Goal: Task Accomplishment & Management: Complete application form

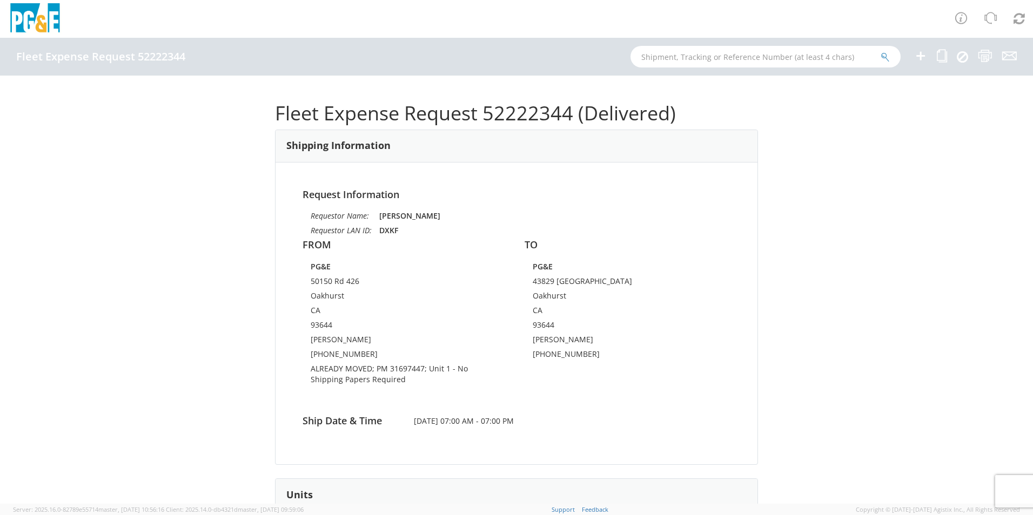
click at [924, 57] on icon at bounding box center [920, 56] width 13 height 14
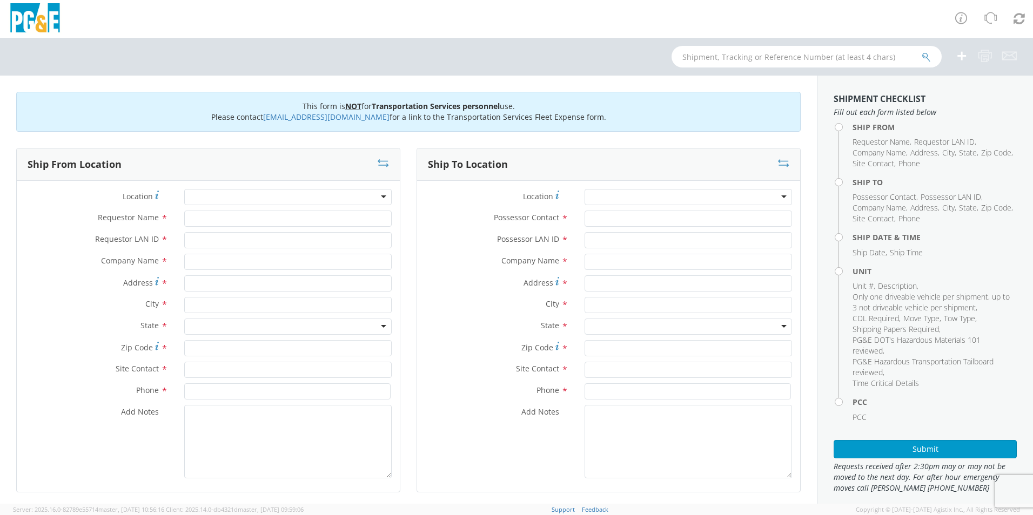
click at [256, 194] on div at bounding box center [287, 197] width 207 height 16
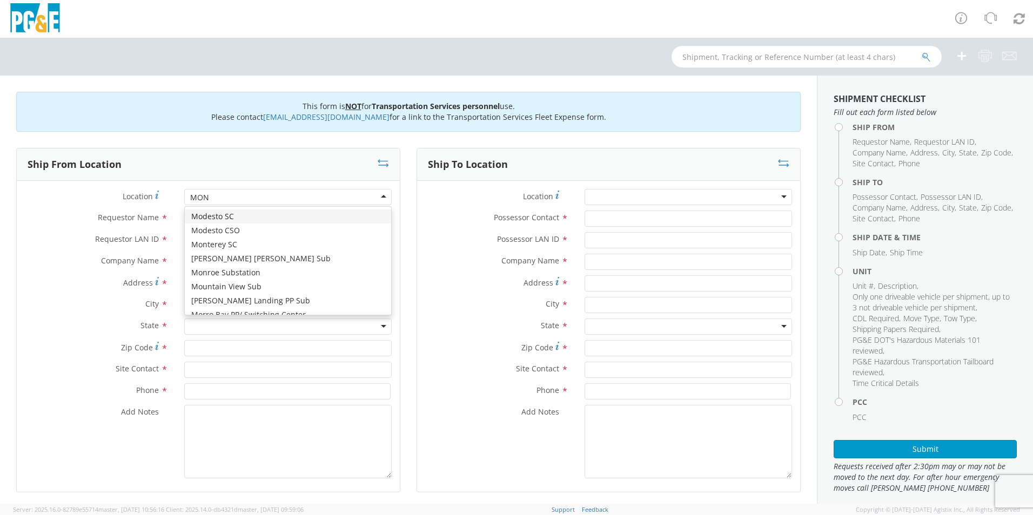
type input "MONT"
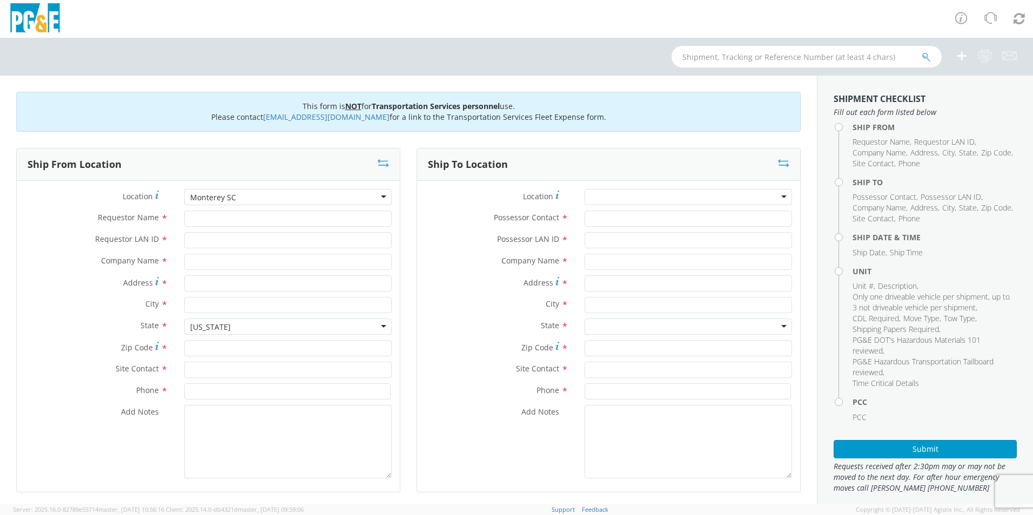
type input "PG&E"
type input "[STREET_ADDRESS]"
type input "Monterey"
type input "93940"
type input "[PERSON_NAME]"
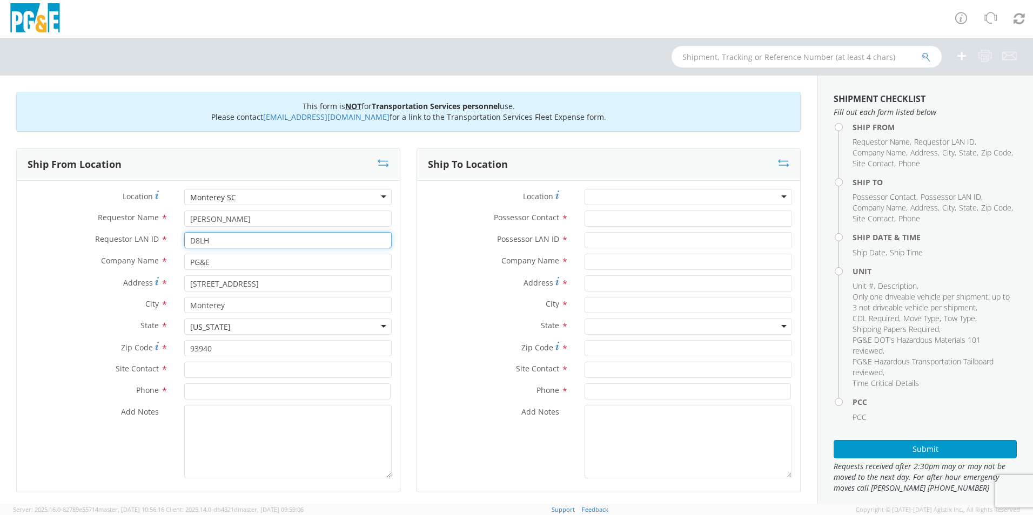
type input "D8LH"
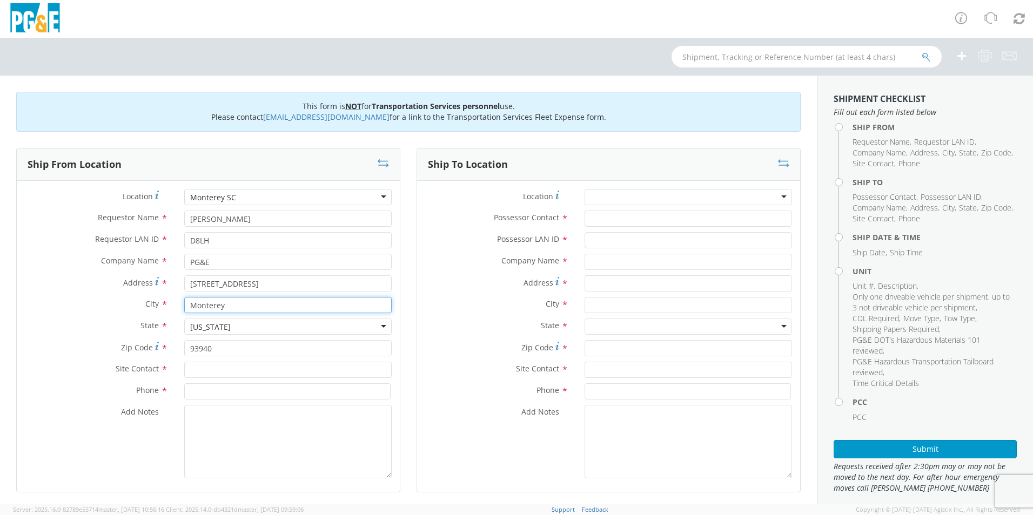
type input "Q"
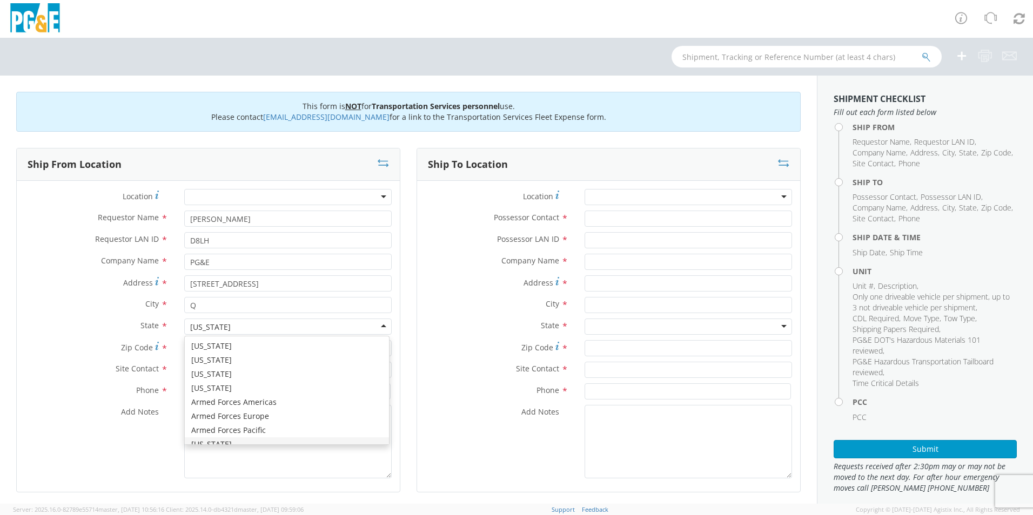
scroll to position [12, 0]
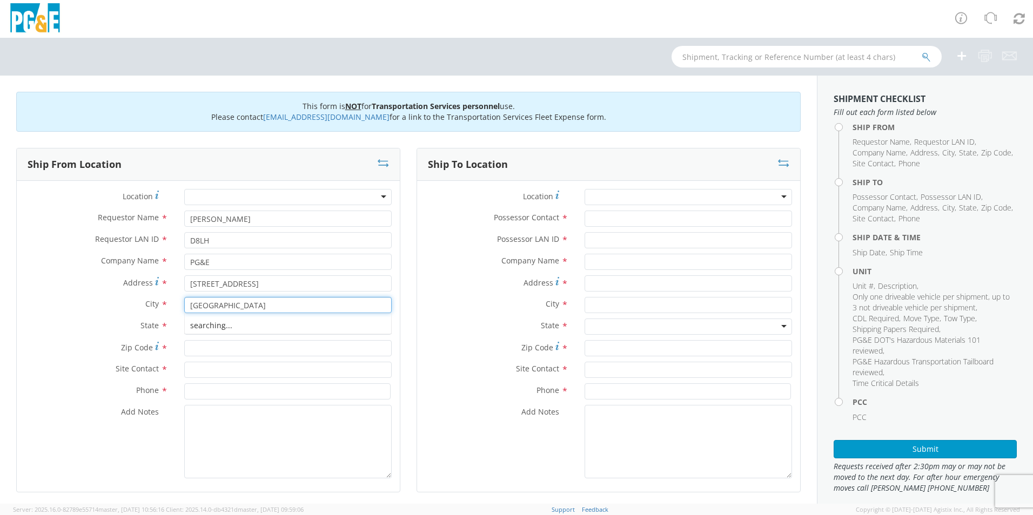
type input "MONTEREY"
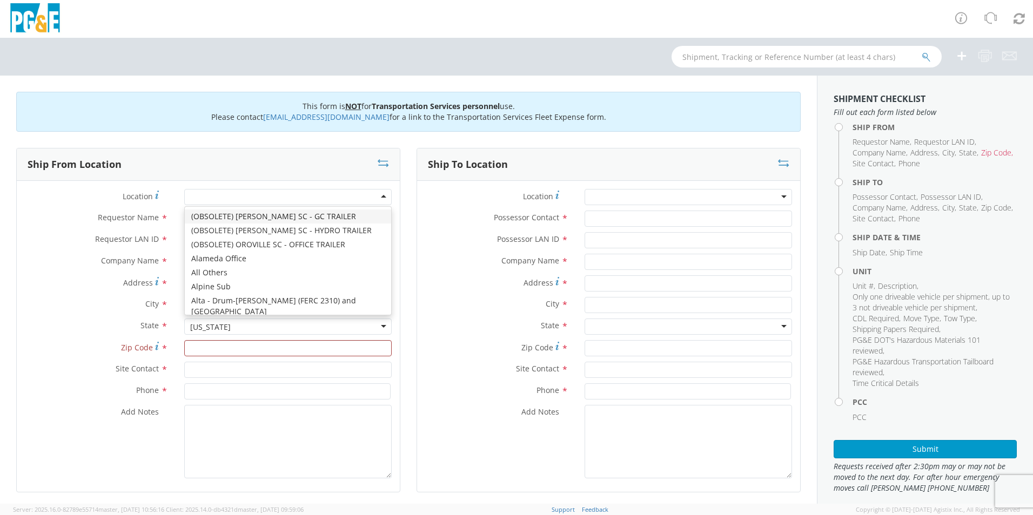
scroll to position [3, 0]
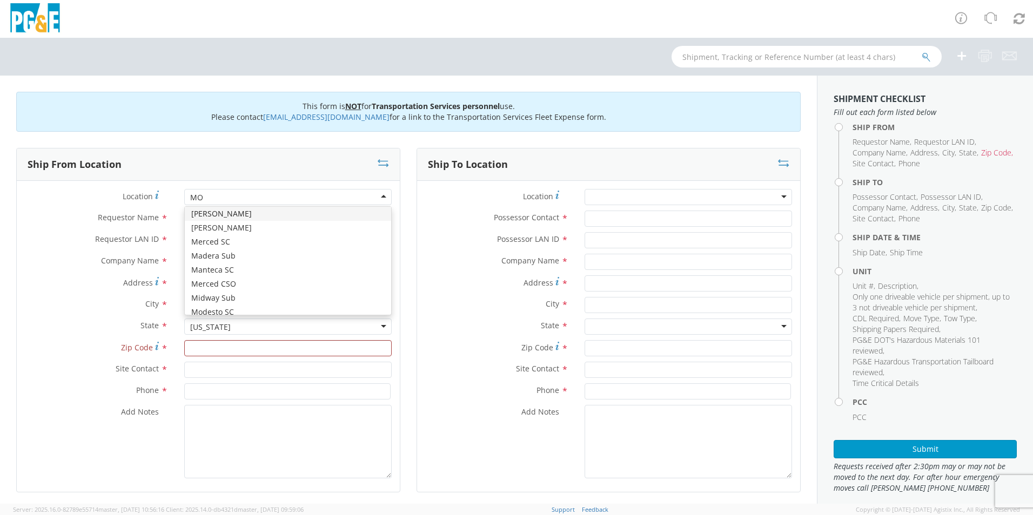
type input "MONT"
type input "Monterey"
type input "93940"
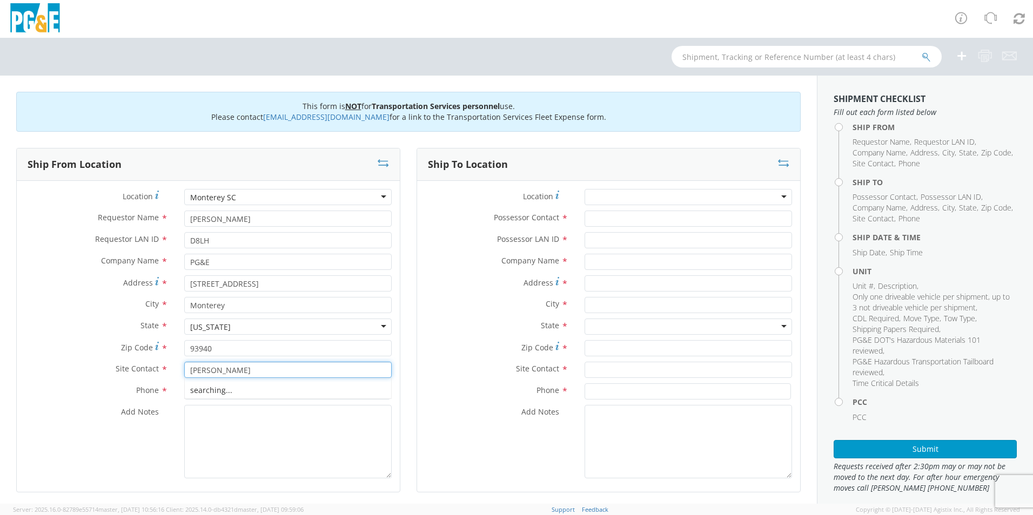
type input "[PERSON_NAME]"
type input "[PHONE_NUMBER]"
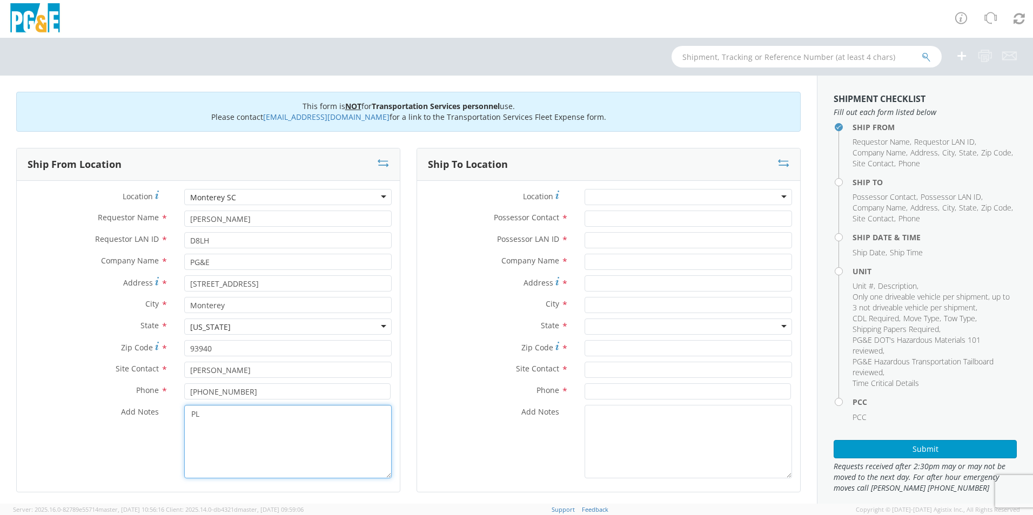
type textarea "P"
drag, startPoint x: 327, startPoint y: 420, endPoint x: 11, endPoint y: 415, distance: 316.0
click at [11, 415] on div "Ship From Location Location * Monterey SC Monterey SC (OBSOLETE) BURNEY SC - GC…" at bounding box center [208, 327] width 400 height 358
type textarea "PLEASE USE EPPLER TO MAKE MOVE; PM 35609548;"
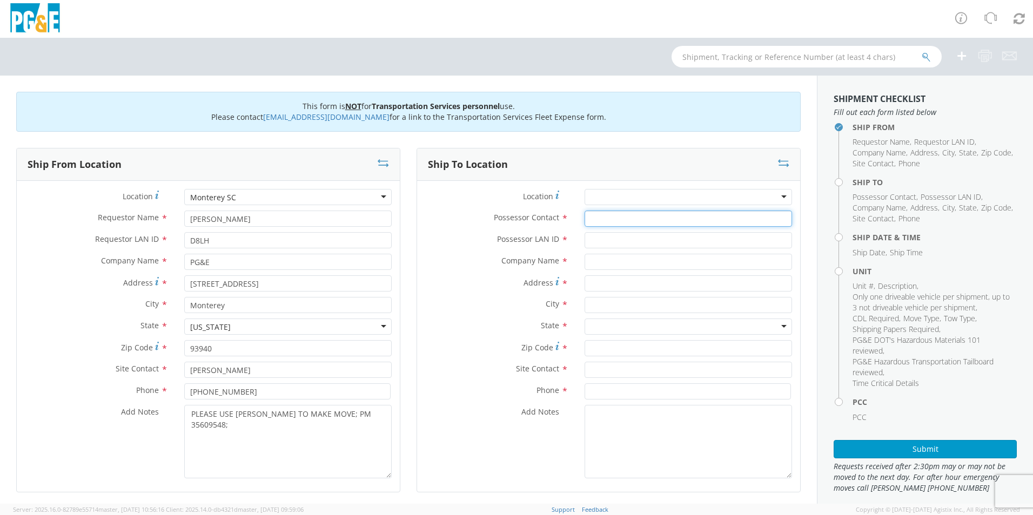
click at [653, 213] on input "Possessor Contact *" at bounding box center [687, 219] width 207 height 16
type input "[PERSON_NAME]"
type input "D8LH"
type input "PG&e"
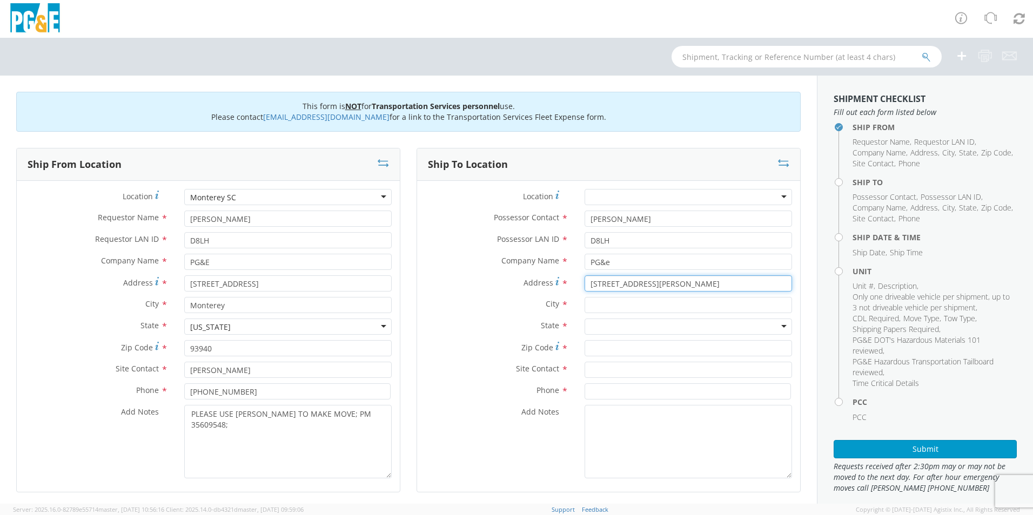
type input "24418 SAN JUAN RD"
type input "CARMEL"
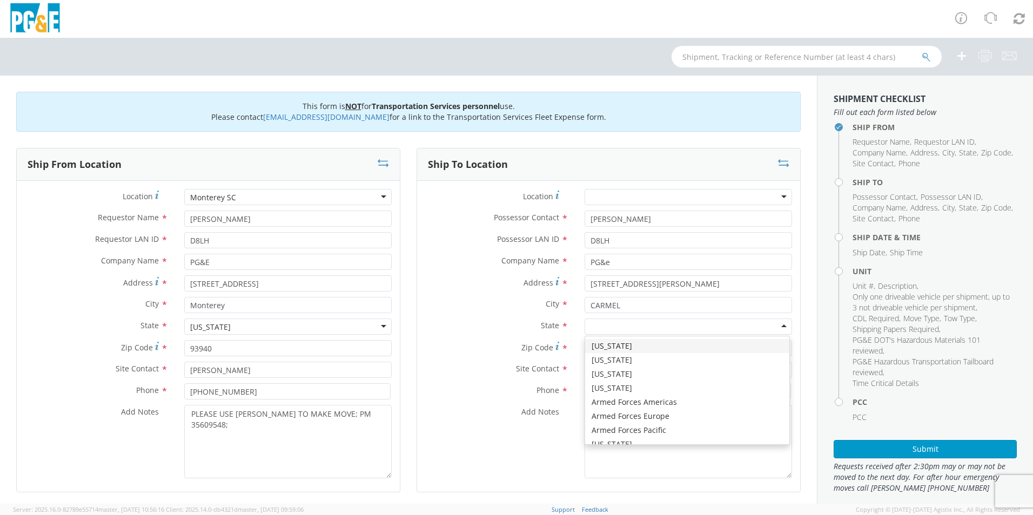
type input "C"
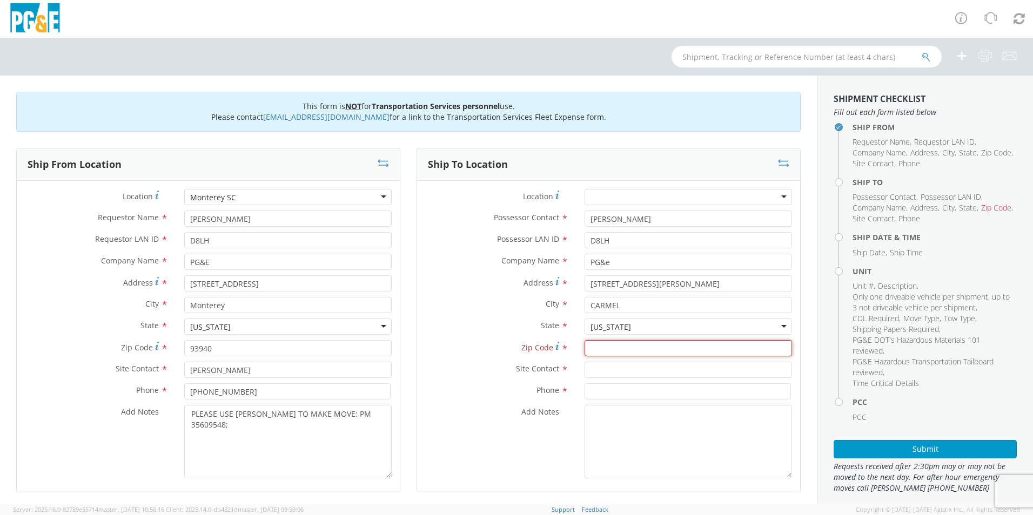
click at [683, 348] on input "Zip Code *" at bounding box center [687, 348] width 207 height 16
type input "+"
type input "93923"
type input "[PERSON_NAME]"
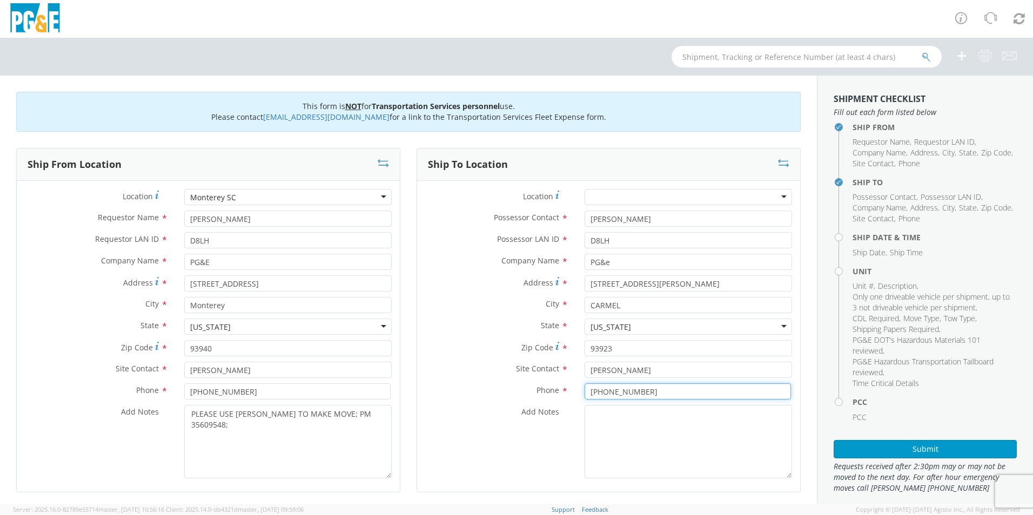
type input "[PHONE_NUMBER]"
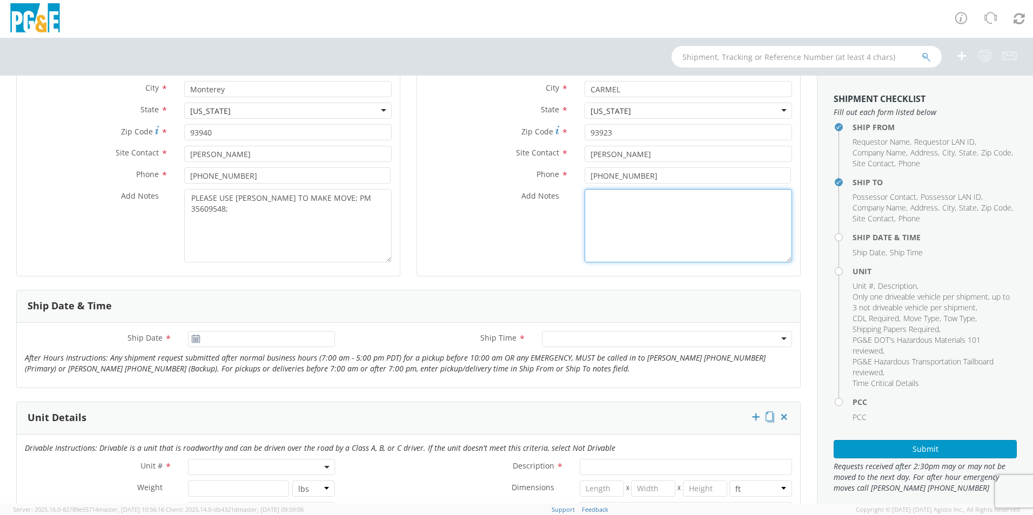
scroll to position [270, 0]
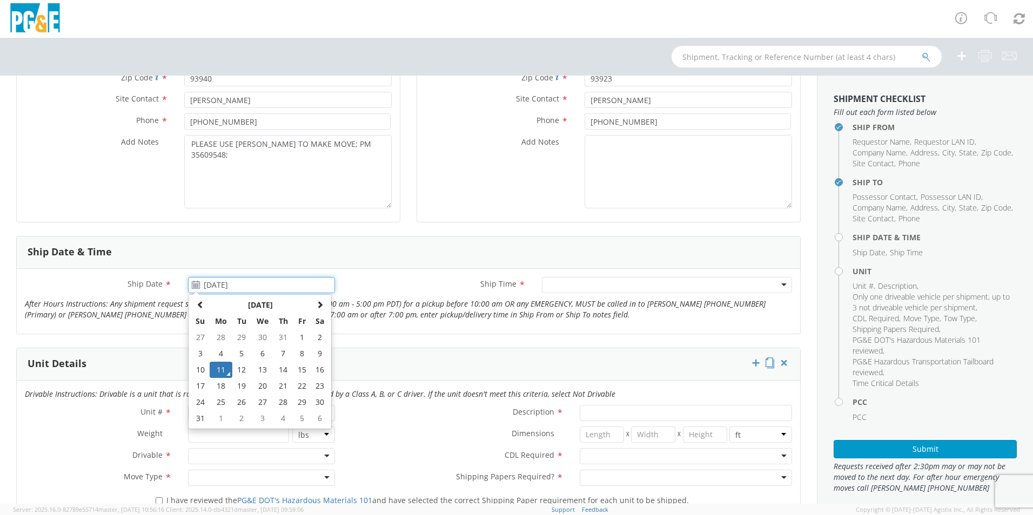
click at [269, 283] on input "[DATE]" at bounding box center [261, 285] width 147 height 16
click at [243, 366] on td "12" at bounding box center [241, 370] width 19 height 16
type input "[DATE]"
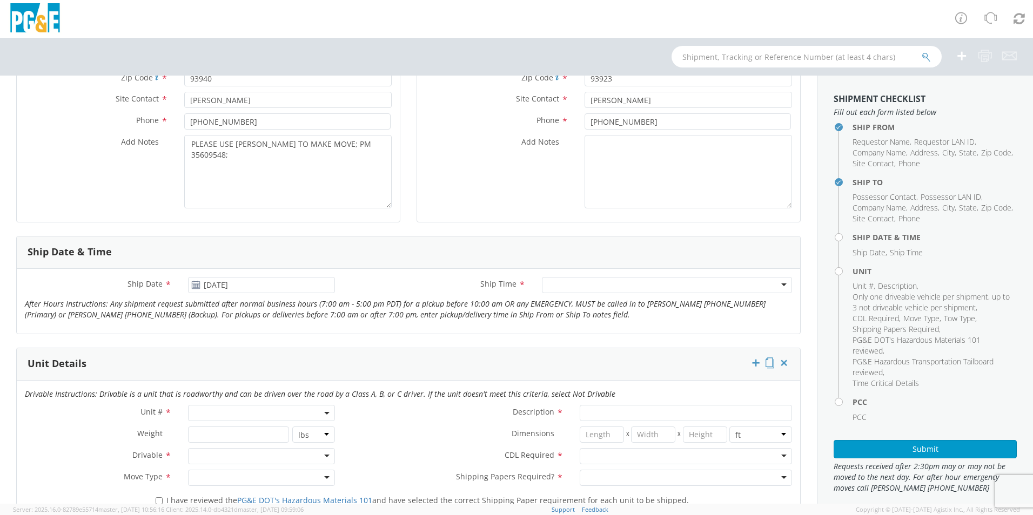
drag, startPoint x: 577, startPoint y: 270, endPoint x: 583, endPoint y: 298, distance: 28.7
click at [577, 271] on div "Ship Date * 08/12/2025 Ship Time * Any Time 7:00 am - 10:00 am 10:00 am - 1:00 …" at bounding box center [408, 301] width 783 height 65
drag, startPoint x: 583, startPoint y: 298, endPoint x: 583, endPoint y: 288, distance: 9.2
click at [583, 297] on div "Ship Time * Any Time 7:00 am - 10:00 am 10:00 am - 1:00 pm 1:00 pm - 4:00 pm 4:…" at bounding box center [571, 288] width 457 height 22
click at [584, 285] on div at bounding box center [667, 285] width 250 height 16
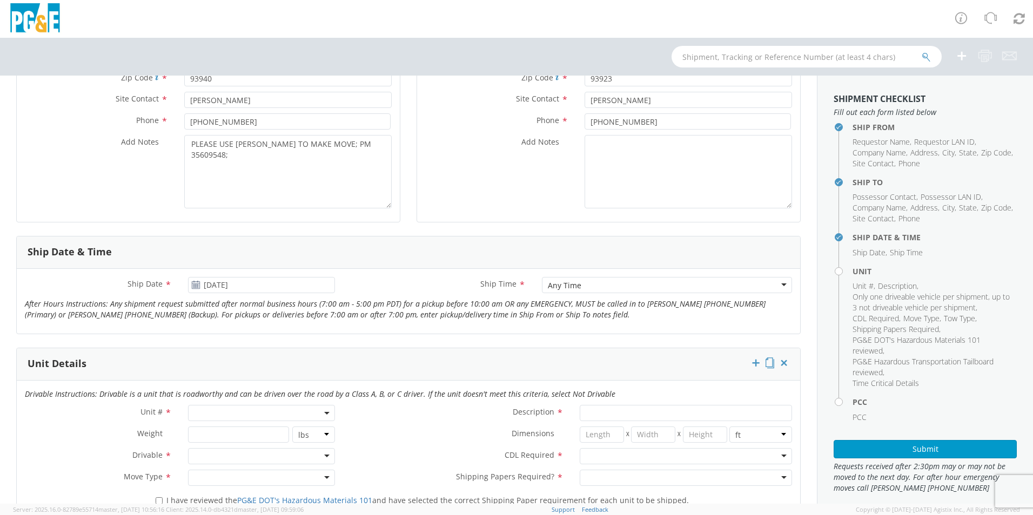
click at [223, 407] on span at bounding box center [261, 413] width 147 height 16
click at [222, 428] on input "search" at bounding box center [261, 431] width 140 height 16
type input "OTH"
select select "Other"
select select "? undefined:undefined ?"
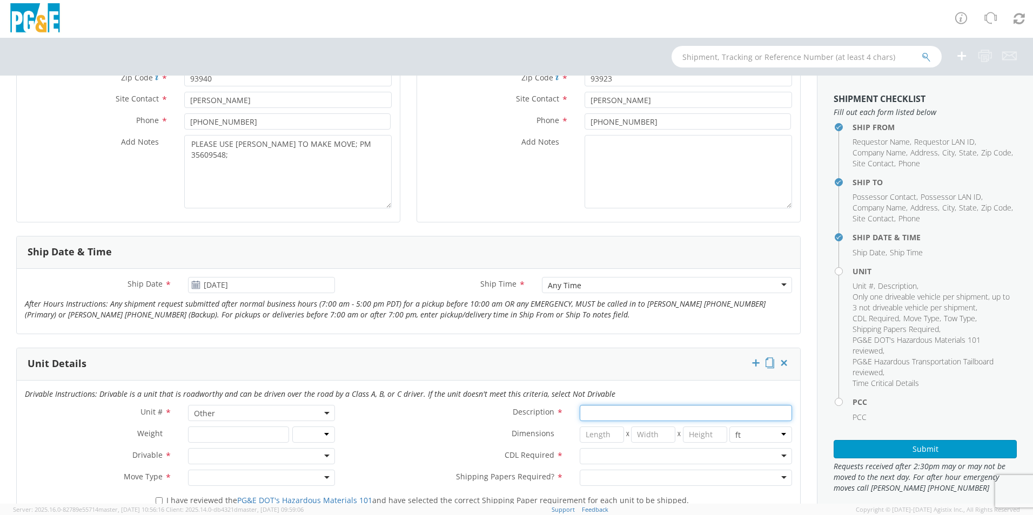
type input "D"
type input "[PERSON_NAME] TRACK MACHINE"
click at [227, 457] on div at bounding box center [261, 456] width 147 height 16
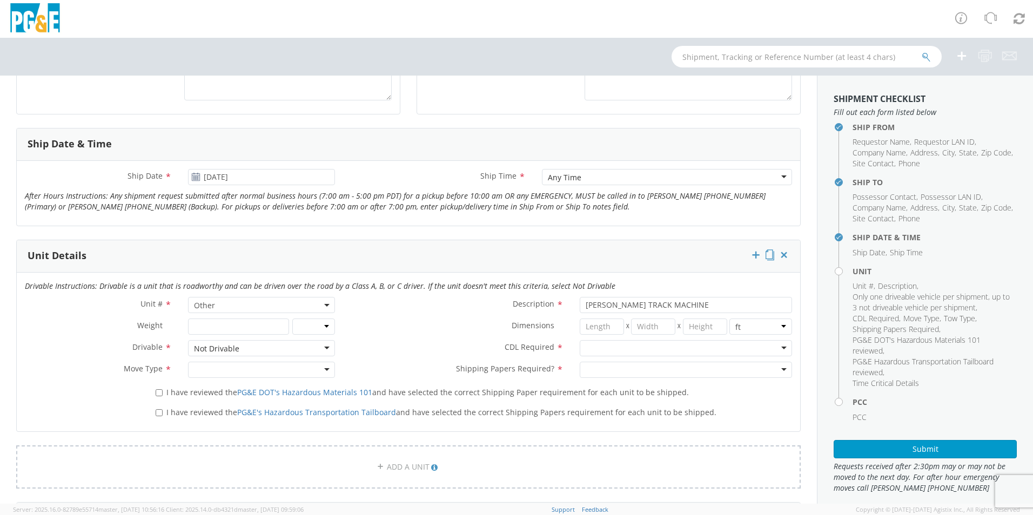
click at [637, 351] on div at bounding box center [686, 348] width 212 height 16
drag, startPoint x: 213, startPoint y: 380, endPoint x: 212, endPoint y: 374, distance: 6.0
click at [213, 380] on div "Move Type * Auction Critical Emergency Hauling Non-Emergency Towing" at bounding box center [180, 373] width 326 height 22
click at [212, 371] on div at bounding box center [261, 370] width 147 height 16
drag, startPoint x: 237, startPoint y: 445, endPoint x: 244, endPoint y: 439, distance: 9.2
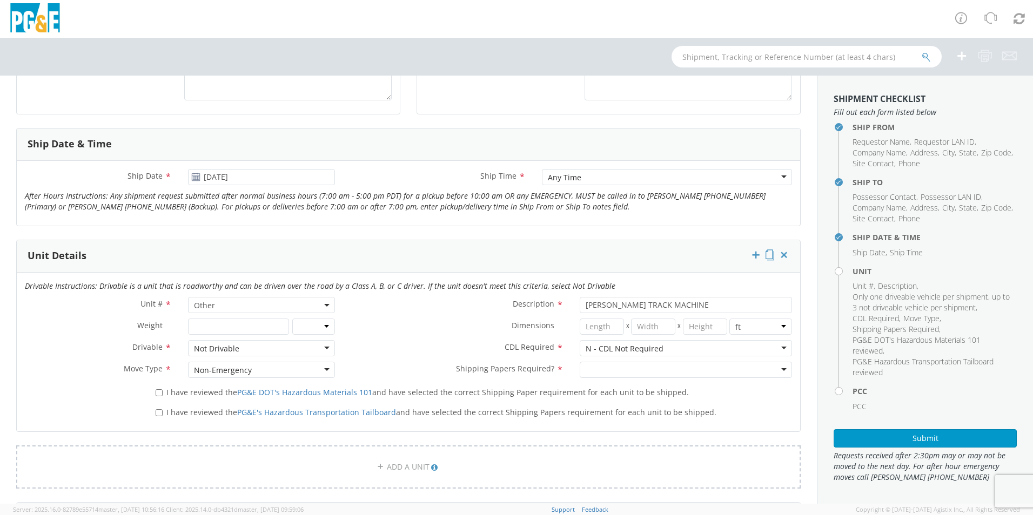
click at [628, 368] on div at bounding box center [686, 370] width 212 height 16
click at [156, 394] on input "I have reviewed the PG&E DOT's Hazardous Materials 101 and have selected the co…" at bounding box center [159, 392] width 7 height 7
checkbox input "true"
click at [156, 414] on input "I have reviewed the PG&E's Hazardous Transportation Tailboard and have selected…" at bounding box center [159, 412] width 7 height 7
checkbox input "true"
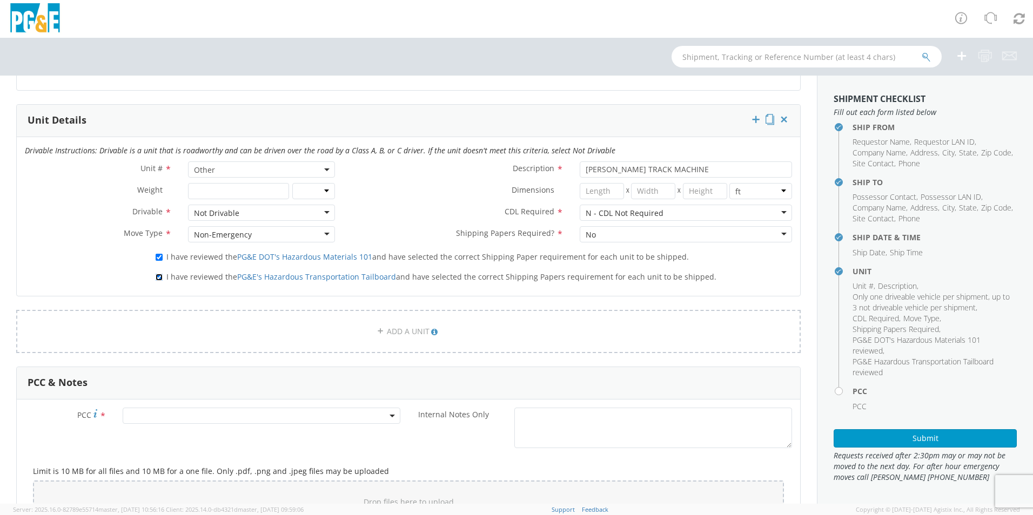
scroll to position [540, 0]
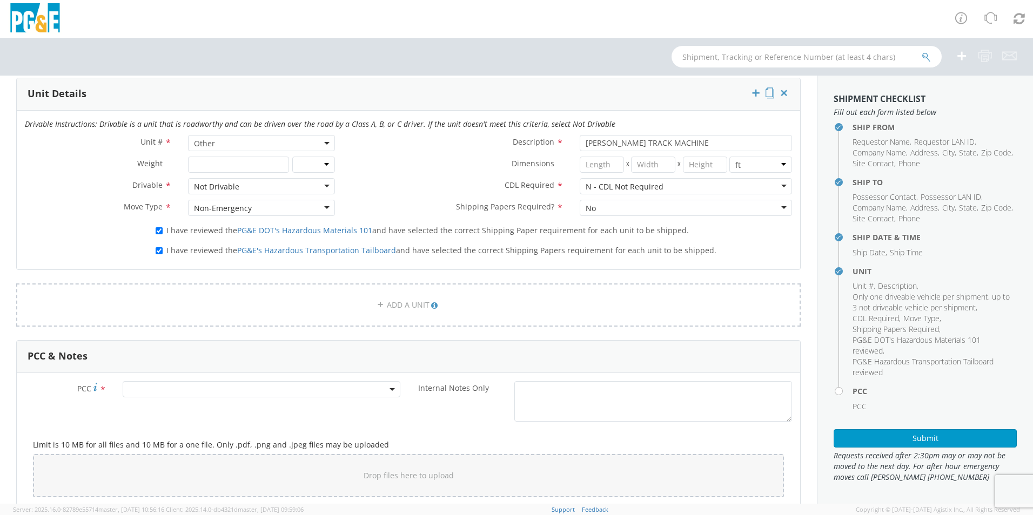
click at [165, 386] on span at bounding box center [262, 389] width 278 height 16
click at [165, 402] on input "number" at bounding box center [259, 407] width 269 height 16
type input "11986"
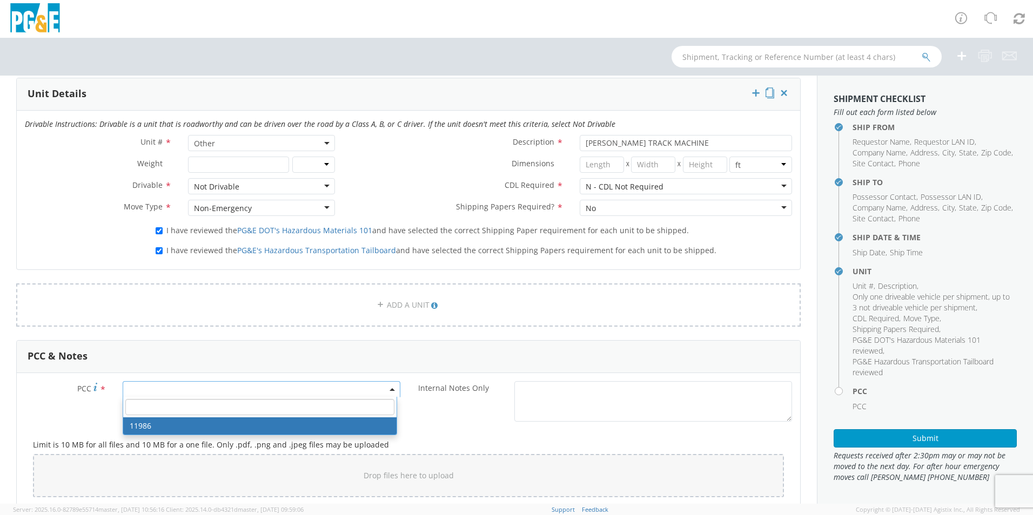
select select "11986"
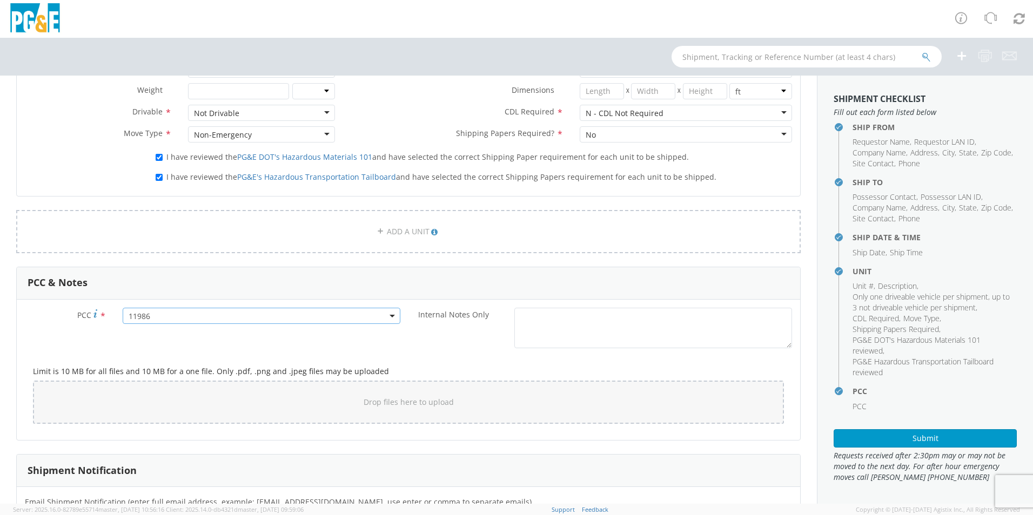
scroll to position [648, 0]
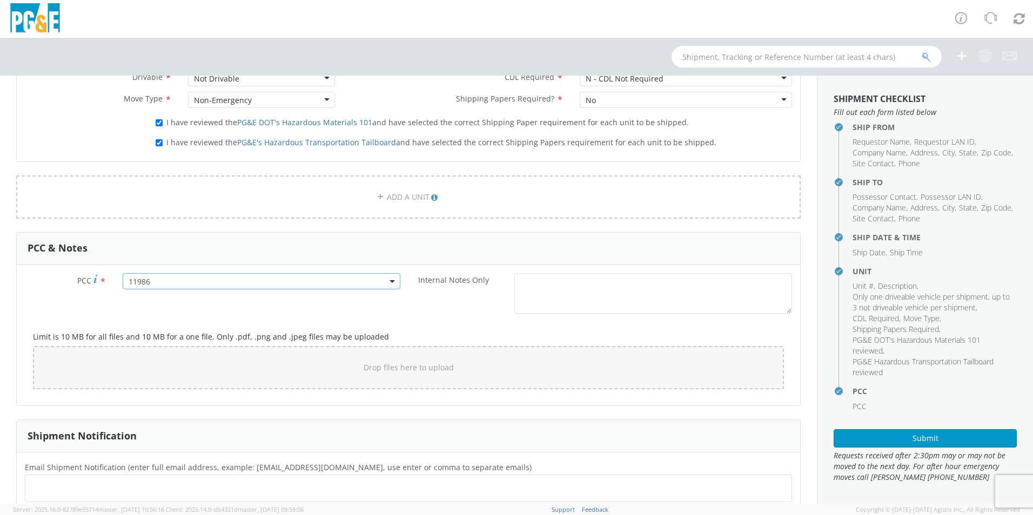
click at [131, 485] on ul at bounding box center [408, 489] width 757 height 18
type input "[EMAIL_ADDRESS][DOMAIN_NAME]"
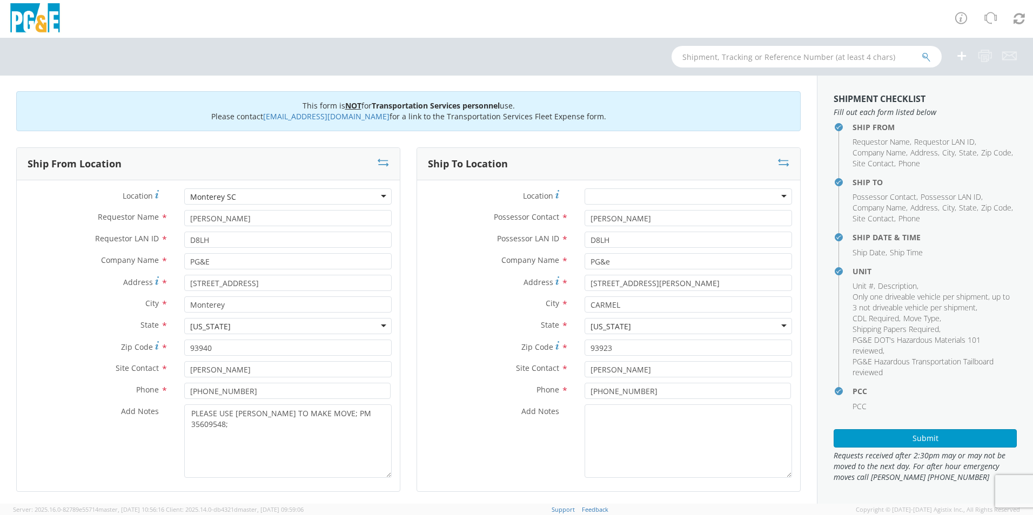
scroll to position [0, 0]
click at [893, 431] on button "Submit" at bounding box center [924, 438] width 183 height 18
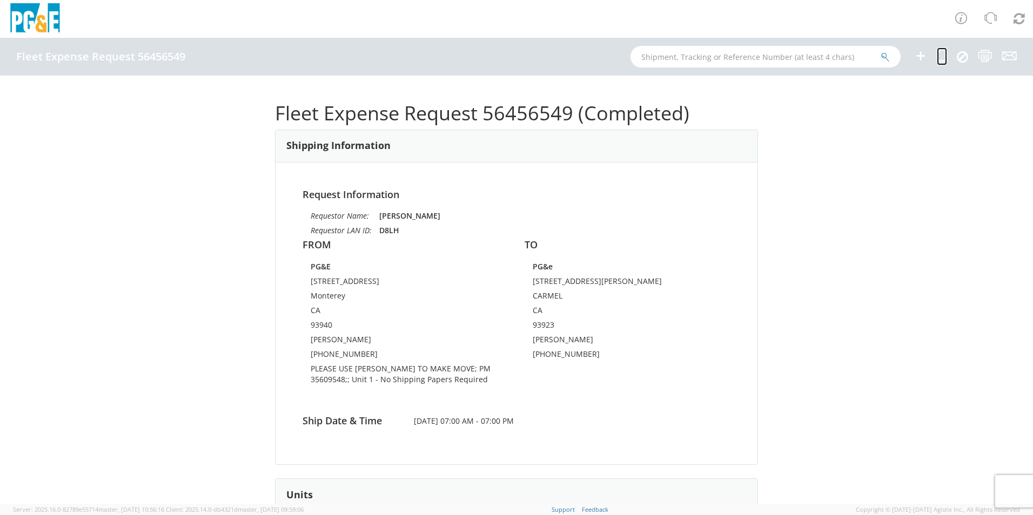
click at [943, 54] on icon at bounding box center [942, 56] width 10 height 14
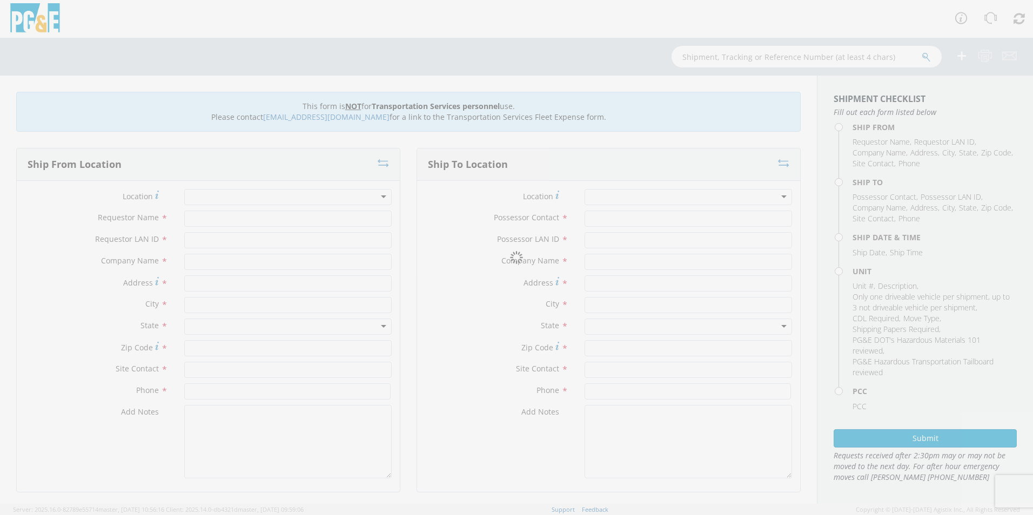
type input "[PERSON_NAME]"
type input "D8LH"
type input "PG&E"
type input "[STREET_ADDRESS]"
type input "Monterey"
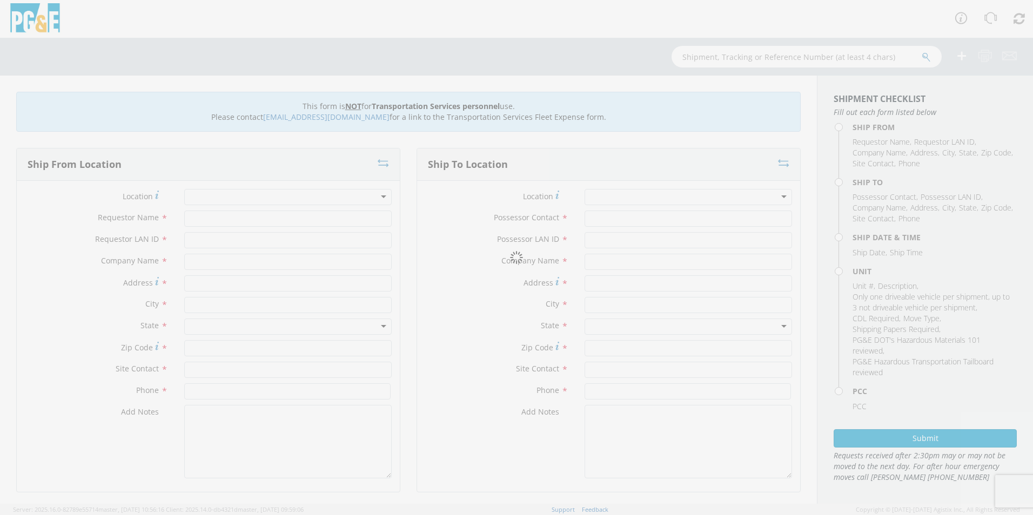
type input "93940"
type input "[PERSON_NAME]"
type input "[PHONE_NUMBER]"
type input "[PERSON_NAME]"
type input "D8LH"
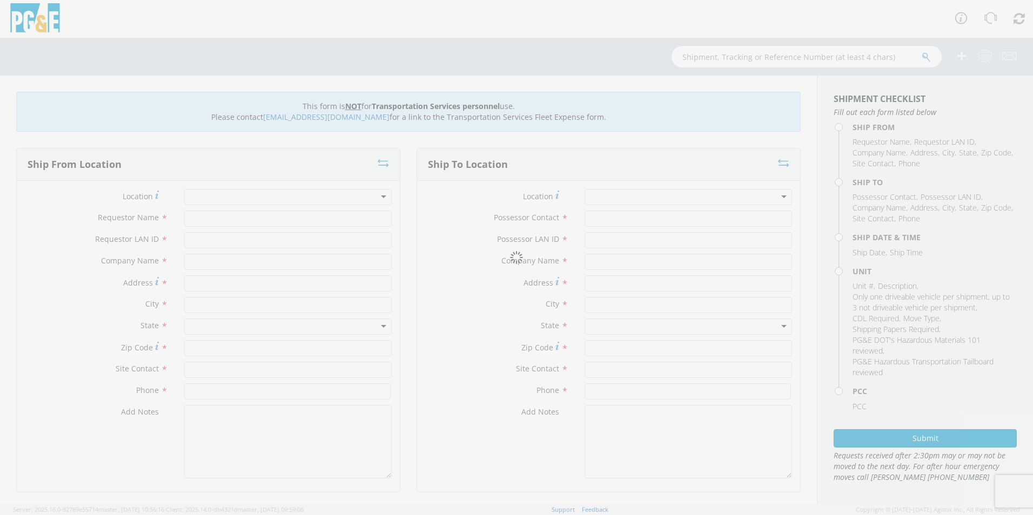
type input "PG&e"
type input "24418 SAN JUAN RD"
type input "CARMEL"
type input "93923"
type input "[PERSON_NAME]"
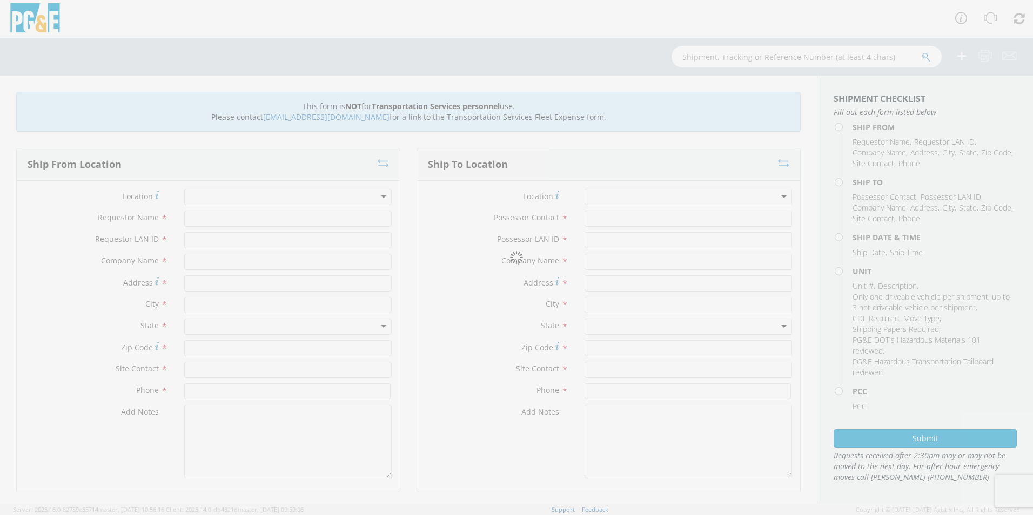
type input "[PHONE_NUMBER]"
type input "[DATE]"
type input "[PERSON_NAME] TRACK MACHINE"
type input "0"
select select "11986"
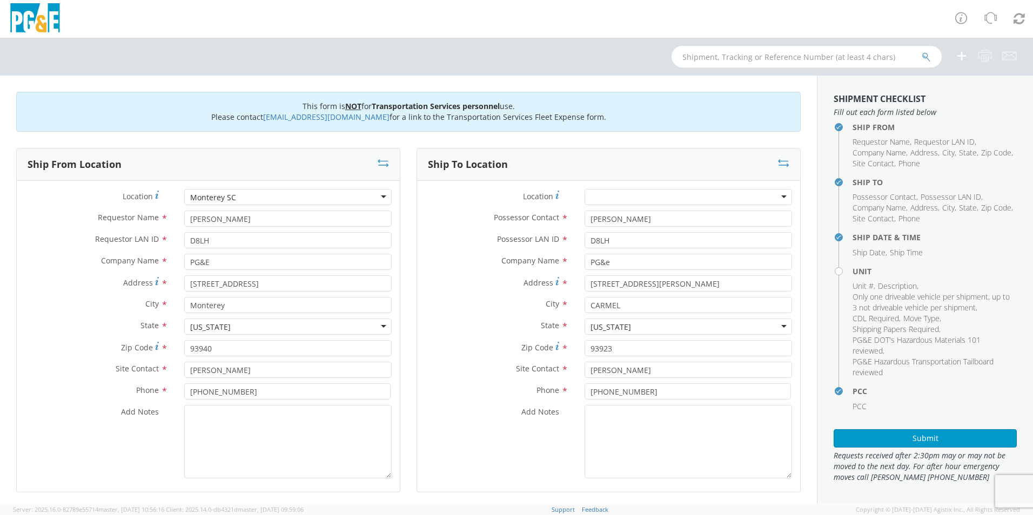
select select "Other"
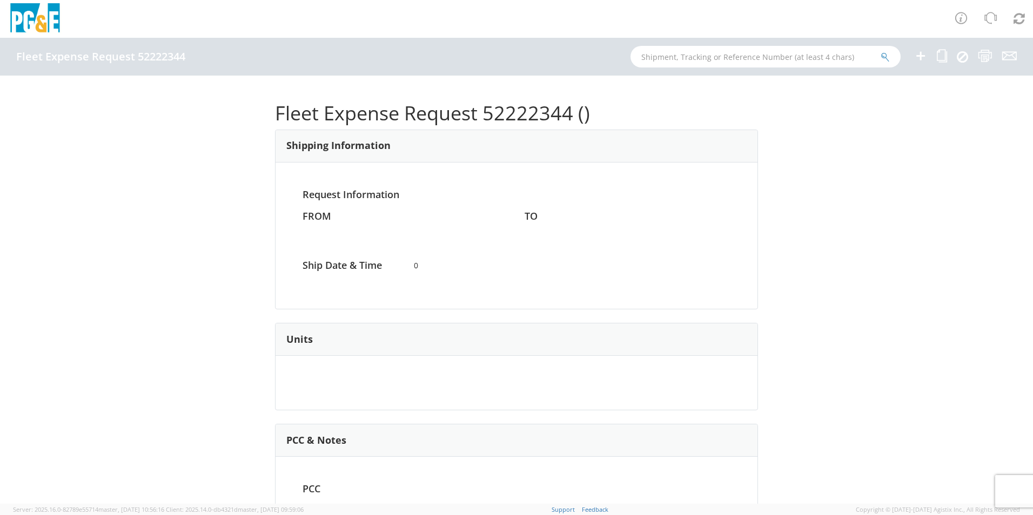
click at [922, 58] on icon at bounding box center [920, 56] width 13 height 14
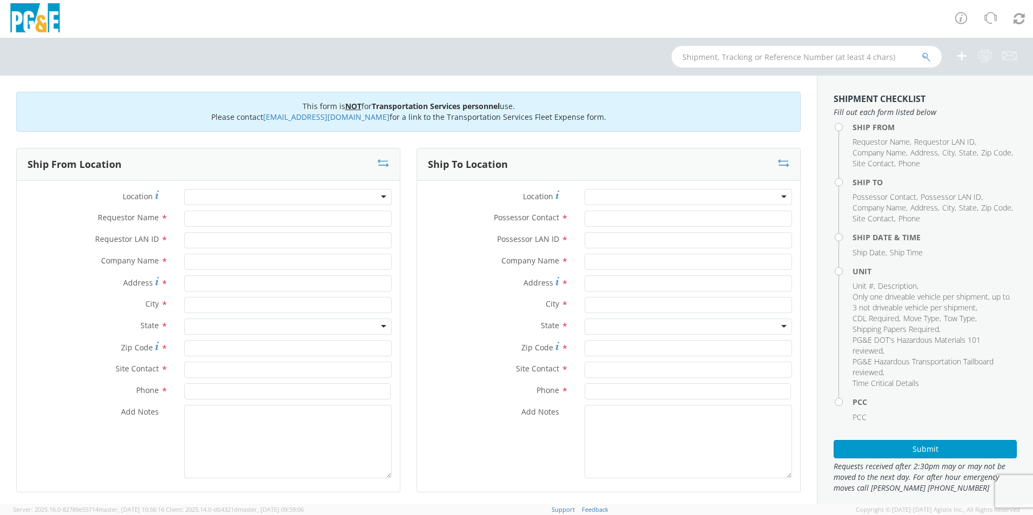
click at [212, 194] on div at bounding box center [287, 197] width 207 height 16
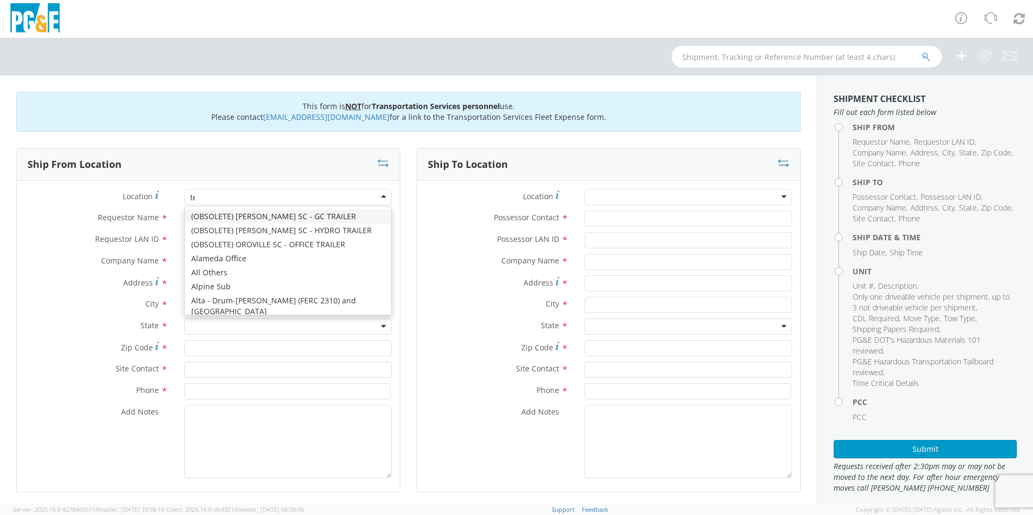
scroll to position [719, 0]
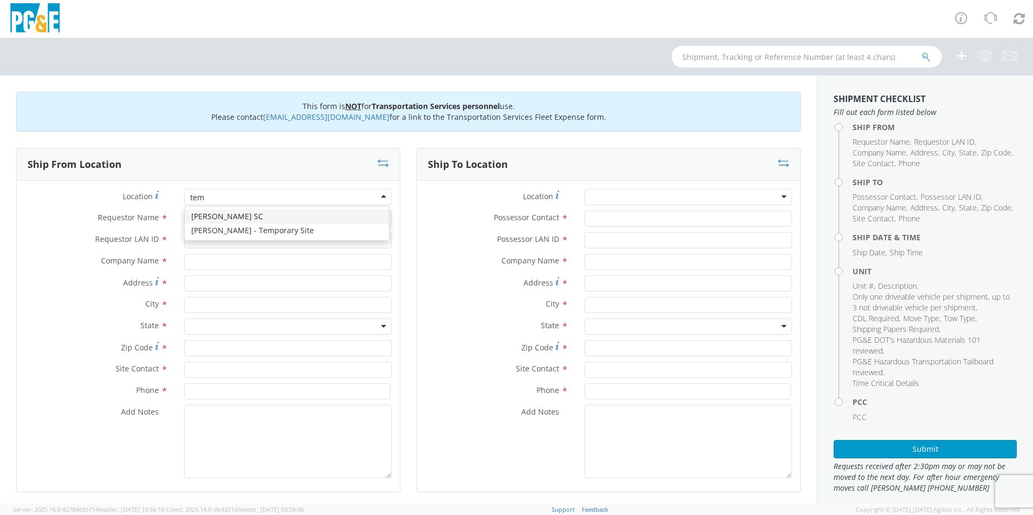
type input "temp"
type input "PG&E"
type input "160 COW MEADOW PLACE"
type input "PASO ROBLES"
type input "93446"
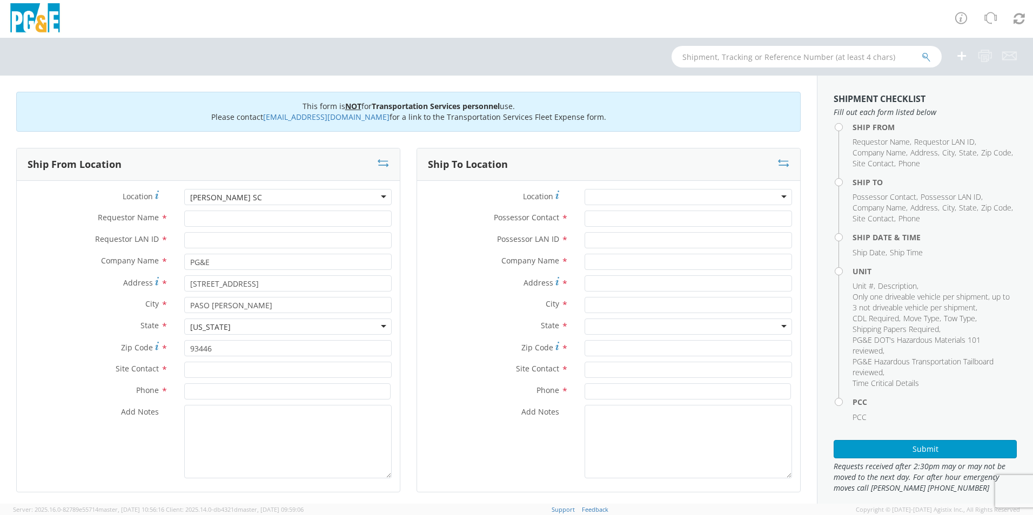
scroll to position [0, 0]
type input "BRIAN MACLEAN"
type input "BLMN"
type input "BRIAN MACLEAN"
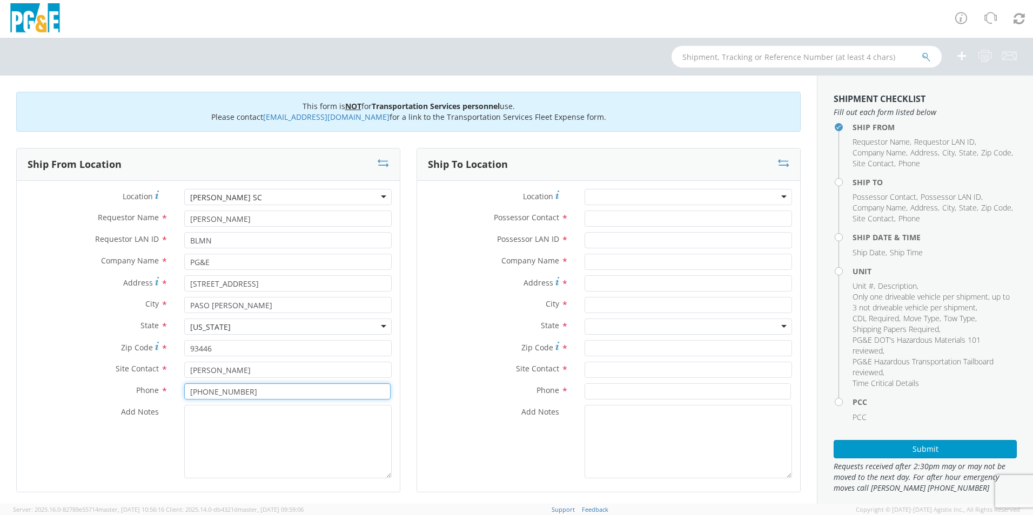
type input "805-748-6004"
type textarea "PLEASE USE EPPLER TO MAKE MOVE; PM 35617190"
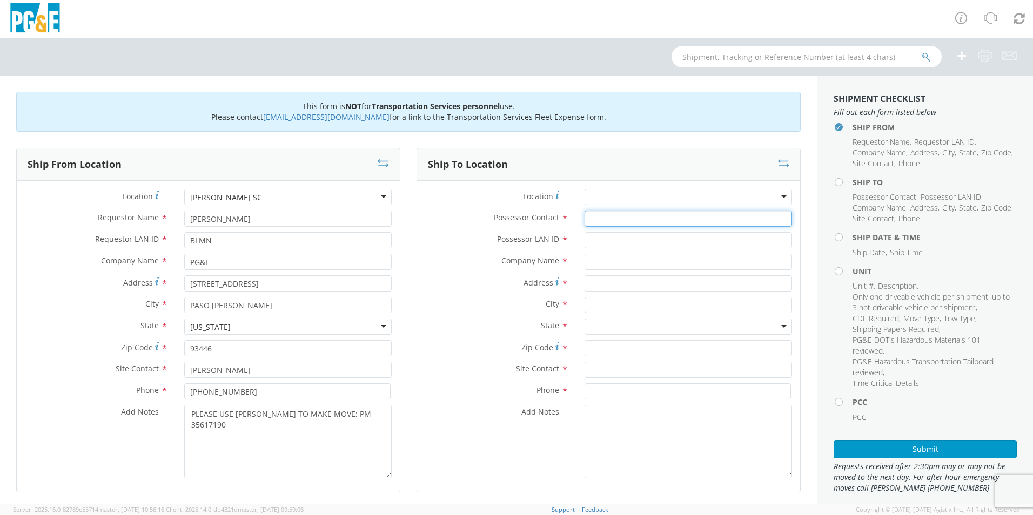
click at [630, 217] on input "Possessor Contact *" at bounding box center [687, 219] width 207 height 16
type input "BRIAN MACLEAN"
type input "BLMN"
type input "PG&E"
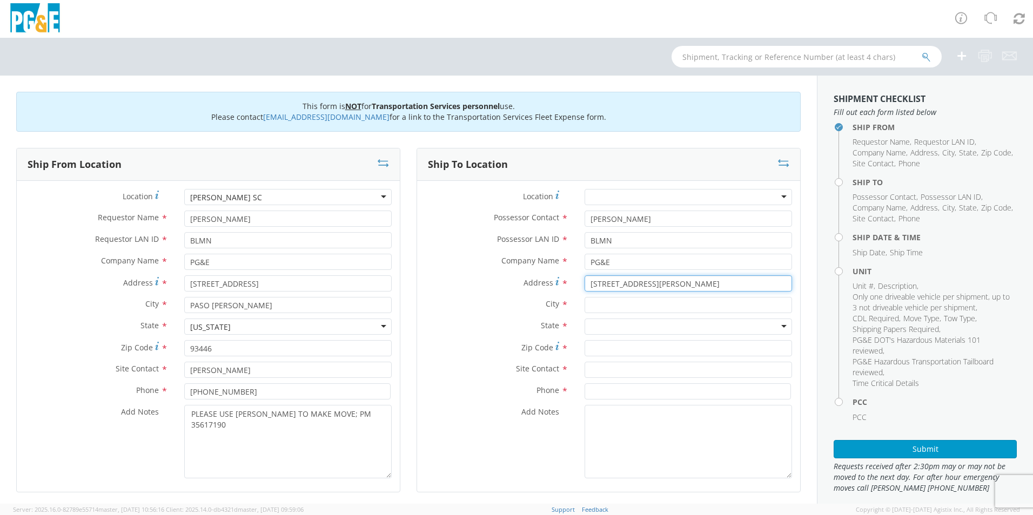
type input "2525 SMITH RD"
type input "BRADLEY"
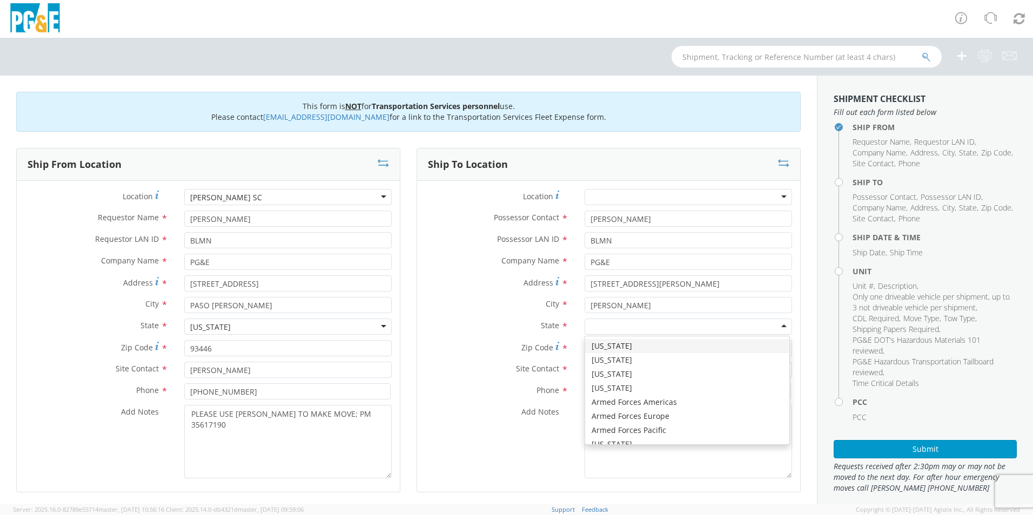
type input "C"
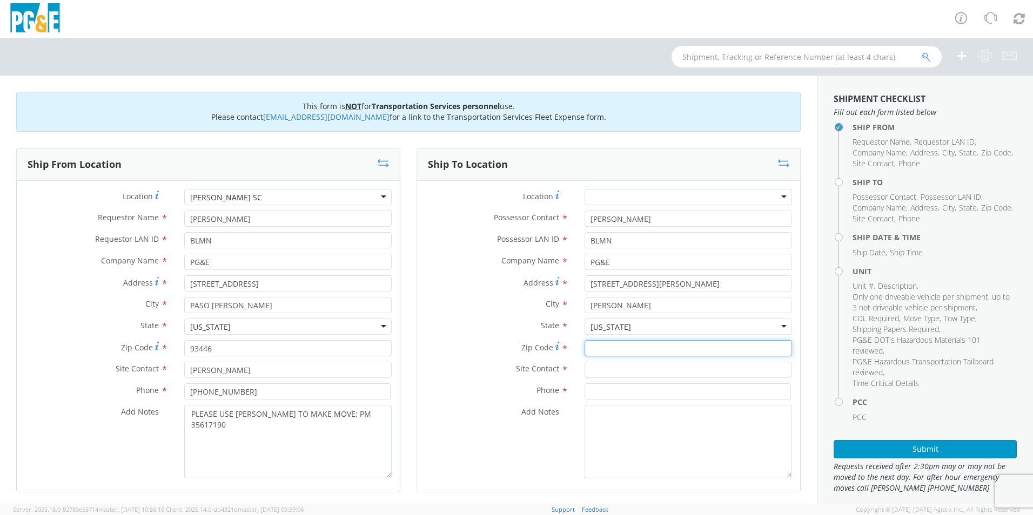
click at [624, 349] on input "Zip Code *" at bounding box center [687, 348] width 207 height 16
type input "93426"
type input "BRIAN MACLEAN"
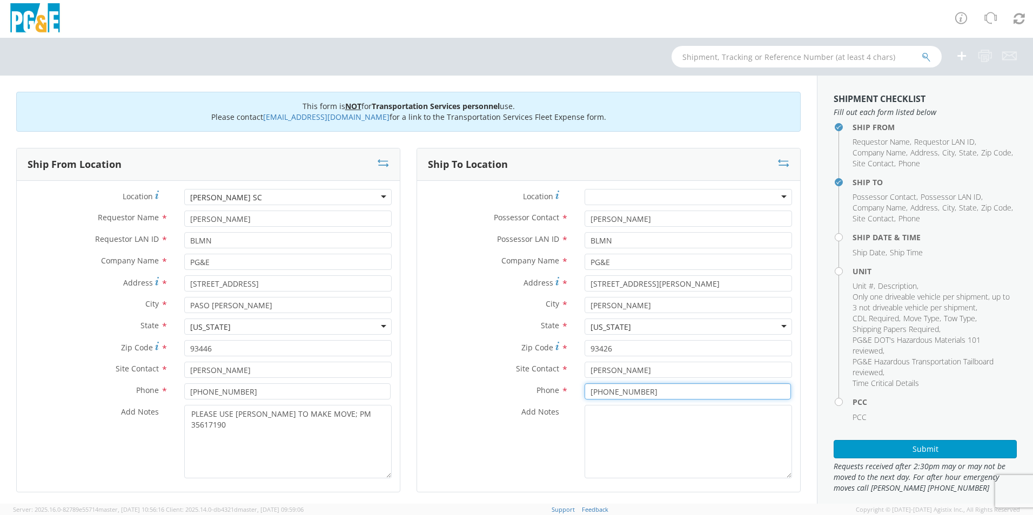
type input "805-748-6004"
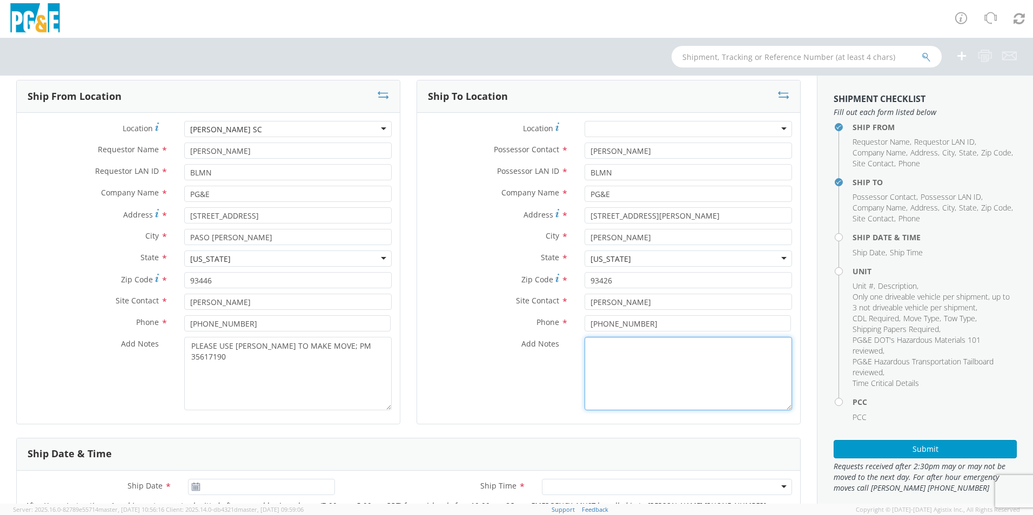
scroll to position [162, 0]
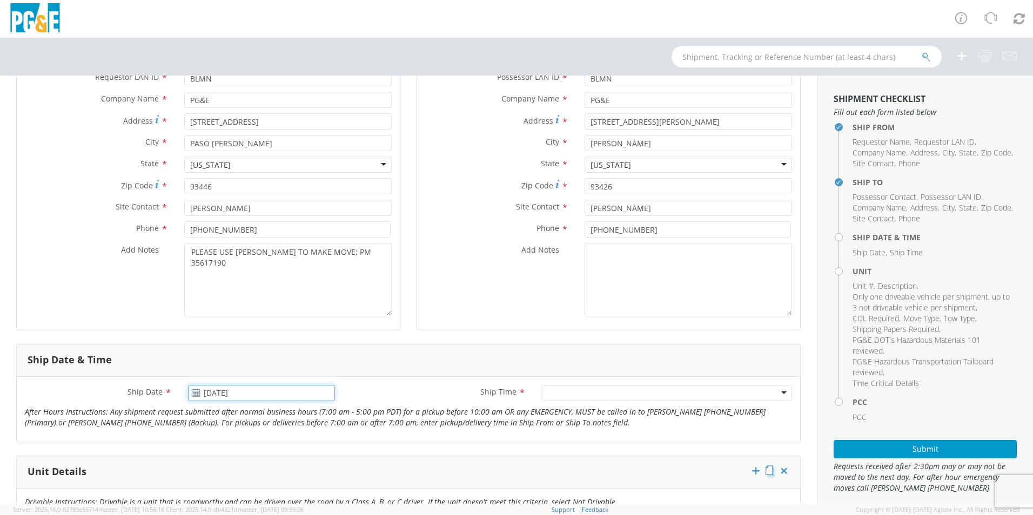
click at [266, 395] on input "[DATE]" at bounding box center [261, 393] width 147 height 16
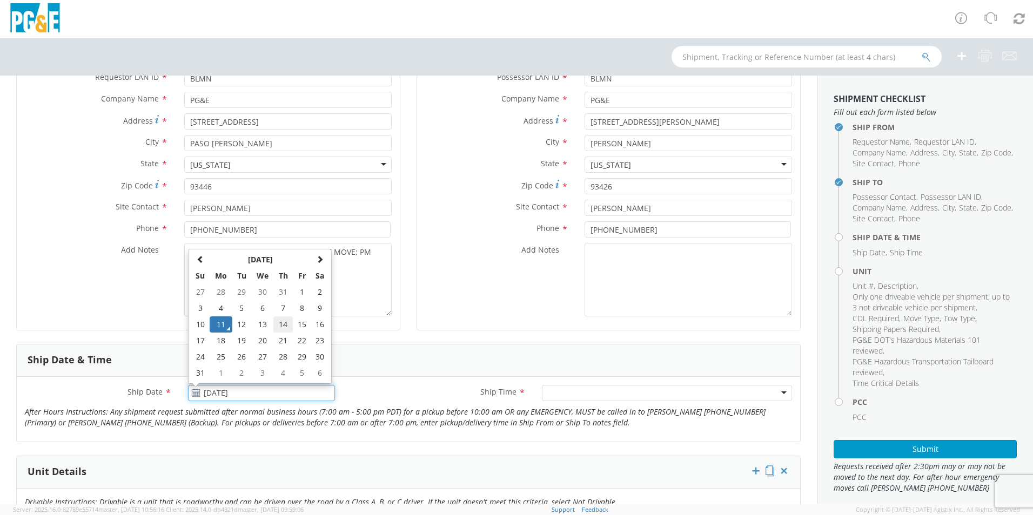
click at [283, 324] on td "14" at bounding box center [282, 325] width 19 height 16
type input "[DATE]"
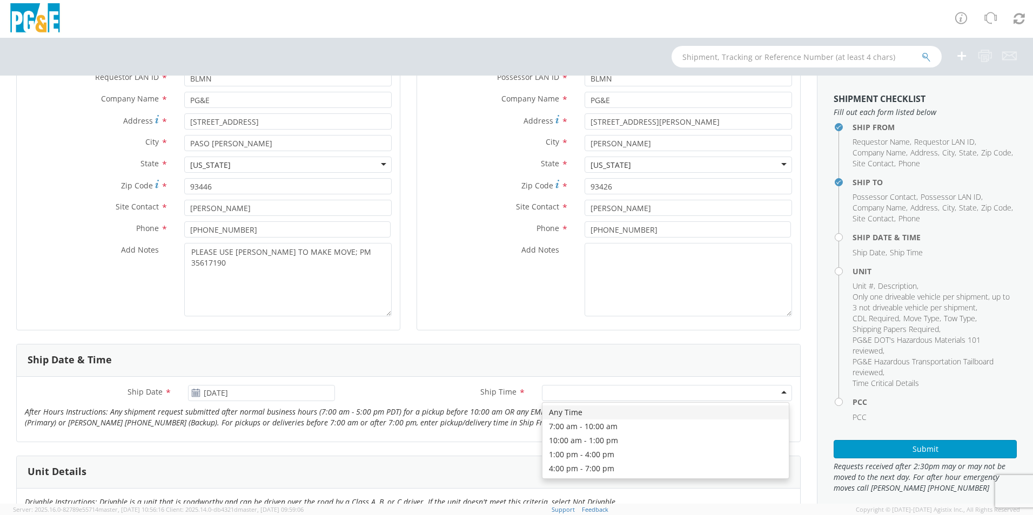
click at [555, 390] on div at bounding box center [667, 393] width 250 height 16
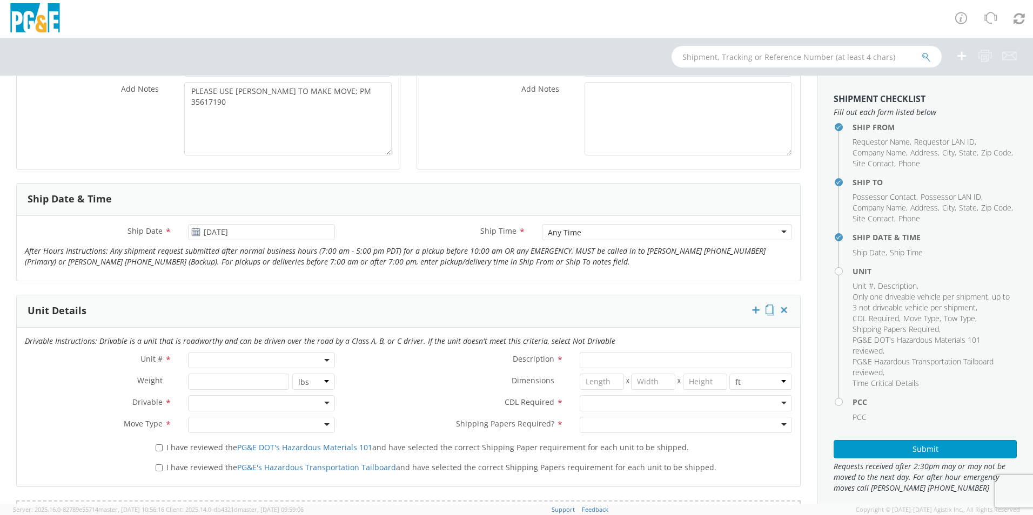
scroll to position [324, 0]
click at [219, 359] on span at bounding box center [261, 359] width 147 height 16
click at [226, 377] on input "search" at bounding box center [261, 377] width 140 height 16
type input "OTH"
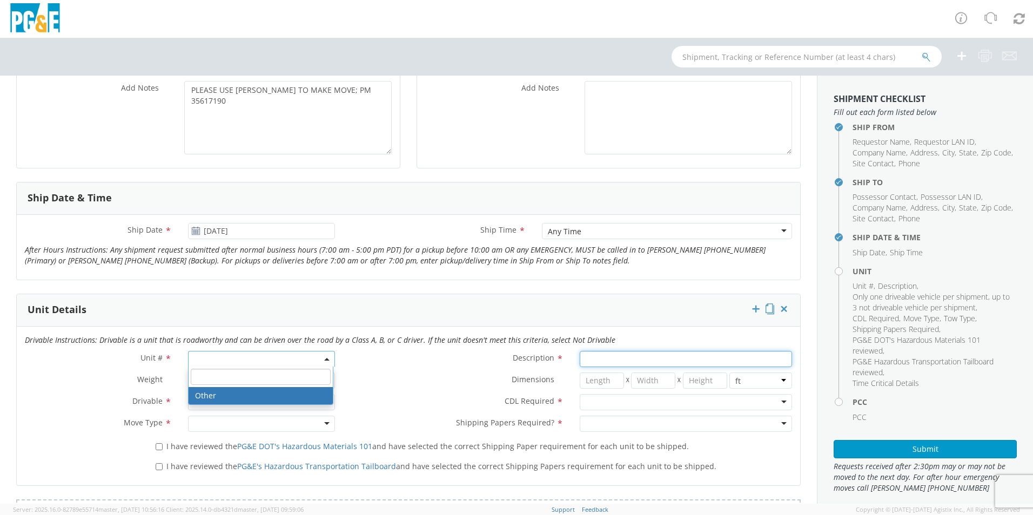
select select "Other"
select select "? undefined:undefined ?"
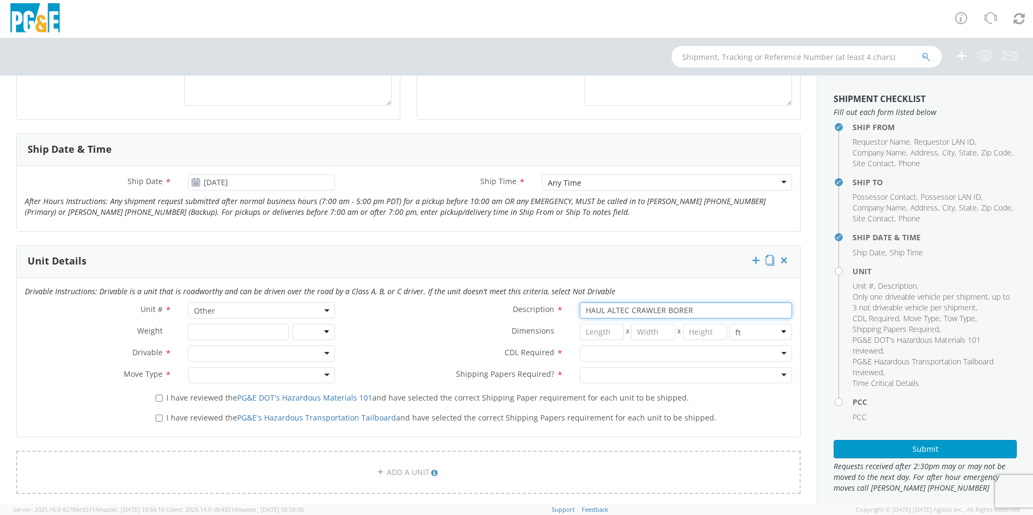
scroll to position [432, 0]
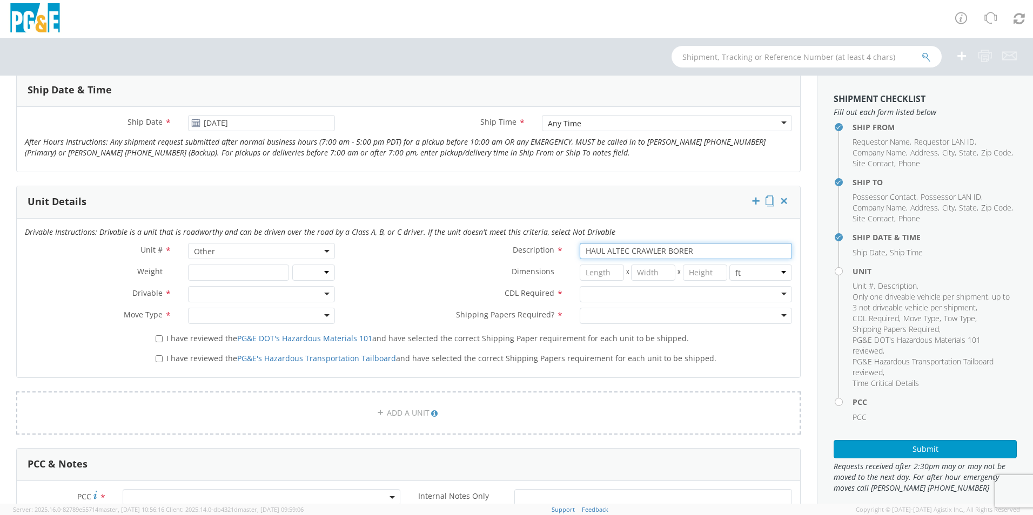
type input "HAUL ALTEC CRAWLER BORER"
click at [209, 294] on div at bounding box center [261, 294] width 147 height 16
click at [630, 290] on div at bounding box center [686, 294] width 212 height 16
click at [219, 323] on div at bounding box center [261, 316] width 147 height 16
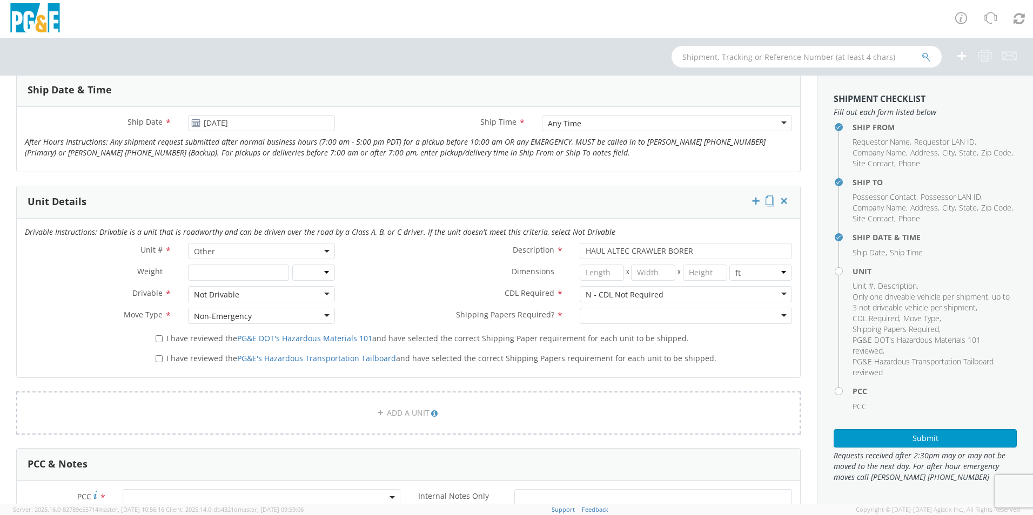
click at [601, 315] on div at bounding box center [686, 316] width 212 height 16
click at [159, 338] on input "I have reviewed the PG&E DOT's Hazardous Materials 101 and have selected the co…" at bounding box center [159, 338] width 7 height 7
checkbox input "true"
click at [156, 355] on input "I have reviewed the PG&E's Hazardous Transportation Tailboard and have selected…" at bounding box center [159, 358] width 7 height 7
checkbox input "true"
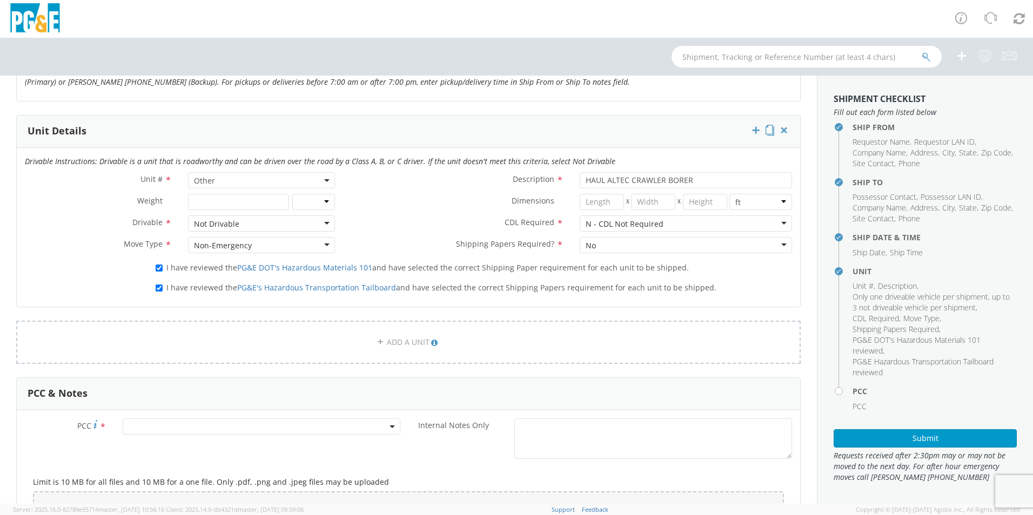
scroll to position [486, 0]
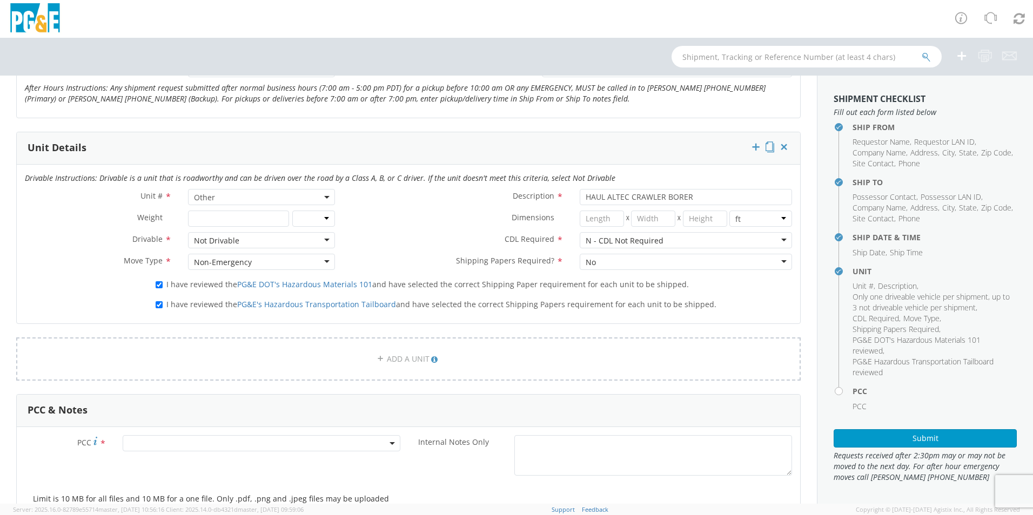
click at [159, 439] on span at bounding box center [262, 443] width 278 height 16
click at [164, 469] on span at bounding box center [259, 461] width 273 height 21
click at [164, 462] on input "number" at bounding box center [259, 461] width 269 height 16
type input "12096"
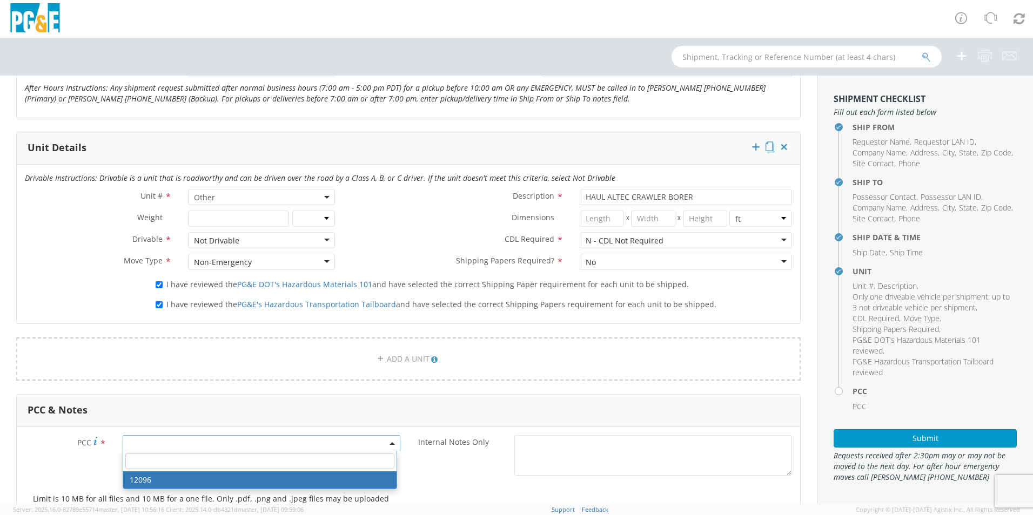
select select "12096"
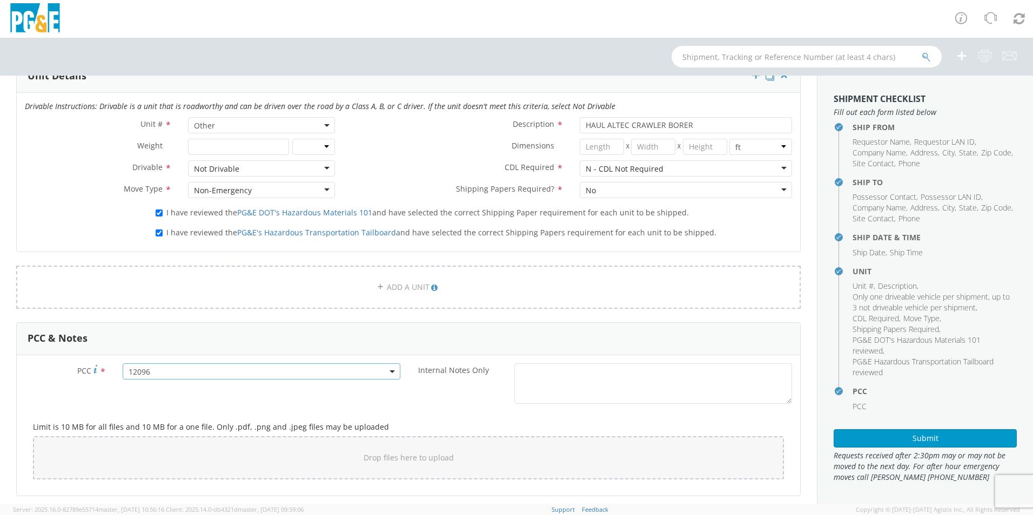
scroll to position [756, 0]
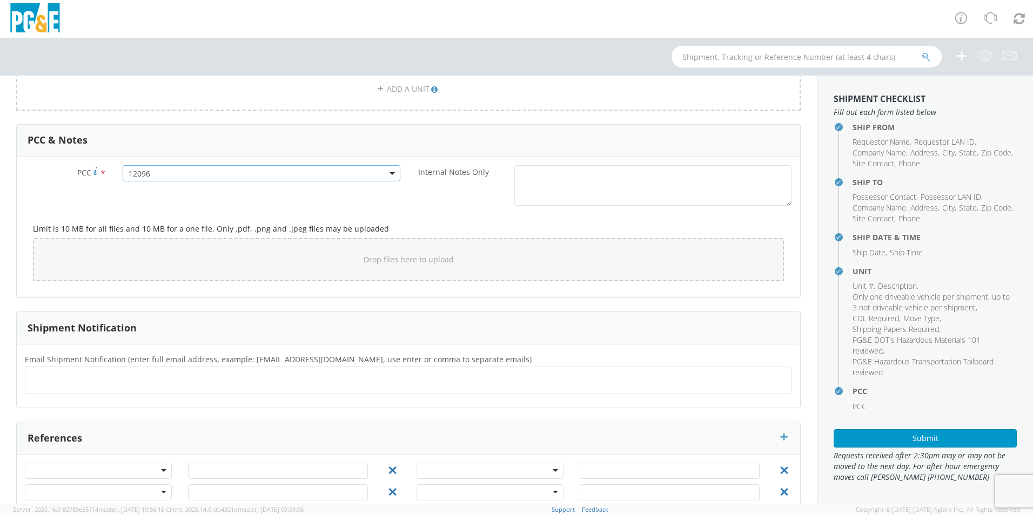
click at [139, 383] on ul at bounding box center [408, 381] width 757 height 18
type input "[EMAIL_ADDRESS][DOMAIN_NAME]"
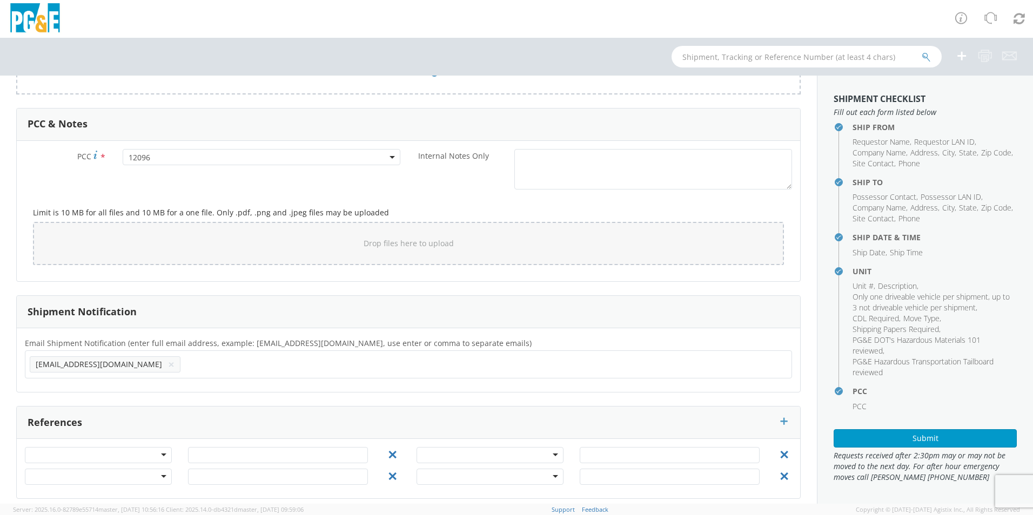
scroll to position [781, 0]
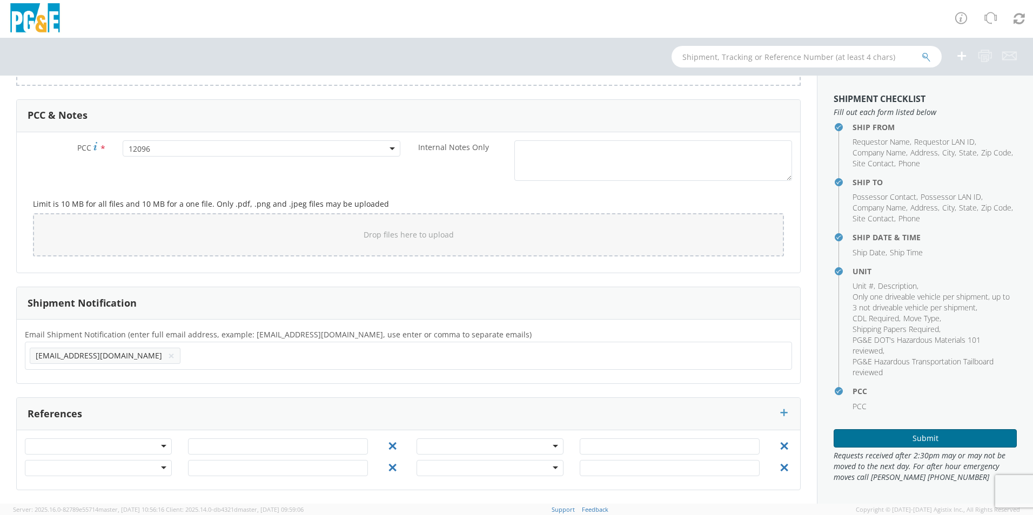
click at [920, 437] on button "Submit" at bounding box center [924, 438] width 183 height 18
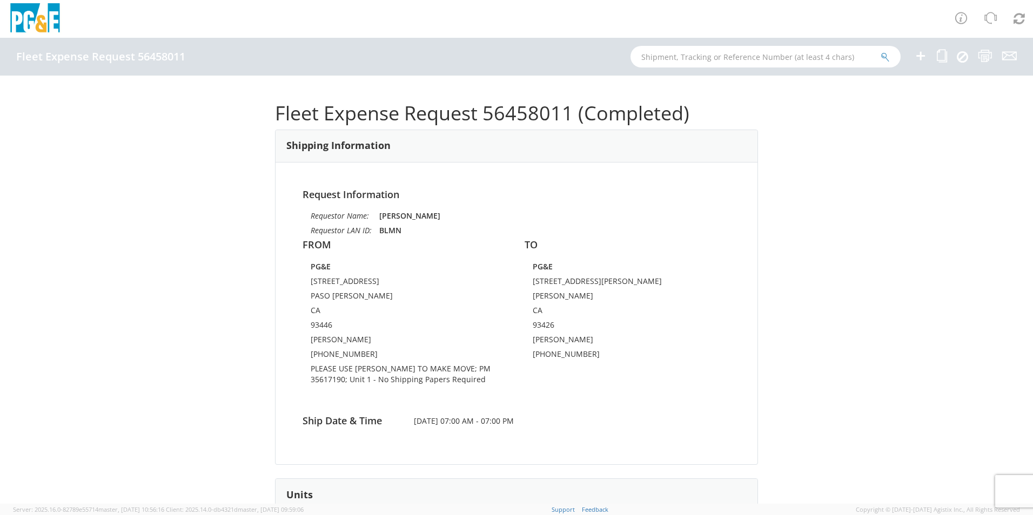
click at [923, 53] on icon at bounding box center [920, 56] width 13 height 14
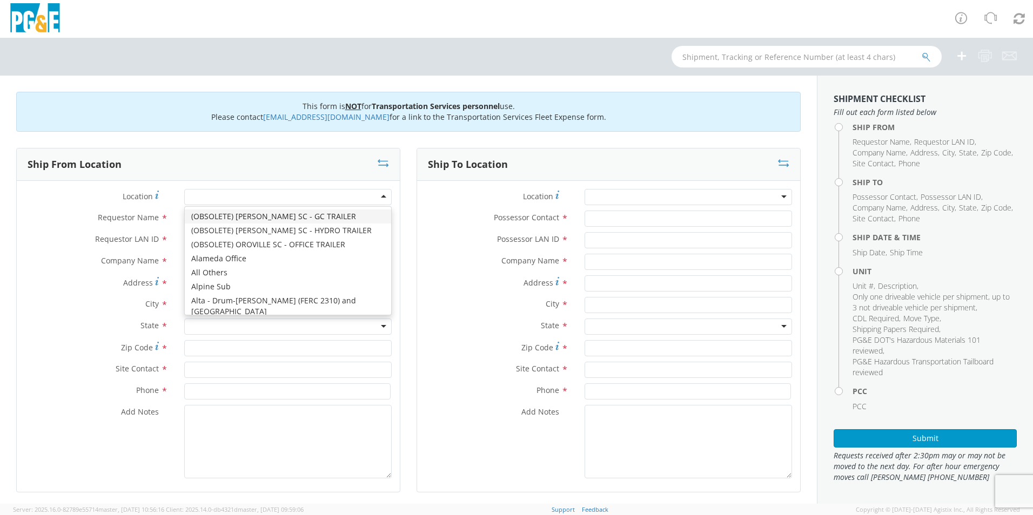
click at [213, 194] on div at bounding box center [287, 197] width 207 height 16
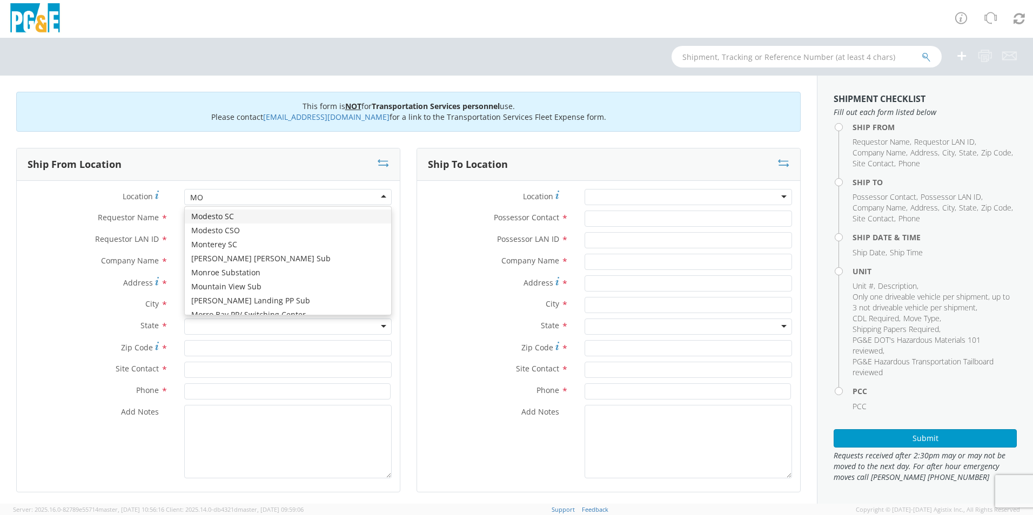
type input "MON"
type input "PG&E"
type input "[STREET_ADDRESS]"
type input "Monterey"
type input "93940"
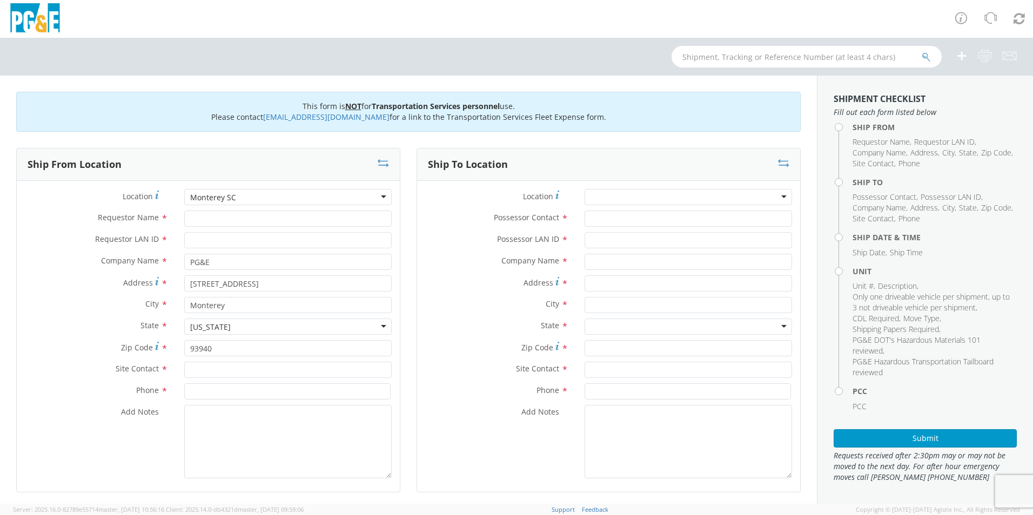
click at [213, 194] on div "Monterey SC" at bounding box center [213, 197] width 46 height 11
type input "TEMP"
type input "160 COW MEADOW PLACE"
type input "PASO ROBLES"
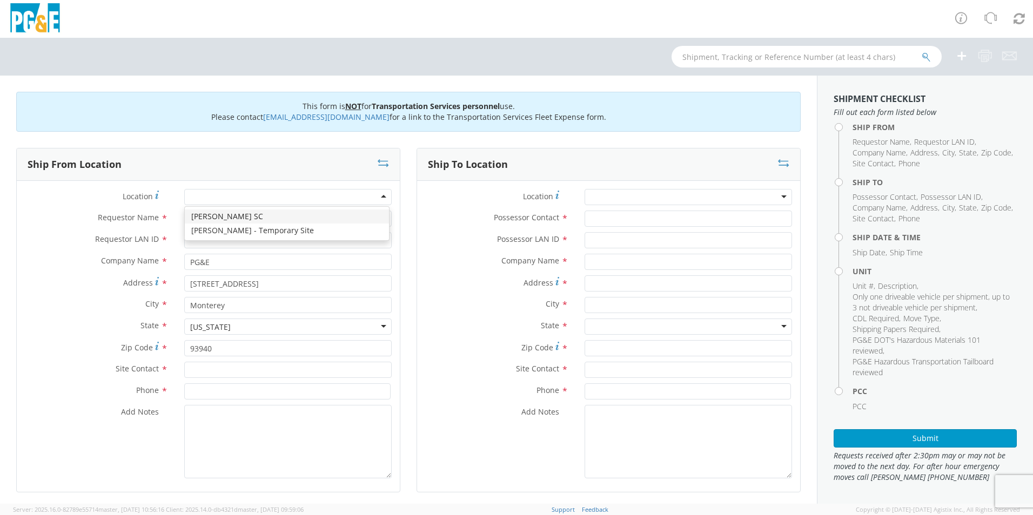
type input "93446"
type input "TOM"
type input "S"
type input "TIM SIZEMORE"
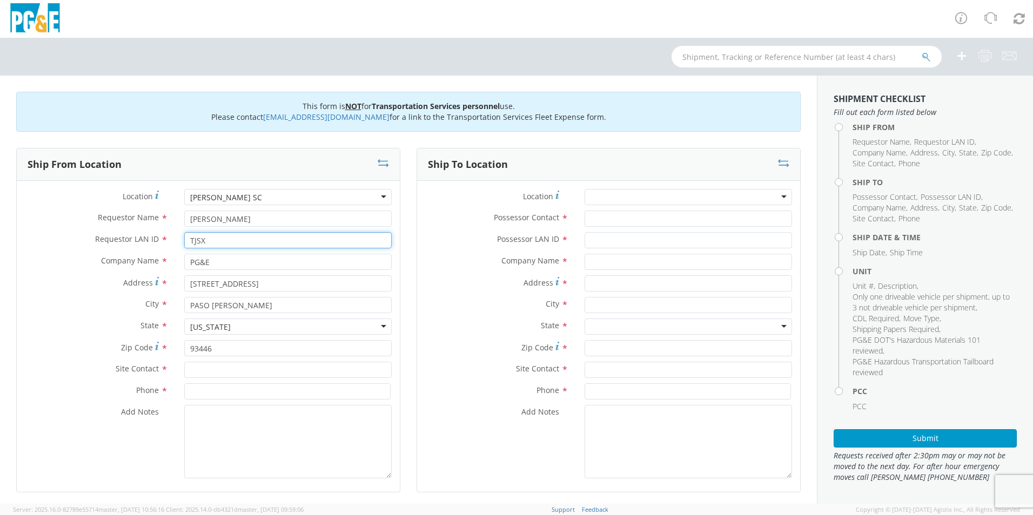
type input "TJSX"
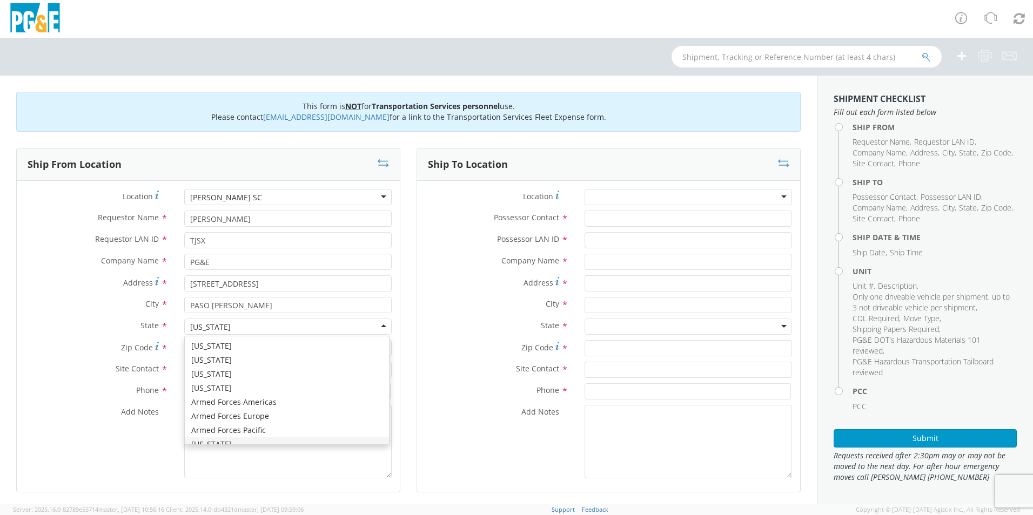
scroll to position [12, 0]
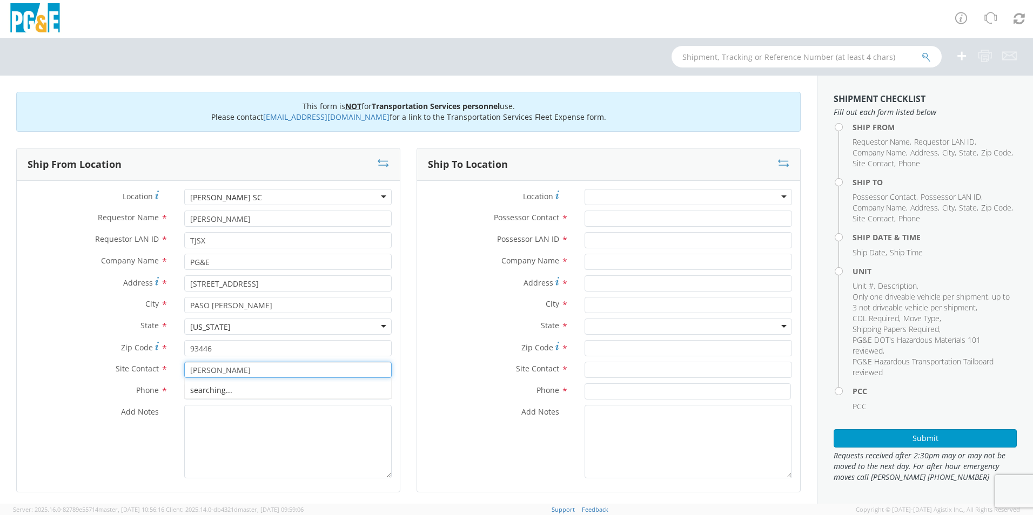
type input "TIM SIZEMORE"
type input "6"
type input "805-286-0863"
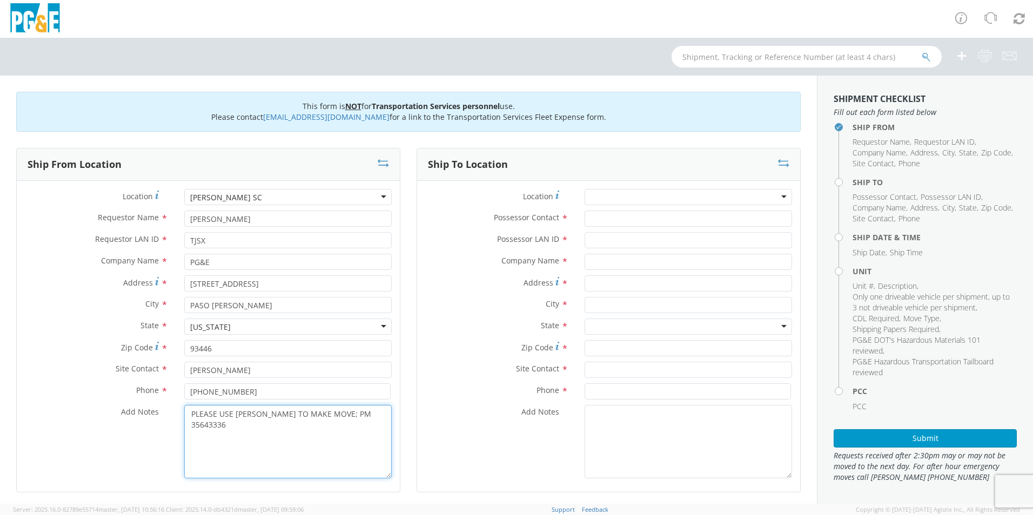
type textarea "PLEASE USE EPPLER TO MAKE MOVE; PM 35643336"
click at [623, 216] on input "Possessor Contact *" at bounding box center [687, 219] width 207 height 16
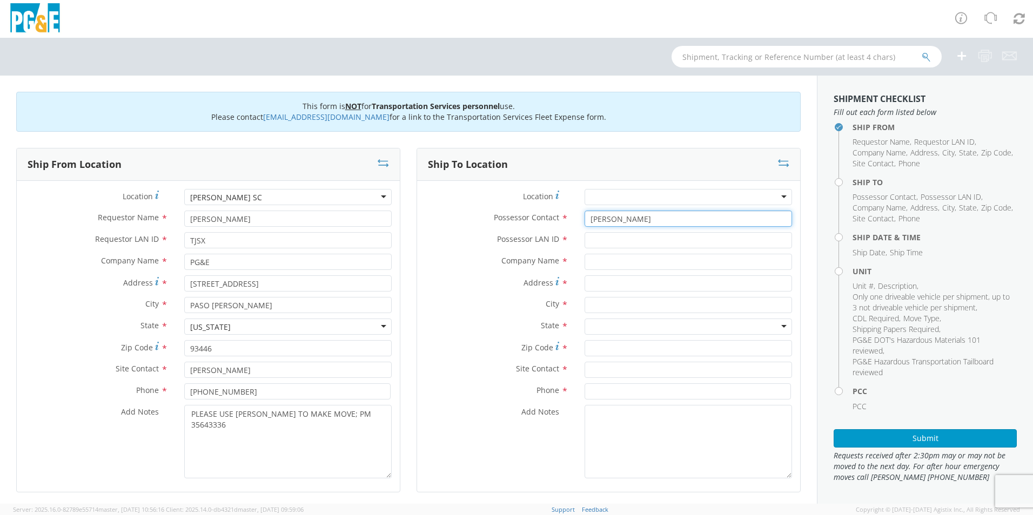
type input "TIM SIZEMORE"
type input "TJSX"
type input "p"
type input "PG&E"
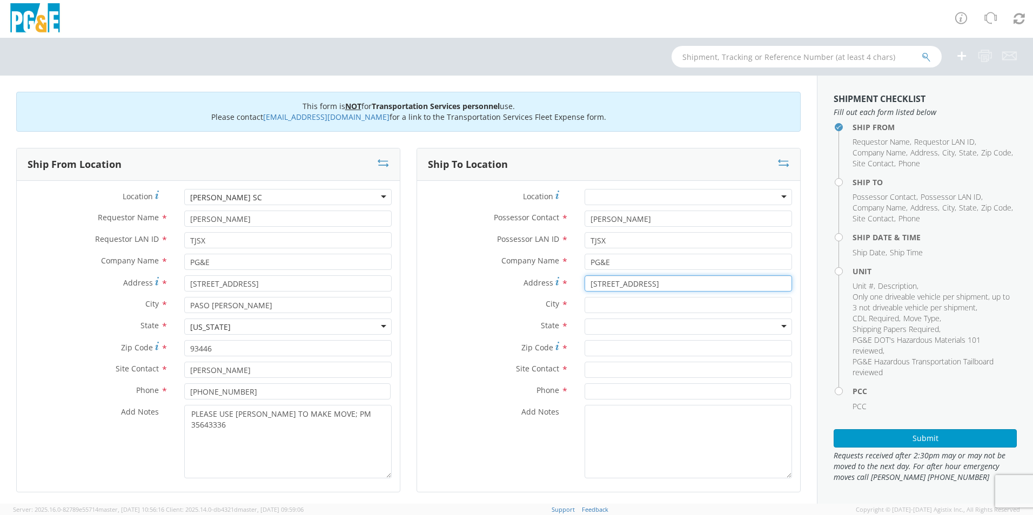
type input "18710 HWY 1"
type input "s"
type input "SAN SIMEON"
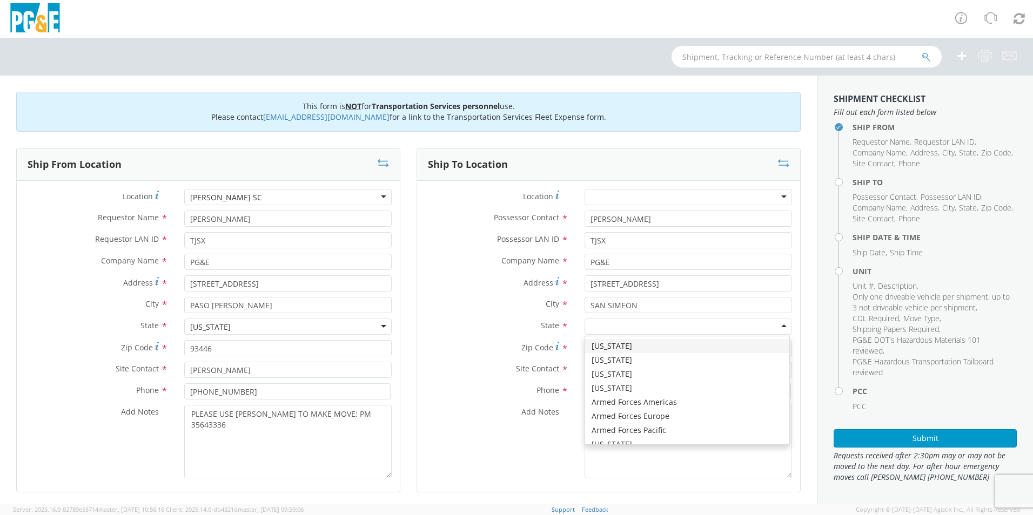
type input "C"
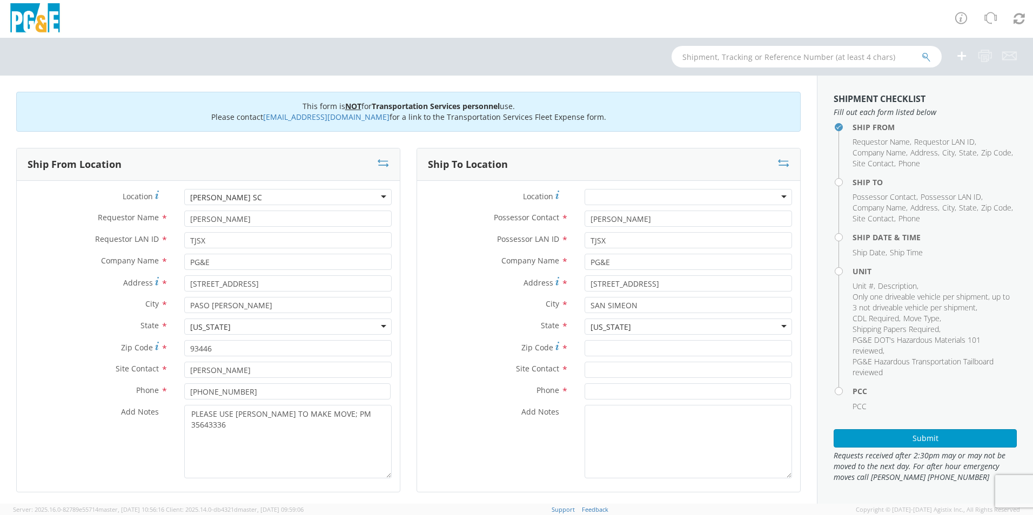
scroll to position [0, 0]
click at [609, 342] on input "Zip Code *" at bounding box center [687, 348] width 207 height 16
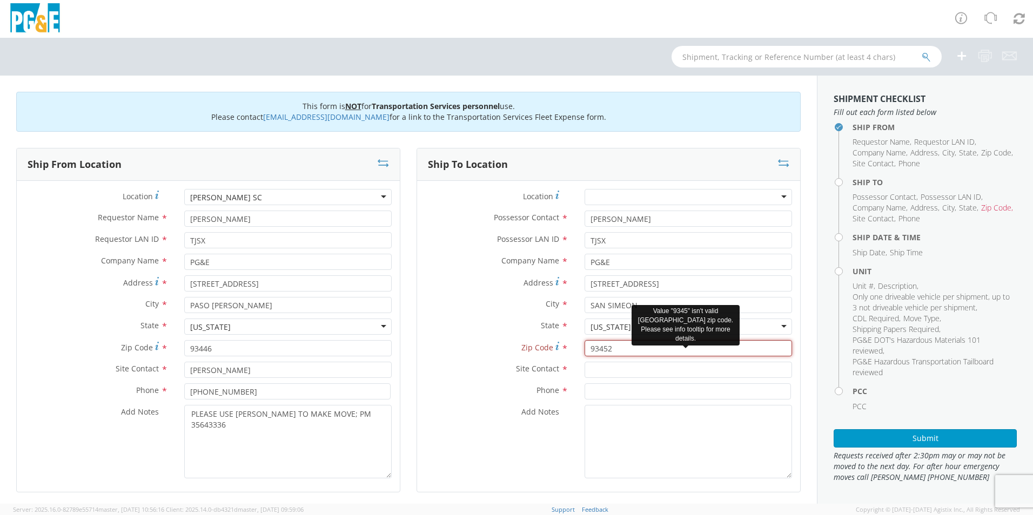
type input "93452"
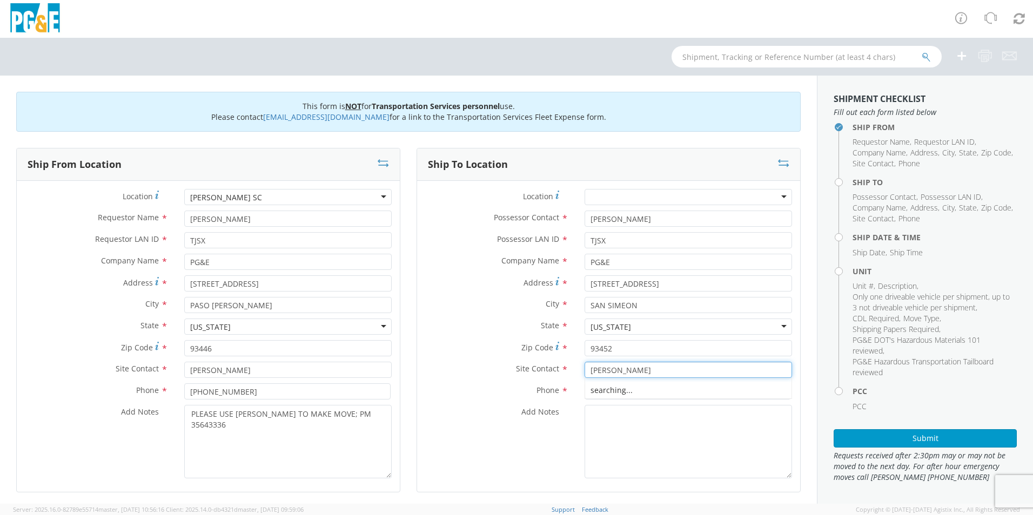
type input "TIM SIZEMORE"
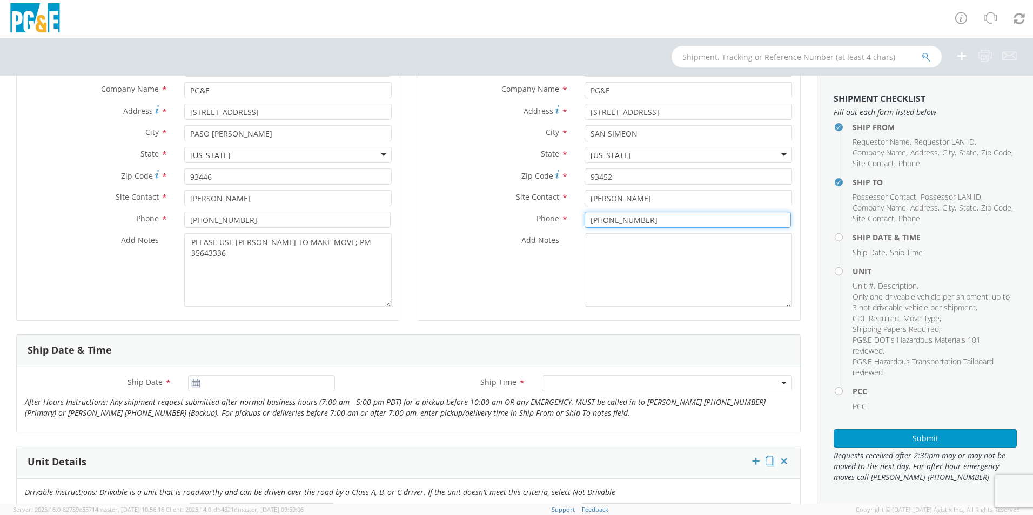
scroll to position [270, 0]
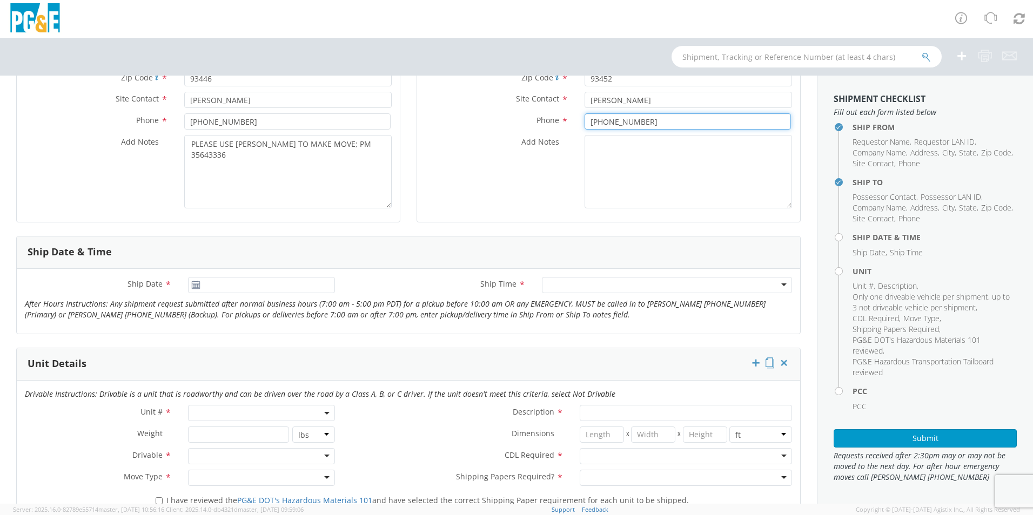
type input "805-286-0863"
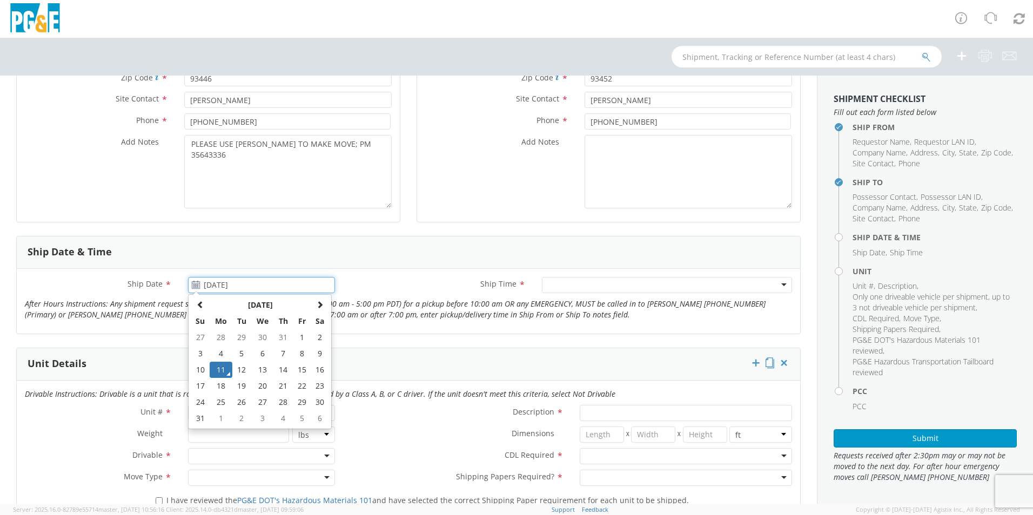
click at [298, 290] on input "[DATE]" at bounding box center [261, 285] width 147 height 16
click at [241, 386] on td "19" at bounding box center [241, 386] width 19 height 16
type input "[DATE]"
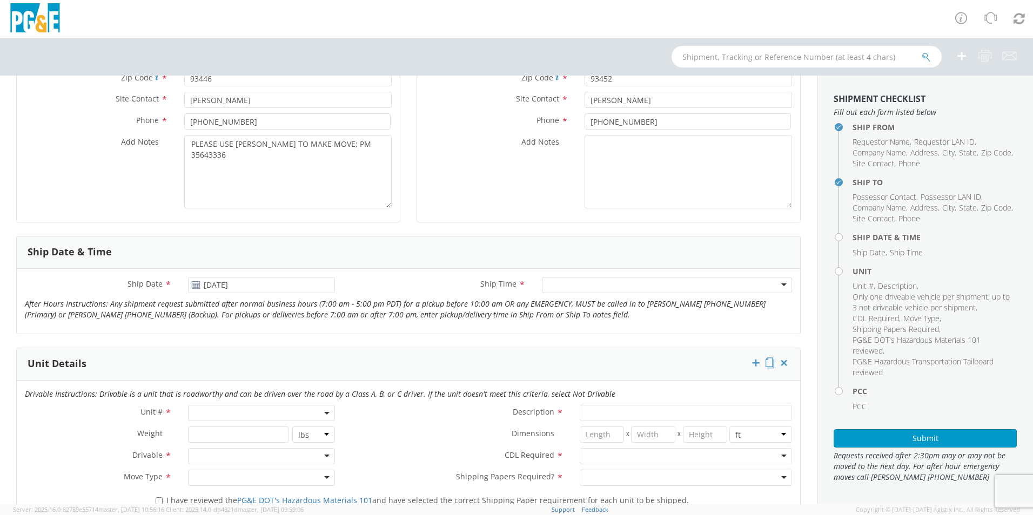
click at [554, 292] on div at bounding box center [667, 285] width 250 height 16
click at [232, 412] on span at bounding box center [261, 413] width 147 height 16
click at [236, 428] on input "search" at bounding box center [261, 431] width 140 height 16
type input "OTH"
select select "Other"
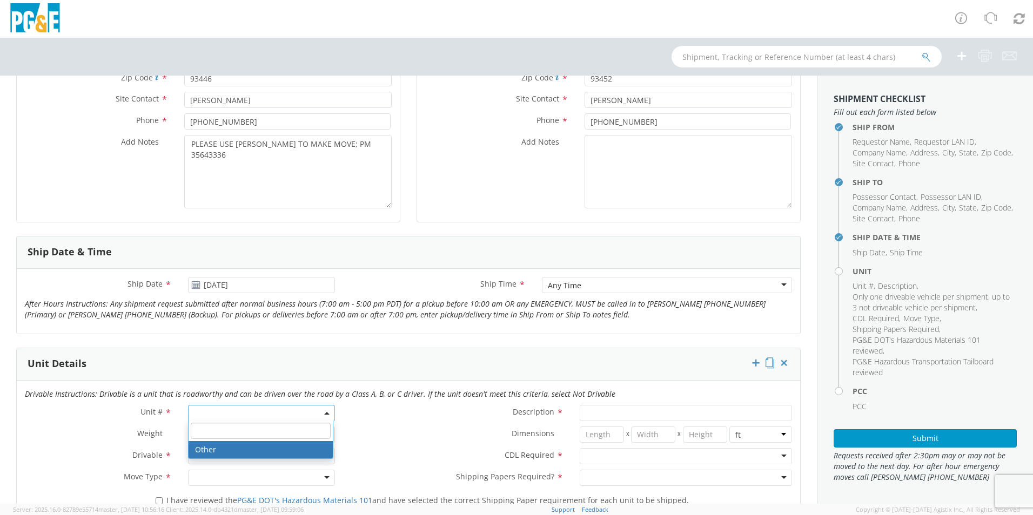
select select "? undefined:undefined ?"
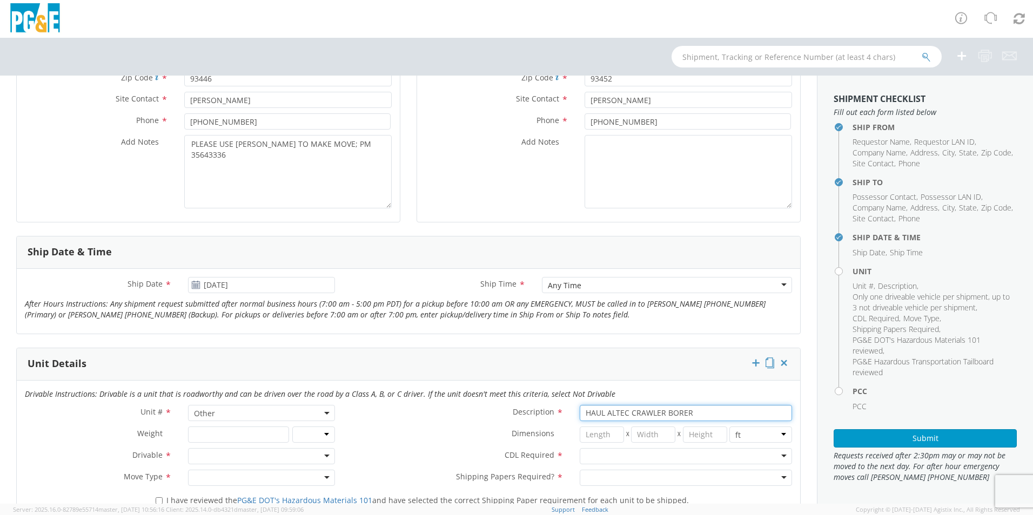
type input "HAUL ALTEC CRAWLER BORER"
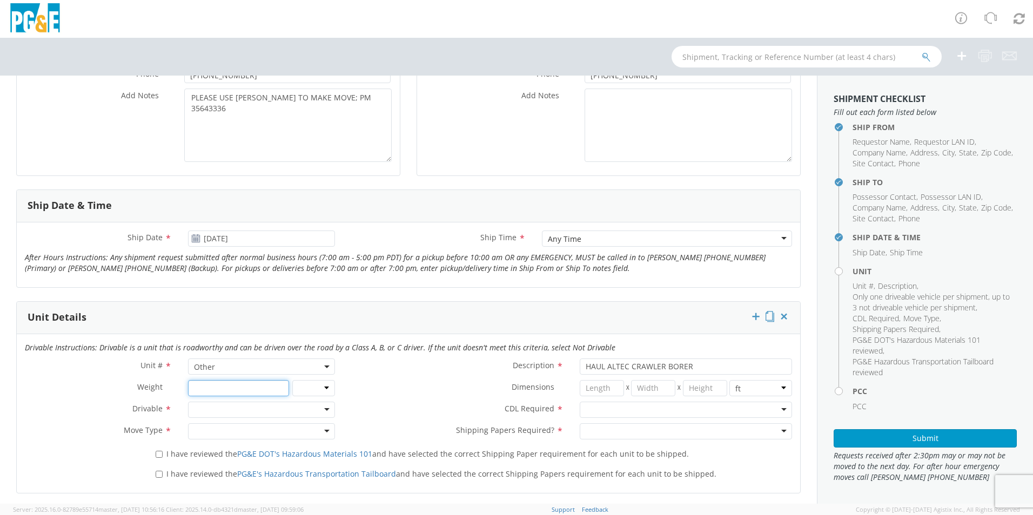
scroll to position [378, 0]
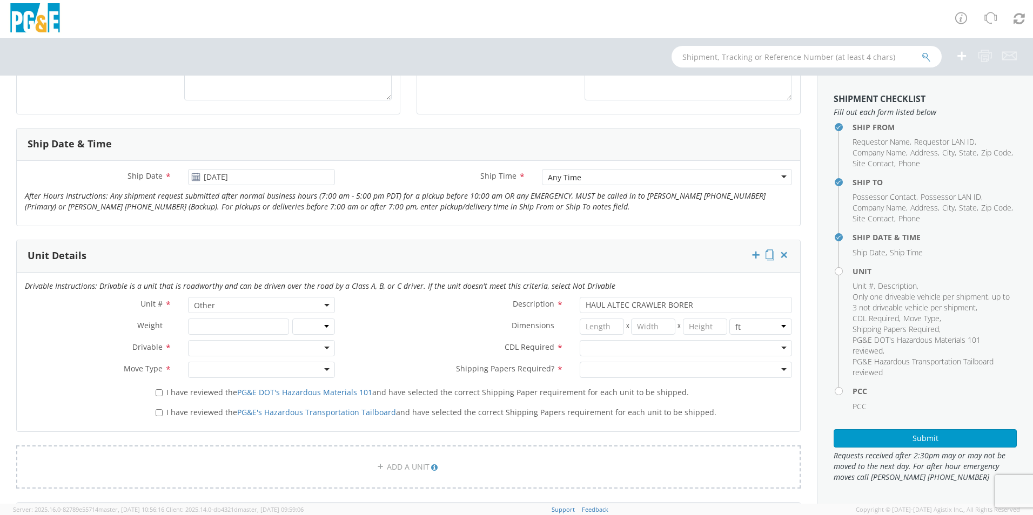
click at [227, 348] on div at bounding box center [261, 348] width 147 height 16
click at [617, 347] on div at bounding box center [686, 348] width 212 height 16
click at [214, 375] on div at bounding box center [261, 370] width 147 height 16
drag, startPoint x: 620, startPoint y: 374, endPoint x: 611, endPoint y: 367, distance: 11.1
click at [619, 373] on div at bounding box center [686, 370] width 212 height 16
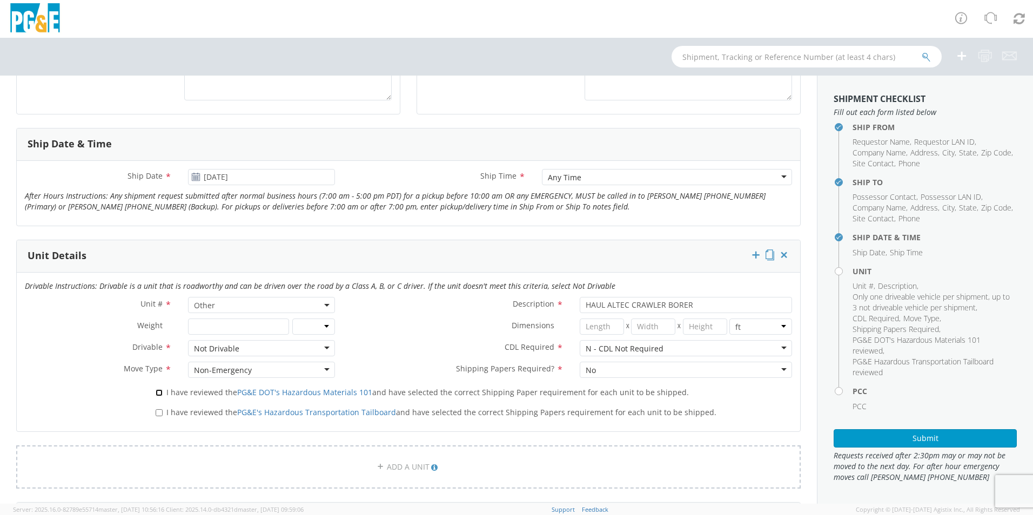
click at [158, 394] on input "I have reviewed the PG&E DOT's Hazardous Materials 101 and have selected the co…" at bounding box center [159, 392] width 7 height 7
checkbox input "true"
click at [160, 416] on label "I have reviewed the PG&E's Hazardous Transportation Tailboard and have selected…" at bounding box center [437, 412] width 563 height 12
click at [160, 416] on input "I have reviewed the PG&E's Hazardous Transportation Tailboard and have selected…" at bounding box center [159, 412] width 7 height 7
checkbox input "true"
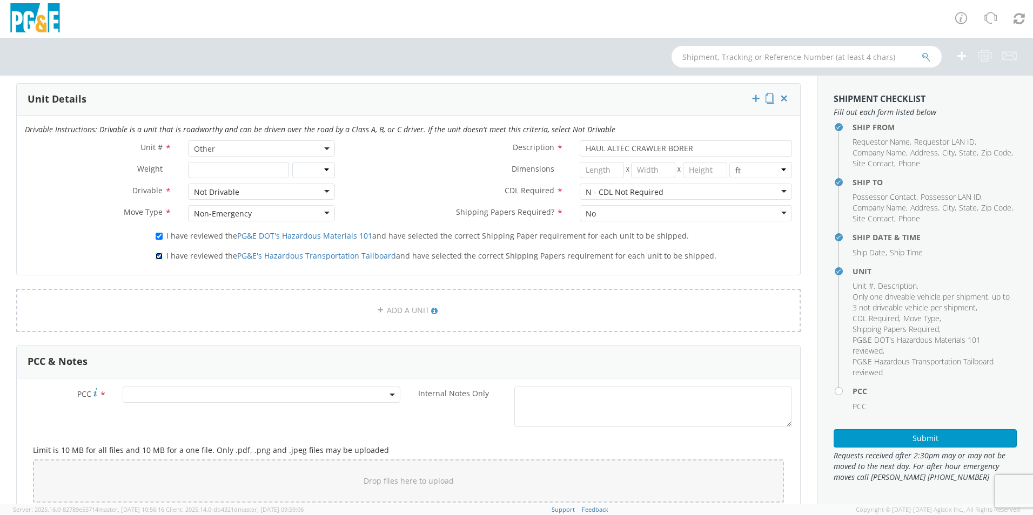
scroll to position [540, 0]
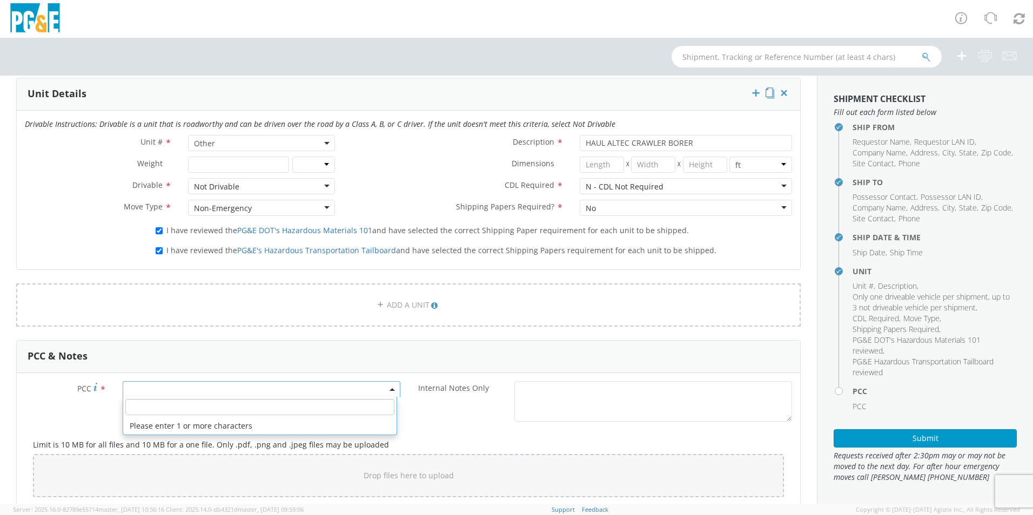
click at [181, 390] on span at bounding box center [262, 389] width 278 height 16
click at [200, 399] on input "number" at bounding box center [259, 407] width 269 height 16
type input "12096"
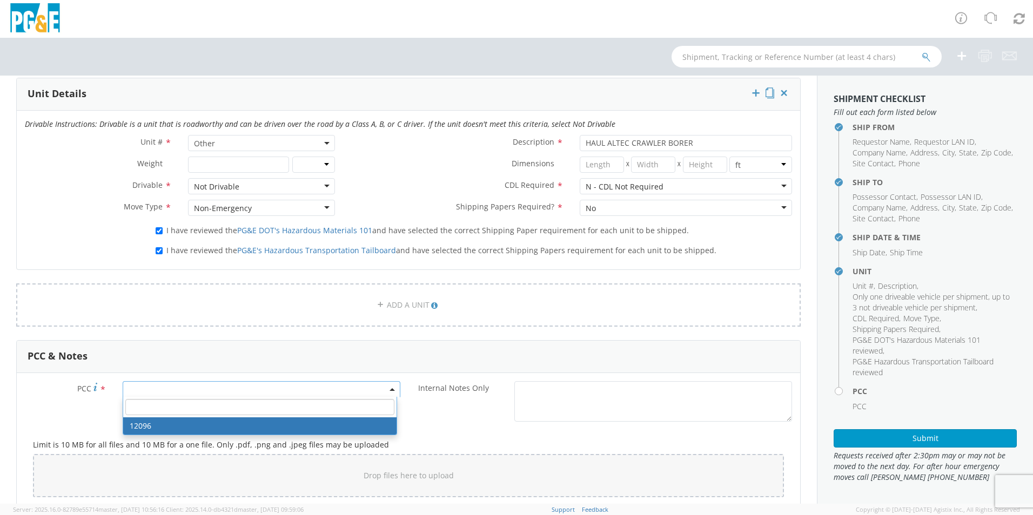
select select "12096"
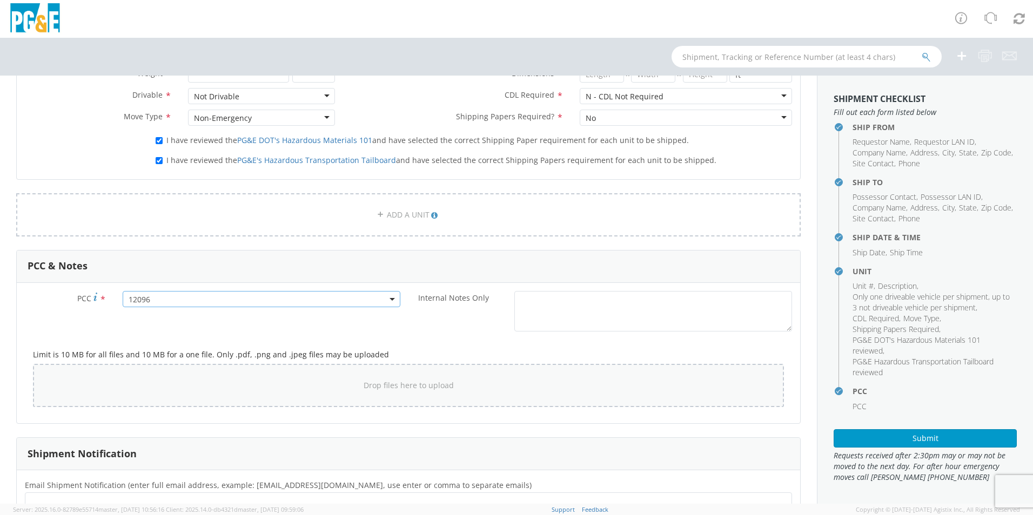
scroll to position [756, 0]
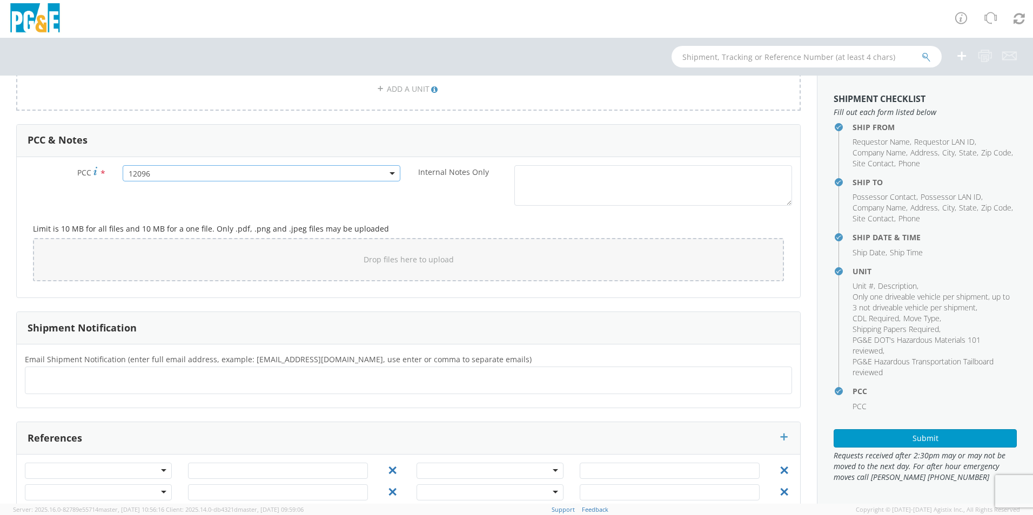
click at [135, 386] on ul at bounding box center [408, 381] width 757 height 18
type input "[EMAIL_ADDRESS][DOMAIN_NAME]"
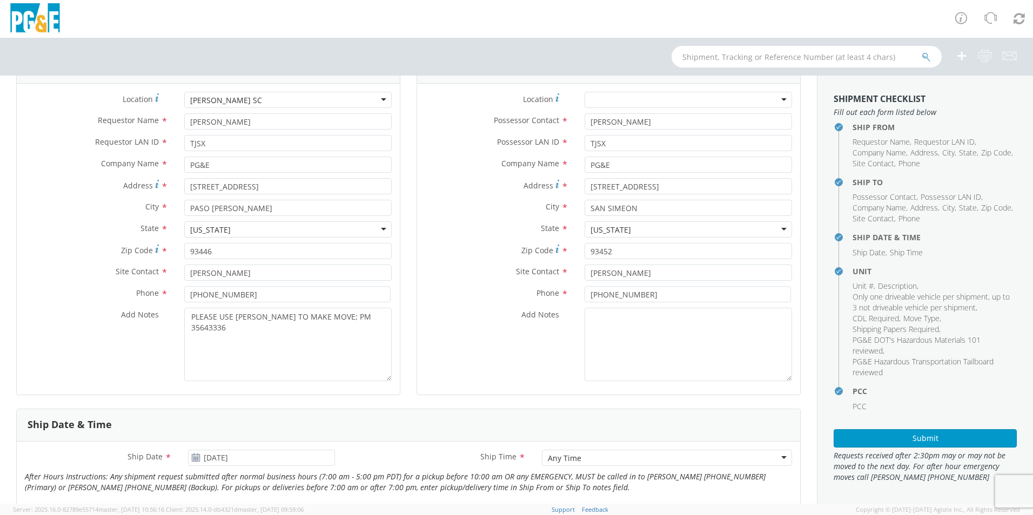
scroll to position [0, 0]
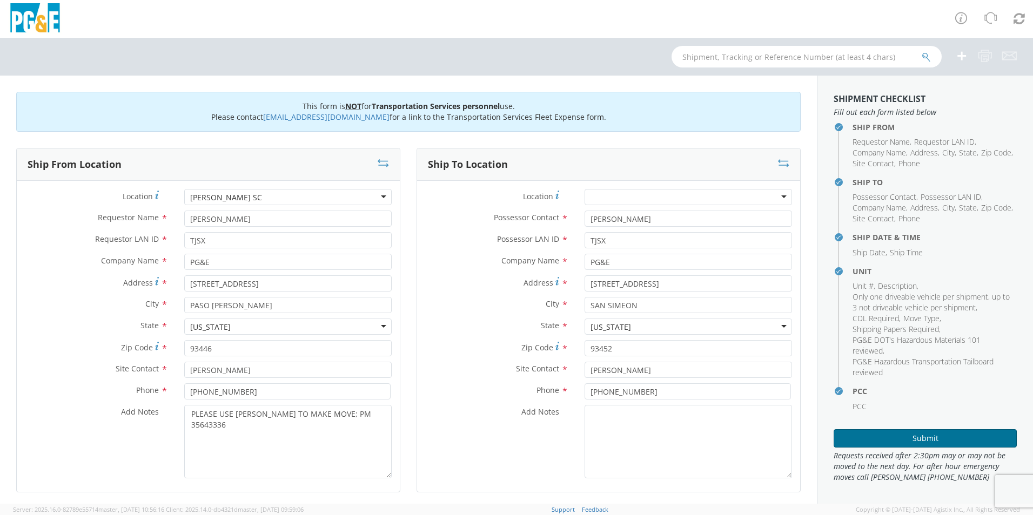
click at [917, 435] on button "Submit" at bounding box center [924, 438] width 183 height 18
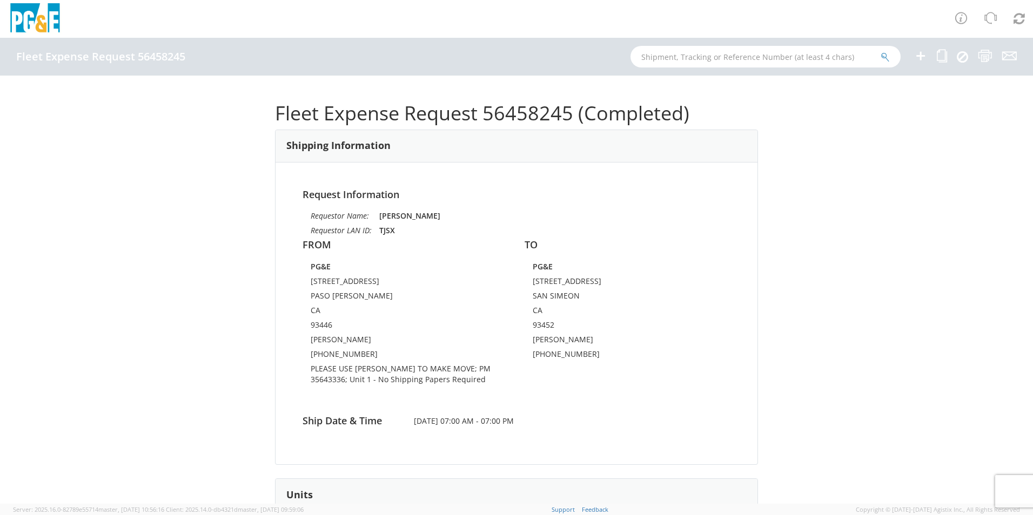
click at [923, 52] on icon at bounding box center [920, 56] width 13 height 14
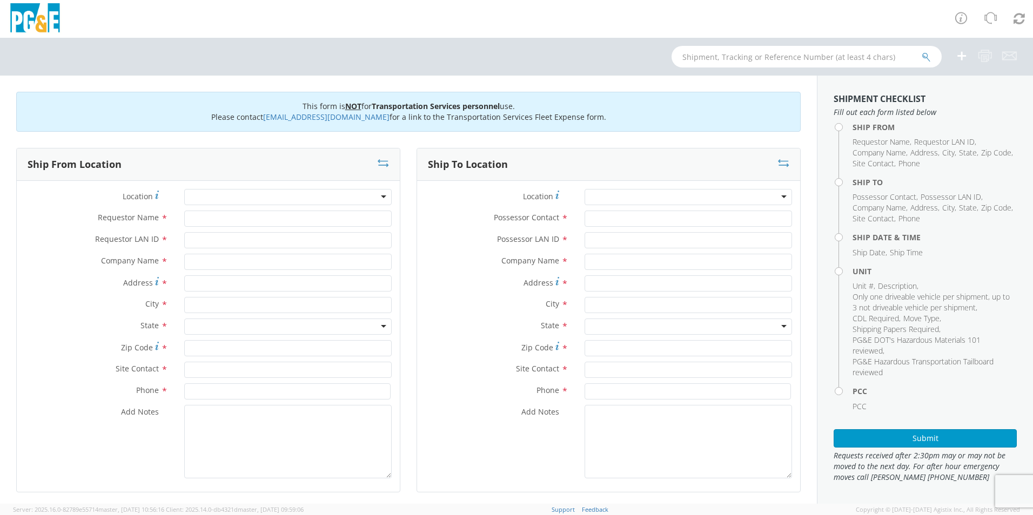
click at [231, 193] on div at bounding box center [287, 197] width 207 height 16
type input "MONT"
click at [231, 193] on div at bounding box center [287, 197] width 207 height 16
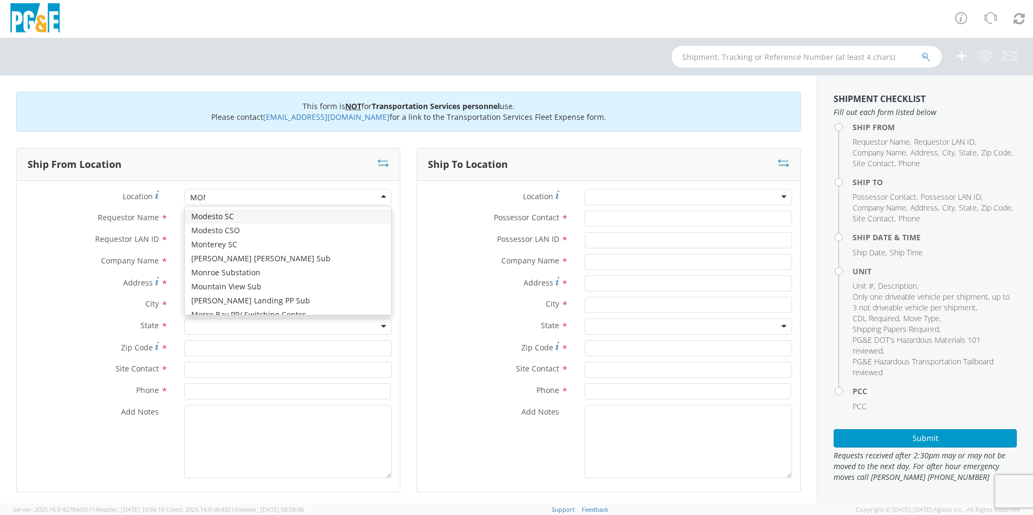
type input "MONT"
type input "PG&E"
type input "[STREET_ADDRESS]"
type input "Monterey"
type input "93940"
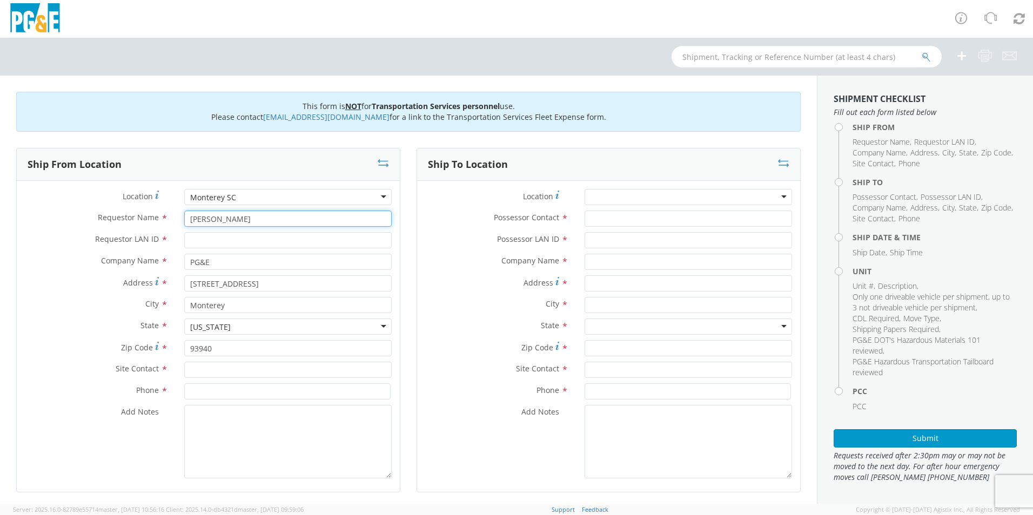
type input "[PERSON_NAME]"
type input "D8LH"
type input "U"
type input "[PERSON_NAME]"
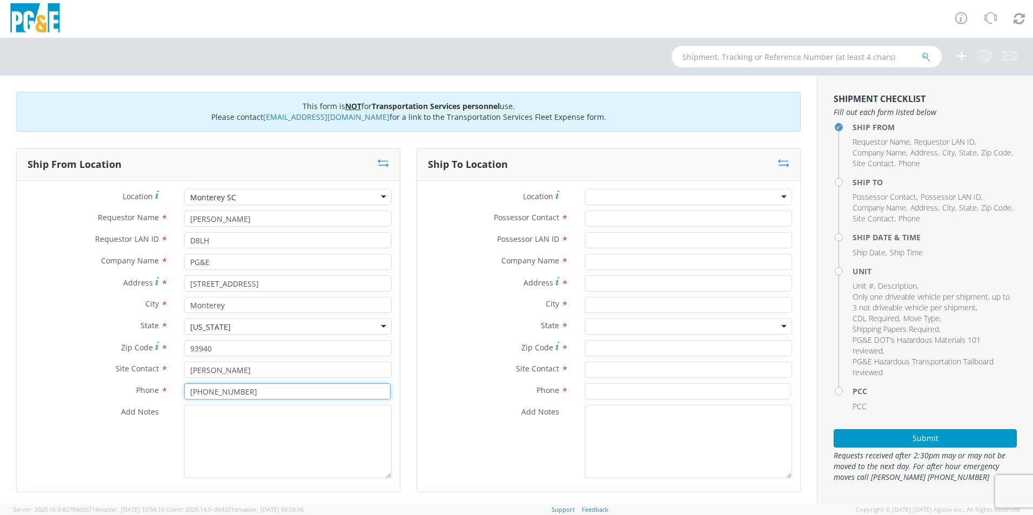
type input "[PHONE_NUMBER]"
type textarea "PLEASE USE EPPLER TO MAKE MOVE; PM 35661650"
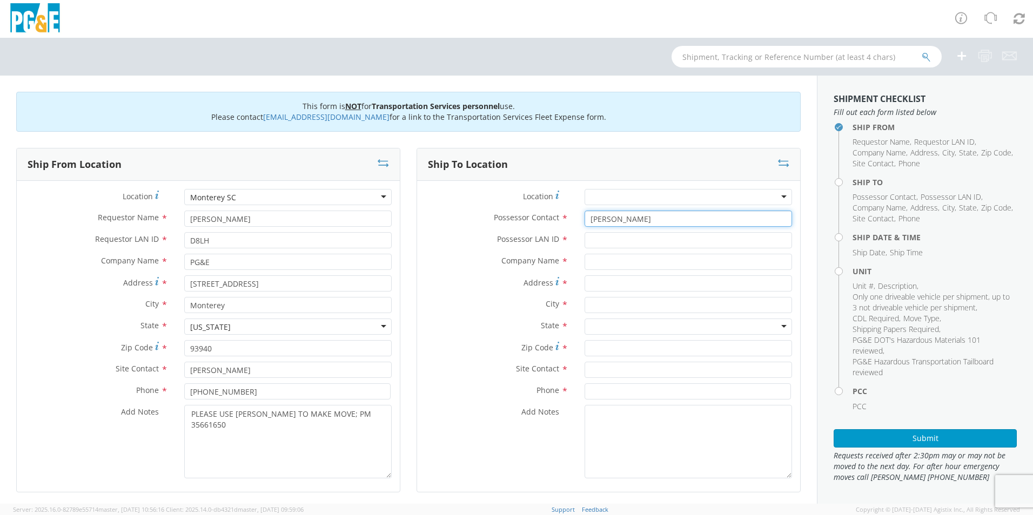
type input "[PERSON_NAME]"
type input "D8LH"
type input "PG&E"
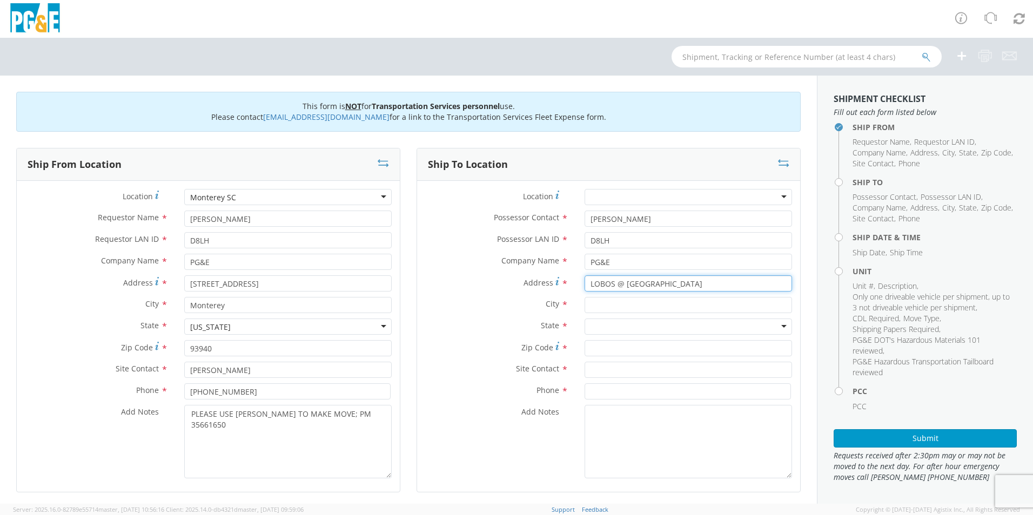
type input "LOBOS @ 1ST AVE"
type input "CARMEL"
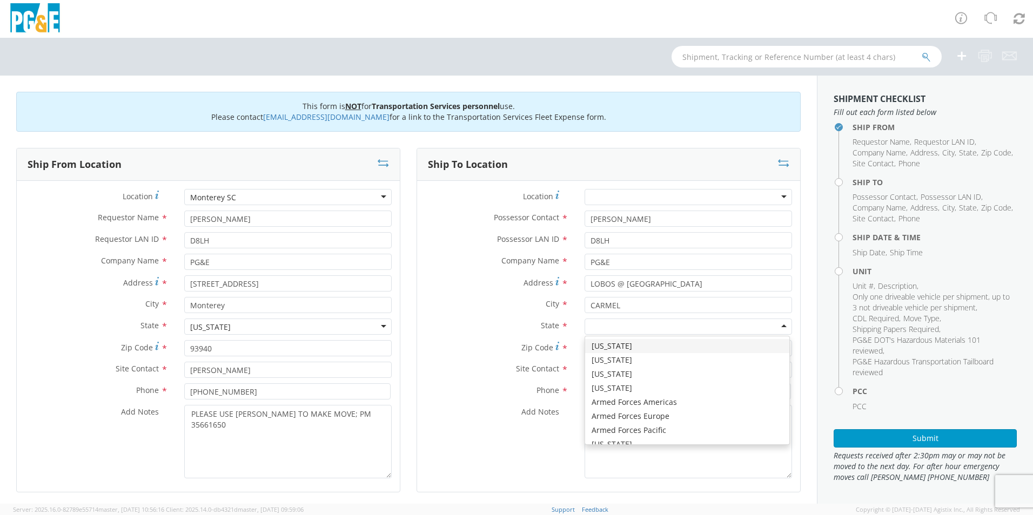
type input "C"
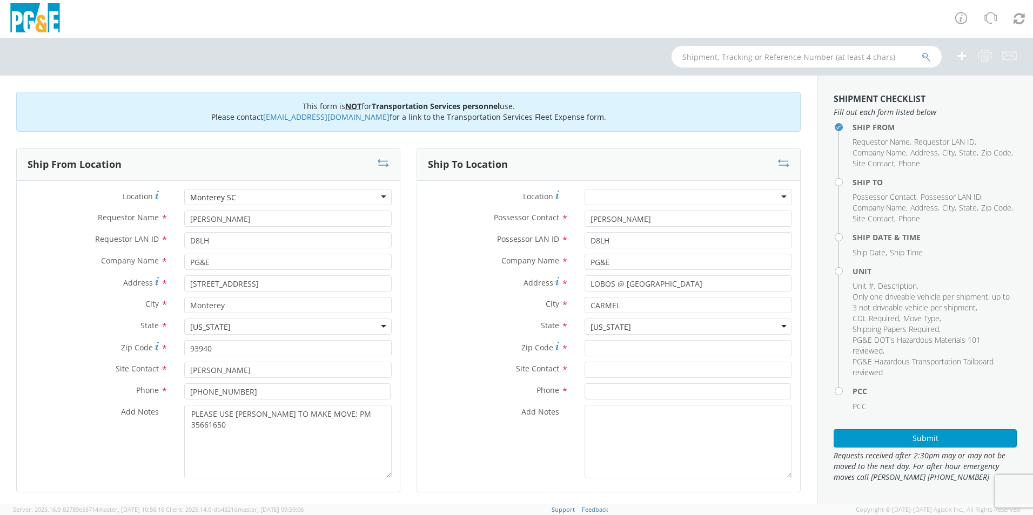
scroll to position [0, 0]
click at [649, 359] on div "Zip Code *" at bounding box center [608, 351] width 383 height 22
click at [647, 352] on input "Zip Code *" at bounding box center [687, 348] width 207 height 16
type input "93921"
type input "[PERSON_NAME]"
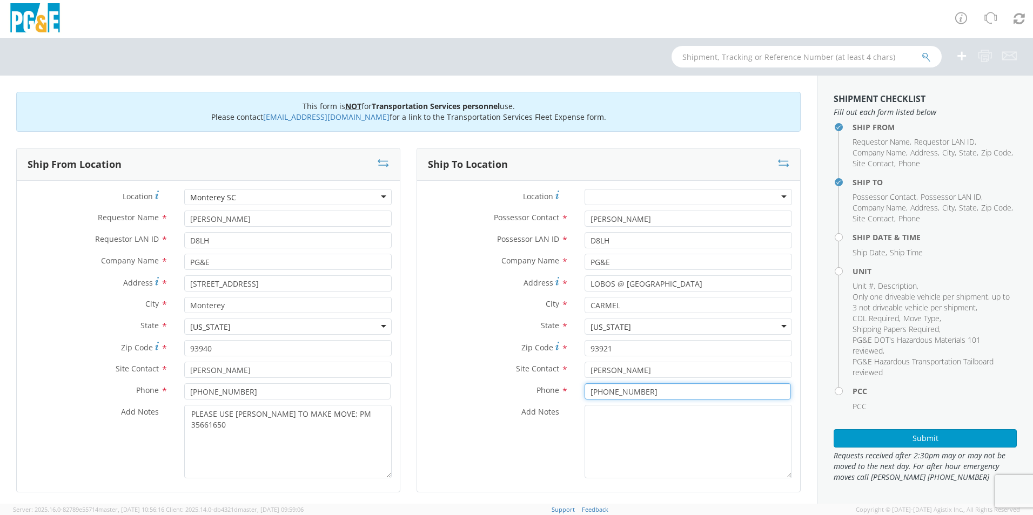
type input "[PHONE_NUMBER]"
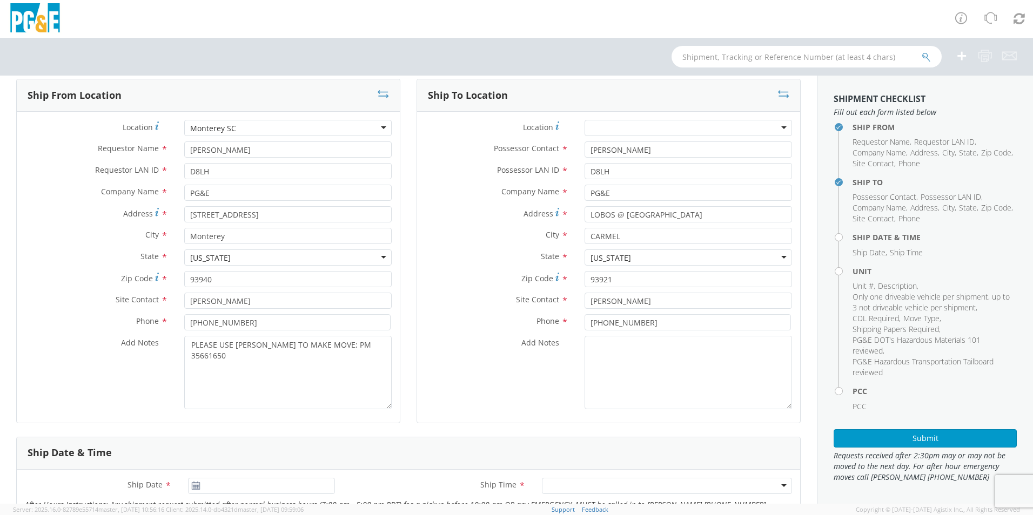
scroll to position [162, 0]
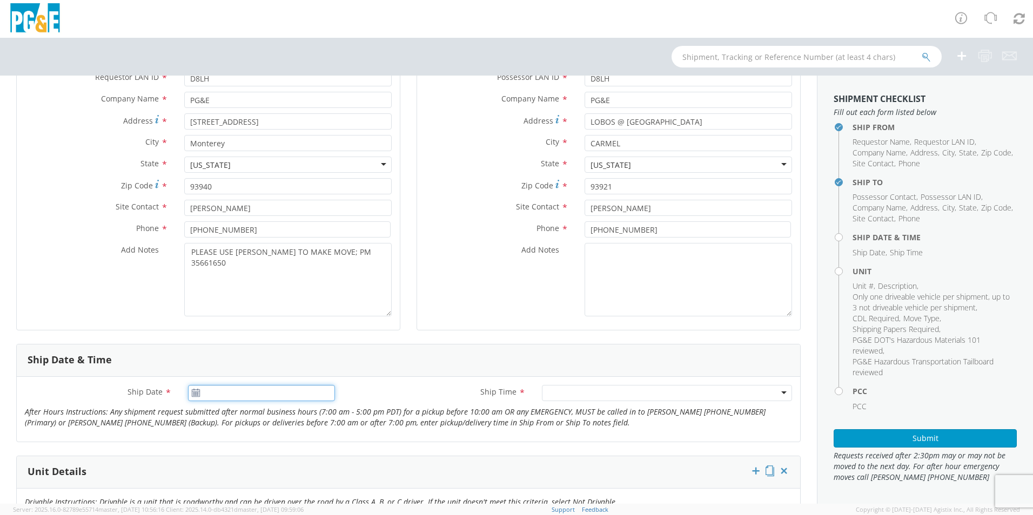
type input "[DATE]"
click at [237, 399] on input "[DATE]" at bounding box center [261, 393] width 147 height 16
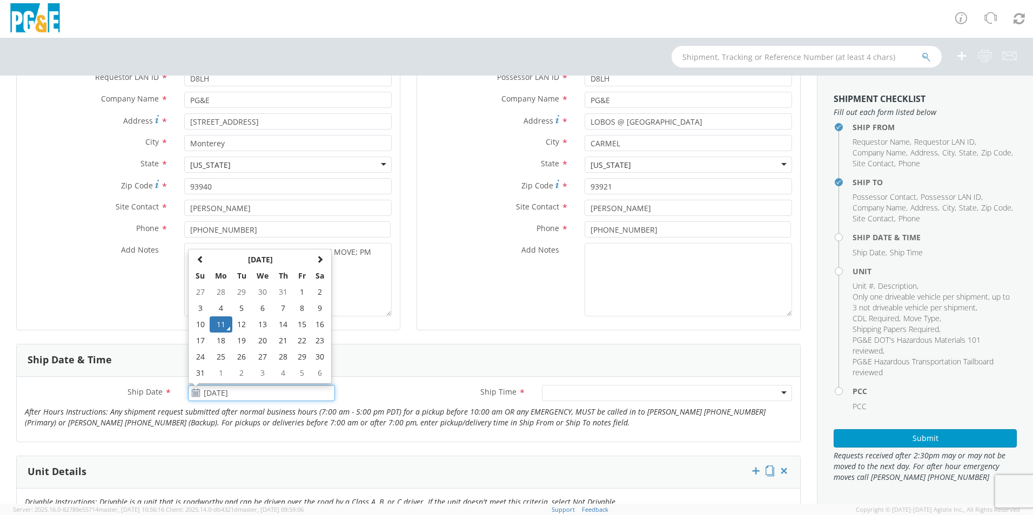
click at [216, 326] on td "11" at bounding box center [221, 325] width 23 height 16
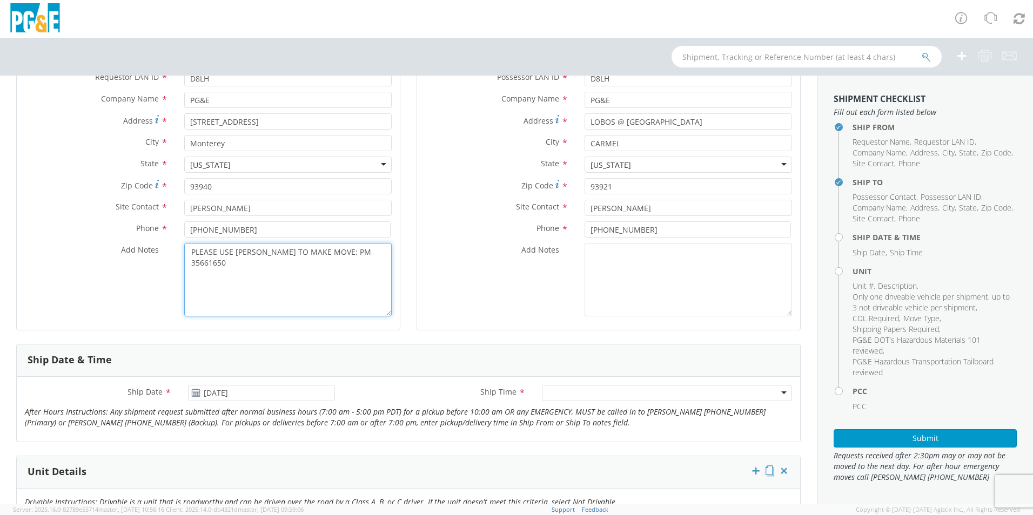
drag, startPoint x: 315, startPoint y: 251, endPoint x: 5, endPoint y: 253, distance: 310.6
type textarea "ALREADY BEING MOVED BY EPPLER; PM 35661650"
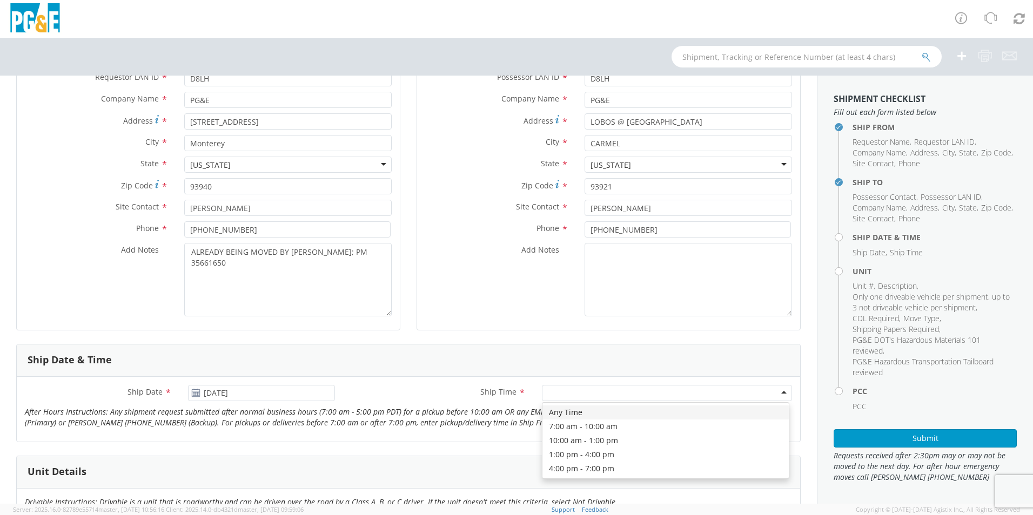
click at [556, 387] on div at bounding box center [667, 393] width 250 height 16
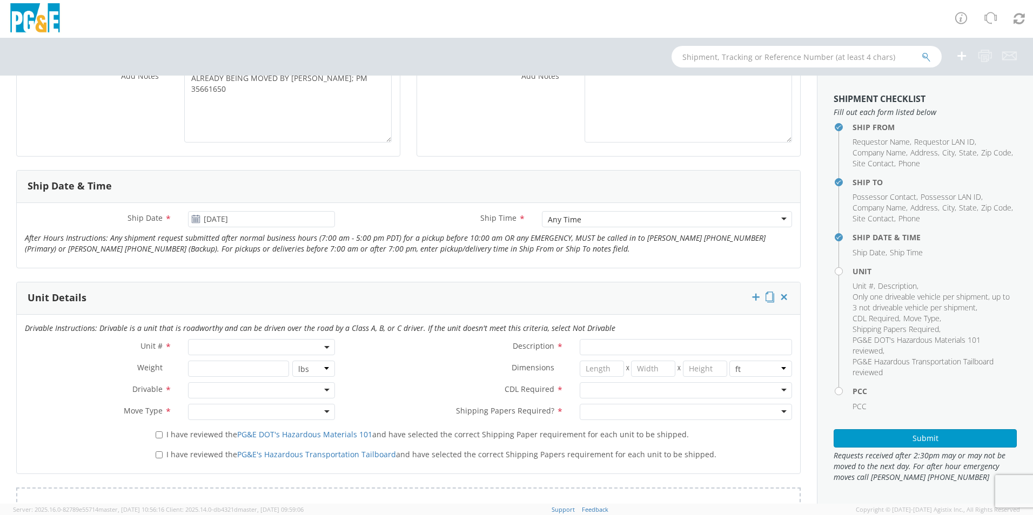
scroll to position [378, 0]
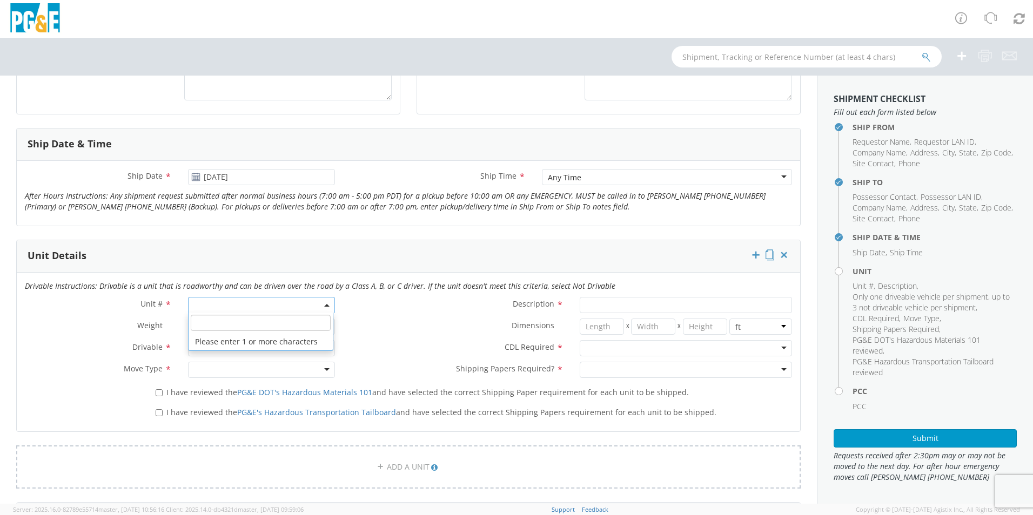
click at [216, 308] on span at bounding box center [261, 305] width 147 height 16
click at [225, 324] on input "search" at bounding box center [261, 323] width 140 height 16
type input "OTH"
select select "Other"
select select "? undefined:undefined ?"
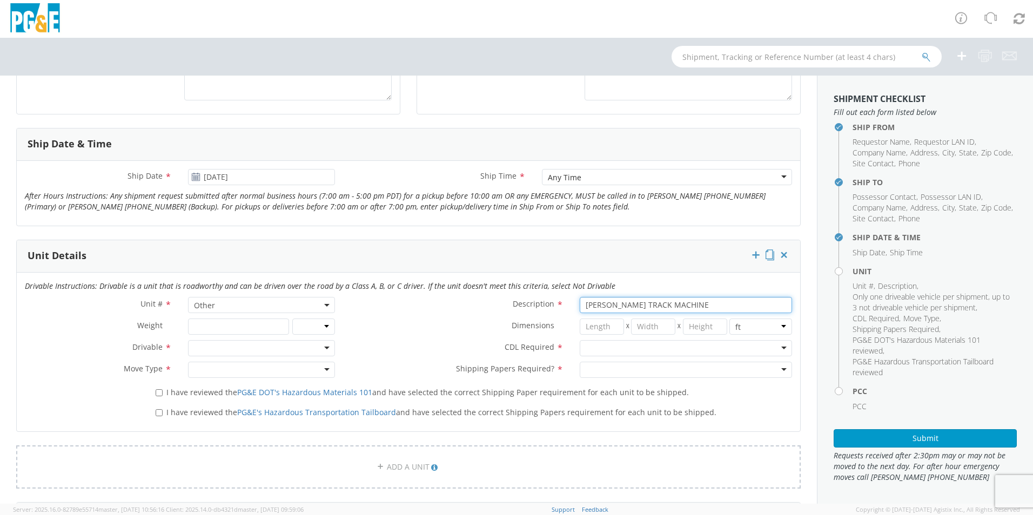
type input "[PERSON_NAME] TRACK MACHINE"
click at [224, 353] on div at bounding box center [261, 348] width 147 height 16
click at [232, 353] on div "Drivable" at bounding box center [261, 348] width 147 height 16
click at [608, 356] on div at bounding box center [686, 348] width 212 height 16
click at [194, 369] on input "select-one" at bounding box center [195, 370] width 2 height 11
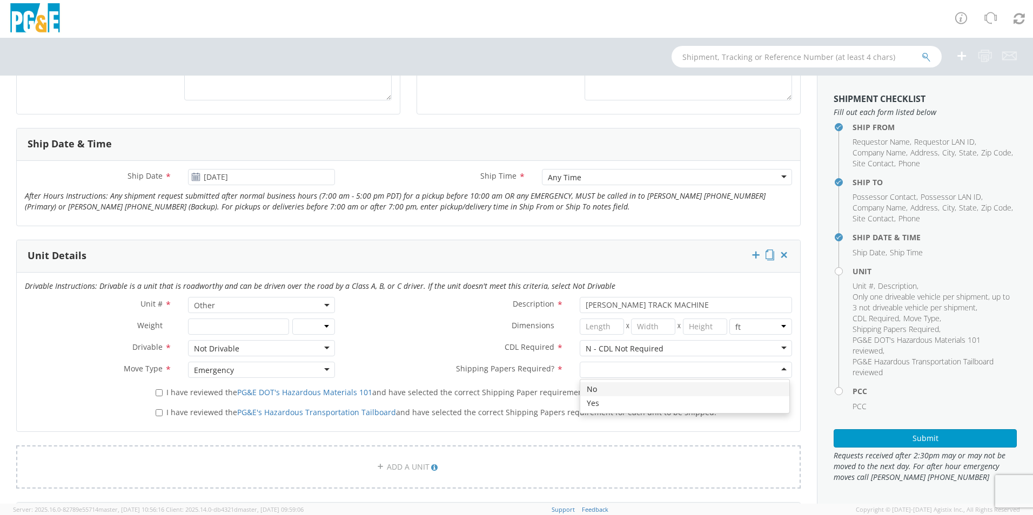
click at [611, 367] on div at bounding box center [686, 370] width 212 height 16
click at [158, 393] on input "I have reviewed the PG&E DOT's Hazardous Materials 101 and have selected the co…" at bounding box center [159, 392] width 7 height 7
checkbox input "true"
click at [157, 416] on label "I have reviewed the PG&E's Hazardous Transportation Tailboard and have selected…" at bounding box center [437, 412] width 563 height 12
click at [157, 416] on input "I have reviewed the PG&E's Hazardous Transportation Tailboard and have selected…" at bounding box center [159, 412] width 7 height 7
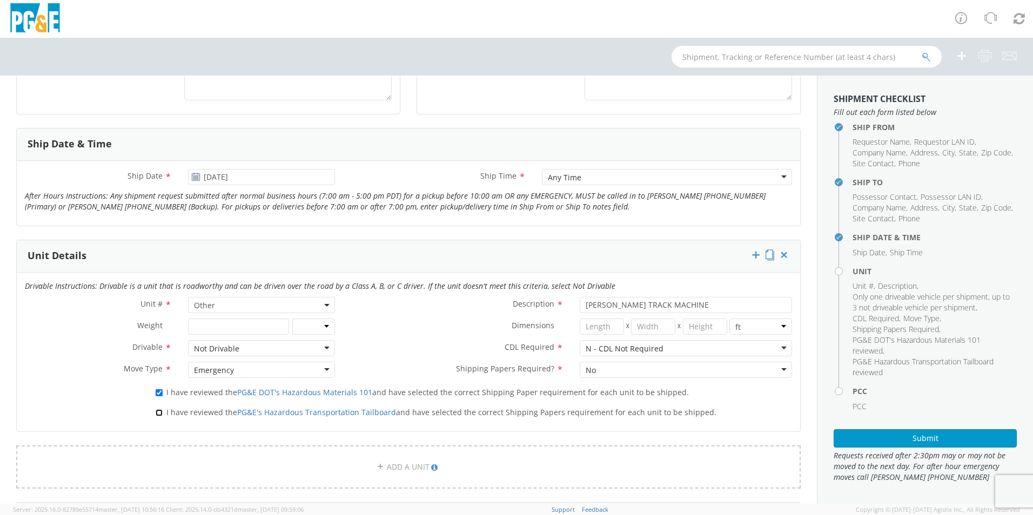
checkbox input "true"
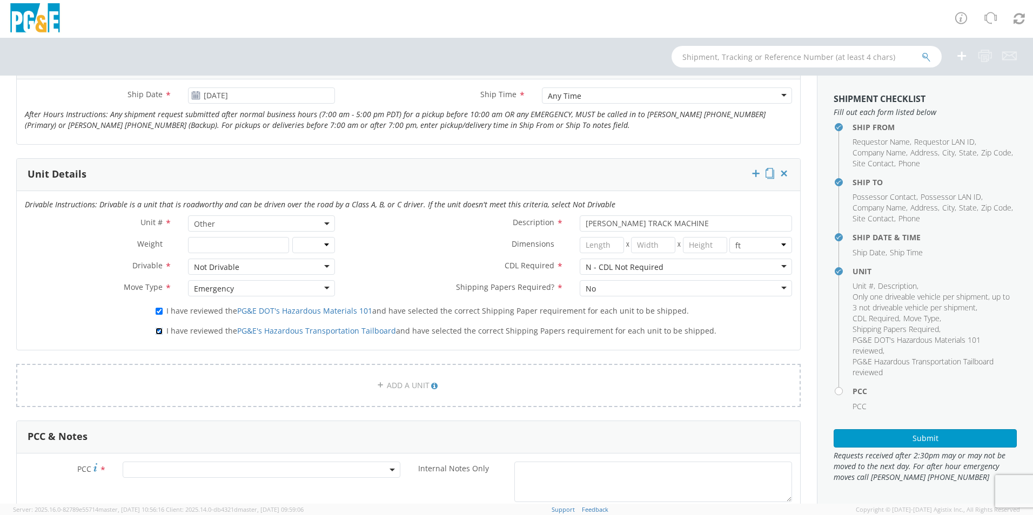
scroll to position [594, 0]
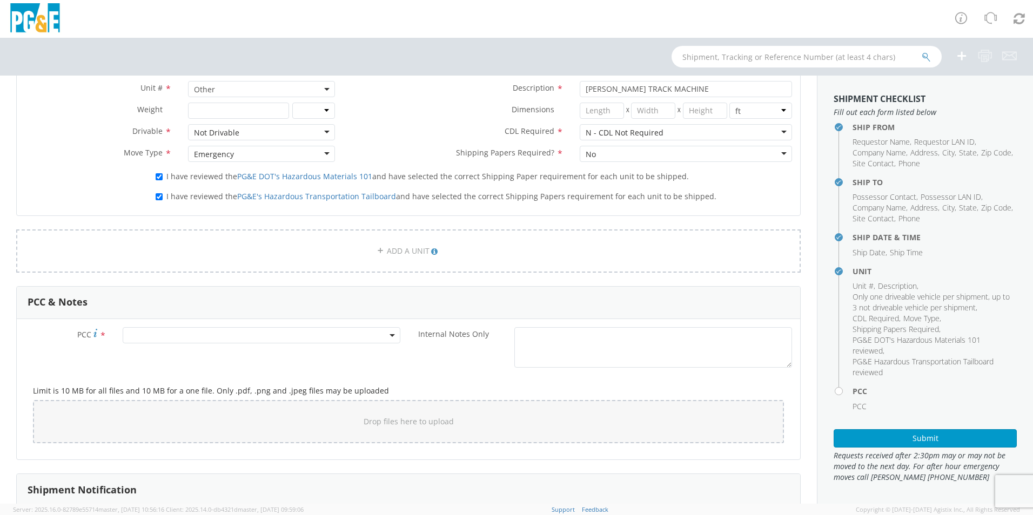
click at [156, 337] on span at bounding box center [262, 335] width 278 height 16
click at [160, 355] on input "number" at bounding box center [259, 353] width 269 height 16
click at [206, 351] on input "number" at bounding box center [259, 353] width 269 height 16
type input "11986"
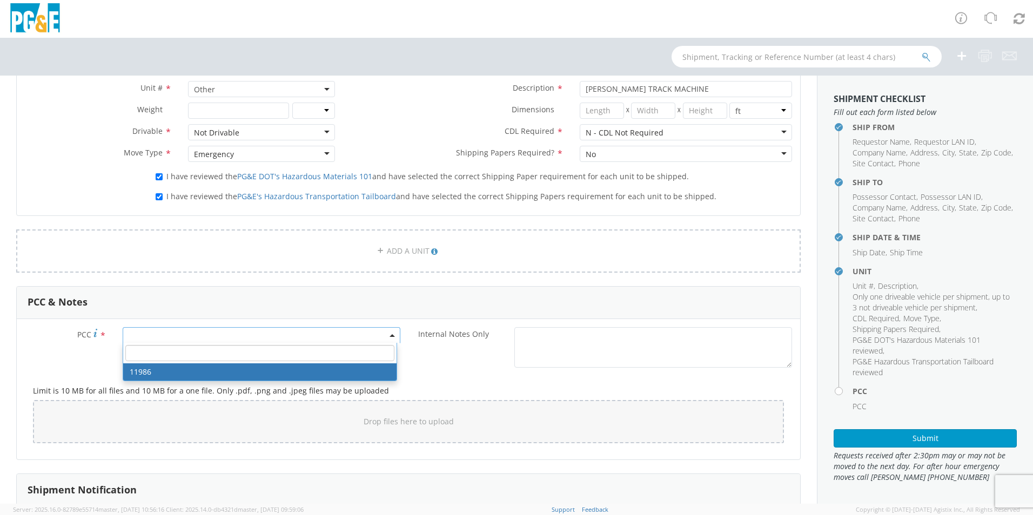
select select "11986"
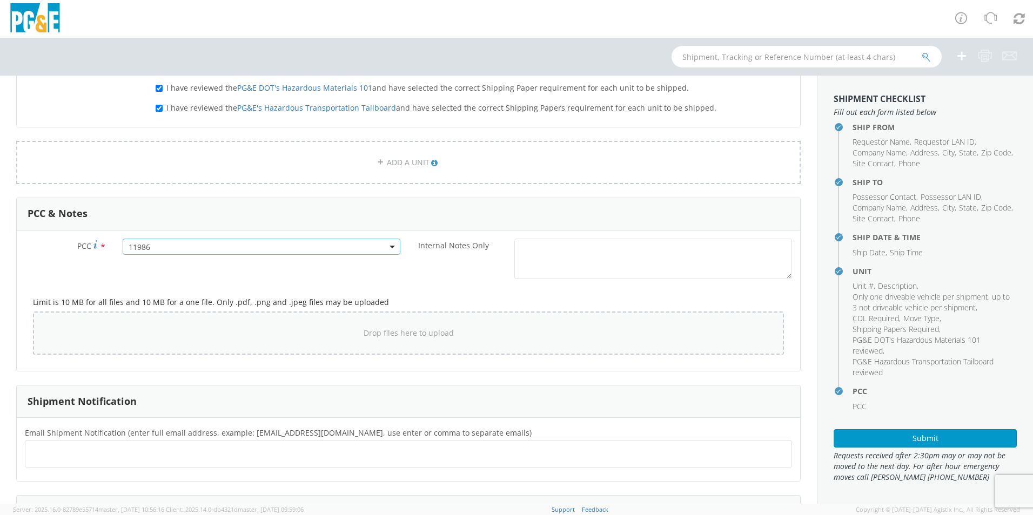
scroll to position [781, 0]
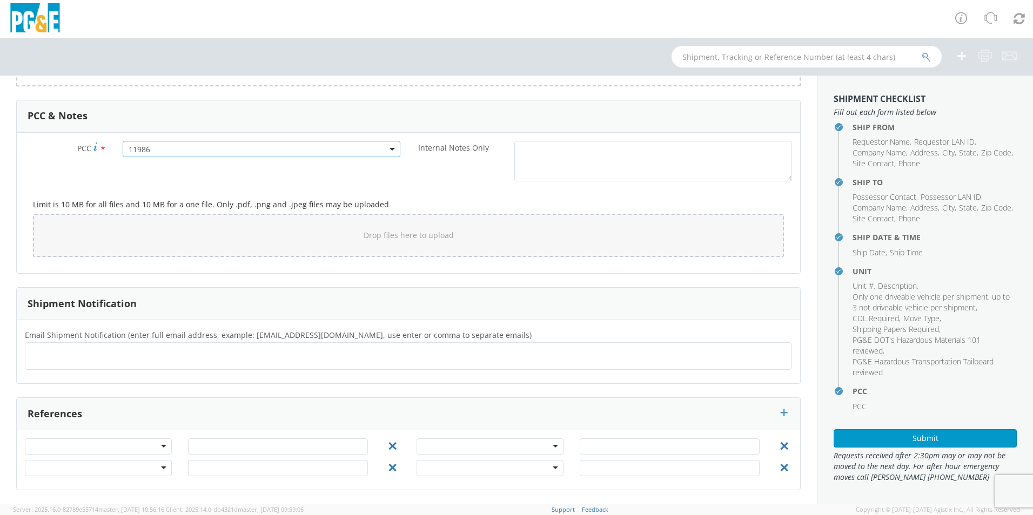
click at [105, 368] on div at bounding box center [408, 356] width 767 height 28
type input "[EMAIL_ADDRESS][DOMAIN_NAME]"
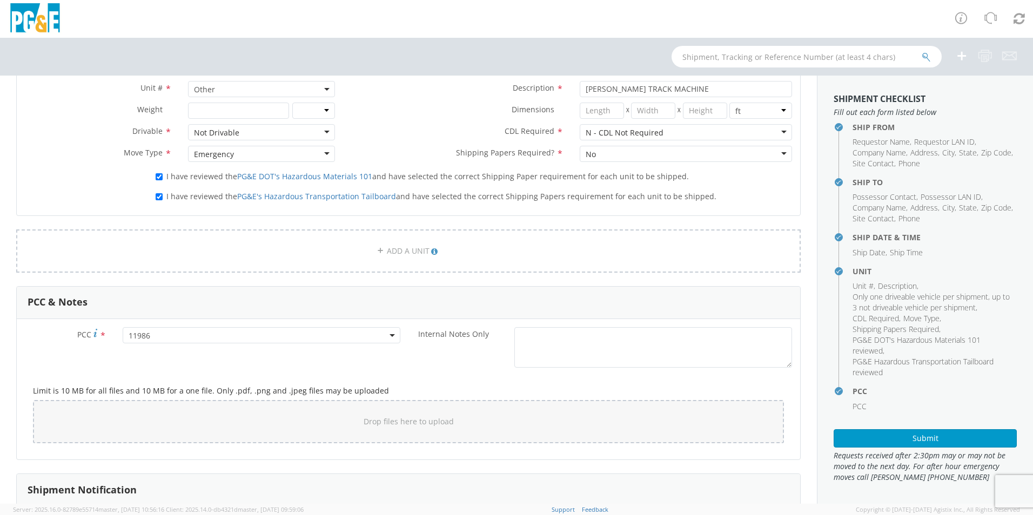
scroll to position [781, 0]
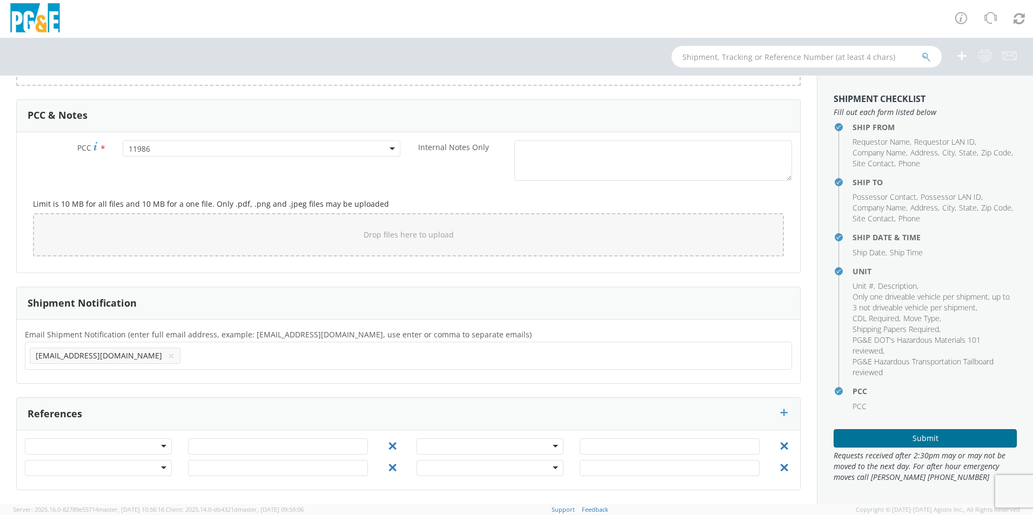
click at [902, 440] on button "Submit" at bounding box center [924, 438] width 183 height 18
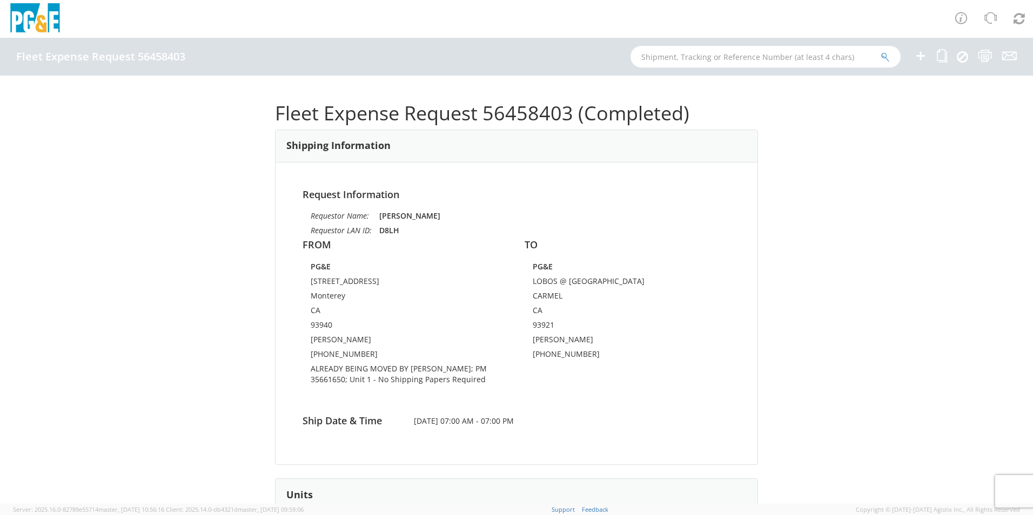
click at [917, 58] on icon at bounding box center [920, 56] width 13 height 14
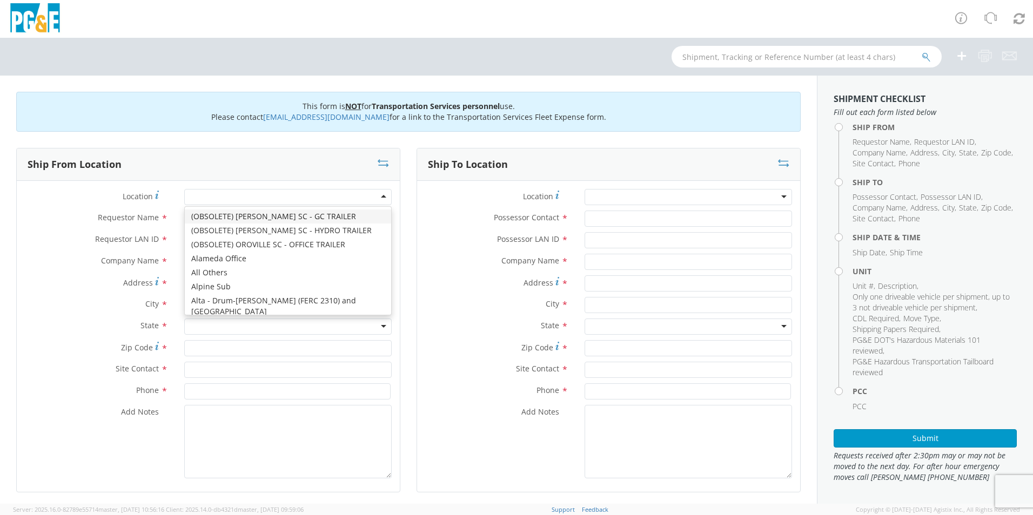
click at [204, 197] on div at bounding box center [287, 197] width 207 height 16
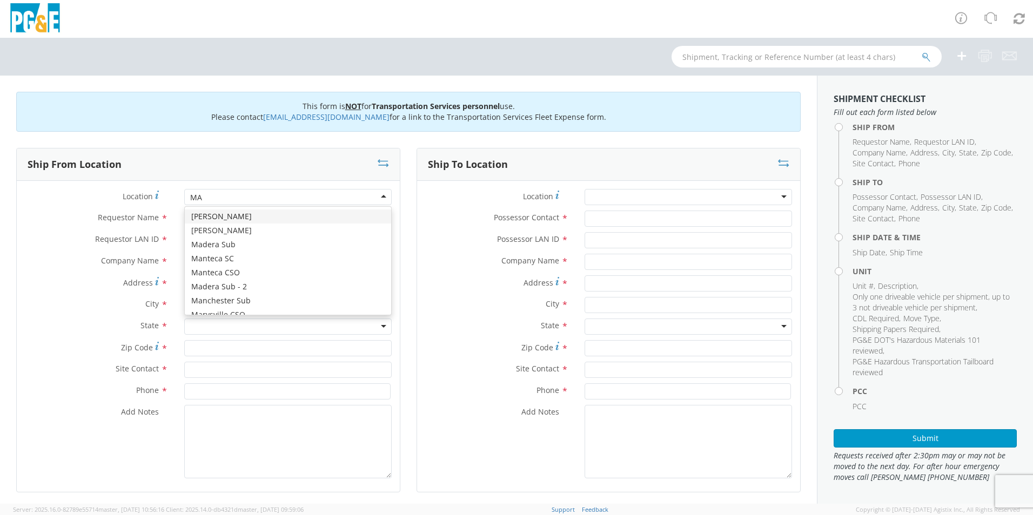
type input "MAD"
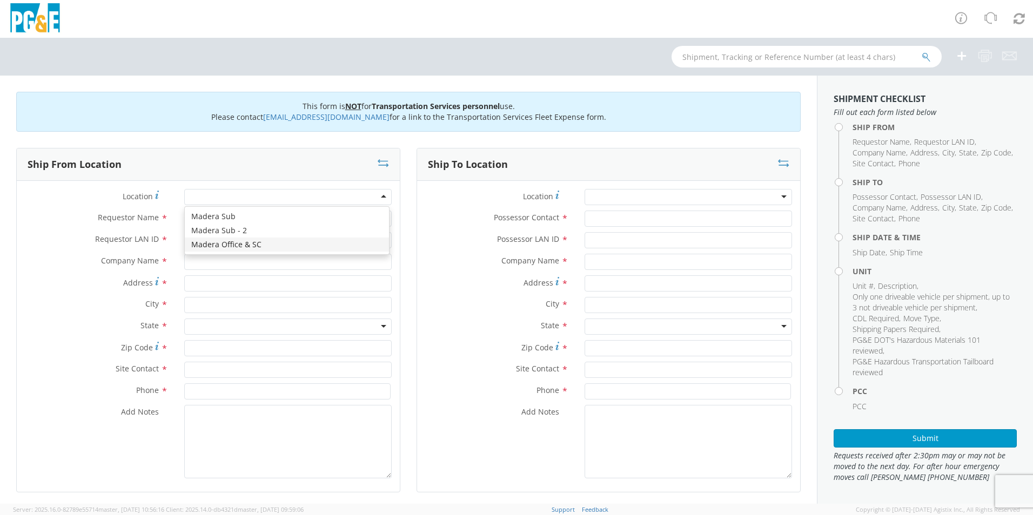
type input "PG&E"
type input "2871 AIRPORT DRIVE"
type input "MADERA"
type input "93637"
click at [209, 193] on div "Madera Office & SC" at bounding box center [225, 197] width 70 height 11
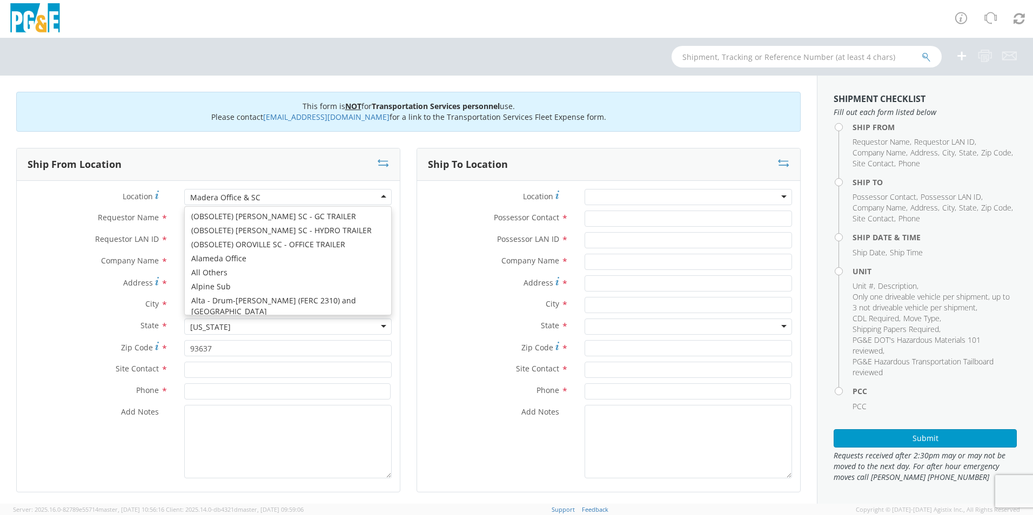
scroll to position [3164, 0]
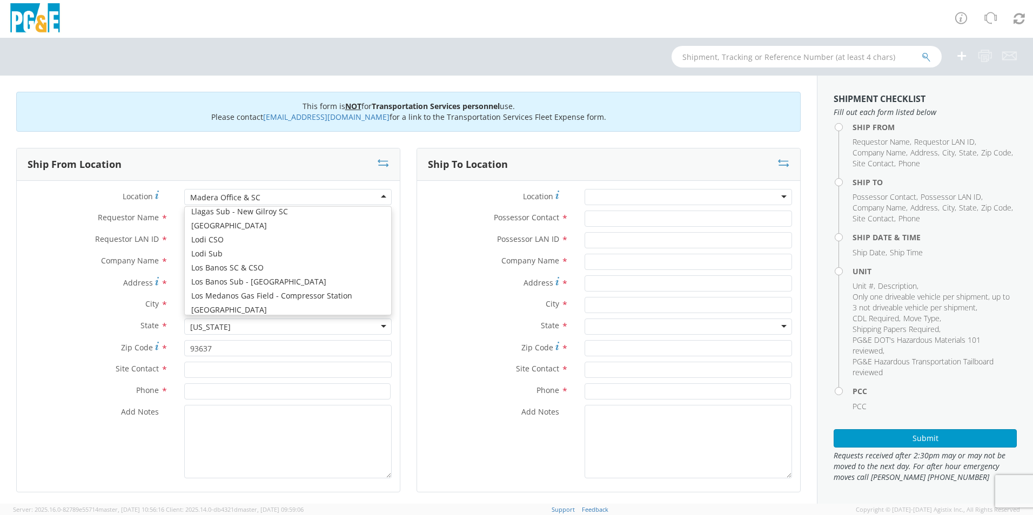
type input "Rd 27 & Ave 12"
type input "Parkwood"
type input "93638"
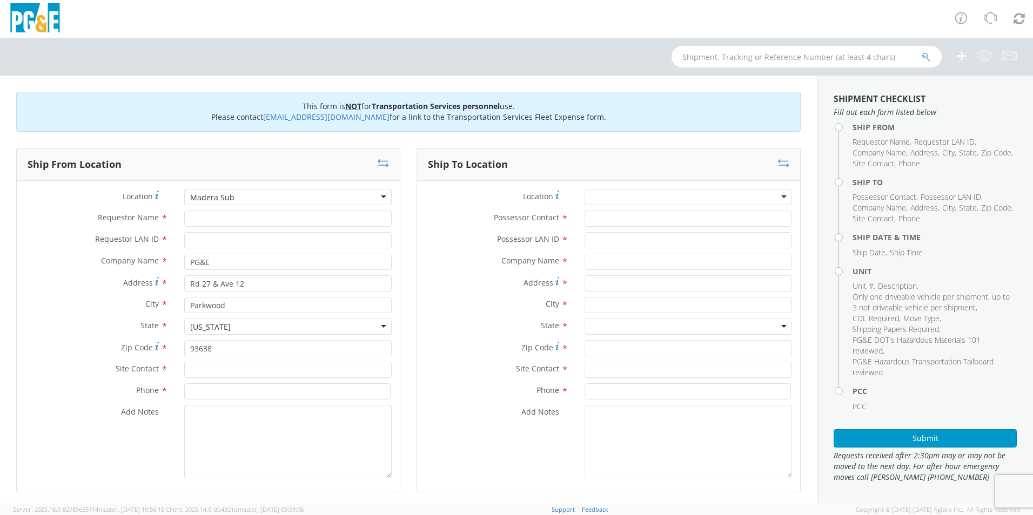
click at [229, 195] on div "Madera Sub" at bounding box center [212, 197] width 44 height 11
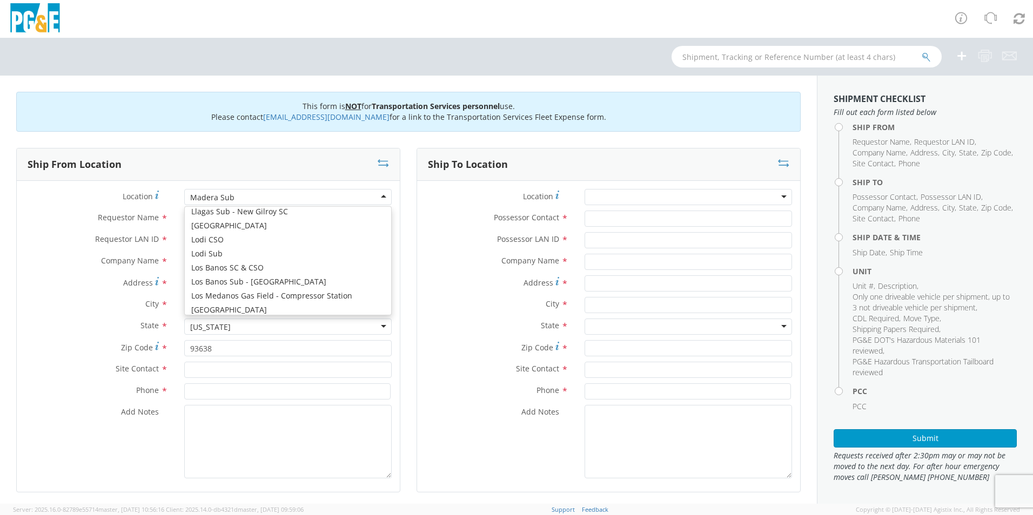
type input "[STREET_ADDRESS]"
type input "Madera"
type input "93636"
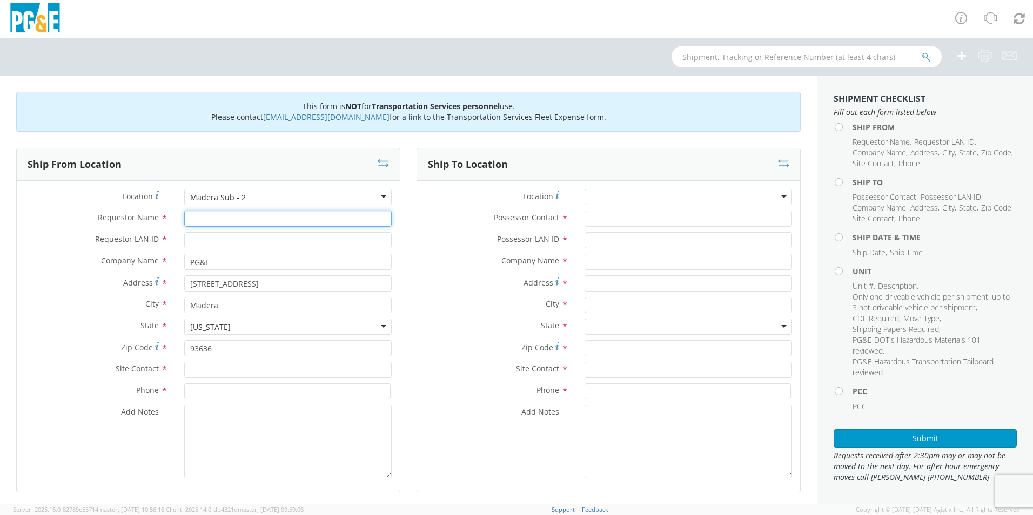
click at [224, 221] on input "Requestor Name *" at bounding box center [287, 219] width 207 height 16
type input "CARLO RUIZ"
type input "C1RG"
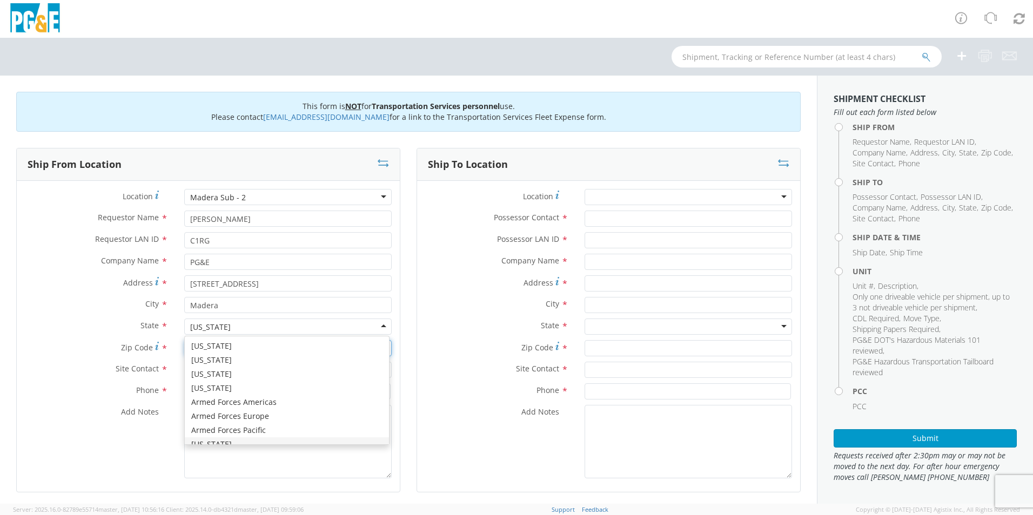
scroll to position [0, 0]
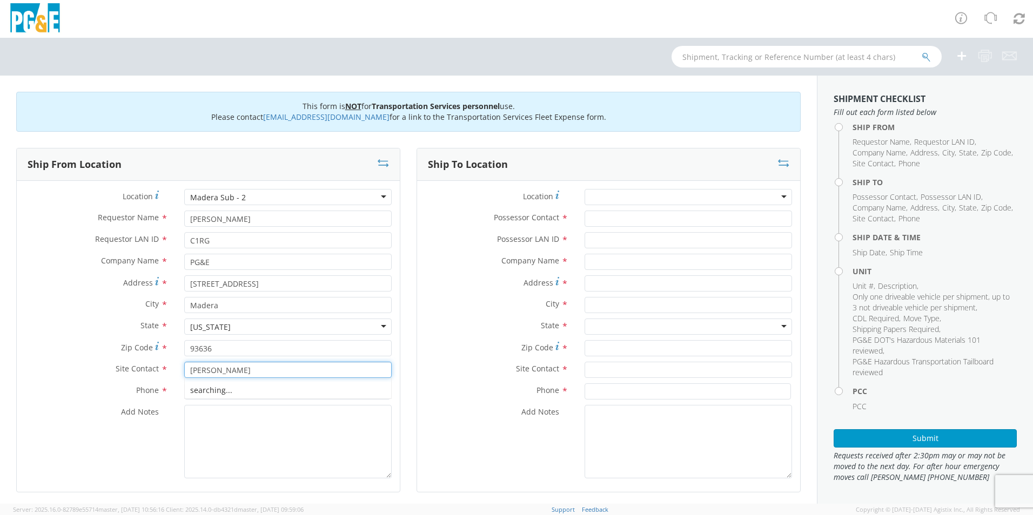
type input "CARLO RUIZ"
type input "559-970-9071"
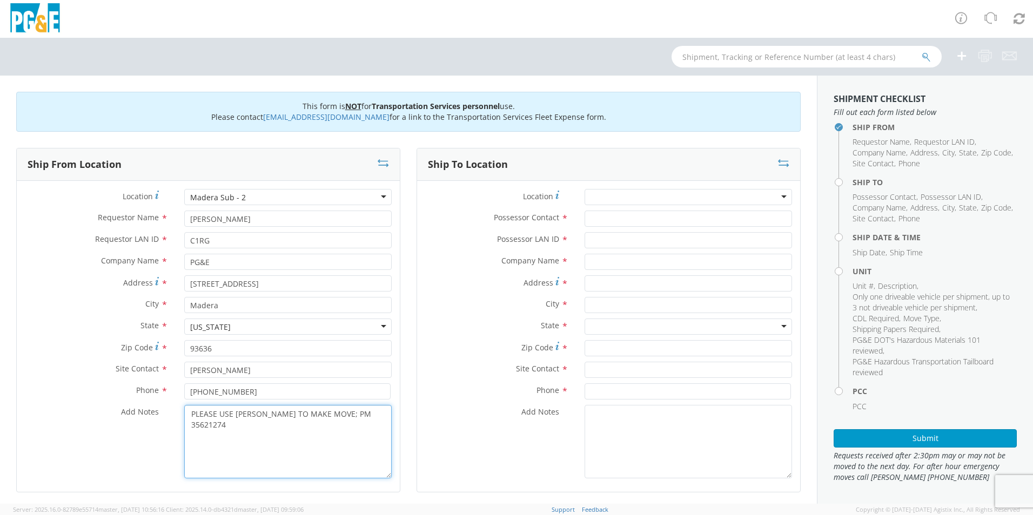
type textarea "PLEASE USE EPPLER TO MAKE MOVE; PM 35621274"
click at [650, 221] on input "Possessor Contact *" at bounding box center [687, 219] width 207 height 16
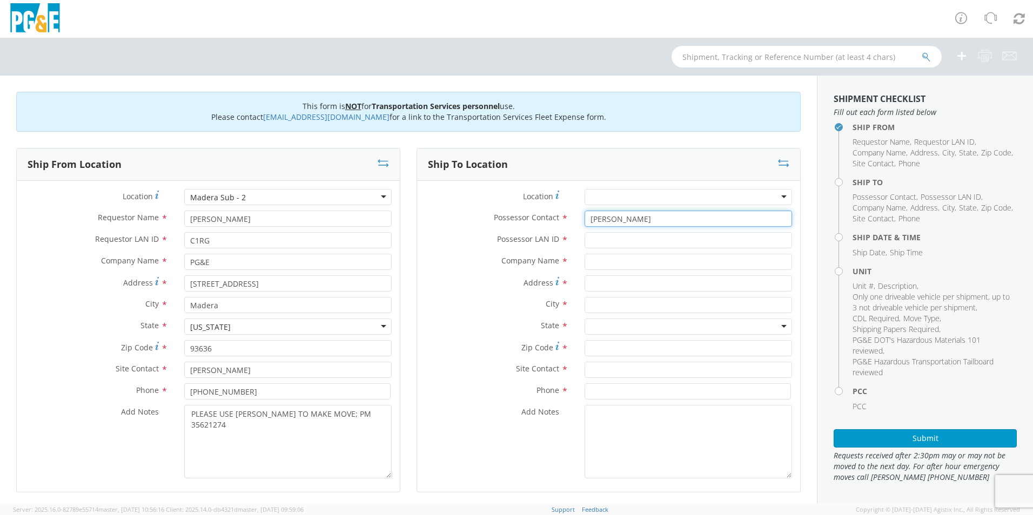
type input "CARLO RUIZ"
type input "C1RG"
type input "PG&E"
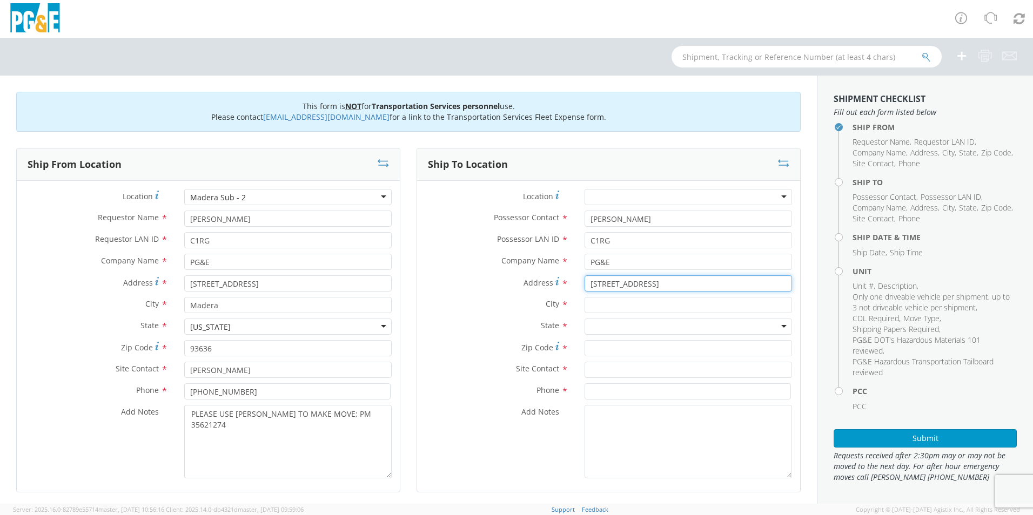
type input "34222 RD 222"
type input "NORTH FORK"
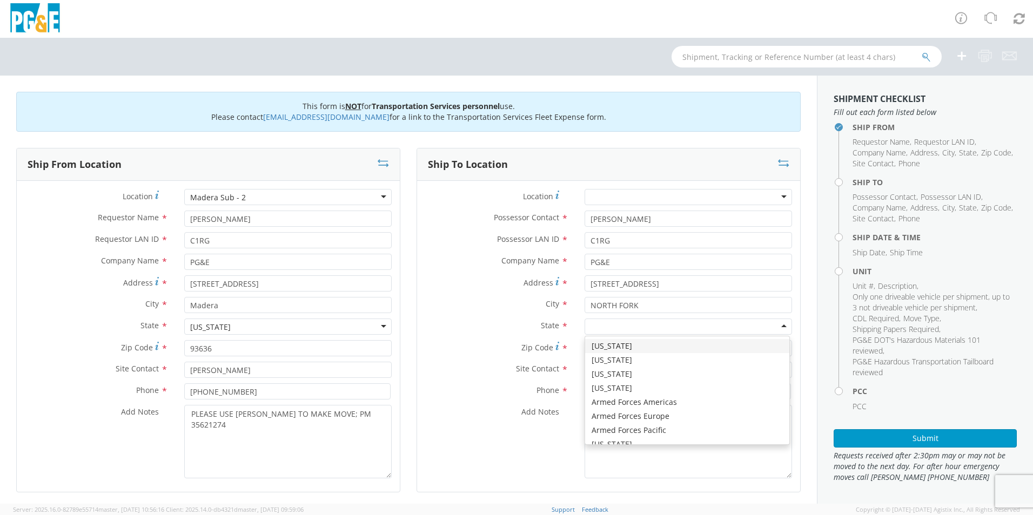
type input "C"
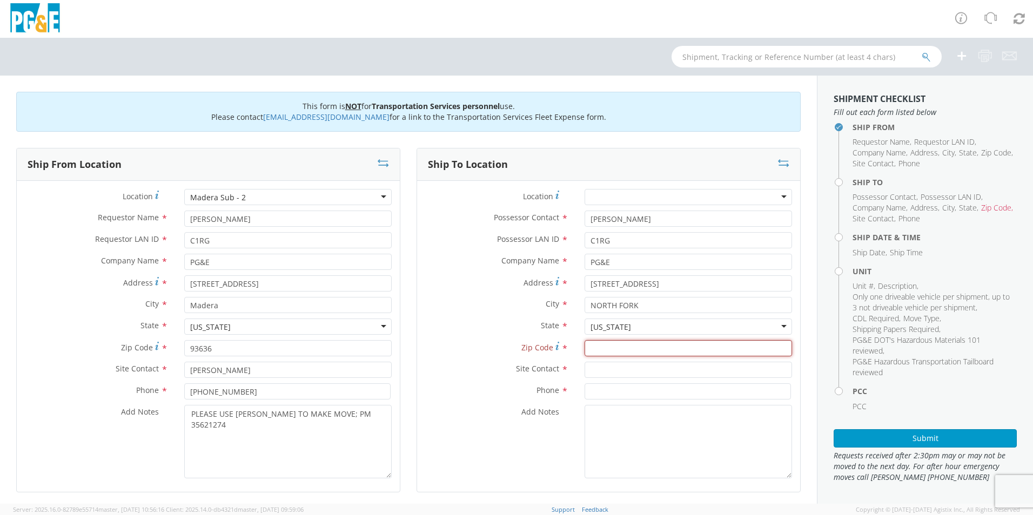
click at [615, 341] on input "Zip Code *" at bounding box center [687, 348] width 207 height 16
type input "93643"
type input "A"
type input "CARLO RUIZ"
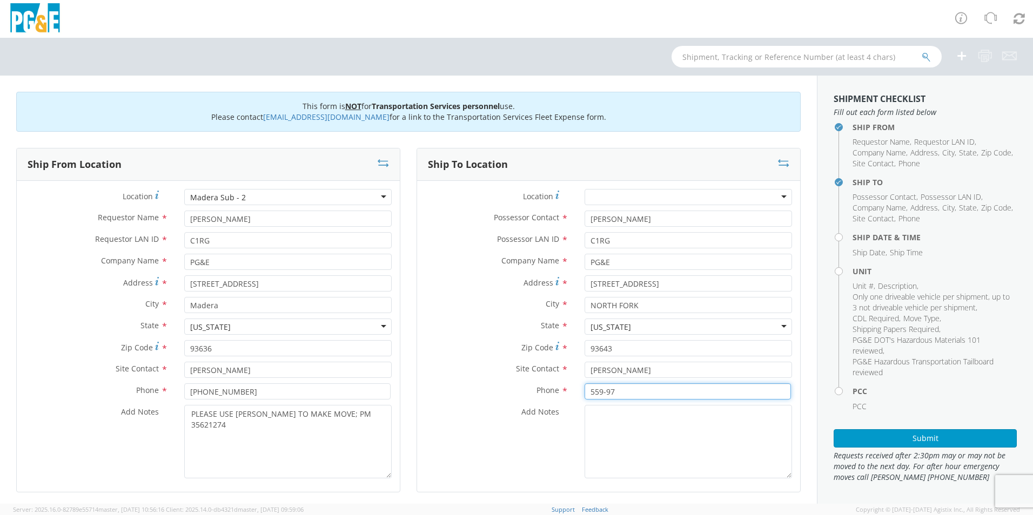
scroll to position [311, 0]
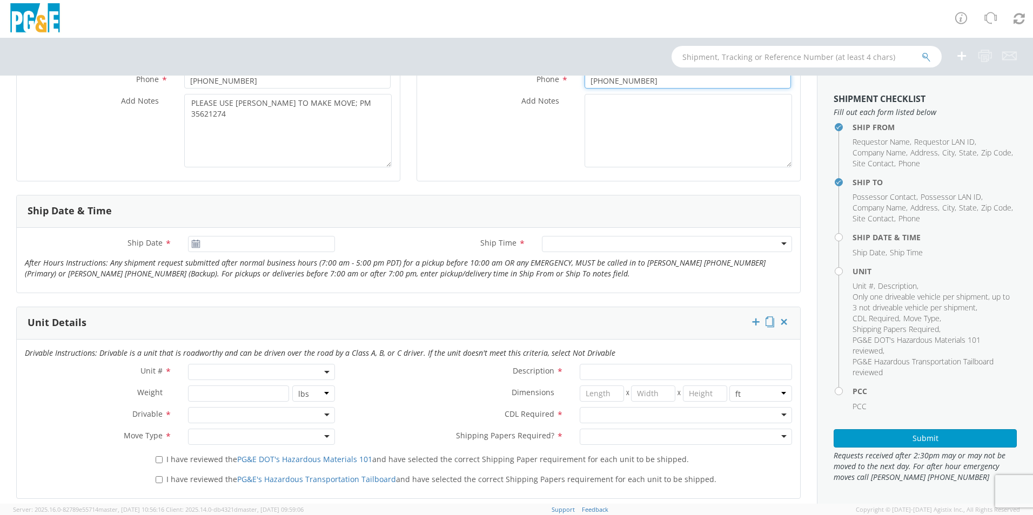
type input "559-970-9071"
click at [247, 242] on input "[DATE]" at bounding box center [261, 244] width 147 height 16
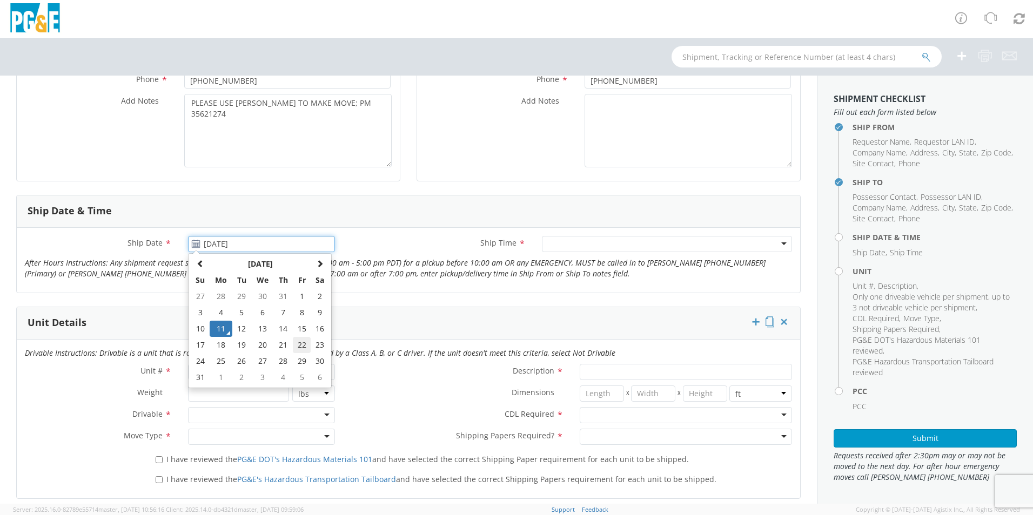
click at [296, 345] on td "22" at bounding box center [302, 345] width 18 height 16
type input "08/22/2025"
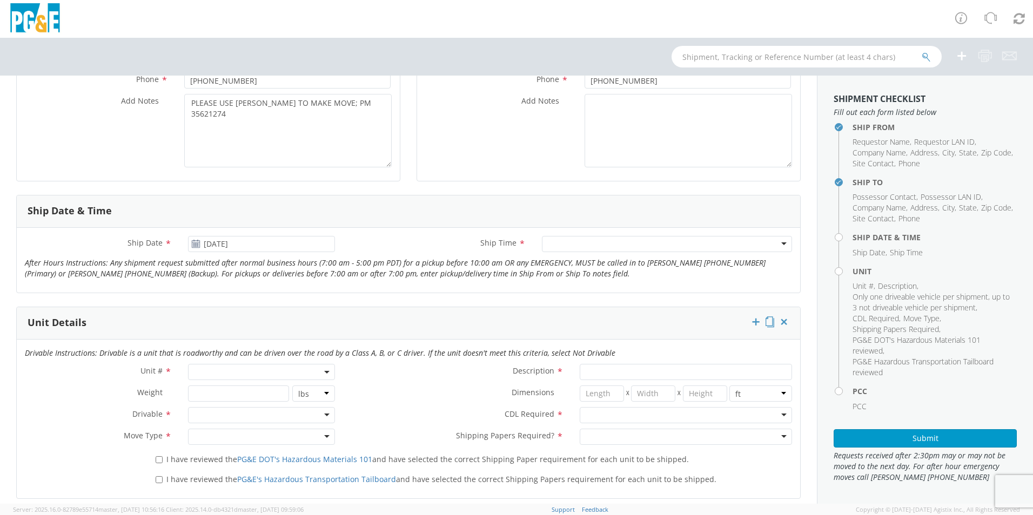
click at [622, 246] on div at bounding box center [667, 244] width 250 height 16
click at [200, 369] on span at bounding box center [261, 372] width 147 height 16
click at [226, 387] on input "search" at bounding box center [261, 390] width 140 height 16
type input "OTH"
select select "Other"
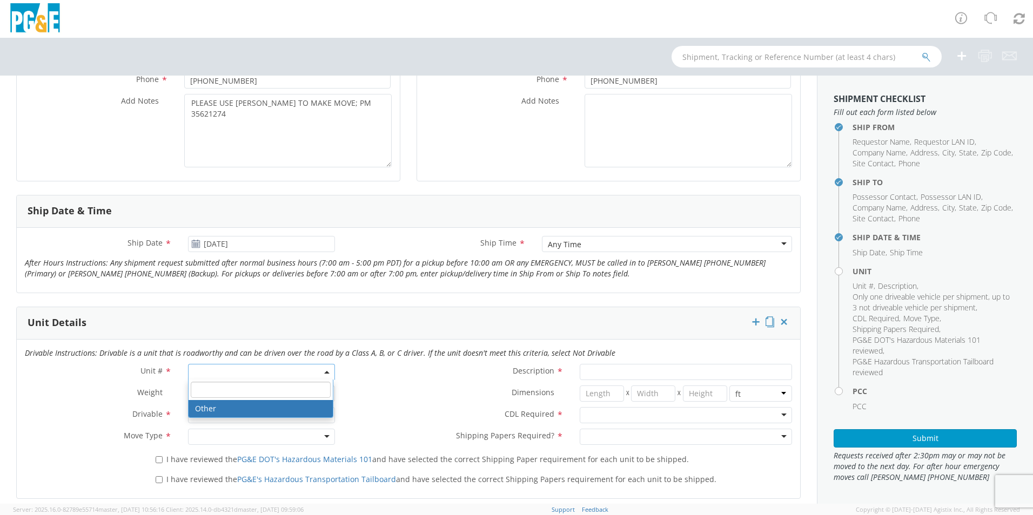
select select "? undefined:undefined ?"
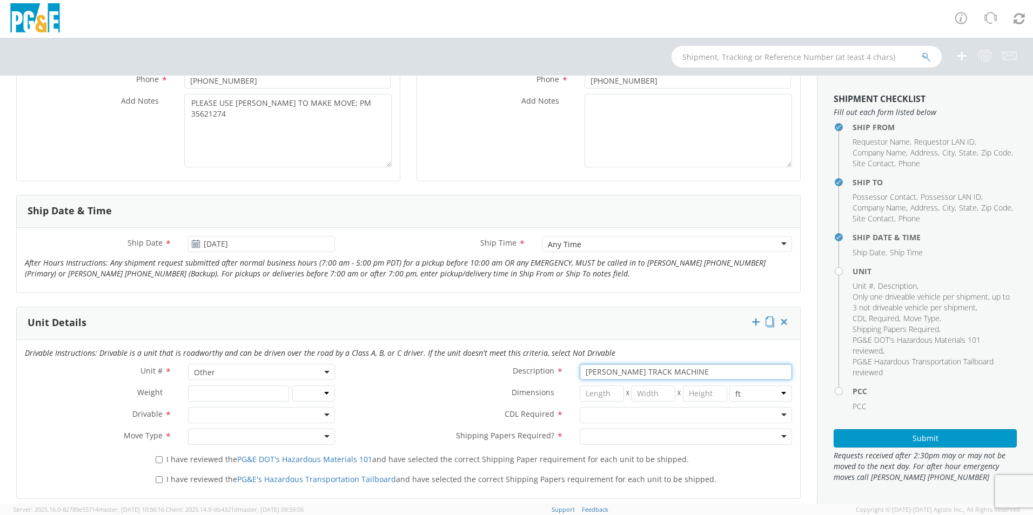
type input "[PERSON_NAME] TRACK MACHINE"
click at [216, 410] on div at bounding box center [261, 415] width 147 height 16
click at [230, 456] on div "Drivable Not Drivable" at bounding box center [261, 441] width 144 height 33
click at [649, 415] on div at bounding box center [686, 415] width 212 height 16
click at [218, 436] on div at bounding box center [261, 437] width 147 height 16
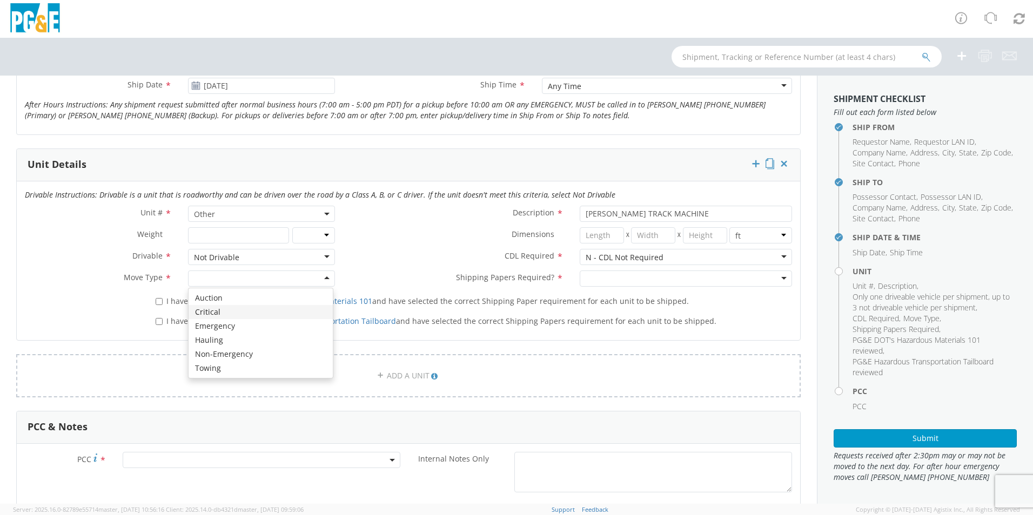
scroll to position [473, 0]
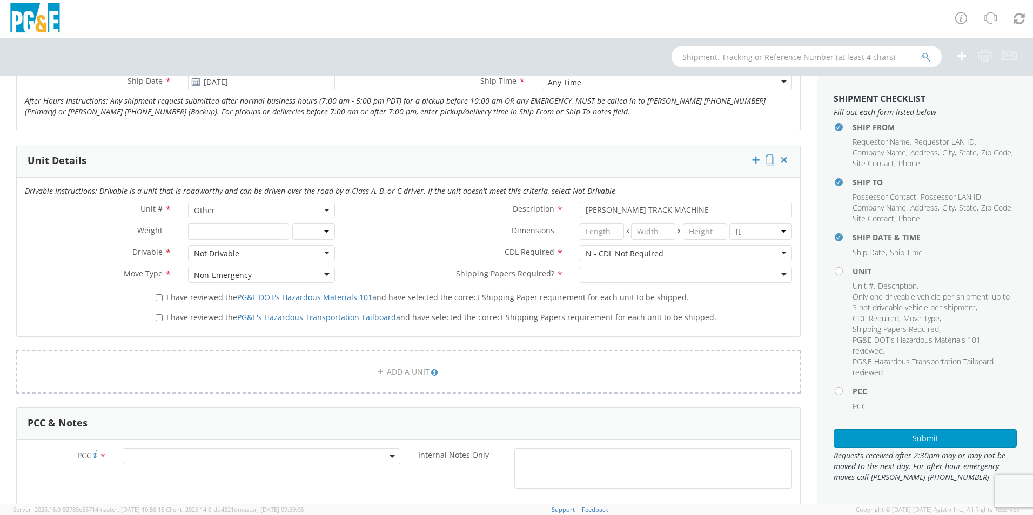
click at [612, 275] on div at bounding box center [686, 275] width 212 height 16
click at [156, 297] on input "I have reviewed the PG&E DOT's Hazardous Materials 101 and have selected the co…" at bounding box center [159, 297] width 7 height 7
checkbox input "true"
click at [156, 317] on input "I have reviewed the PG&E's Hazardous Transportation Tailboard and have selected…" at bounding box center [159, 317] width 7 height 7
checkbox input "true"
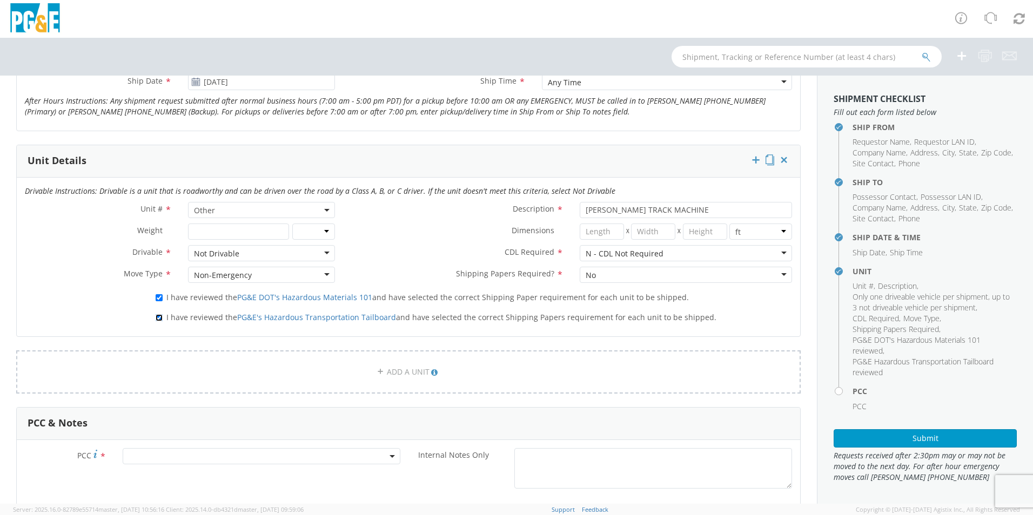
scroll to position [689, 0]
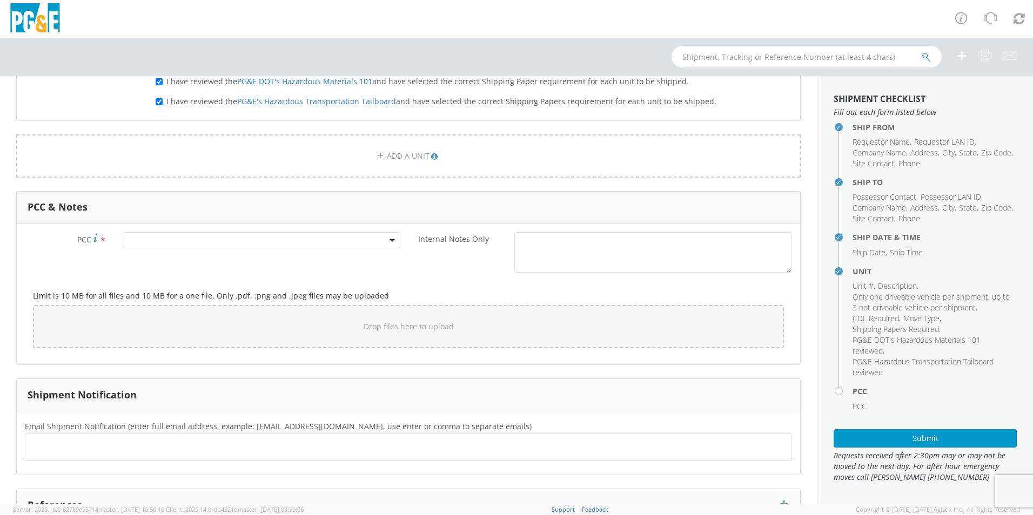
click at [183, 241] on span at bounding box center [262, 240] width 278 height 16
click at [188, 255] on input "number" at bounding box center [259, 258] width 269 height 16
click at [247, 259] on input "number" at bounding box center [259, 258] width 269 height 16
type input "12685"
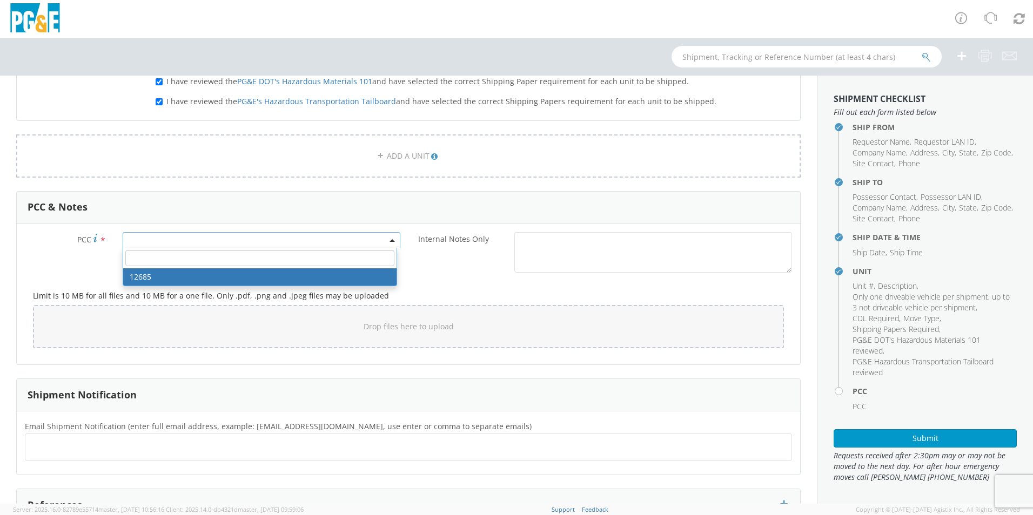
select select "12685"
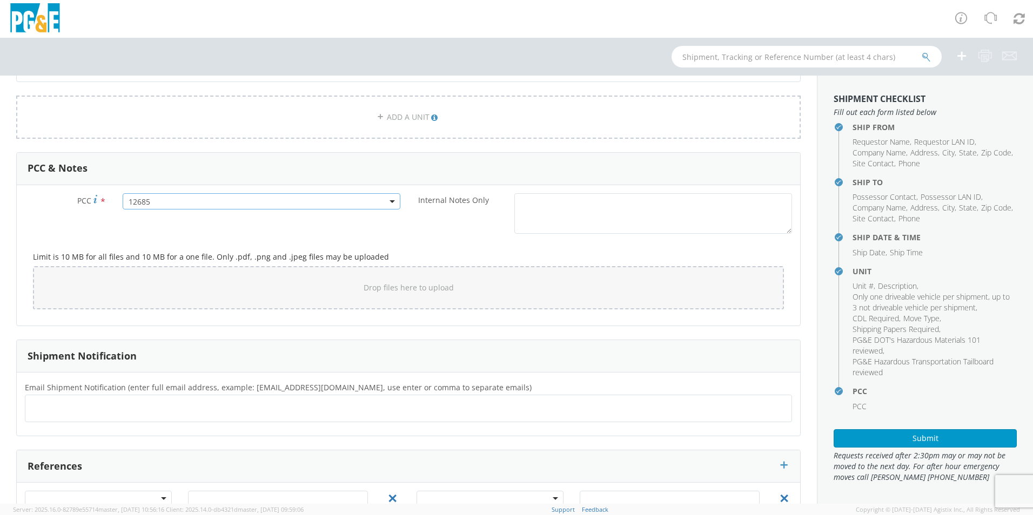
scroll to position [781, 0]
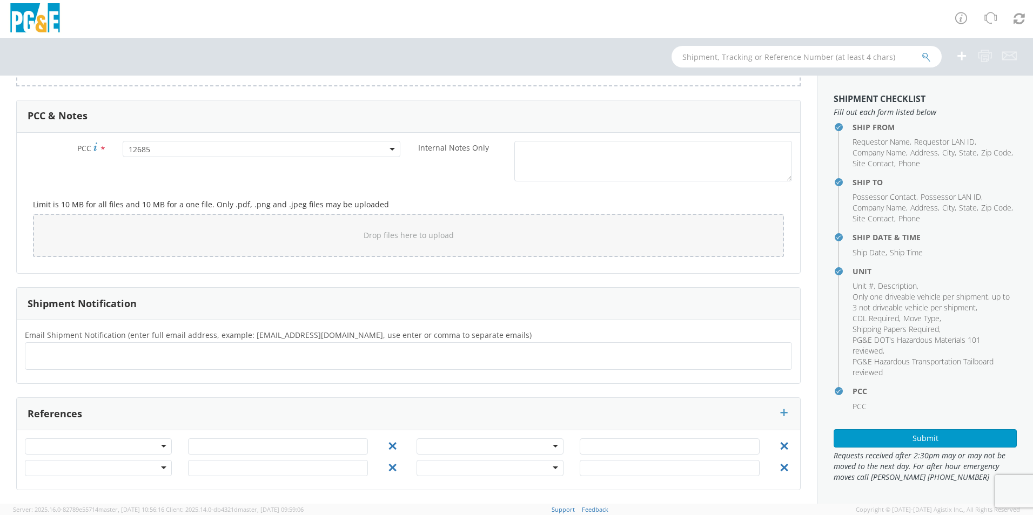
click at [118, 370] on div "Email Shipment Notification (enter full email address, example: [EMAIL_ADDRESS]…" at bounding box center [408, 351] width 783 height 47
click at [120, 354] on ul at bounding box center [408, 356] width 757 height 18
type input "R3DI@PGE.COMK"
type input "[EMAIL_ADDRESS][DOMAIN_NAME]"
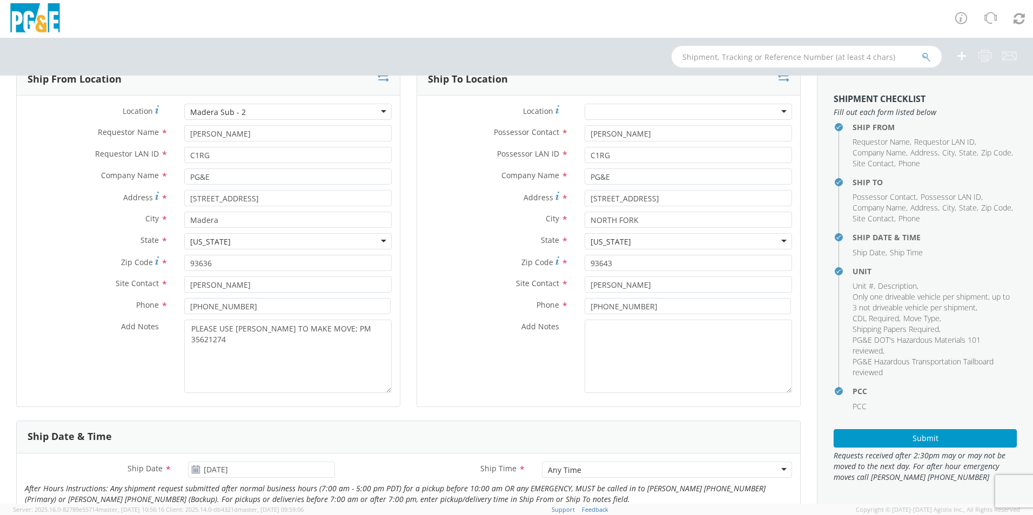
scroll to position [0, 0]
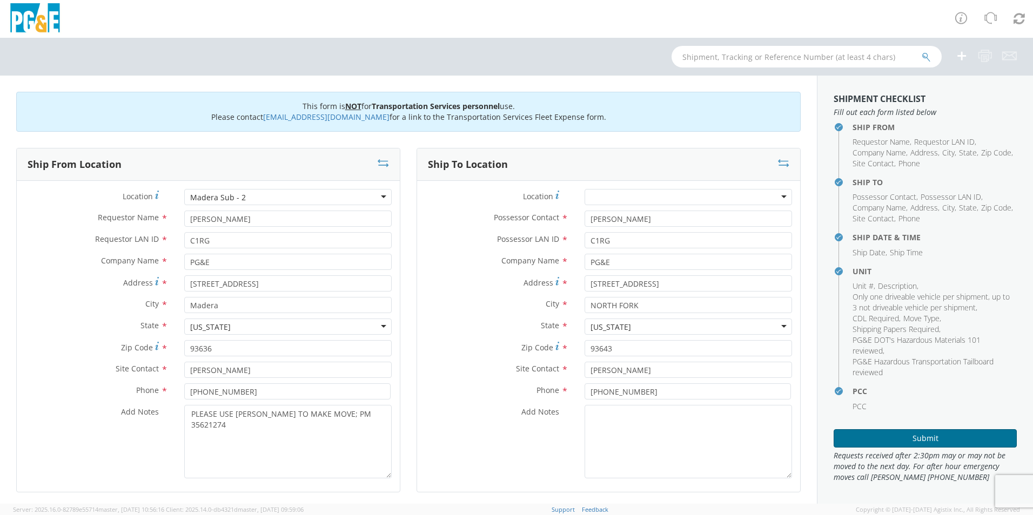
click at [930, 438] on button "Submit" at bounding box center [924, 438] width 183 height 18
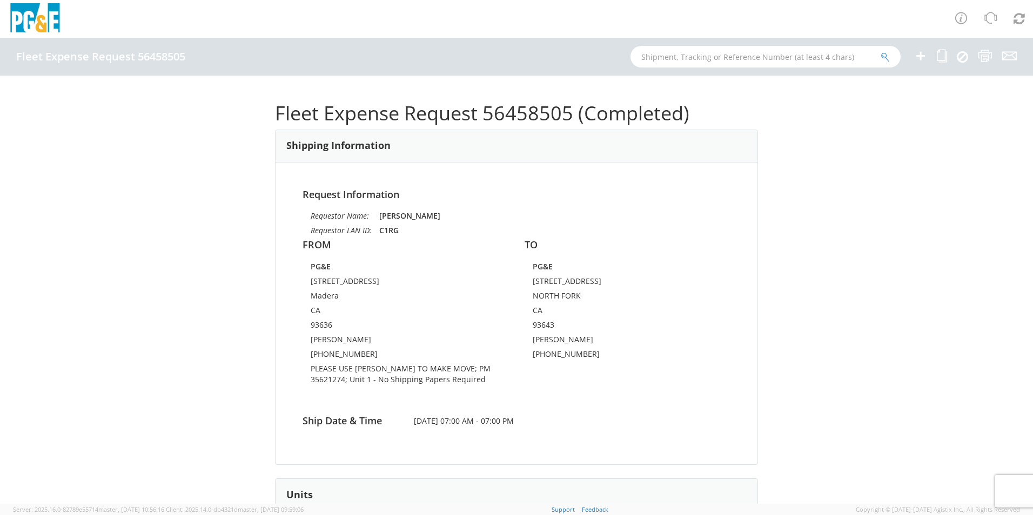
click at [918, 56] on icon at bounding box center [920, 56] width 13 height 14
click at [940, 53] on icon at bounding box center [942, 56] width 10 height 14
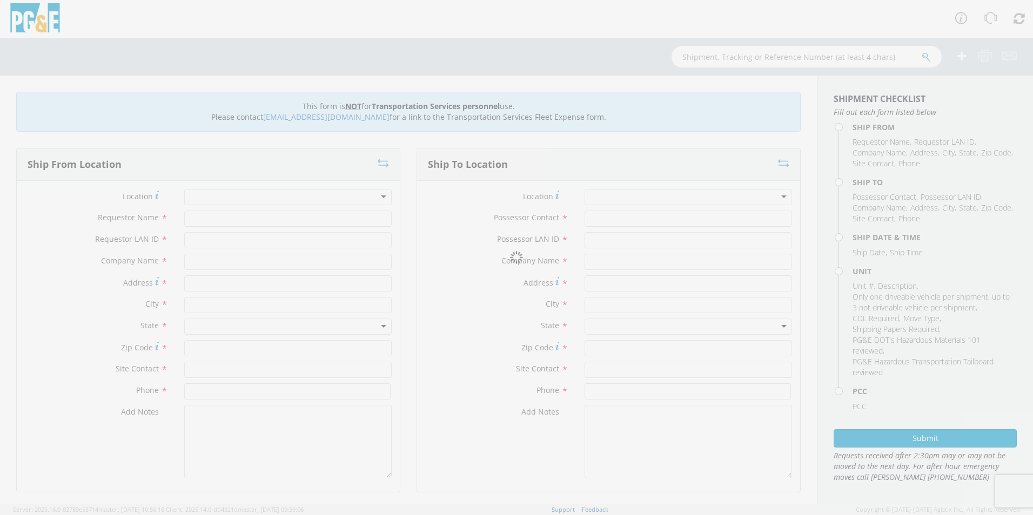
type input "CARLO RUIZ"
type input "C1RG"
type input "PG&E"
type input "[STREET_ADDRESS]"
type input "Madera"
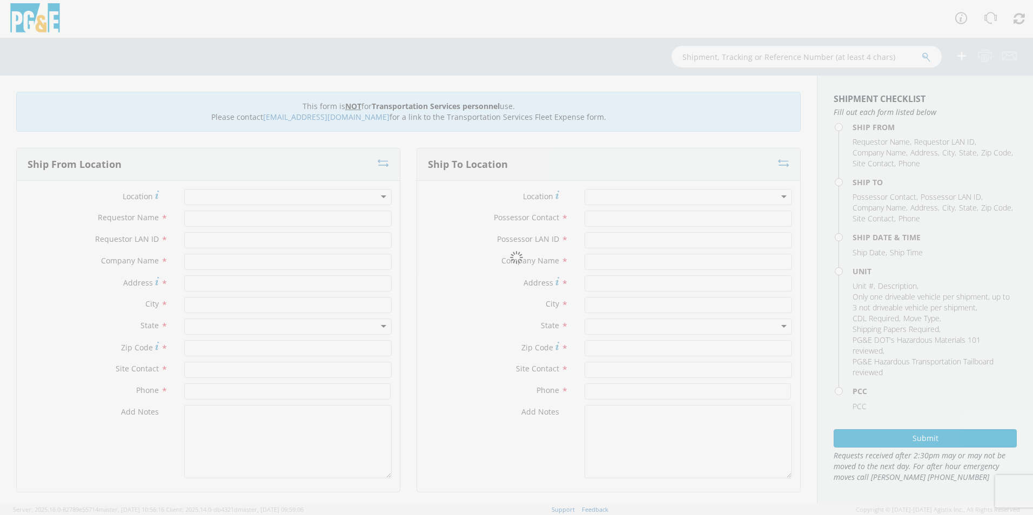
type input "93636"
type input "CARLO RUIZ"
type input "559-970-9071"
type input "CARLO RUIZ"
type input "C1RG"
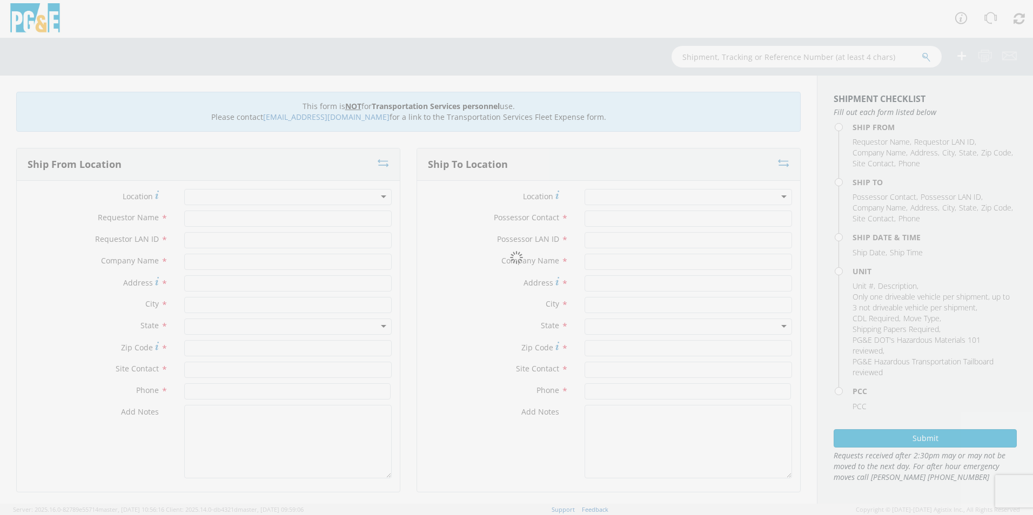
type input "PG&E"
type input "34222 RD 222"
type input "NORTH FORK"
type input "93643"
type input "CARLO RUIZ"
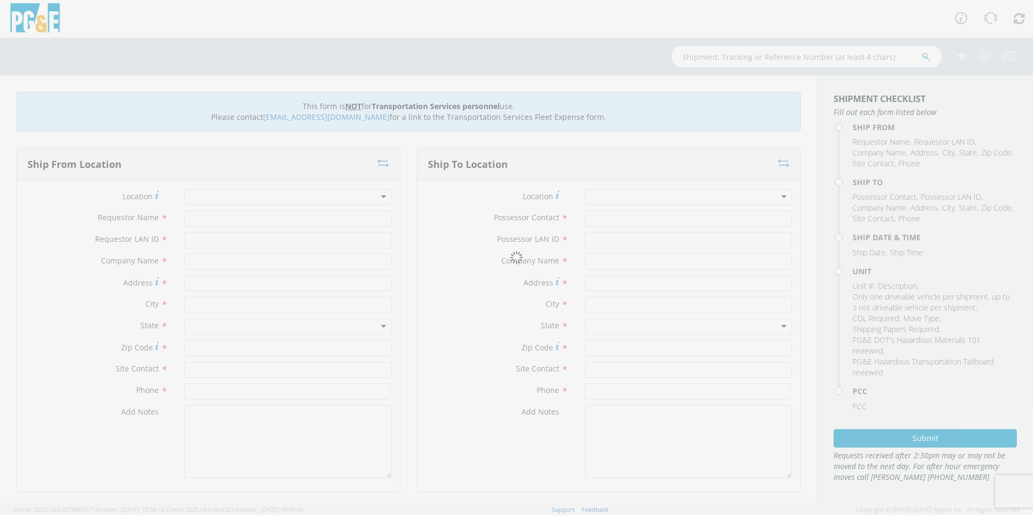
type input "559-970-9071"
type input "08/22/2025"
type input "[PERSON_NAME] TRACK MACHINE"
type input "0"
select select "Other"
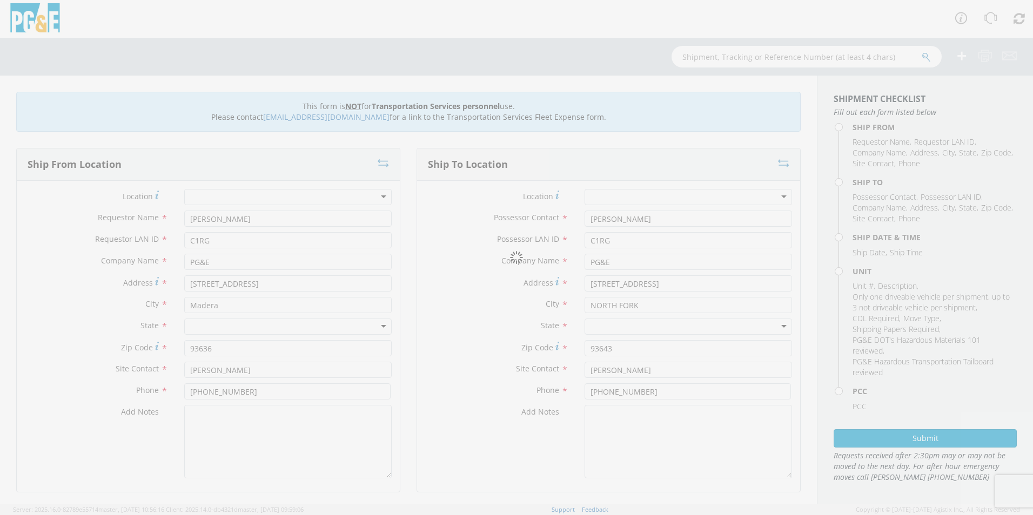
select select "12685"
type input "CARLO RUIZ"
type input "C1RG"
type input "PG&E"
type input "[STREET_ADDRESS]"
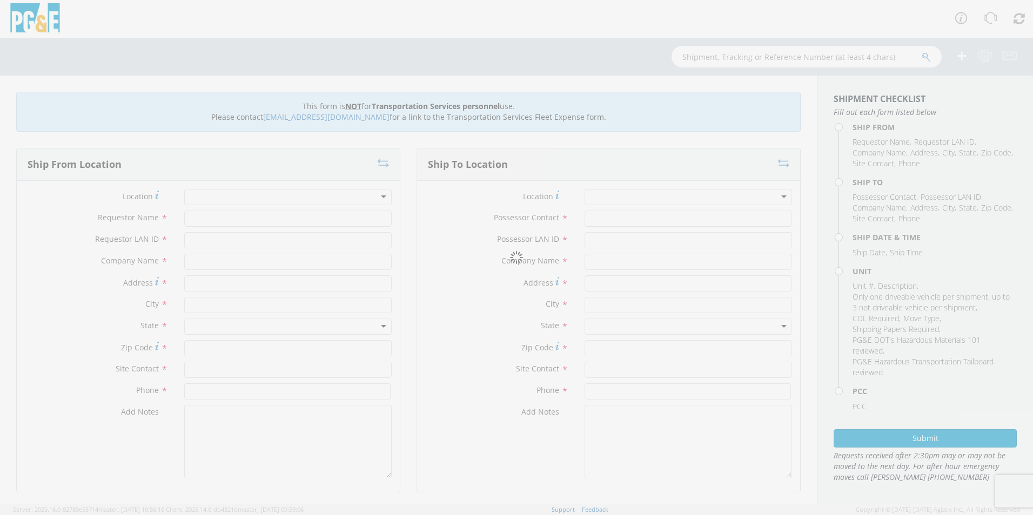
type input "Madera"
type input "93636"
type input "CARLO RUIZ"
type input "559-970-9071"
type input "CARLO RUIZ"
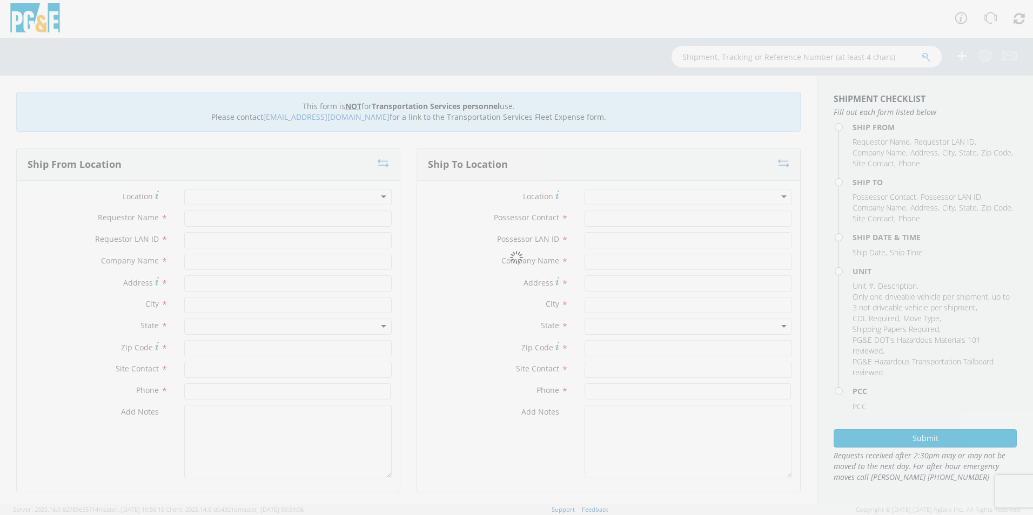
type input "C1RG"
type input "PG&E"
type input "34222 RD 222"
type input "NORTH FORK"
type input "93643"
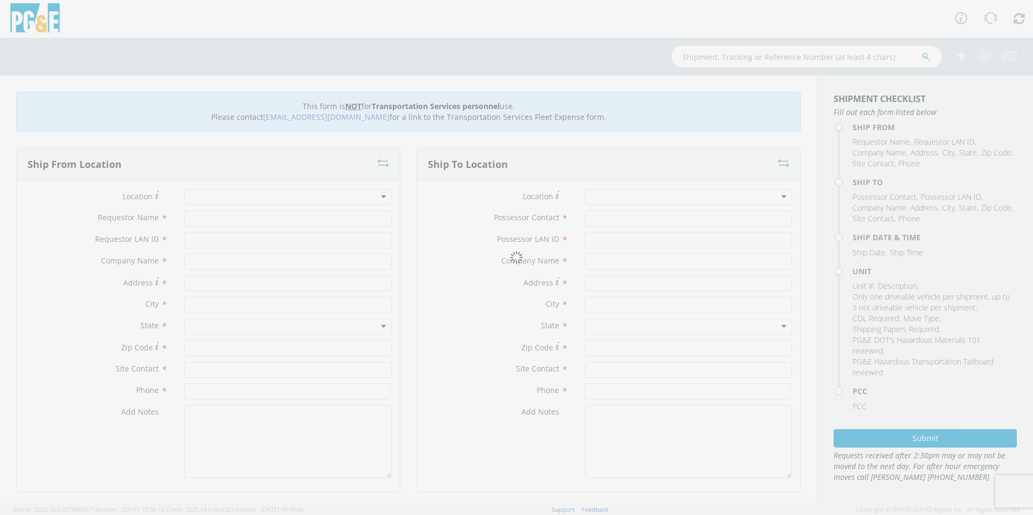
type input "CARLO RUIZ"
type input "559-970-9071"
type input "08/22/2025"
type input "[PERSON_NAME] TRACK MACHINE"
type input "0"
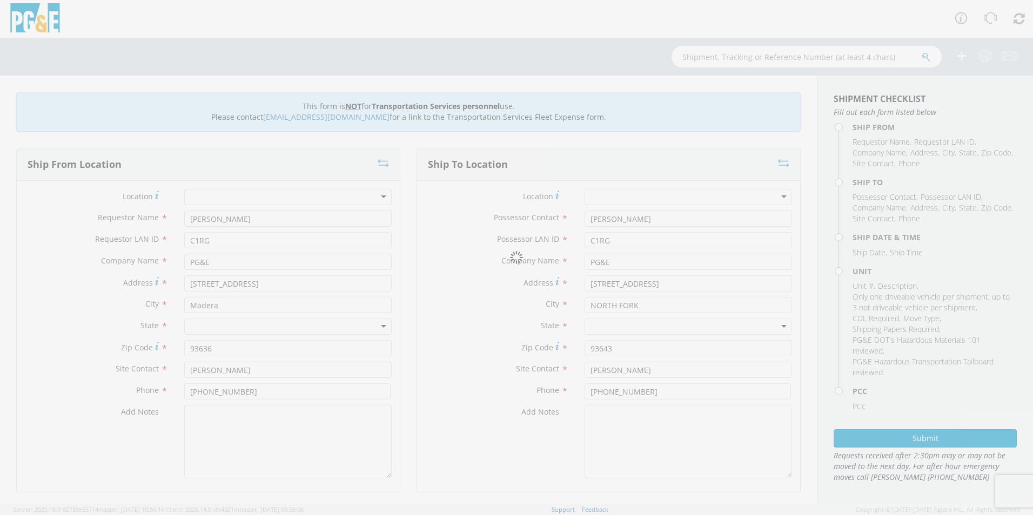
select select "Other"
select select "12685"
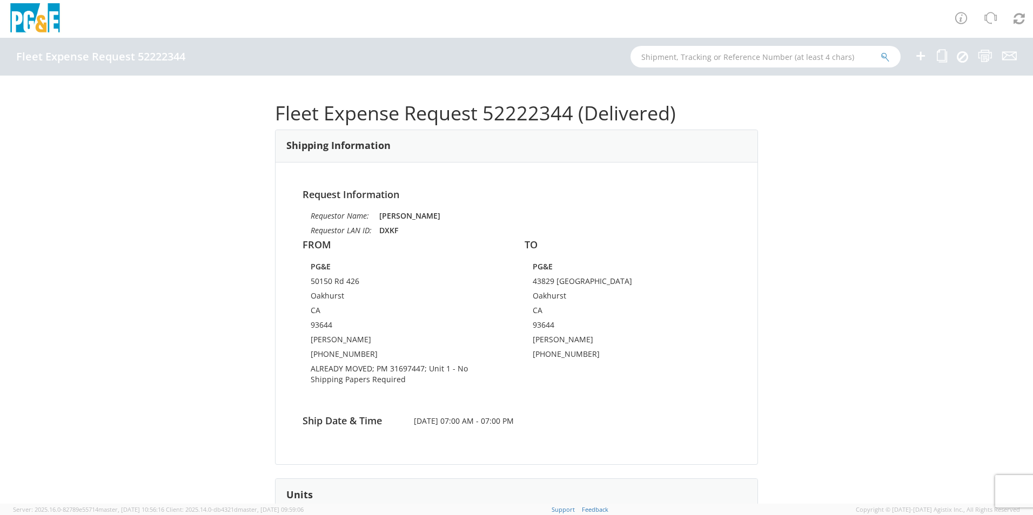
click at [918, 54] on icon at bounding box center [920, 56] width 13 height 14
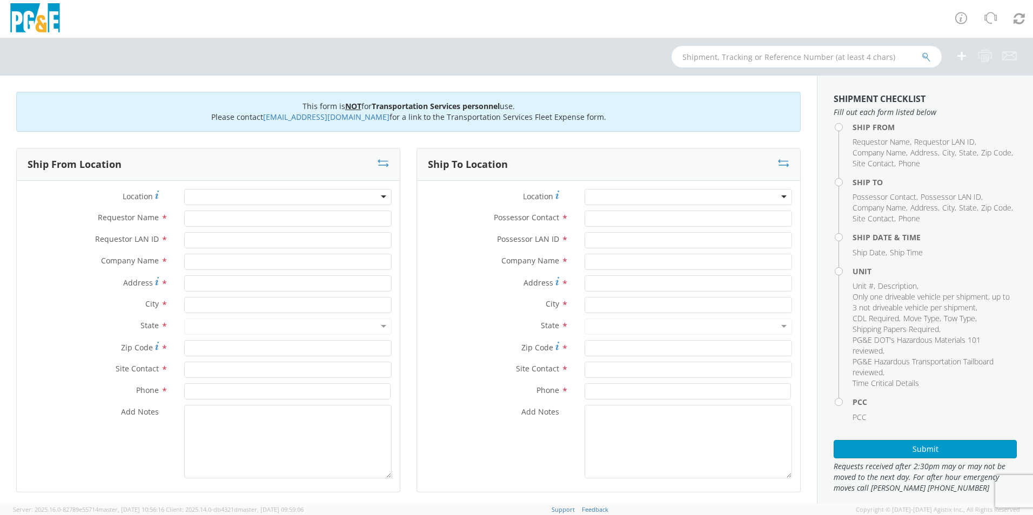
click at [227, 196] on div at bounding box center [287, 197] width 207 height 16
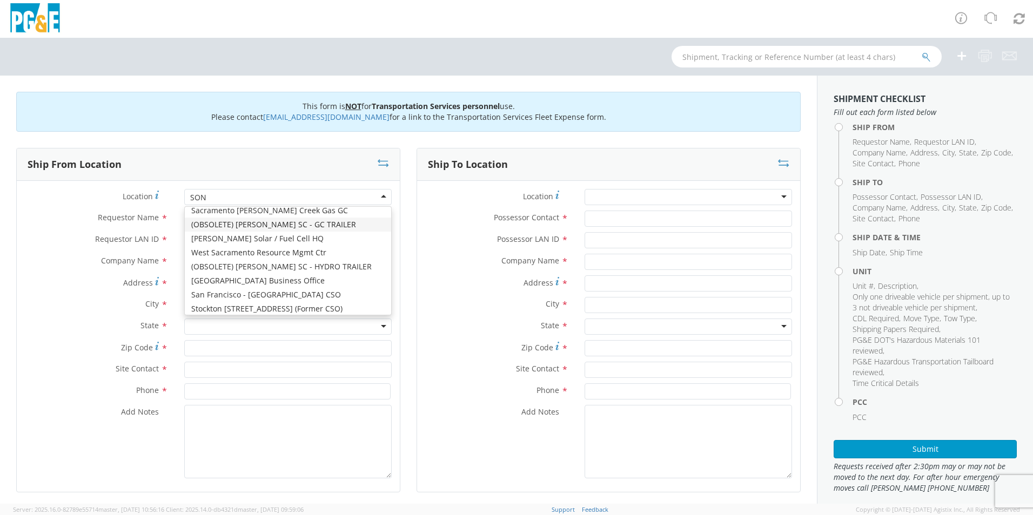
type input "SONO"
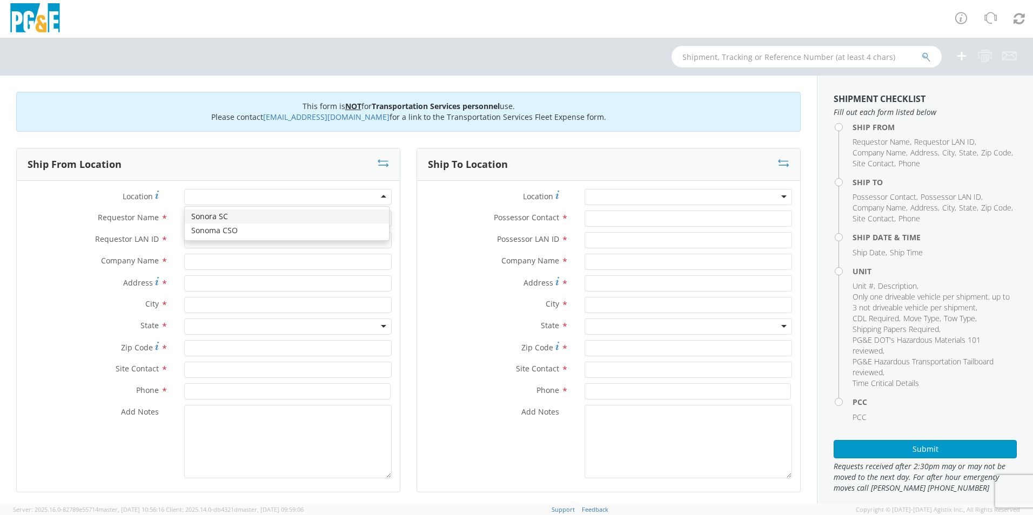
type input "PG&E"
type input "[STREET_ADDRESS]"
type input "[GEOGRAPHIC_DATA]"
type input "95370"
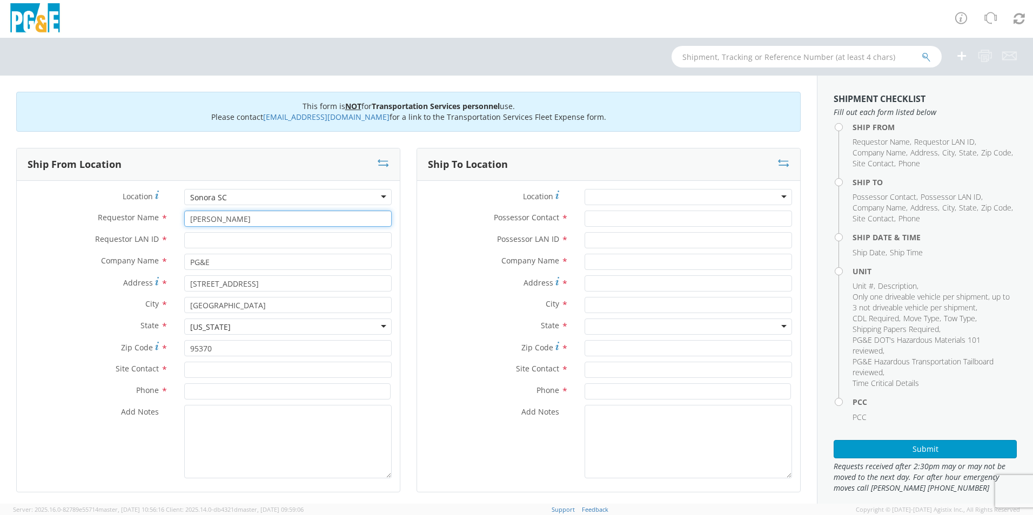
type input "[PERSON_NAME]"
type input "R5GD"
type input "[PERSON_NAME]"
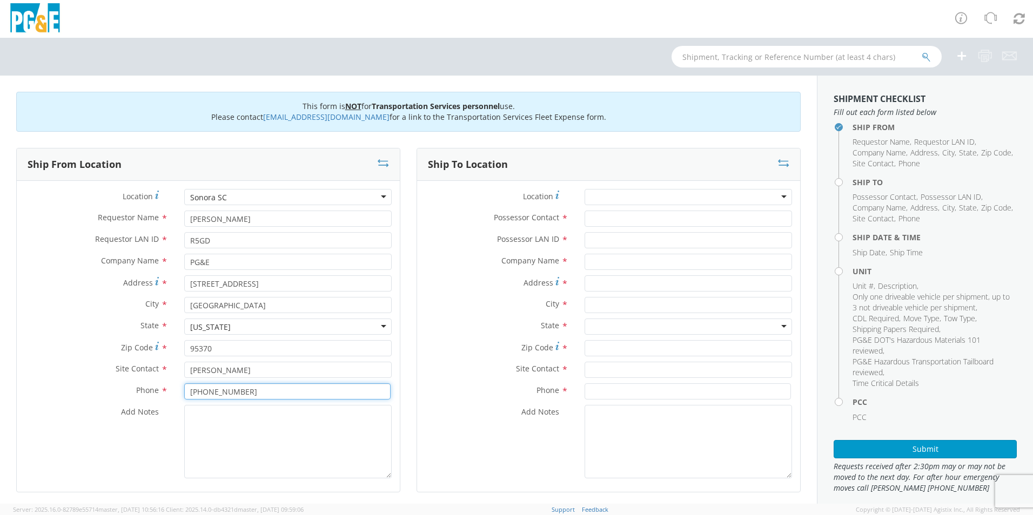
type input "[PHONE_NUMBER]"
type textarea "["
type textarea "P"
type textarea "ALREADY BEING MOVED BY [PERSON_NAME]; PM 35661986"
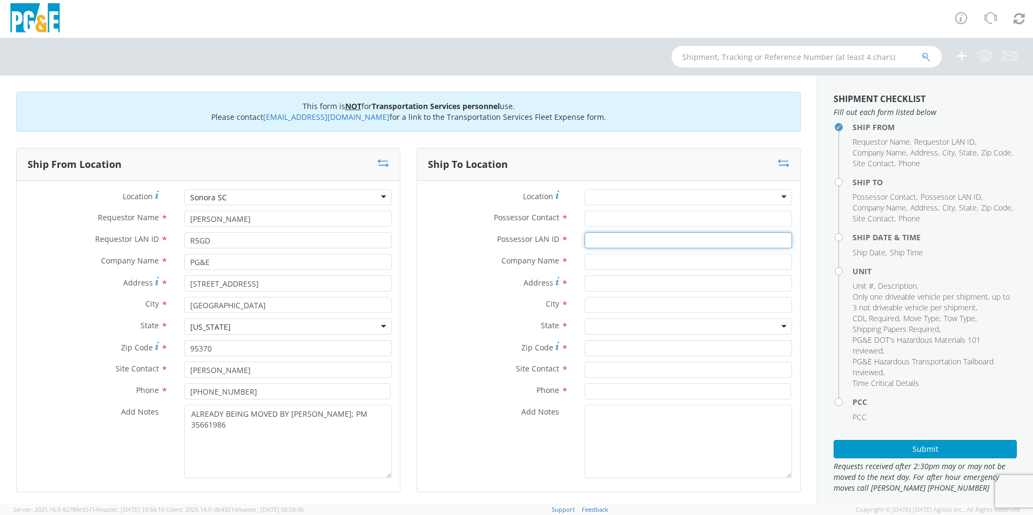
click at [621, 235] on input "Possessor LAN ID *" at bounding box center [687, 240] width 207 height 16
click at [618, 225] on input "Possessor Contact *" at bounding box center [687, 219] width 207 height 16
type input "[PERSON_NAME]"
type input "4"
type input "R5GD"
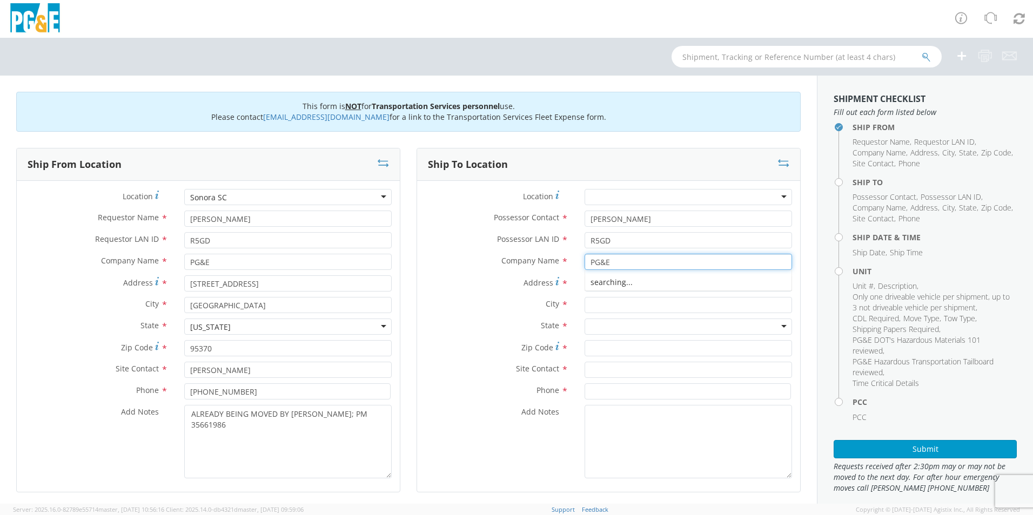
type input "PG&E"
type input "24122 WUUYA WAY"
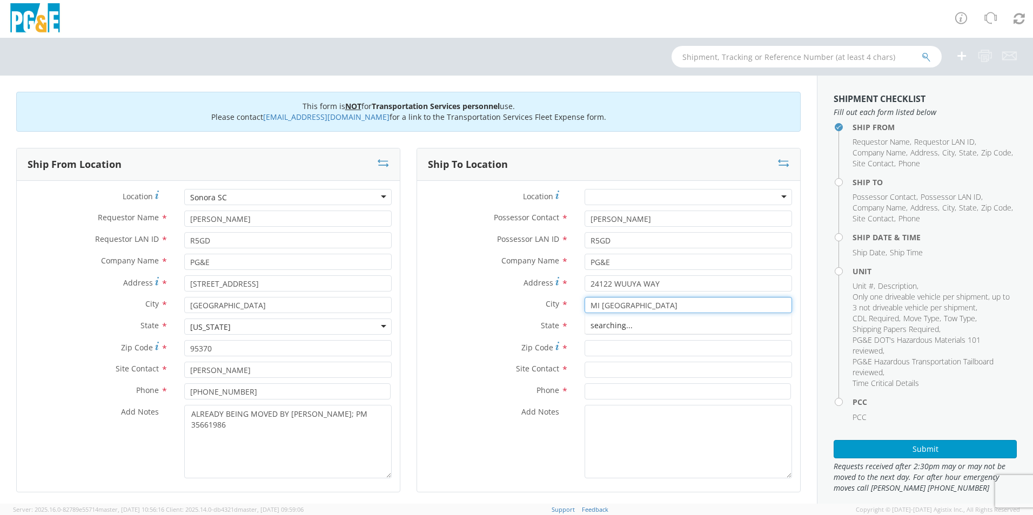
type input "MI [GEOGRAPHIC_DATA]"
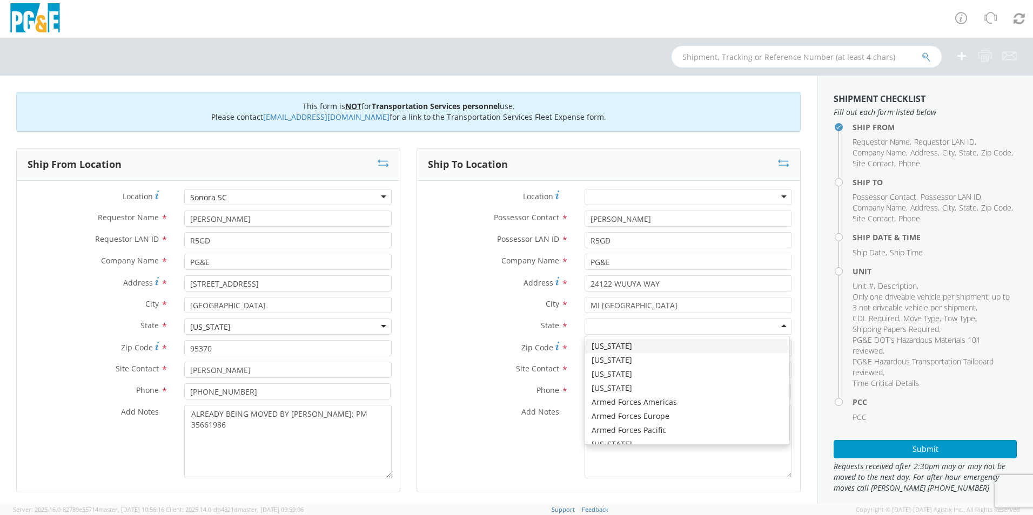
type input "C"
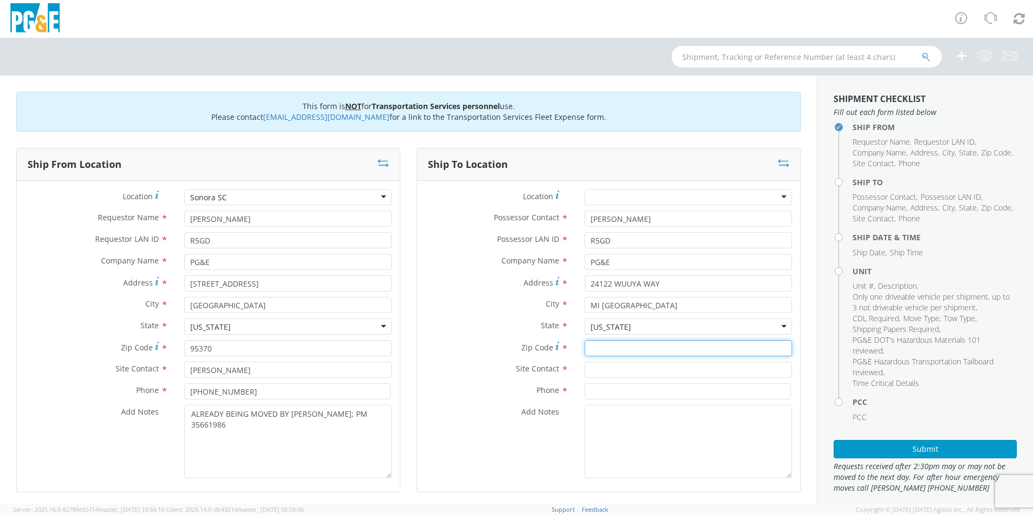
click at [631, 347] on input "Zip Code *" at bounding box center [687, 348] width 207 height 16
type input "95346"
type input "[PERSON_NAME]"
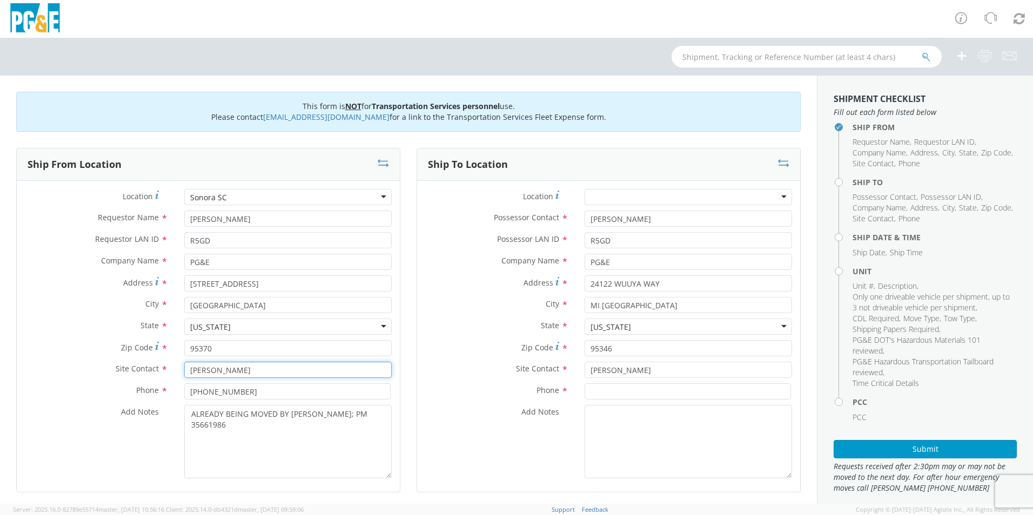
click at [200, 371] on input "[PERSON_NAME]" at bounding box center [287, 370] width 207 height 16
type input "[PERSON_NAME]"
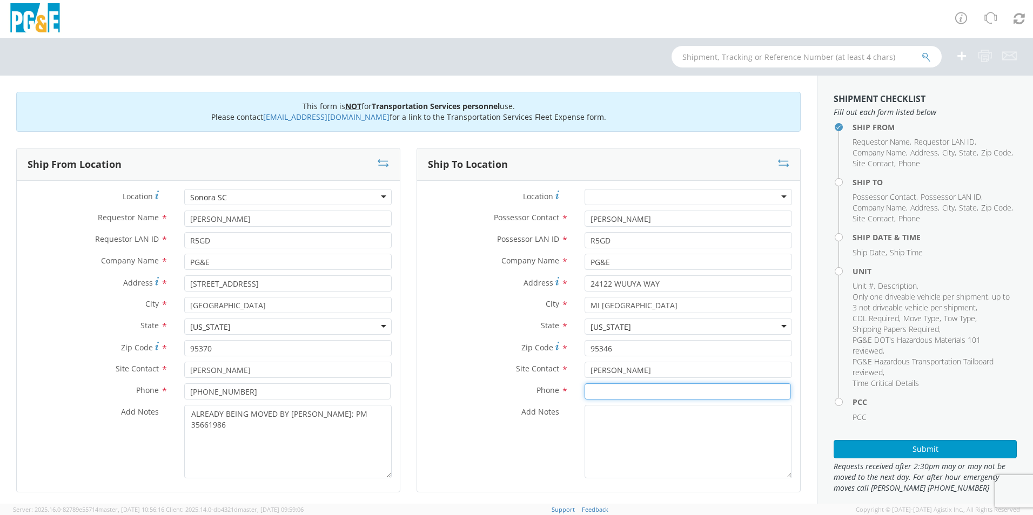
click at [638, 385] on input at bounding box center [687, 392] width 206 height 16
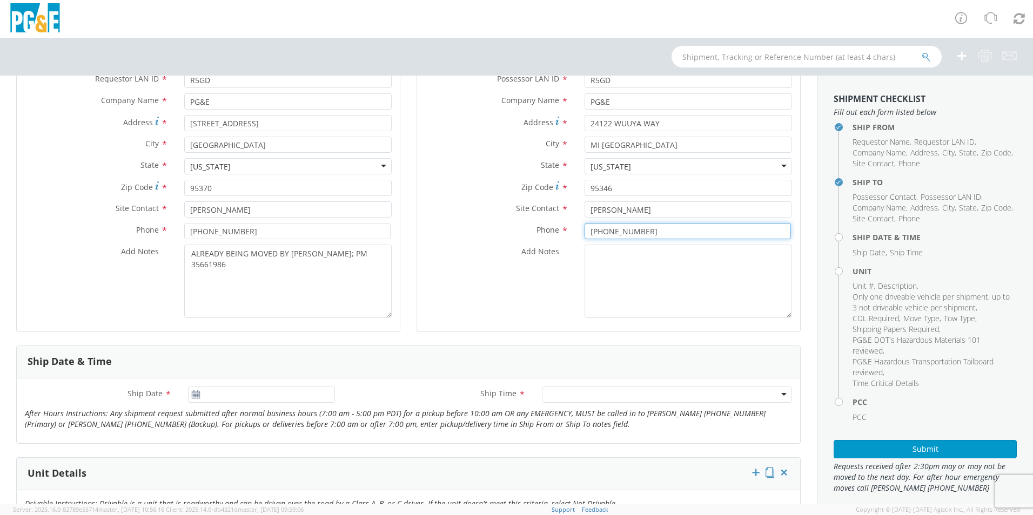
scroll to position [162, 0]
type input "[PHONE_NUMBER]"
type input "[DATE]"
click at [238, 391] on input "[DATE]" at bounding box center [261, 393] width 147 height 16
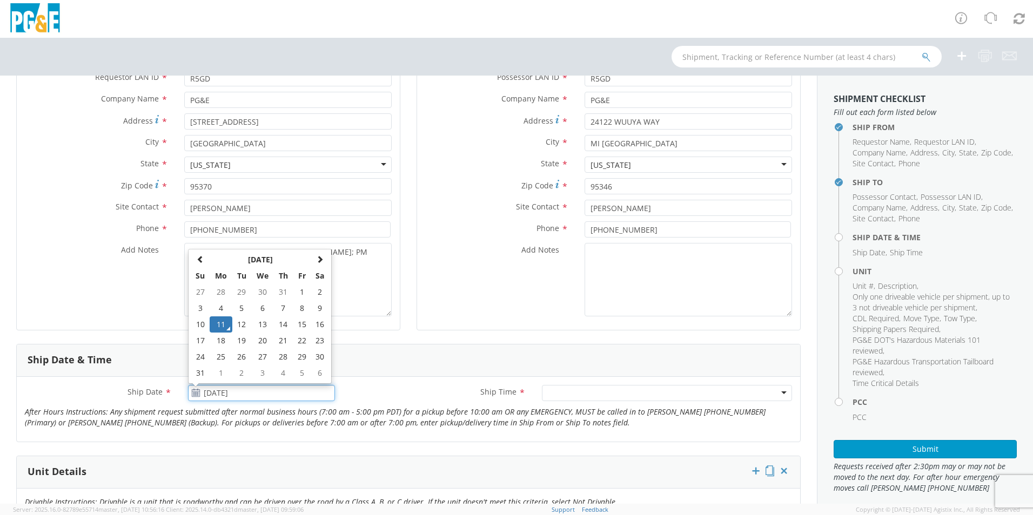
click at [223, 325] on td "11" at bounding box center [221, 325] width 23 height 16
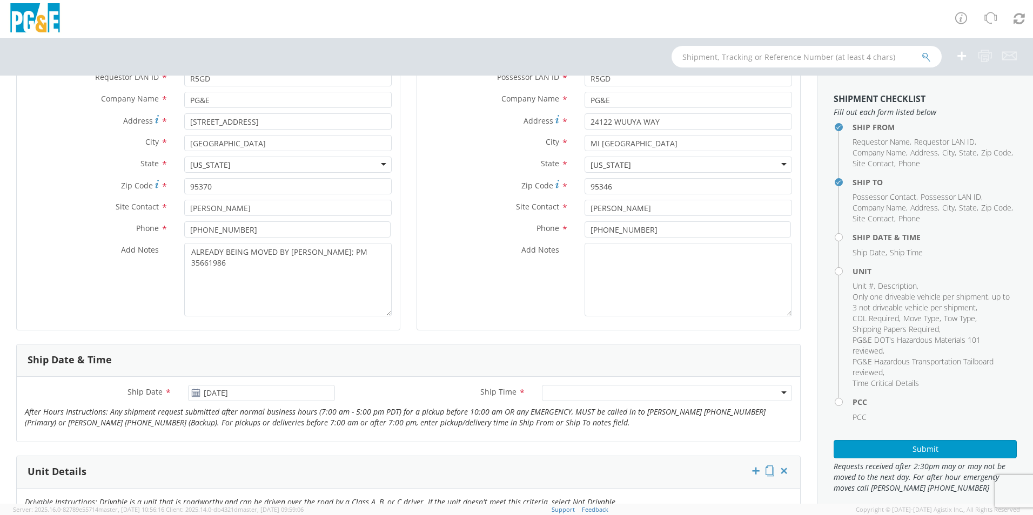
drag, startPoint x: 577, startPoint y: 384, endPoint x: 577, endPoint y: 390, distance: 5.9
click at [577, 390] on div "Ship Date * [DATE] Ship Time * Any Time 7:00 am - 10:00 am 10:00 am - 1:00 pm 1…" at bounding box center [408, 409] width 783 height 65
click at [577, 390] on div at bounding box center [667, 393] width 250 height 16
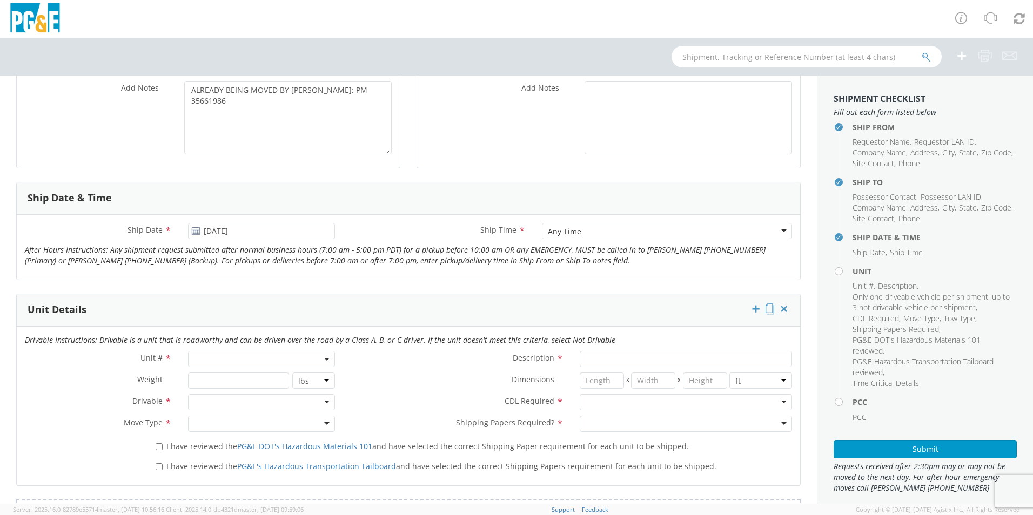
click at [227, 362] on span at bounding box center [261, 359] width 147 height 16
click at [234, 376] on input "search" at bounding box center [261, 377] width 140 height 16
type input "OTHER"
select select "Other"
select select "? undefined:undefined ?"
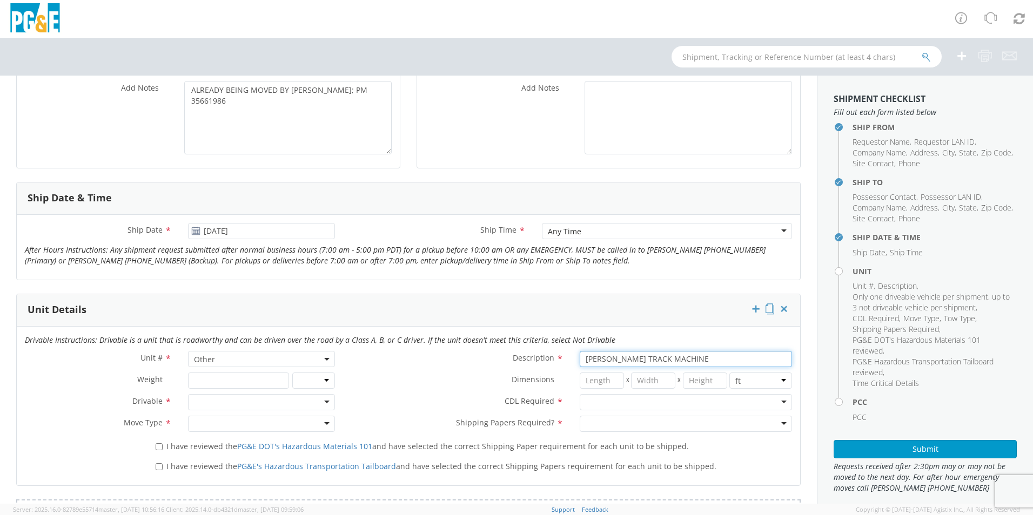
type input "[PERSON_NAME] TRACK MACHINE"
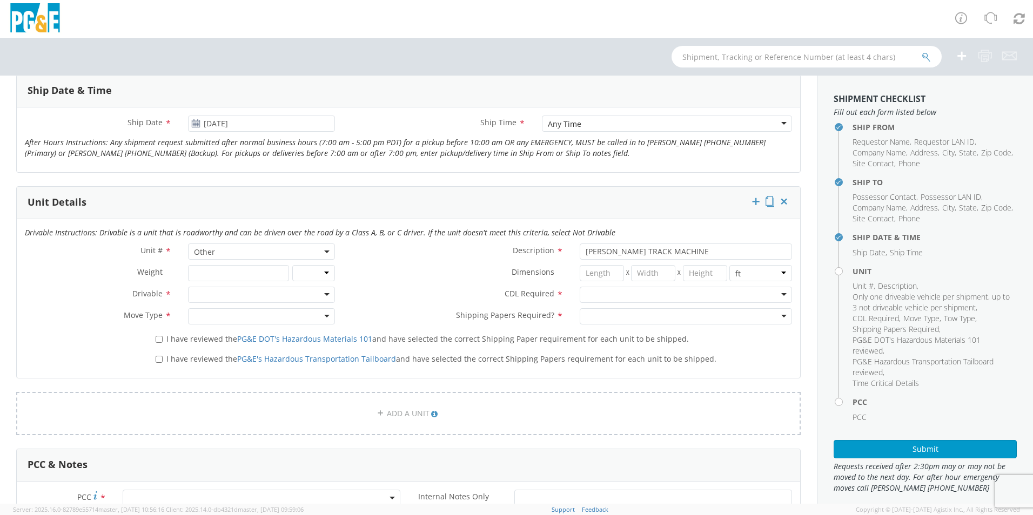
scroll to position [432, 0]
click at [213, 295] on div at bounding box center [261, 294] width 147 height 16
click at [587, 293] on div at bounding box center [686, 294] width 212 height 16
click at [204, 316] on div at bounding box center [261, 316] width 147 height 16
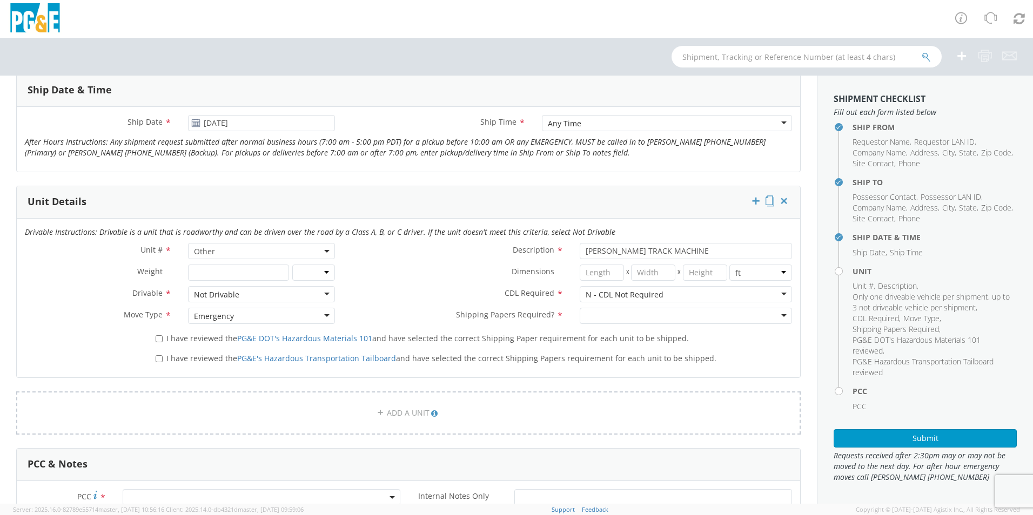
click at [588, 318] on div at bounding box center [686, 316] width 212 height 16
click at [159, 337] on input "I have reviewed the PG&E DOT's Hazardous Materials 101 and have selected the co…" at bounding box center [159, 338] width 7 height 7
checkbox input "true"
click at [162, 360] on label "I have reviewed the PG&E's Hazardous Transportation Tailboard and have selected…" at bounding box center [437, 358] width 563 height 12
click at [162, 360] on input "I have reviewed the PG&E's Hazardous Transportation Tailboard and have selected…" at bounding box center [159, 358] width 7 height 7
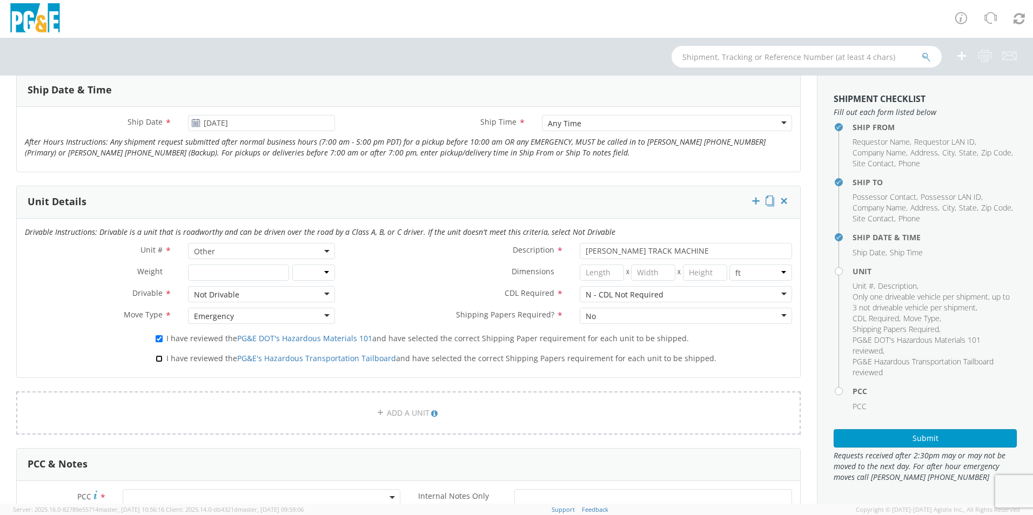
checkbox input "true"
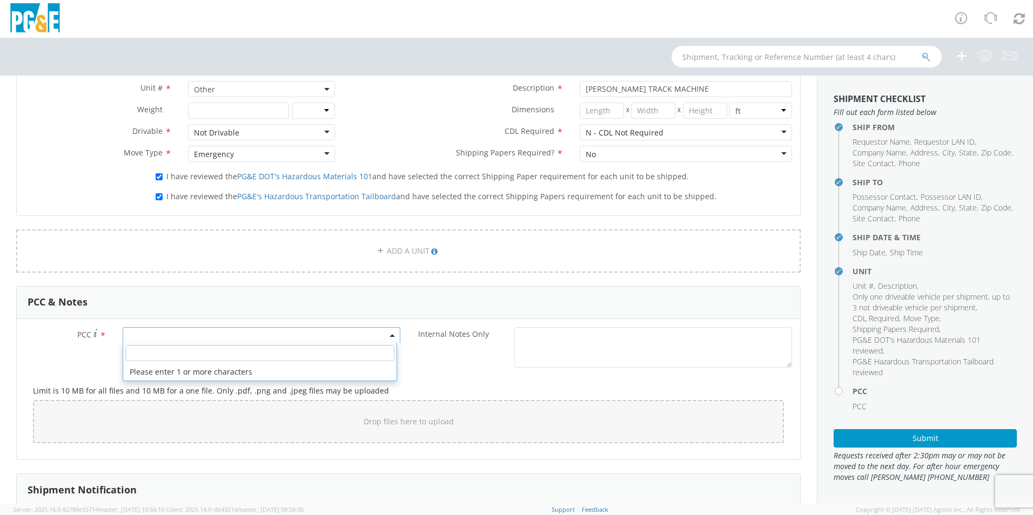
click at [156, 337] on span at bounding box center [262, 335] width 278 height 16
click at [164, 355] on input "number" at bounding box center [259, 353] width 269 height 16
type input "12086"
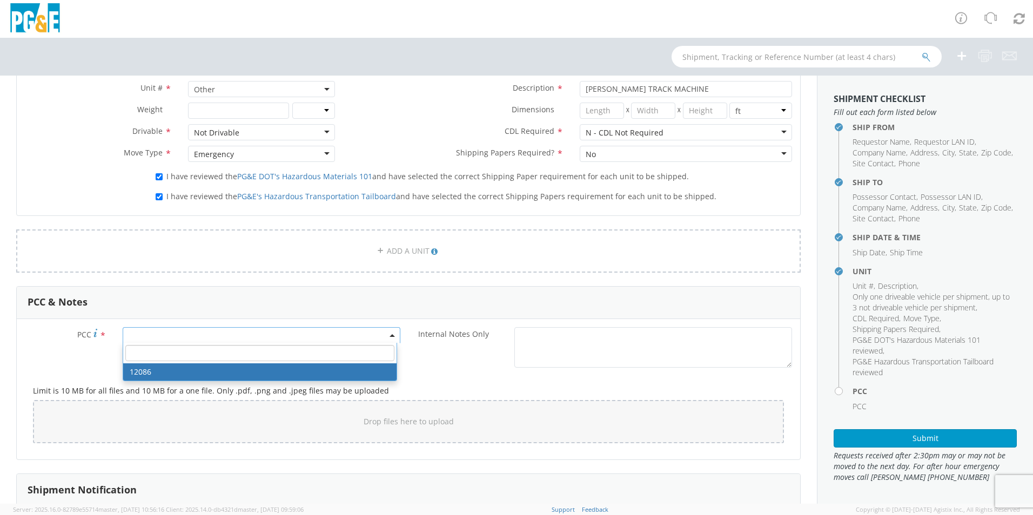
select select "12086"
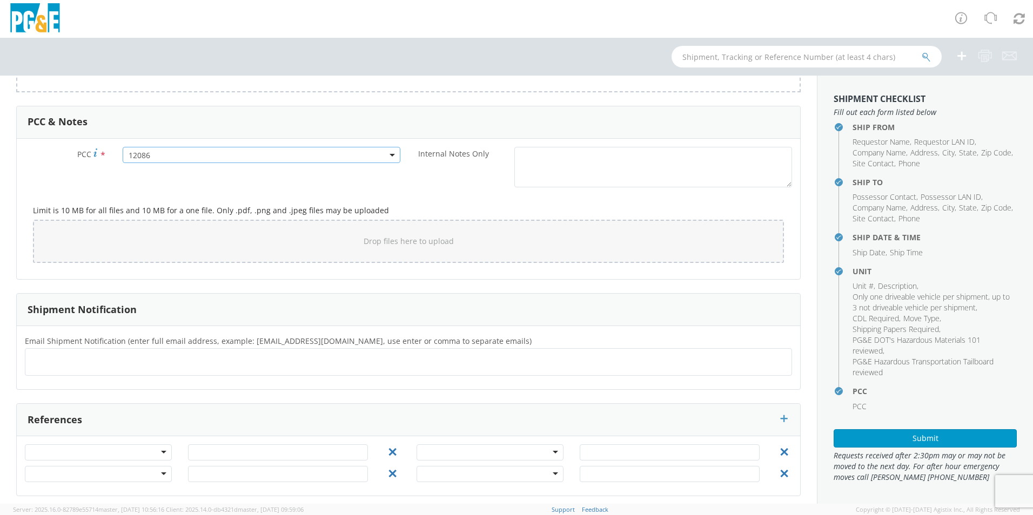
scroll to position [781, 0]
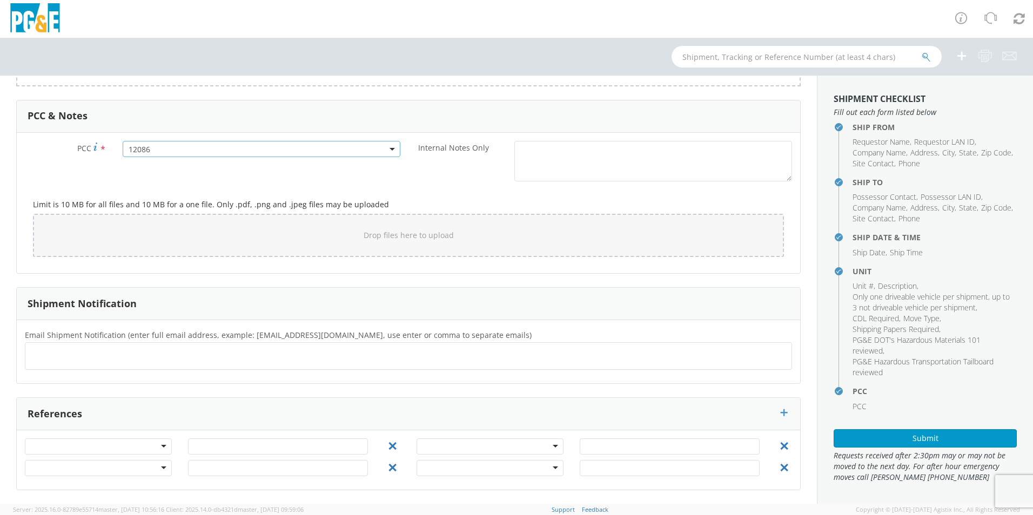
click at [158, 372] on div "Email Shipment Notification (enter full email address, example: [EMAIL_ADDRESS]…" at bounding box center [408, 351] width 783 height 47
click at [158, 361] on ul at bounding box center [408, 356] width 757 height 18
type input "[EMAIL_ADDRESS][DOMAIN_NAME]"
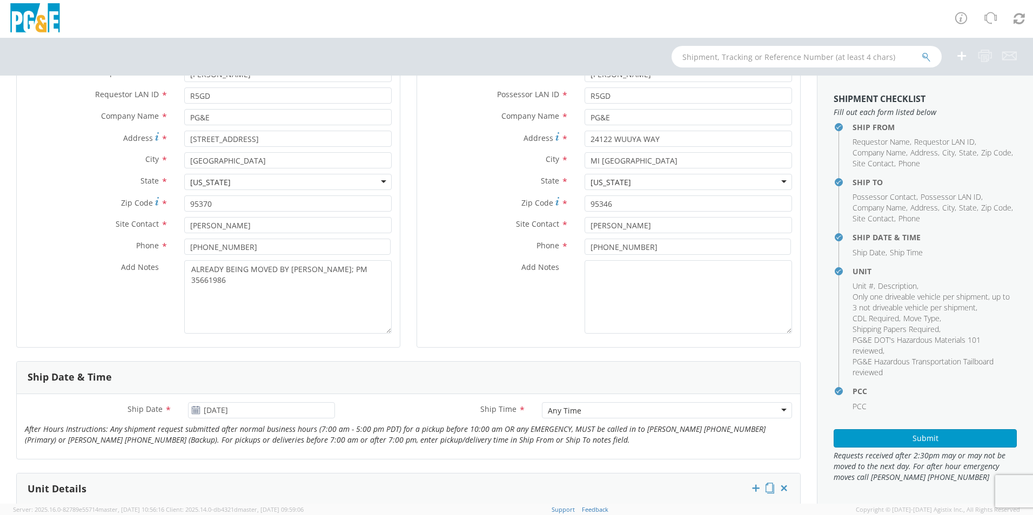
scroll to position [0, 0]
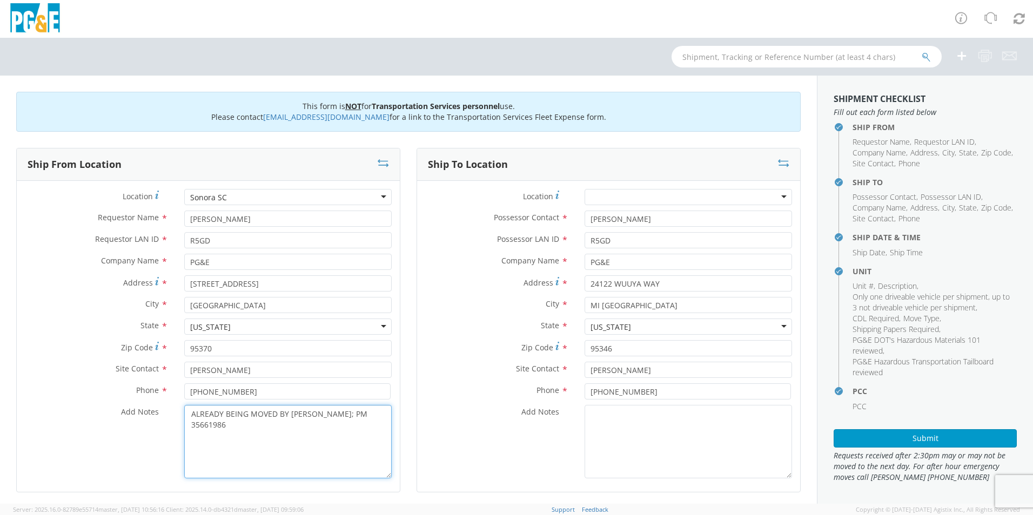
drag, startPoint x: 368, startPoint y: 416, endPoint x: 69, endPoint y: 404, distance: 299.0
click at [69, 404] on div "Location * [GEOGRAPHIC_DATA] SC [GEOGRAPHIC_DATA] [GEOGRAPHIC_DATA] (OBSOLETE) …" at bounding box center [208, 336] width 383 height 295
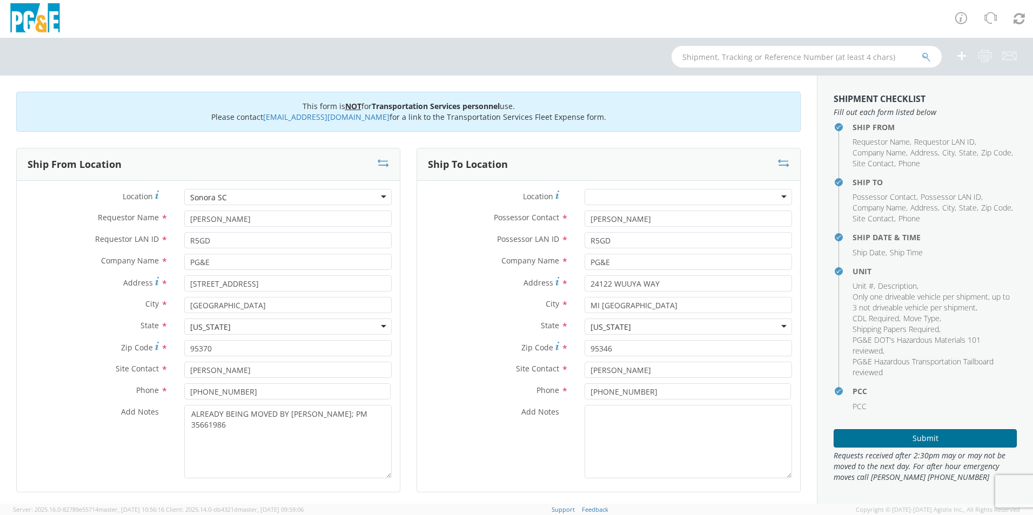
click at [956, 434] on button "Submit" at bounding box center [924, 438] width 183 height 18
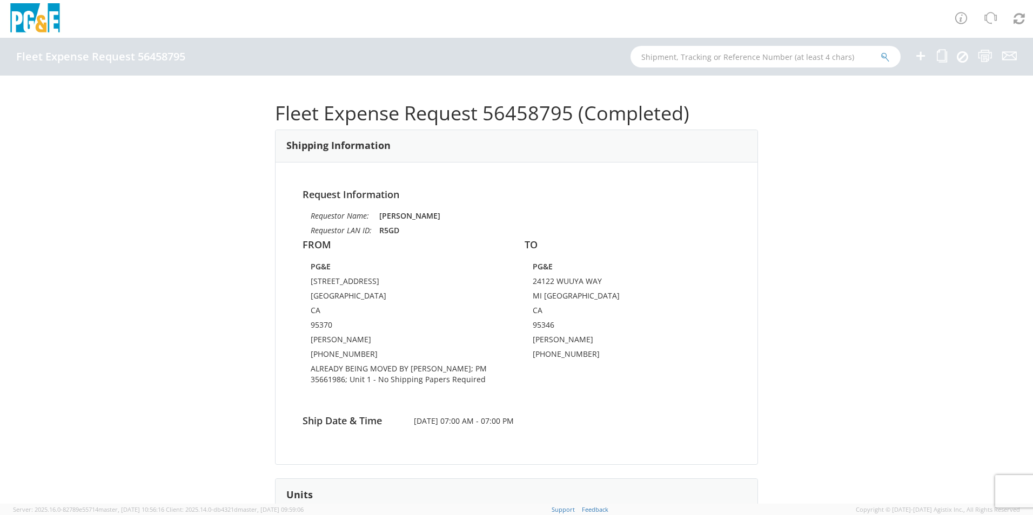
click at [915, 55] on icon at bounding box center [920, 56] width 13 height 14
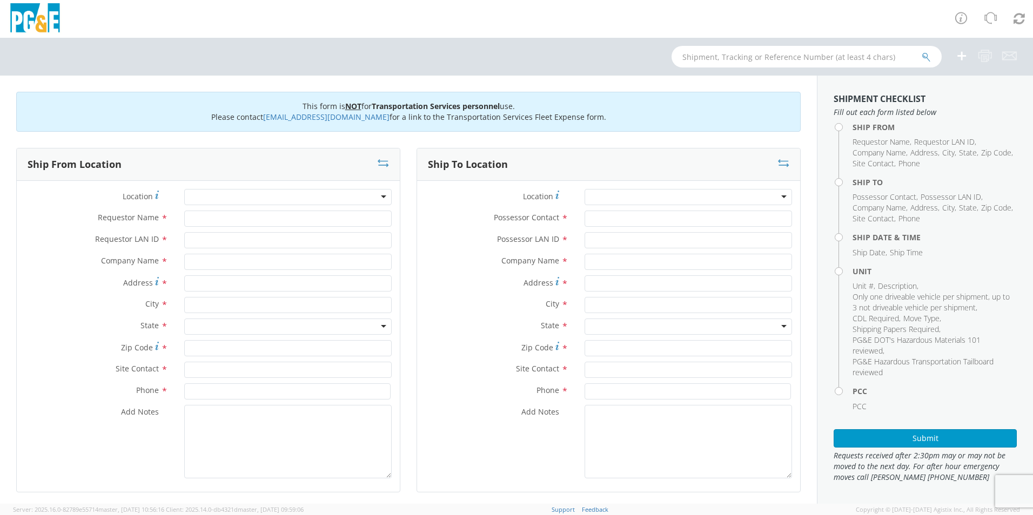
click at [241, 200] on div at bounding box center [287, 197] width 207 height 16
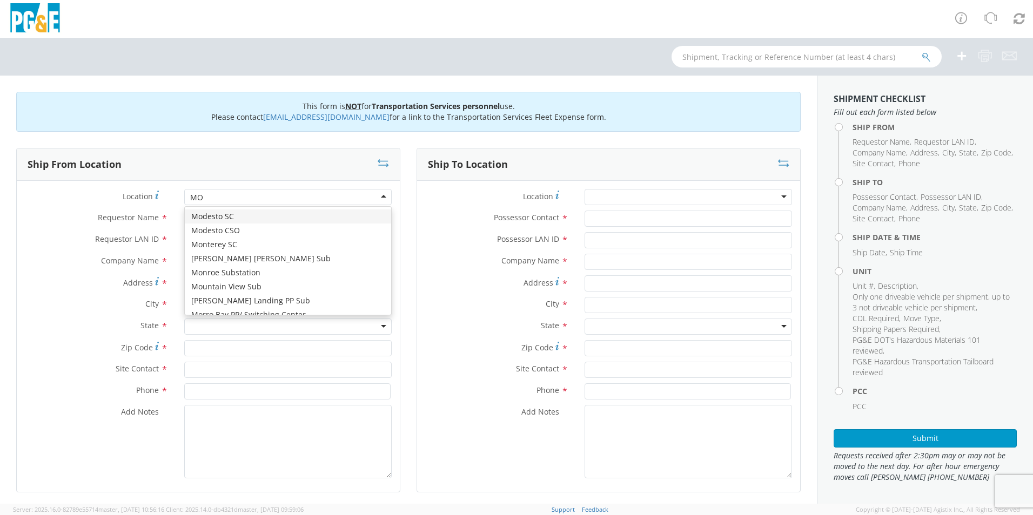
type input "MON"
type input "PG&E"
type input "[STREET_ADDRESS]"
type input "Monterey"
type input "93940"
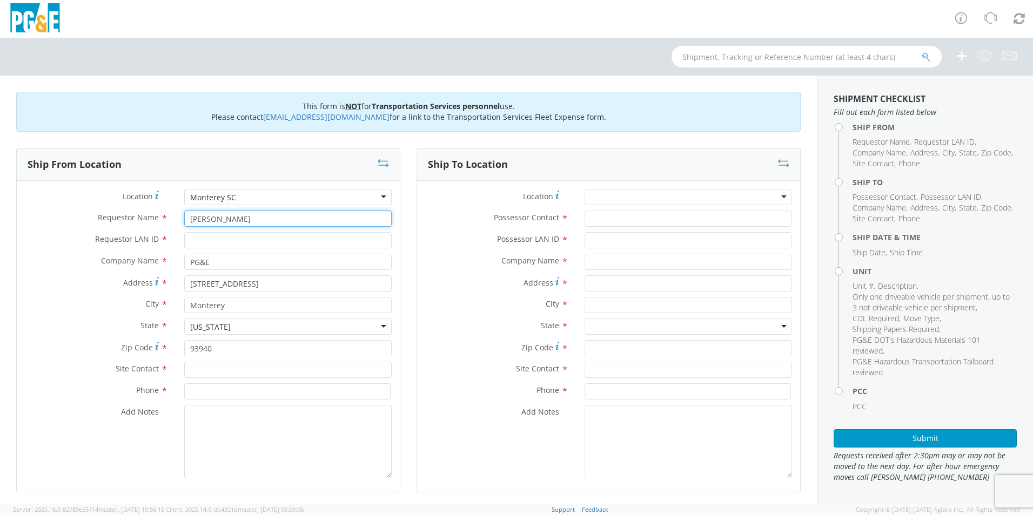
type input "[PERSON_NAME]"
type input "D8LH"
type input "[PERSON_NAME]"
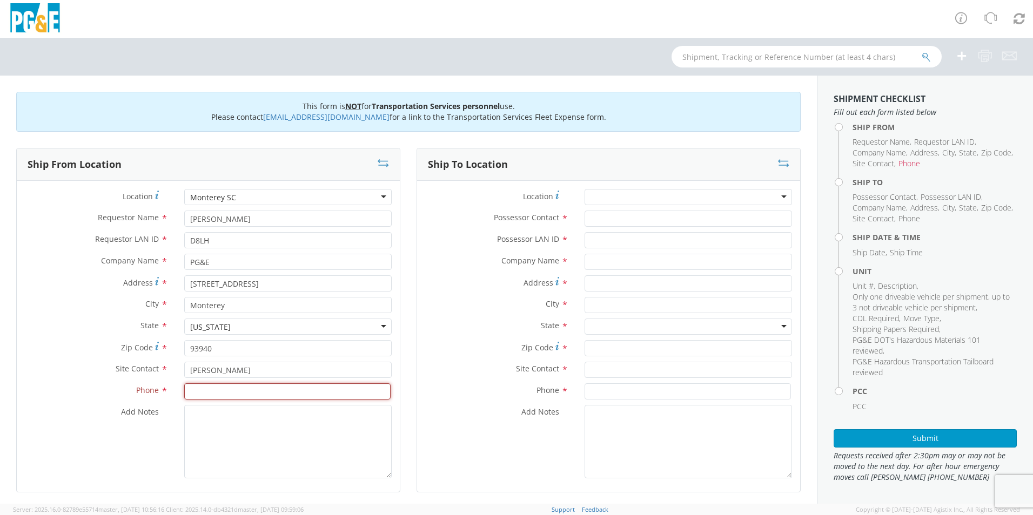
click at [243, 395] on input at bounding box center [287, 392] width 206 height 16
type input "[PHONE_NUMBER]"
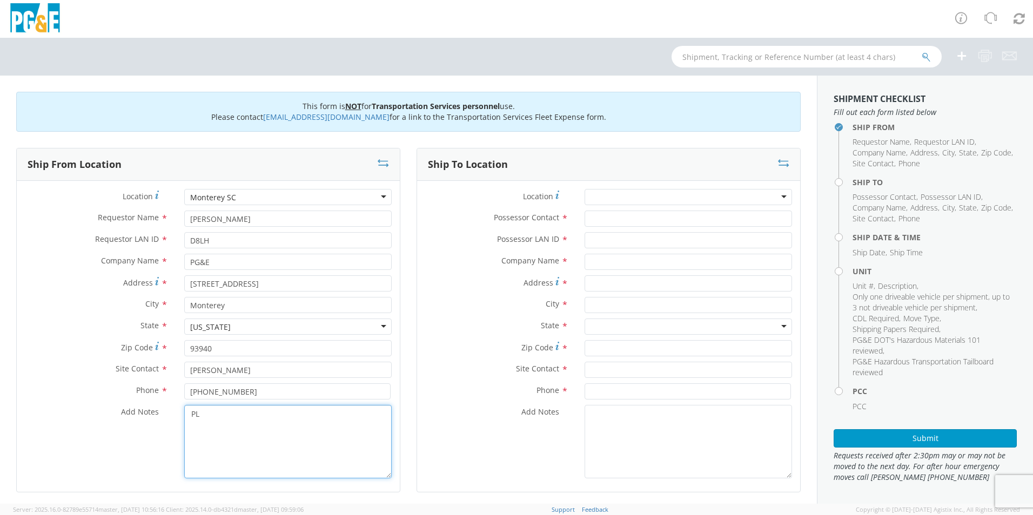
type textarea "P"
click at [192, 446] on textarea "Add Notes *" at bounding box center [287, 441] width 207 height 73
drag, startPoint x: 192, startPoint y: 446, endPoint x: 378, endPoint y: 413, distance: 188.7
click at [378, 413] on textarea "PLEASE USE [PERSON_NAME] TO MAKE MOVE; PM" at bounding box center [287, 441] width 207 height 73
type textarea "PLEASE USE [PERSON_NAME] TO MAKE MOVE; PM 35595607"
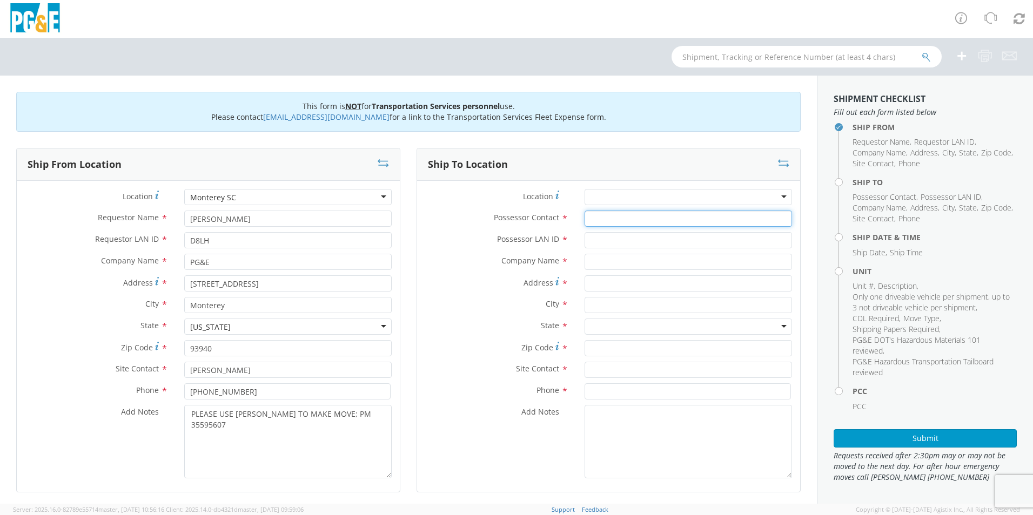
click at [622, 214] on input "Possessor Contact *" at bounding box center [687, 219] width 207 height 16
type input "[PERSON_NAME]"
type input "D8LH"
type input "PG&E"
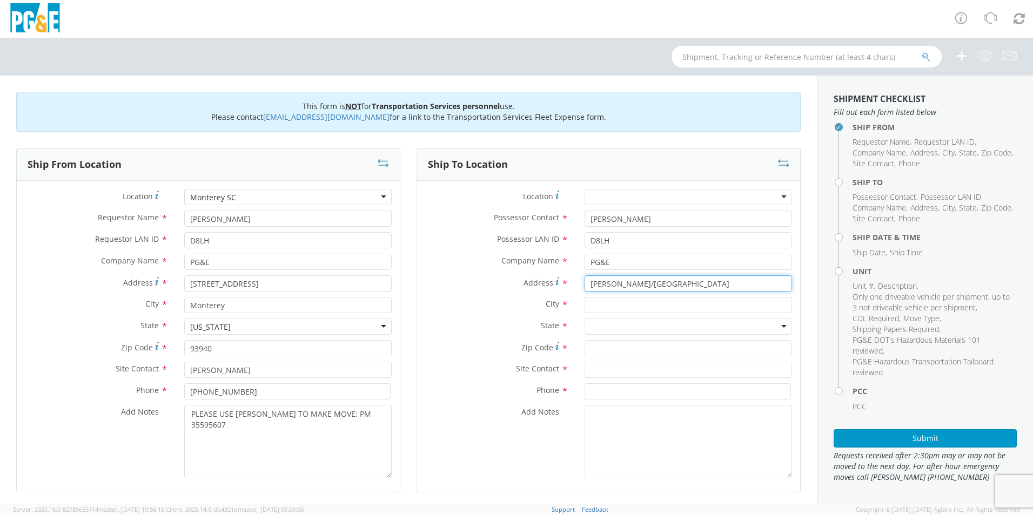
type input "[PERSON_NAME]/[GEOGRAPHIC_DATA]"
type input "CARMEL"
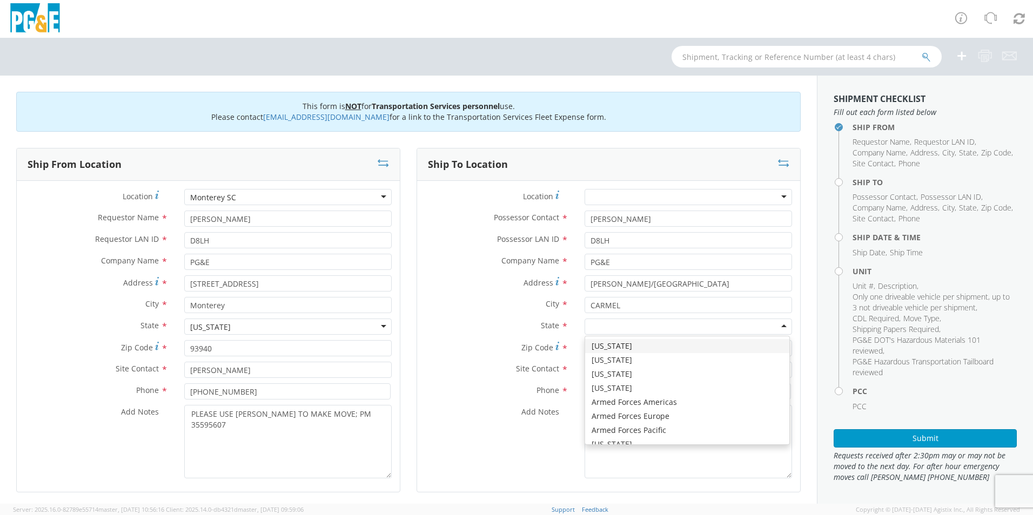
type input "C"
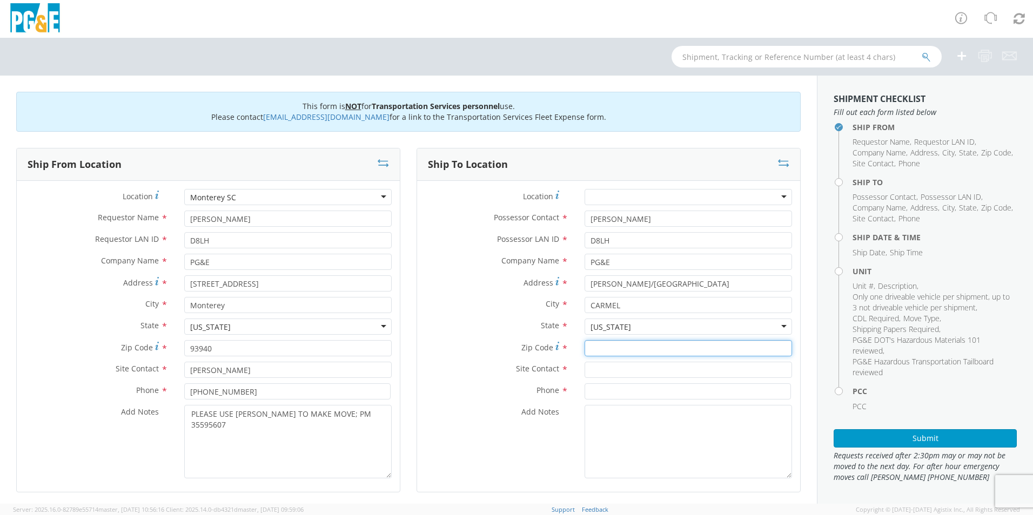
click at [663, 345] on input "Zip Code *" at bounding box center [687, 348] width 207 height 16
type input "93921"
type input "[PERSON_NAME]"
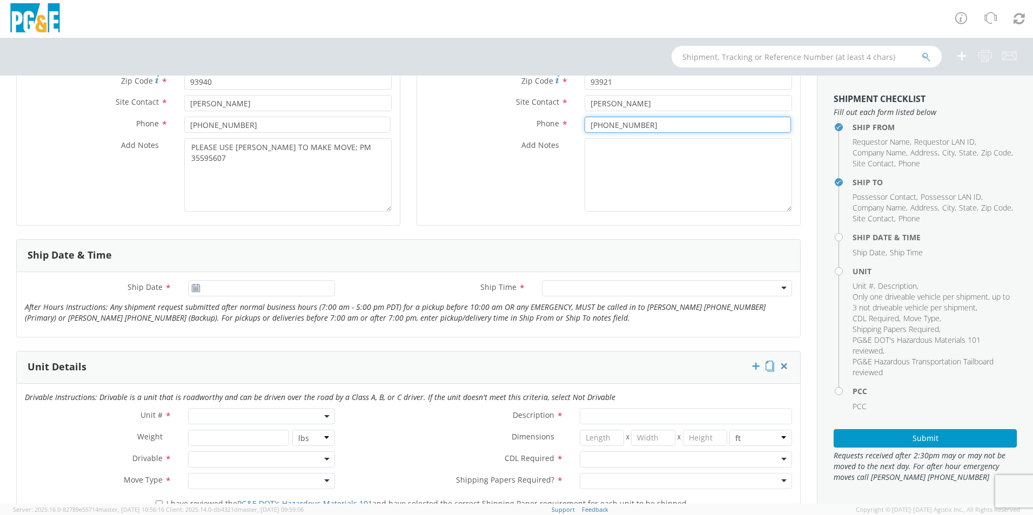
scroll to position [378, 0]
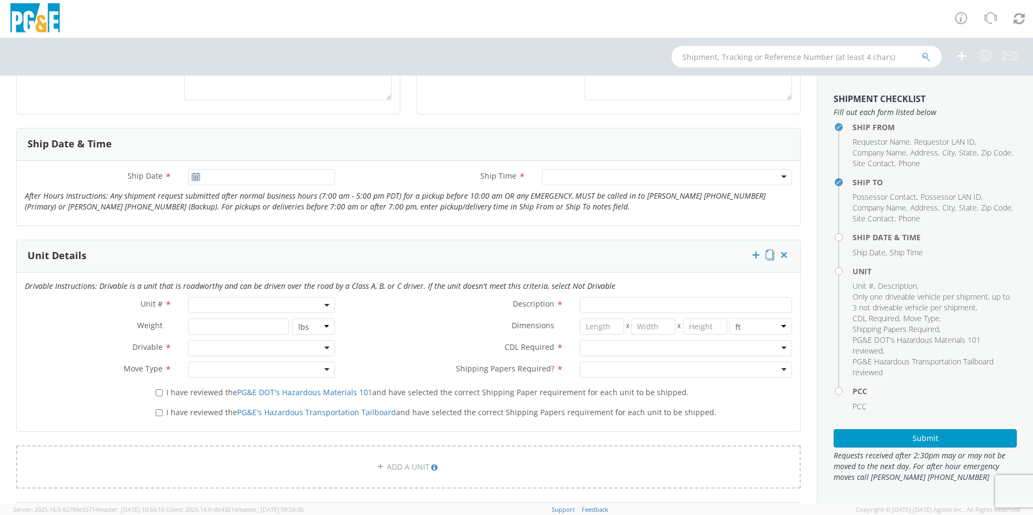
type input "[PHONE_NUMBER]"
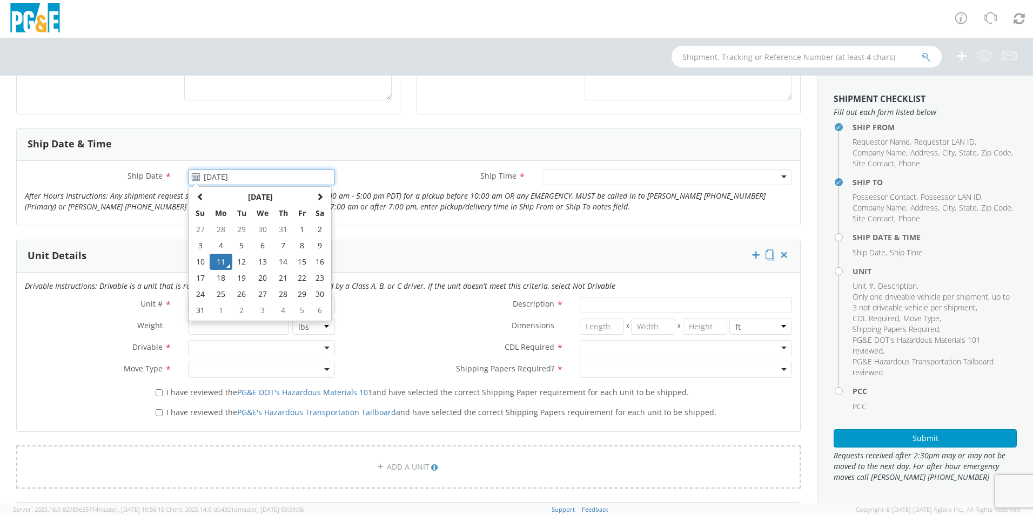
click at [233, 182] on input "[DATE]" at bounding box center [261, 177] width 147 height 16
click at [278, 288] on td "28" at bounding box center [282, 294] width 19 height 16
type input "[DATE]"
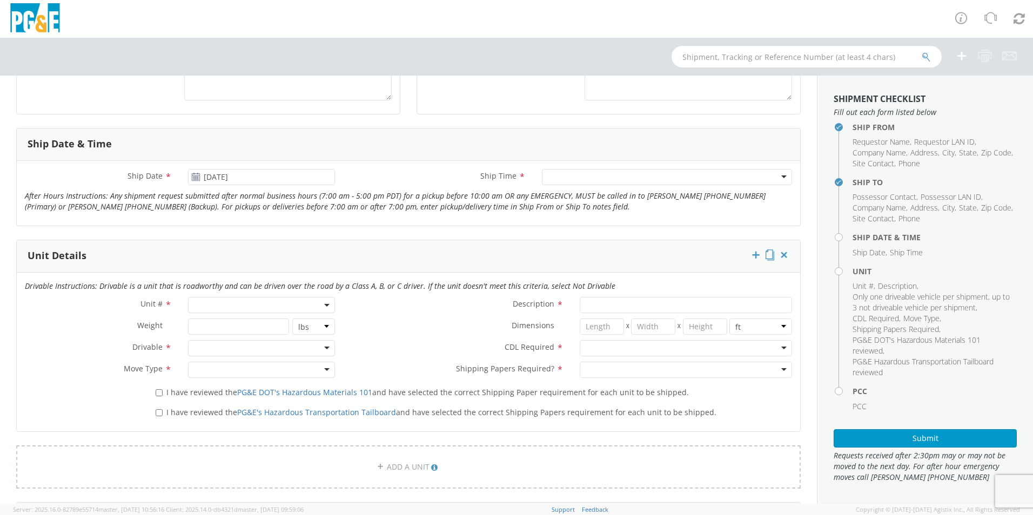
click at [588, 179] on div at bounding box center [667, 177] width 250 height 16
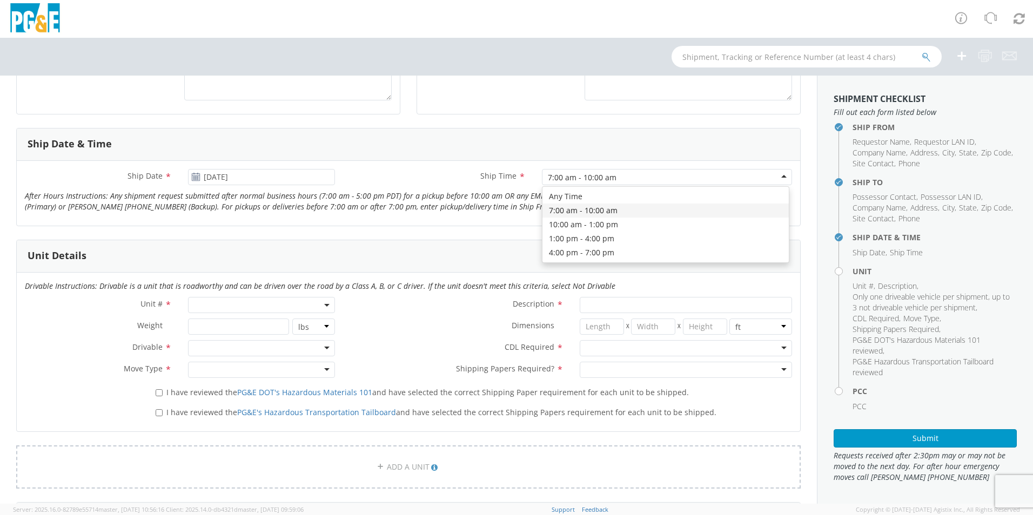
click at [597, 174] on div "7:00 am - 10:00 am" at bounding box center [582, 177] width 69 height 11
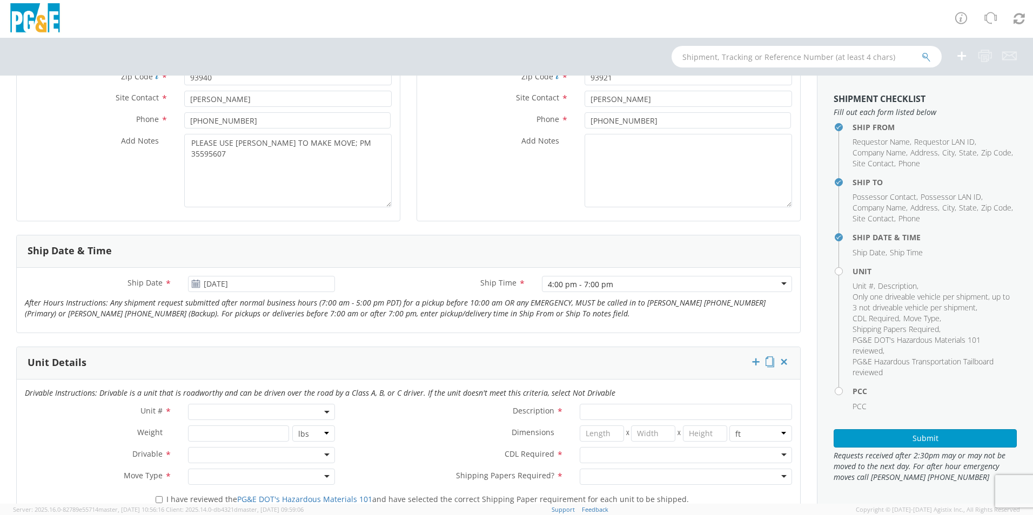
scroll to position [270, 0]
click at [321, 140] on textarea "PLEASE USE [PERSON_NAME] TO MAKE MOVE; PM 35595607" at bounding box center [287, 171] width 207 height 73
click at [338, 146] on textarea "PLEASE USE [PERSON_NAME] TO MAKE MOVE; @ 2030 PM 35595607" at bounding box center [287, 171] width 207 height 73
type textarea "PLEASE USE [PERSON_NAME] TO MAKE MOVE; @ 20:30 PM 35595607"
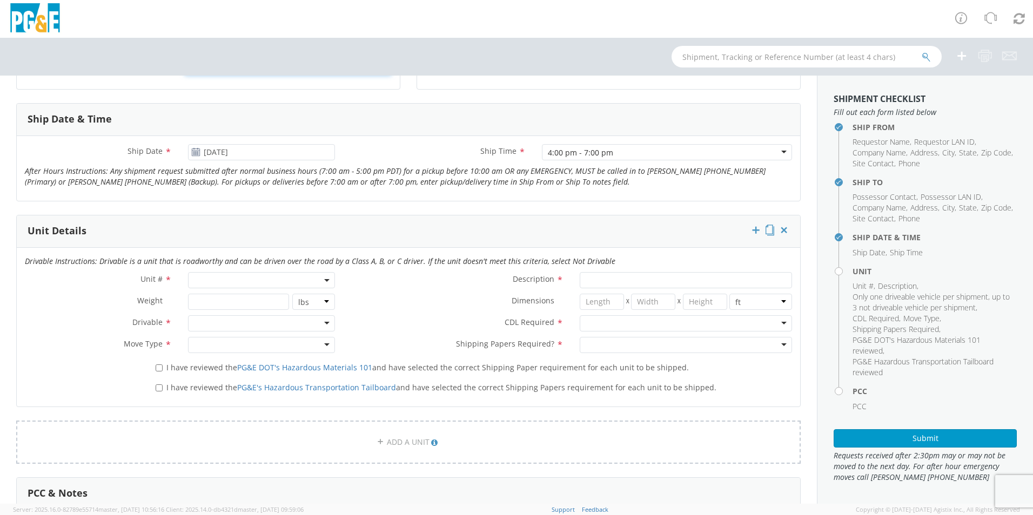
scroll to position [432, 0]
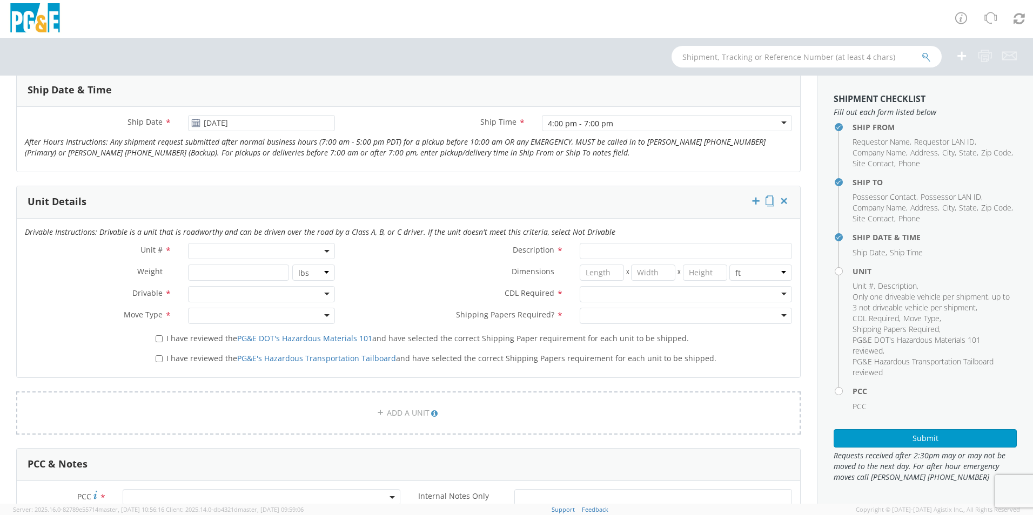
click at [236, 250] on span at bounding box center [261, 251] width 147 height 16
click at [241, 276] on input "search" at bounding box center [261, 269] width 140 height 16
type input "OTH"
select select "Other"
select select "? undefined:undefined ?"
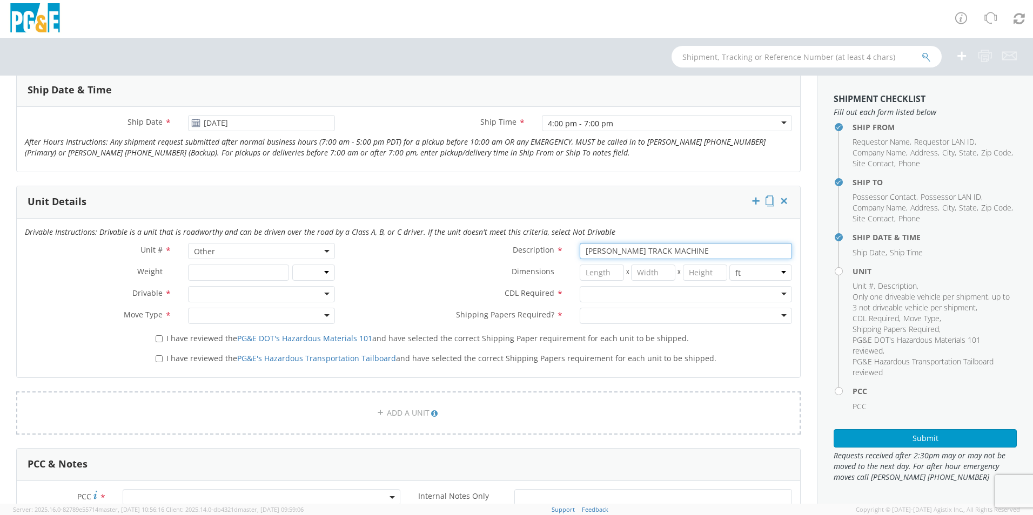
type input "[PERSON_NAME] TRACK MACHINE"
click at [224, 288] on div at bounding box center [261, 294] width 147 height 16
click at [607, 301] on div at bounding box center [686, 294] width 212 height 16
click at [235, 313] on div at bounding box center [261, 316] width 147 height 16
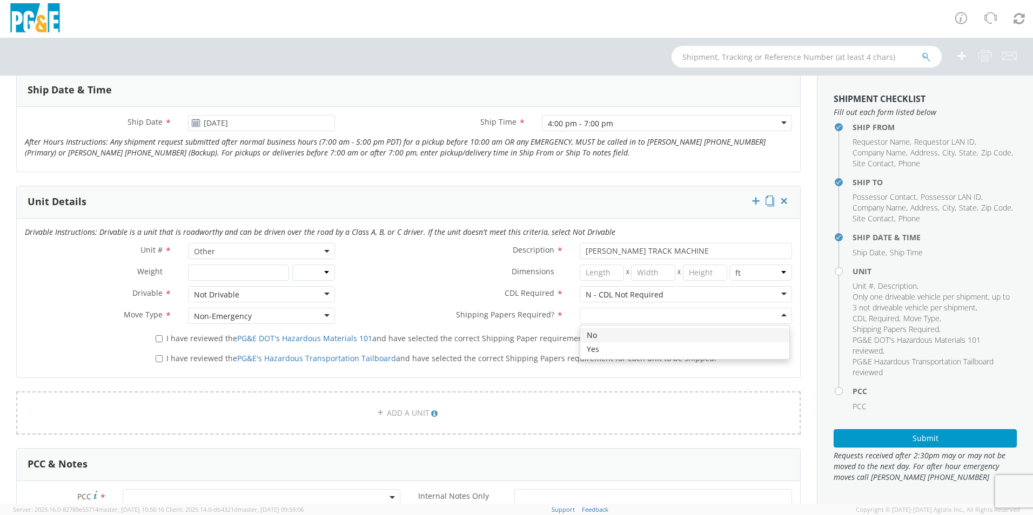
click at [623, 316] on div at bounding box center [686, 316] width 212 height 16
drag, startPoint x: 620, startPoint y: 336, endPoint x: 613, endPoint y: 336, distance: 7.6
click at [156, 339] on input "I have reviewed the PG&E DOT's Hazardous Materials 101 and have selected the co…" at bounding box center [159, 338] width 7 height 7
checkbox input "true"
click at [159, 354] on label "I have reviewed the PG&E's Hazardous Transportation Tailboard and have selected…" at bounding box center [437, 358] width 563 height 12
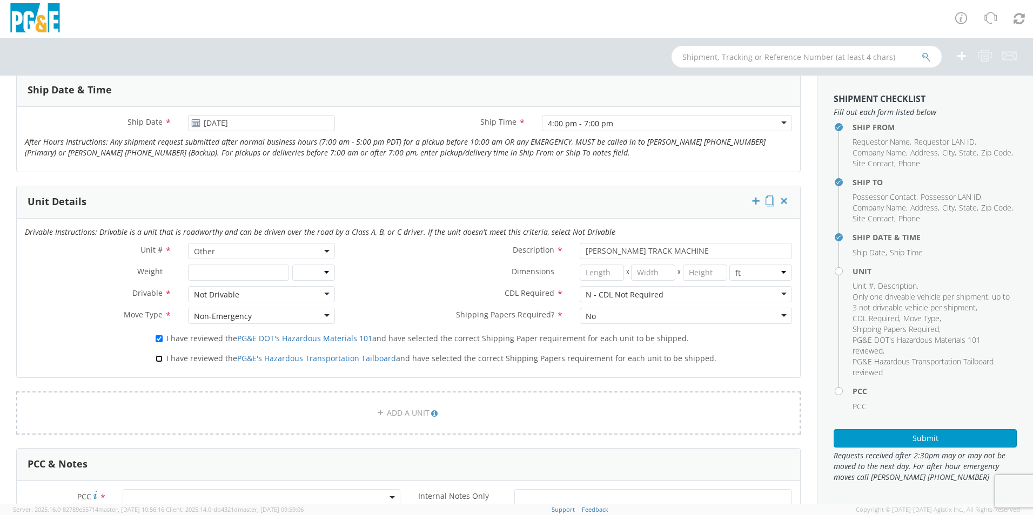
click at [159, 355] on input "I have reviewed the PG&E's Hazardous Transportation Tailboard and have selected…" at bounding box center [159, 358] width 7 height 7
checkbox input "true"
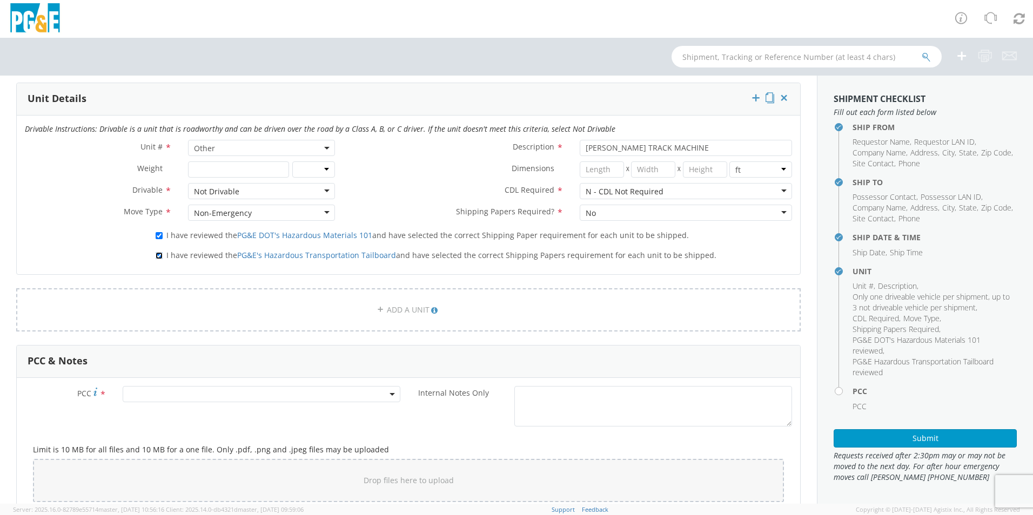
scroll to position [540, 0]
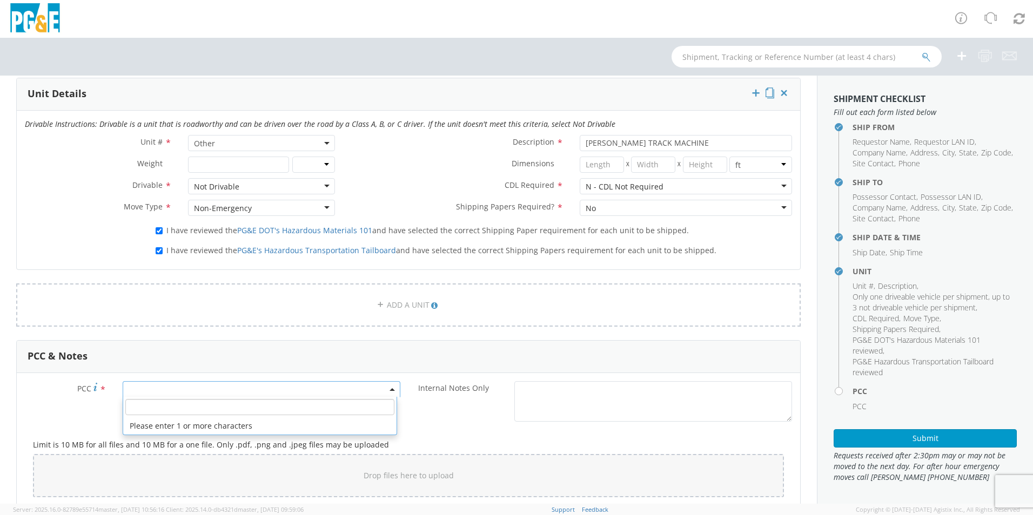
click at [170, 385] on span at bounding box center [262, 389] width 278 height 16
click at [174, 406] on input "number" at bounding box center [259, 407] width 269 height 16
click at [200, 405] on input "number" at bounding box center [259, 407] width 269 height 16
type input "11986"
select select "11000"
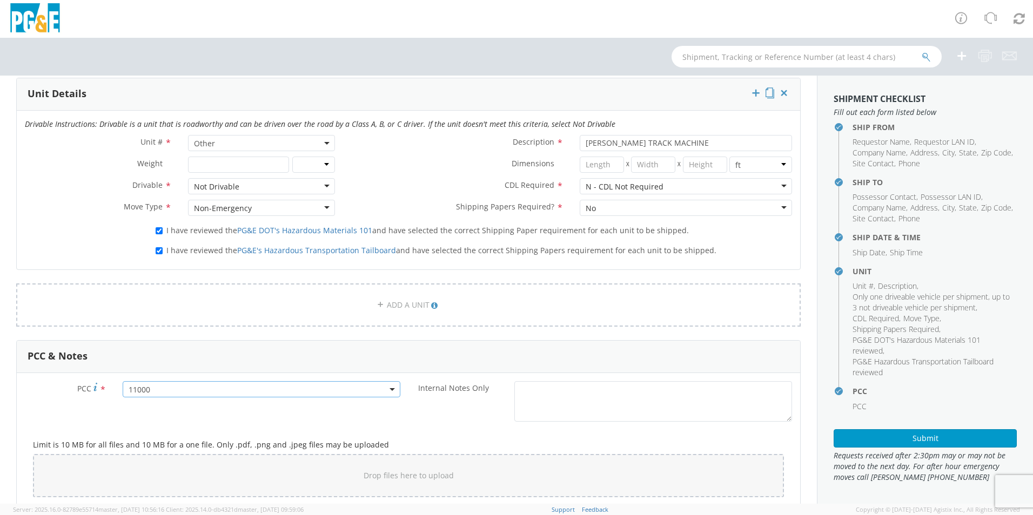
click at [202, 396] on span "11000" at bounding box center [262, 389] width 278 height 16
click at [204, 359] on input "number" at bounding box center [259, 354] width 269 height 16
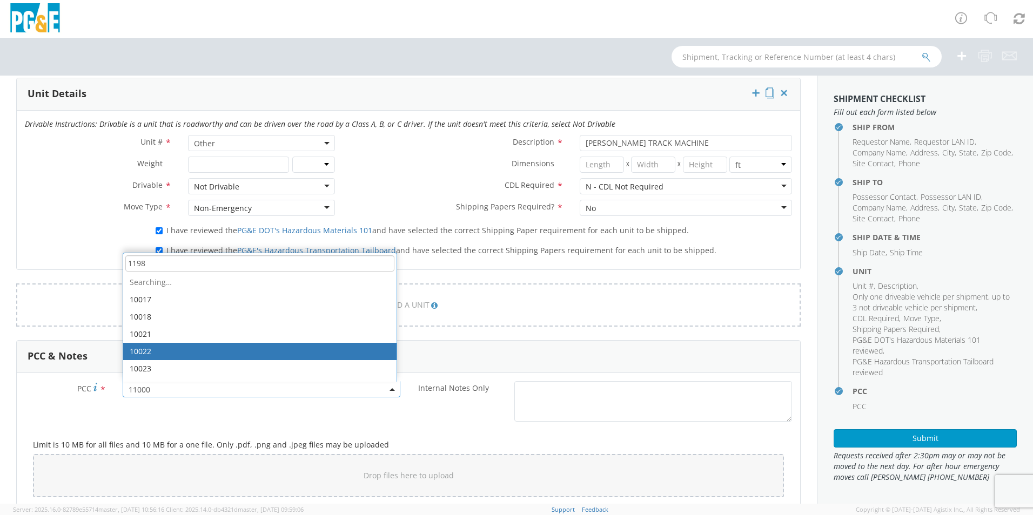
type input "11986"
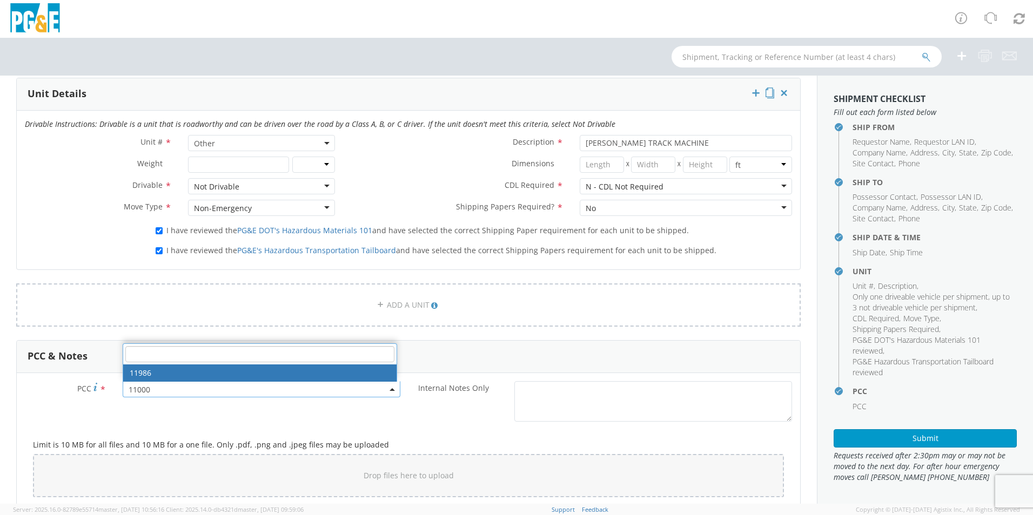
select select "11986"
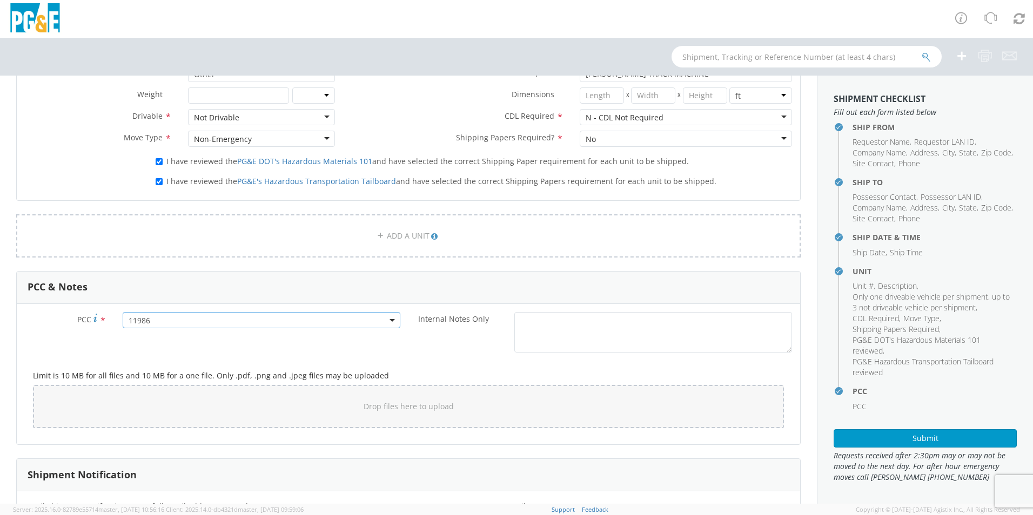
scroll to position [756, 0]
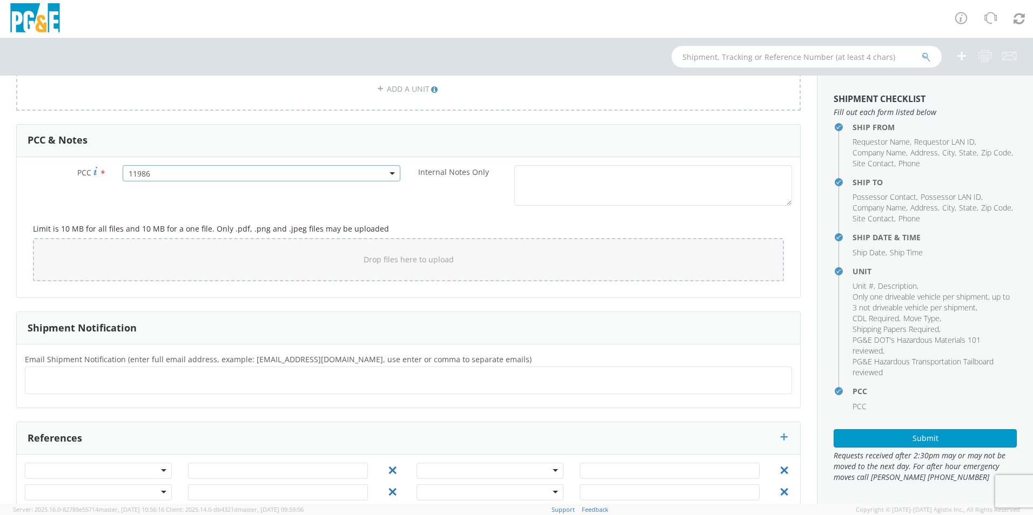
click at [124, 378] on ul at bounding box center [408, 381] width 757 height 18
type input "[EMAIL_ADDRESS][DOMAIN_NAME]"
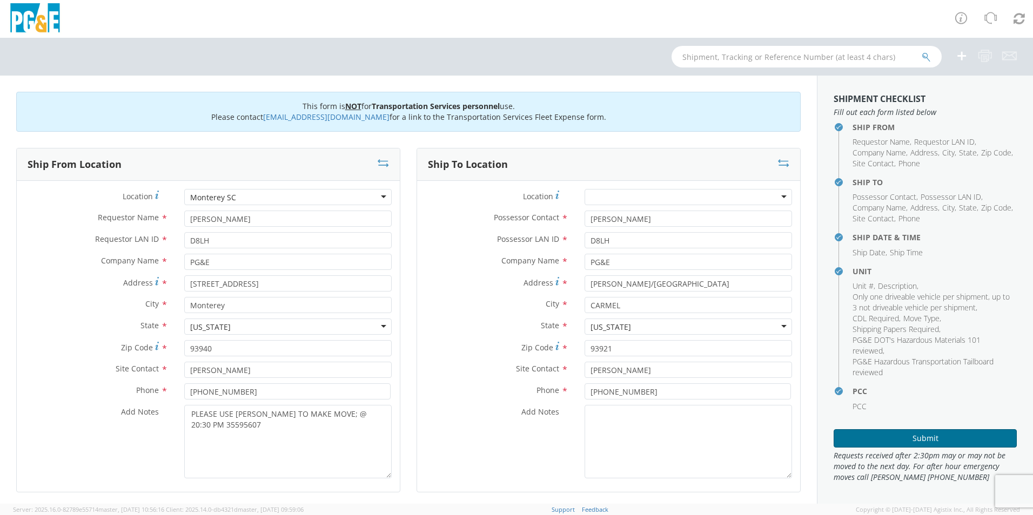
scroll to position [1, 0]
click at [892, 433] on button "Submit" at bounding box center [924, 438] width 183 height 18
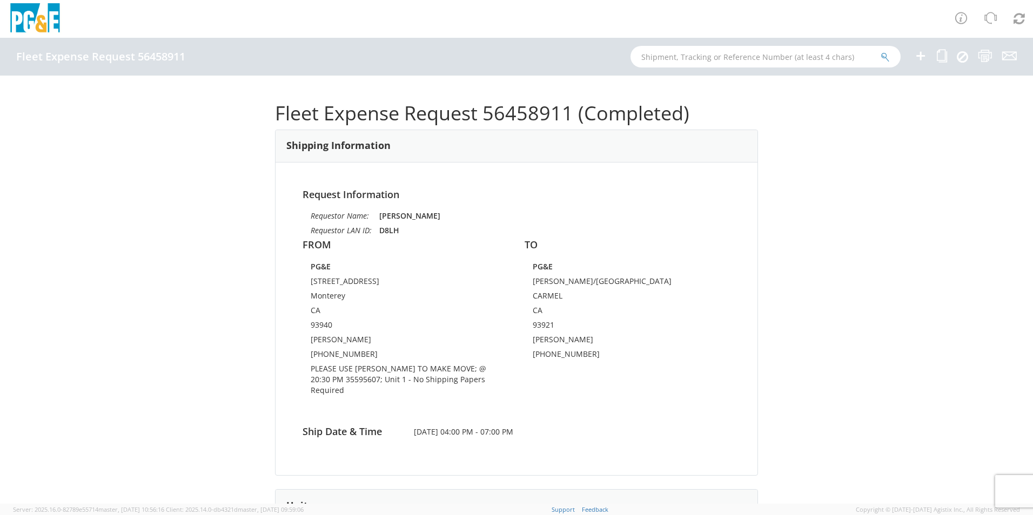
click at [920, 52] on icon at bounding box center [920, 56] width 13 height 14
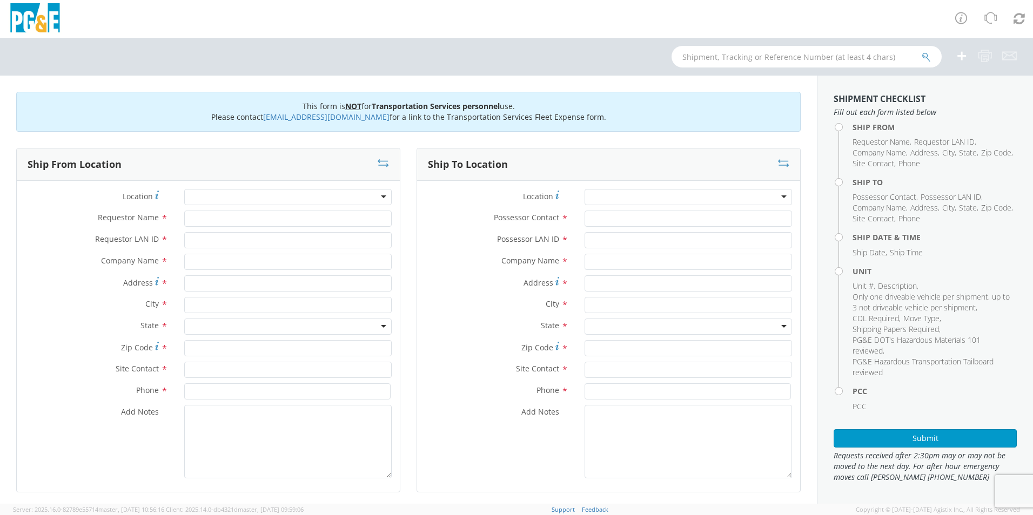
click at [220, 196] on div at bounding box center [287, 197] width 207 height 16
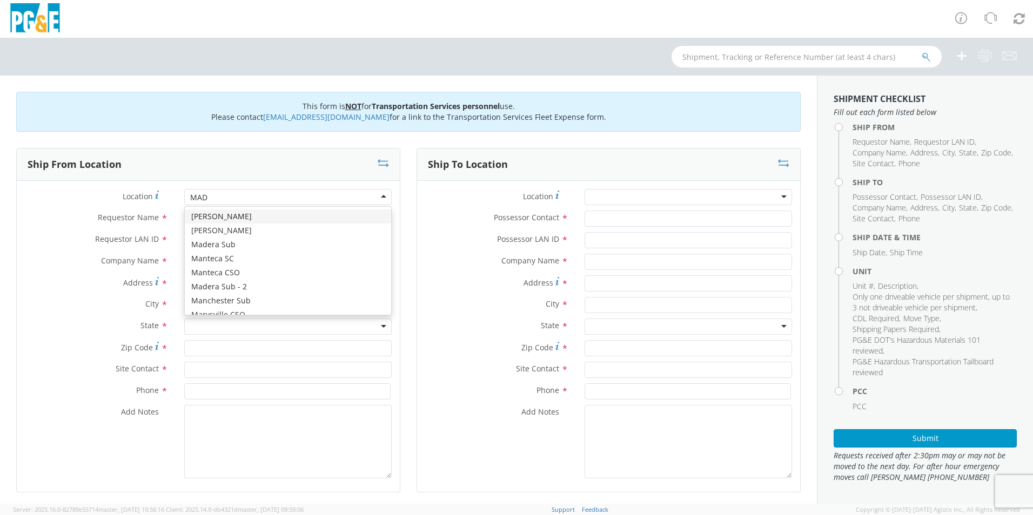
type input "MADE"
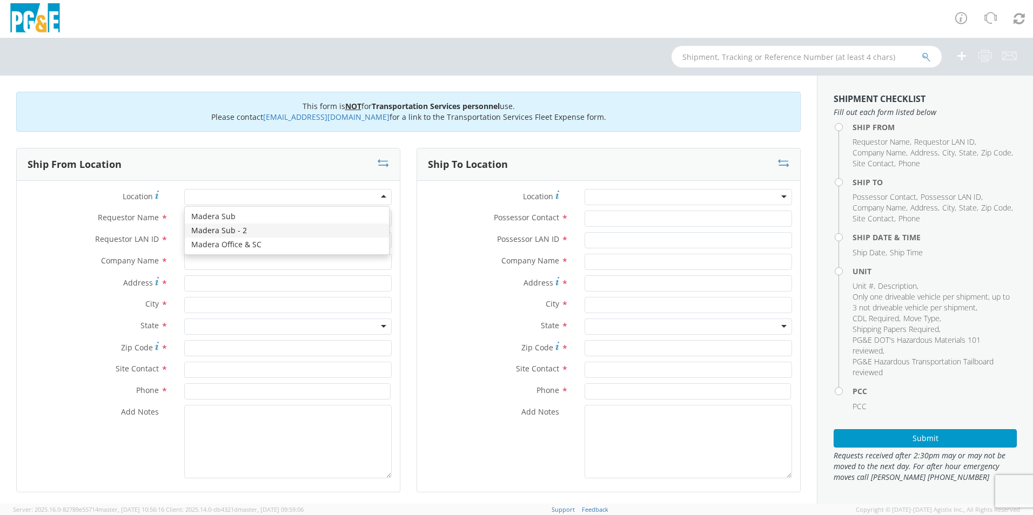
type input "PG&E"
type input "[STREET_ADDRESS]"
type input "Madera"
type input "93636"
type input "[PERSON_NAME]"
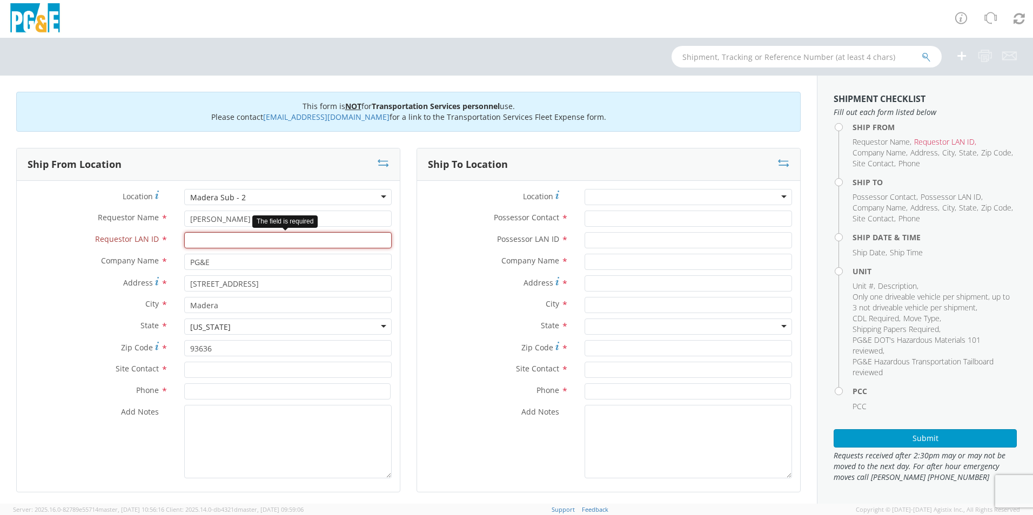
click at [231, 239] on input "Requestor LAN ID *" at bounding box center [287, 240] width 207 height 16
type input "K1GL"
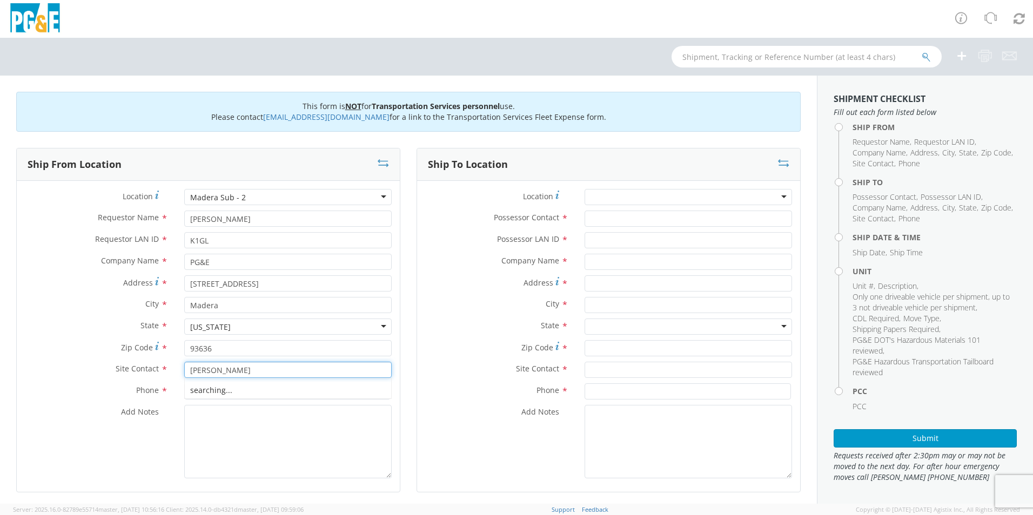
type input "[PERSON_NAME]"
click at [239, 393] on input at bounding box center [287, 392] width 206 height 16
type input "[PHONE_NUMBER]"
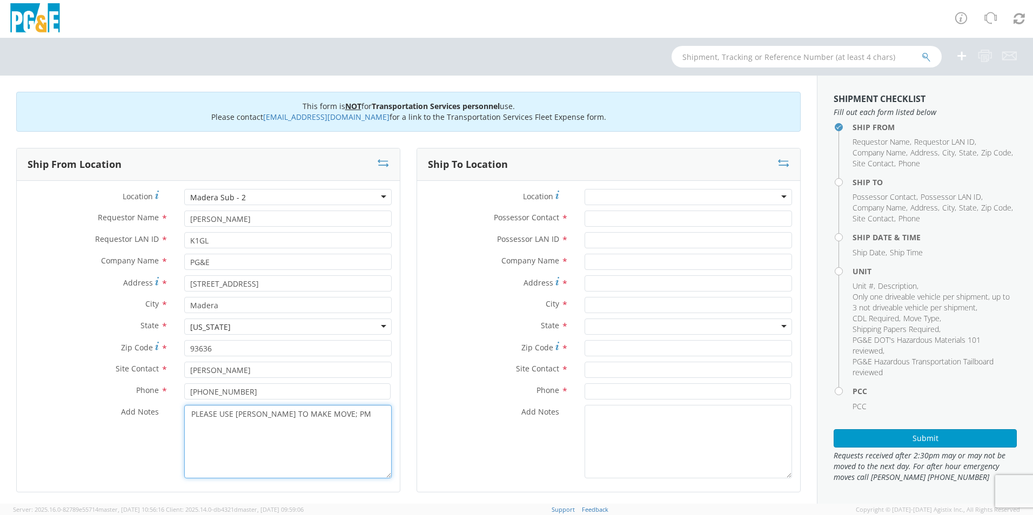
click at [351, 417] on textarea "PLEASE USE [PERSON_NAME] TO MAKE MOVE; PM" at bounding box center [287, 441] width 207 height 73
type textarea "PLEASE USE [PERSON_NAME] TO MAKE MOVE; PM 35575113"
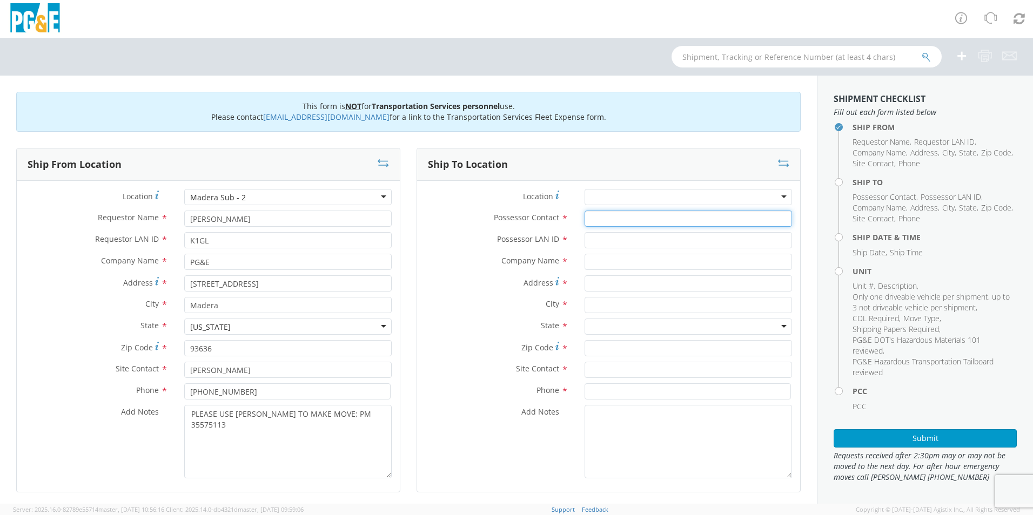
click at [607, 216] on input "Possessor Contact *" at bounding box center [687, 219] width 207 height 16
type input "[PERSON_NAME]"
type input "K1GL"
type input "PG&E"
click at [273, 193] on div "Madera Sub - 2" at bounding box center [287, 197] width 207 height 16
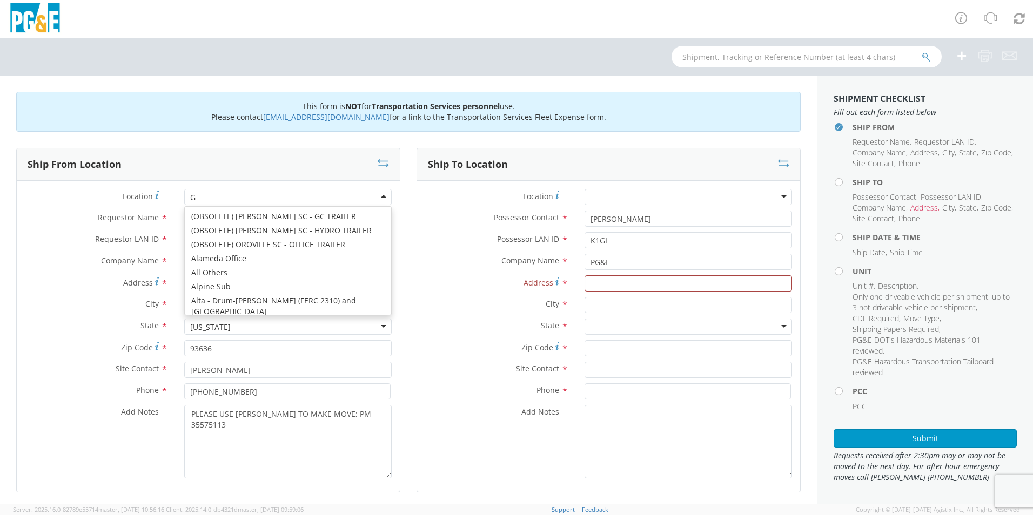
scroll to position [3, 0]
type input "GRE"
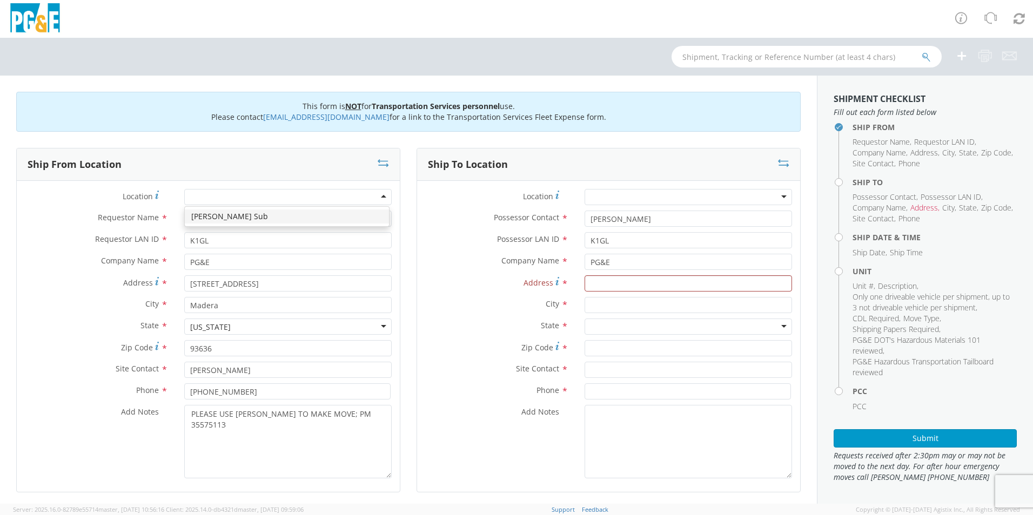
type input "[STREET_ADDRESS]"
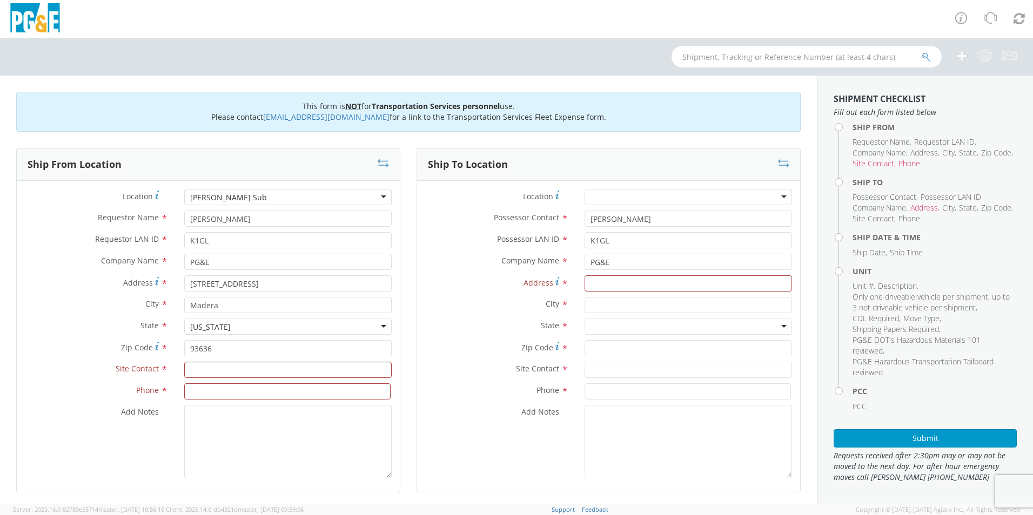
scroll to position [0, 0]
click at [654, 287] on input "Address *" at bounding box center [687, 283] width 207 height 16
paste input "35.0636111, -119.9935833"
type input "35.0636111, -119.9935833"
click at [694, 307] on input "text" at bounding box center [687, 305] width 207 height 16
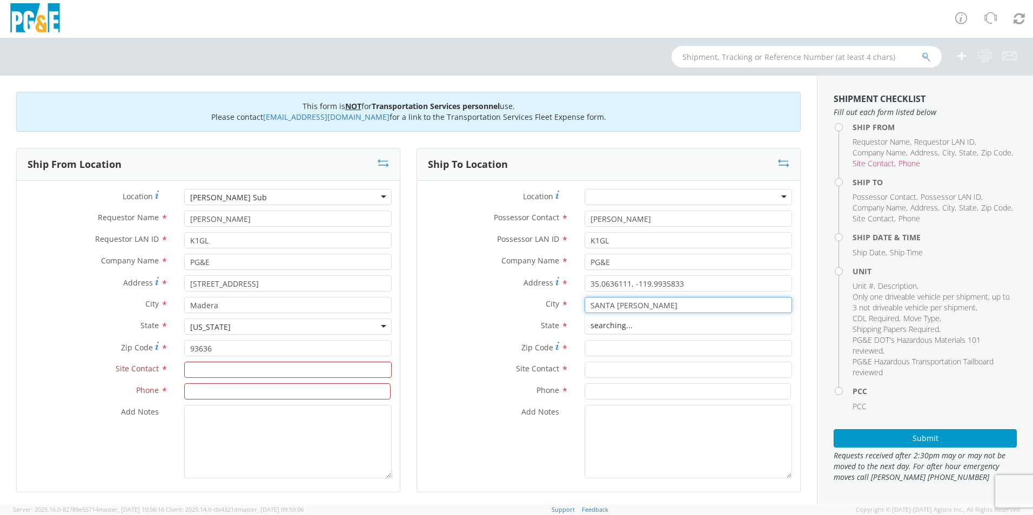
type input "SANTA [PERSON_NAME]"
type input "C"
click at [230, 375] on input "text" at bounding box center [287, 370] width 207 height 16
type input "[PERSON_NAME]"
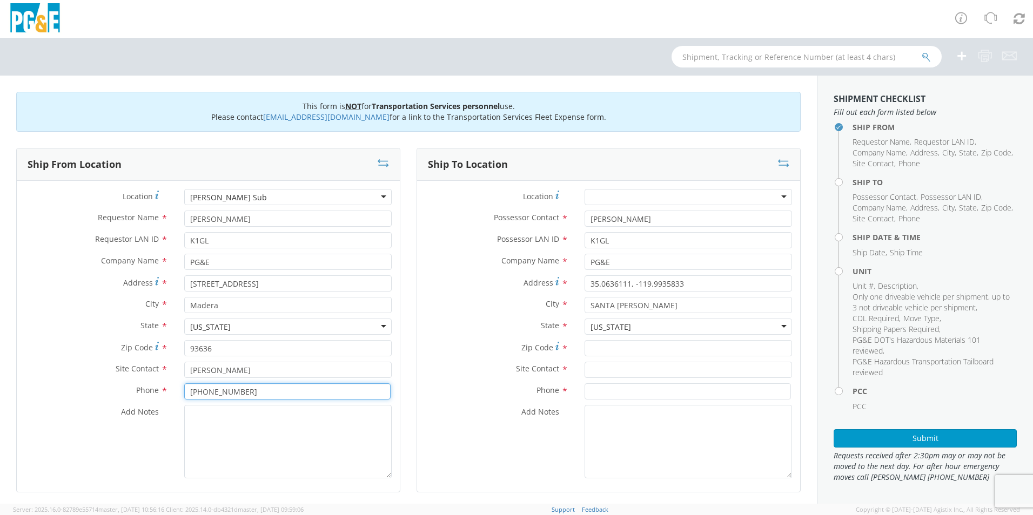
type input "[PHONE_NUMBER]"
paste textarea "35.0636111, -119.9935833"
type textarea "3"
drag, startPoint x: 230, startPoint y: 375, endPoint x: 385, endPoint y: 416, distance: 161.0
click at [386, 416] on textarea "PLEASE USE [PERSON_NAME] TO MAKE MOVE; PM" at bounding box center [287, 441] width 207 height 73
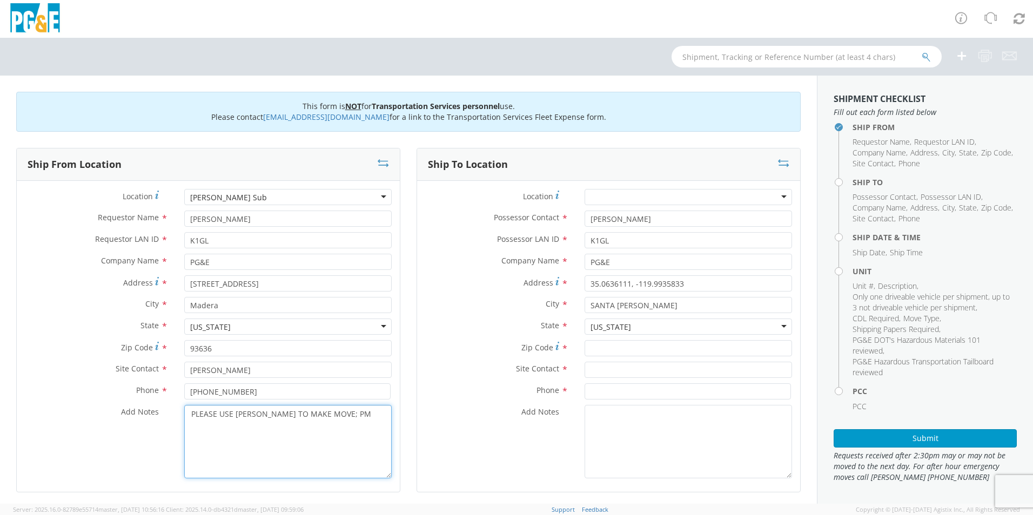
drag, startPoint x: 355, startPoint y: 418, endPoint x: 11, endPoint y: 402, distance: 344.4
click at [11, 402] on div "Ship From Location Location * [PERSON_NAME] Sub [PERSON_NAME] Sub (OBSOLETE) [G…" at bounding box center [208, 327] width 400 height 358
click at [358, 418] on textarea "PLEASE USE [PERSON_NAME] TO MAKE MOVE; PM" at bounding box center [287, 441] width 207 height 73
type textarea "PLEASE USE [PERSON_NAME] TO MAKE MOVE; PM 35575113"
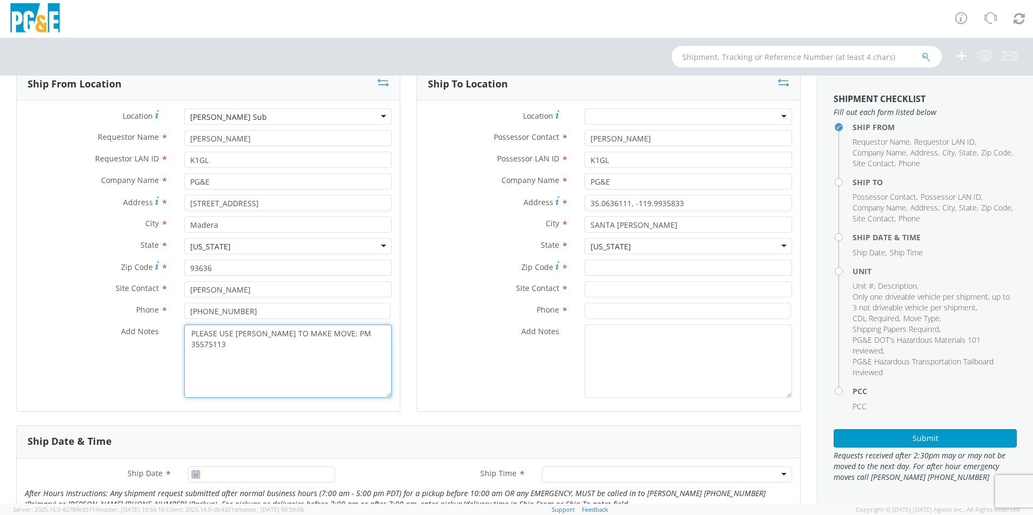
scroll to position [54, 0]
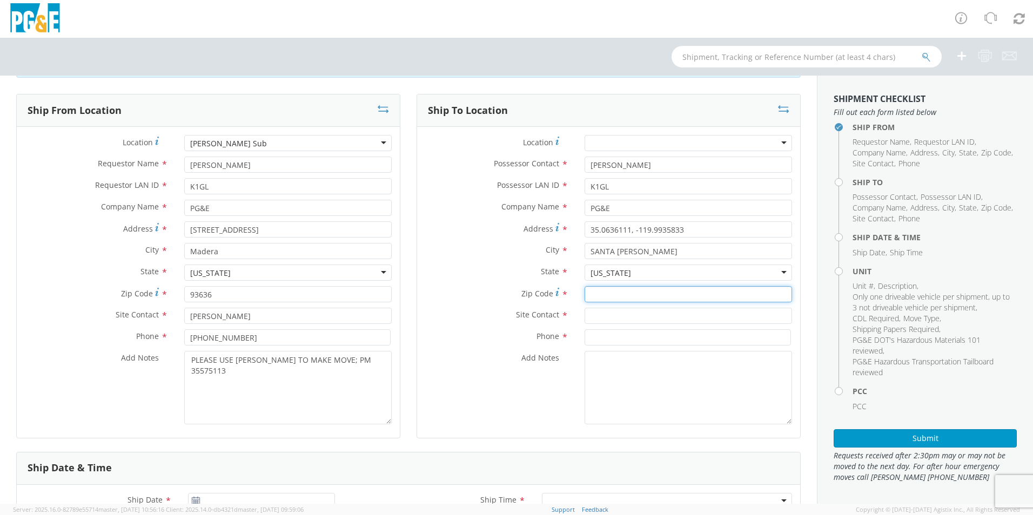
click at [642, 293] on input "Zip Code *" at bounding box center [687, 294] width 207 height 16
click at [649, 295] on input "Zip Code *" at bounding box center [687, 294] width 207 height 16
type input "93454"
type input "[PERSON_NAME]"
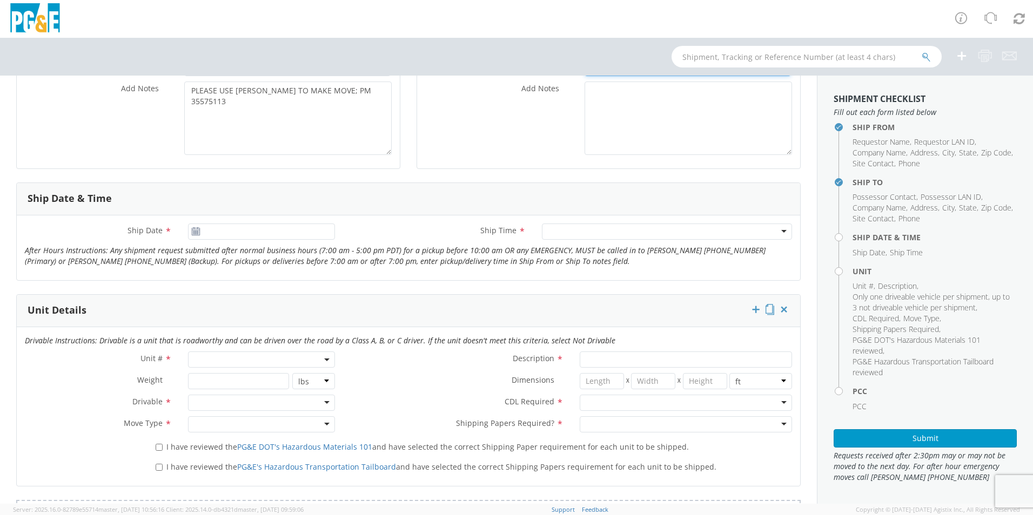
scroll to position [324, 0]
type input "[PHONE_NUMBER]"
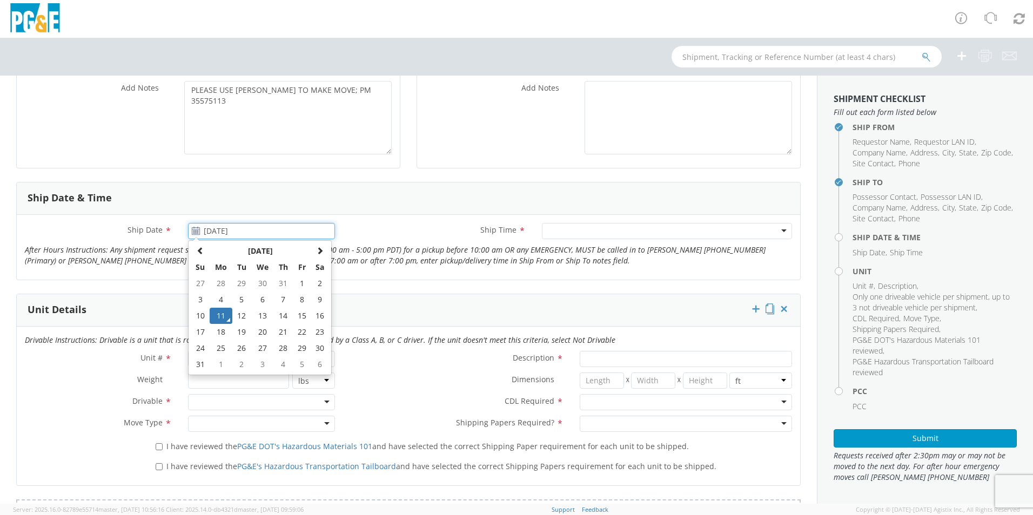
click at [228, 232] on input "[DATE]" at bounding box center [261, 231] width 147 height 16
click at [244, 314] on td "12" at bounding box center [241, 316] width 19 height 16
type input "[DATE]"
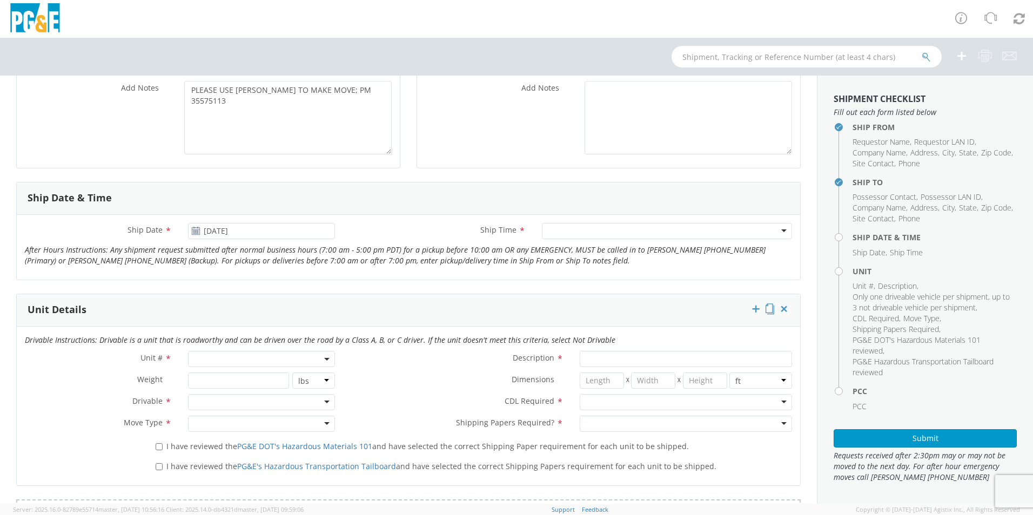
click at [575, 228] on div at bounding box center [667, 231] width 250 height 16
click at [227, 356] on span at bounding box center [261, 359] width 147 height 16
click at [234, 382] on input "search" at bounding box center [261, 377] width 140 height 16
type input "OTH"
select select "Other"
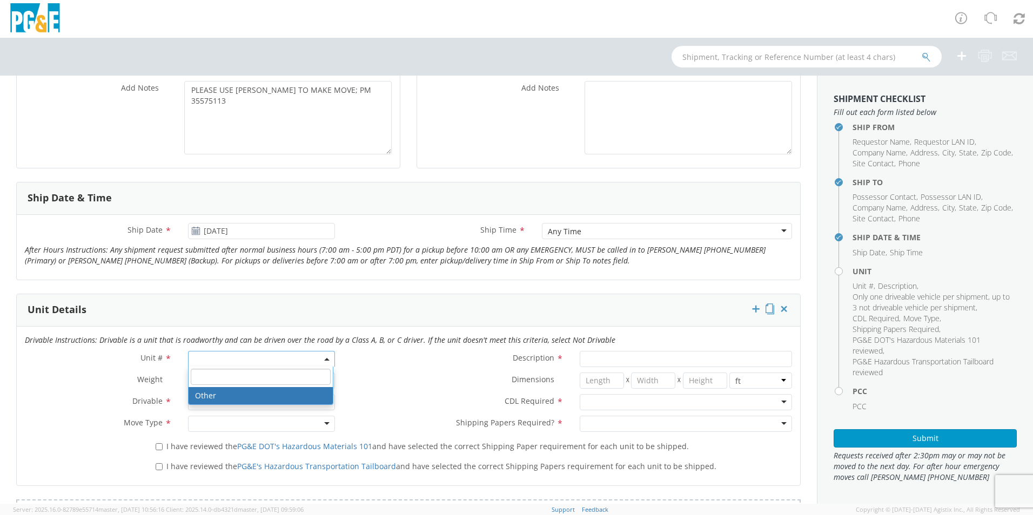
select select "? undefined:undefined ?"
click at [205, 393] on li "Please enter 1 or more characters" at bounding box center [261, 395] width 144 height 17
click at [245, 369] on input "search" at bounding box center [261, 377] width 140 height 16
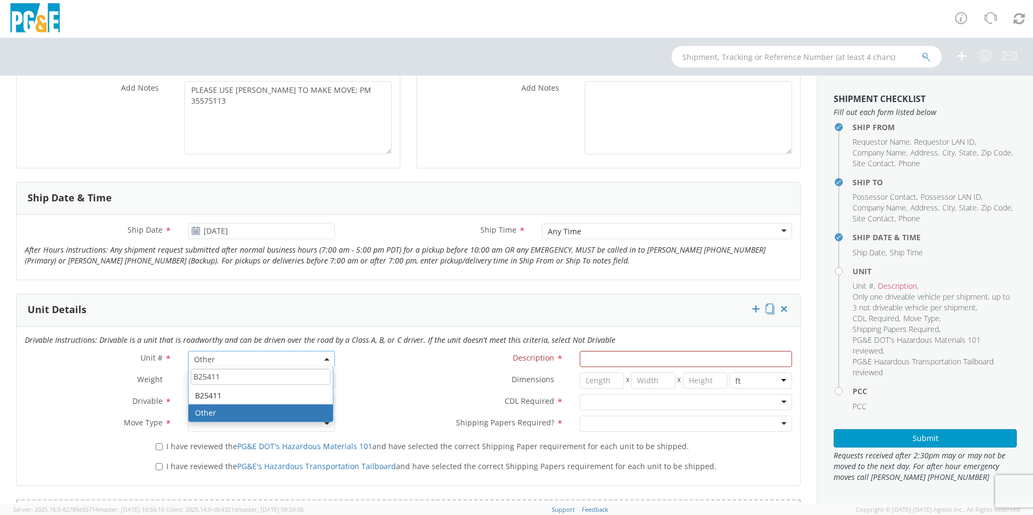
scroll to position [0, 0]
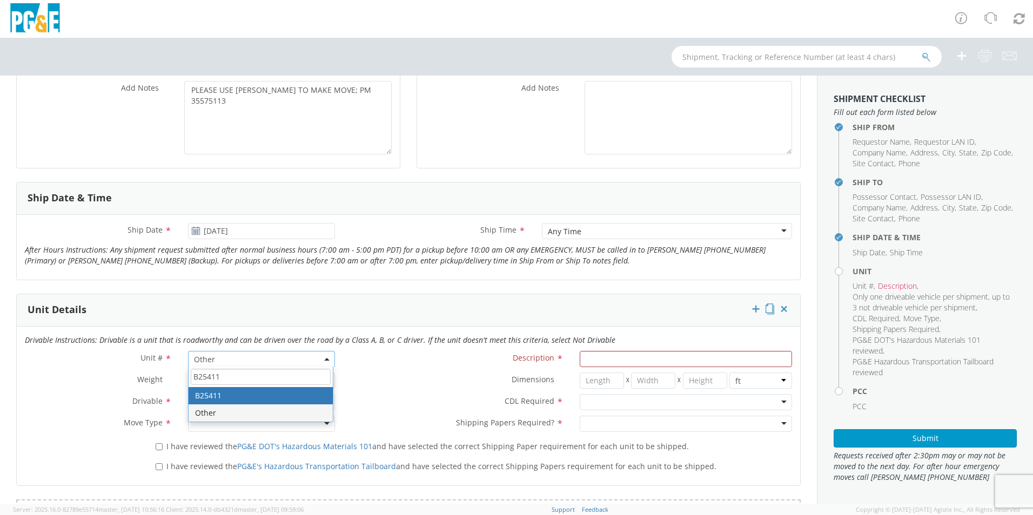
type input "B25411"
type input "CRAWLER; BULLDOZER: D6 >"
type input "0"
select select "LBS"
select select "B25411"
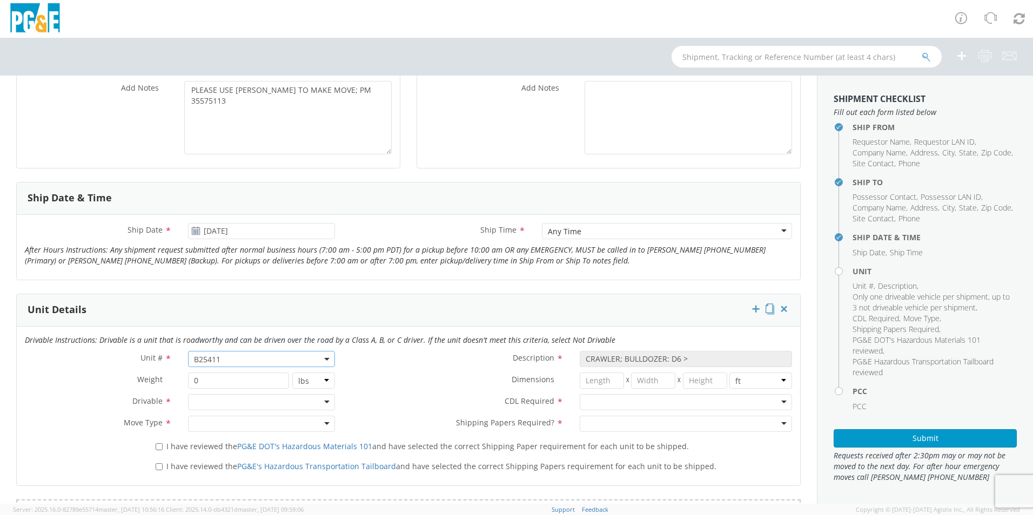
click at [239, 400] on div at bounding box center [261, 402] width 147 height 16
click at [645, 404] on div at bounding box center [686, 402] width 212 height 16
drag, startPoint x: 604, startPoint y: 422, endPoint x: 595, endPoint y: 421, distance: 9.9
click at [225, 421] on div at bounding box center [261, 424] width 147 height 16
click at [605, 425] on div at bounding box center [686, 424] width 212 height 16
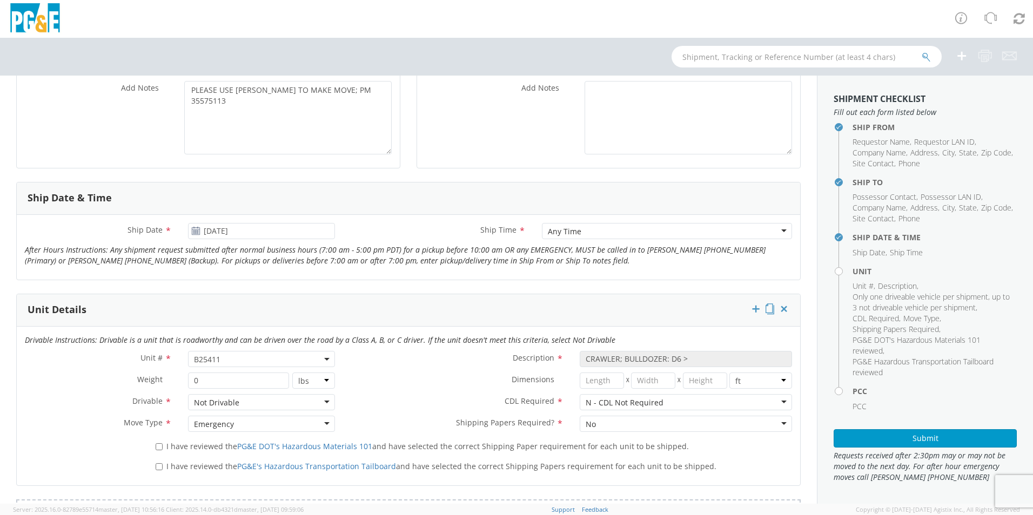
scroll to position [432, 0]
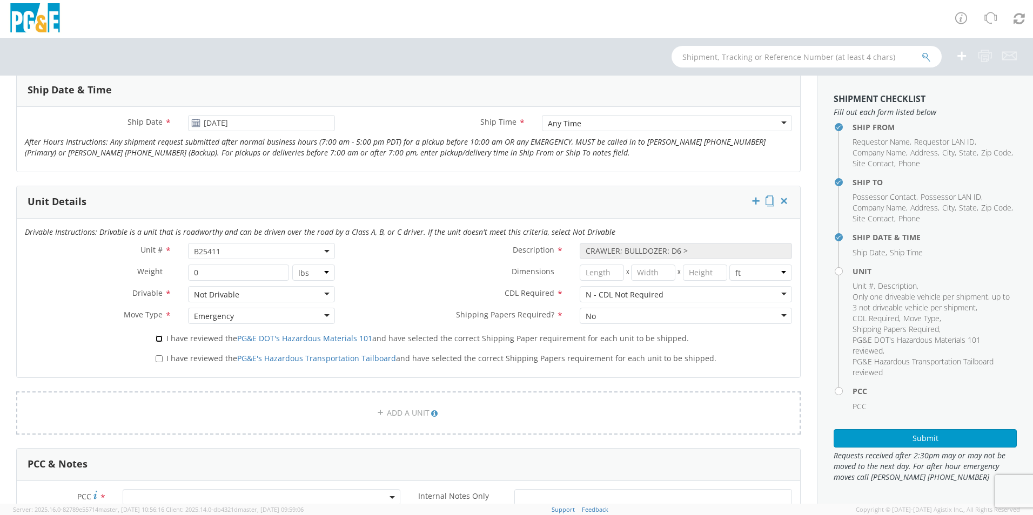
click at [156, 339] on input "I have reviewed the PG&E DOT's Hazardous Materials 101 and have selected the co…" at bounding box center [159, 338] width 7 height 7
checkbox input "true"
click at [156, 359] on input "I have reviewed the PG&E's Hazardous Transportation Tailboard and have selected…" at bounding box center [159, 358] width 7 height 7
checkbox input "true"
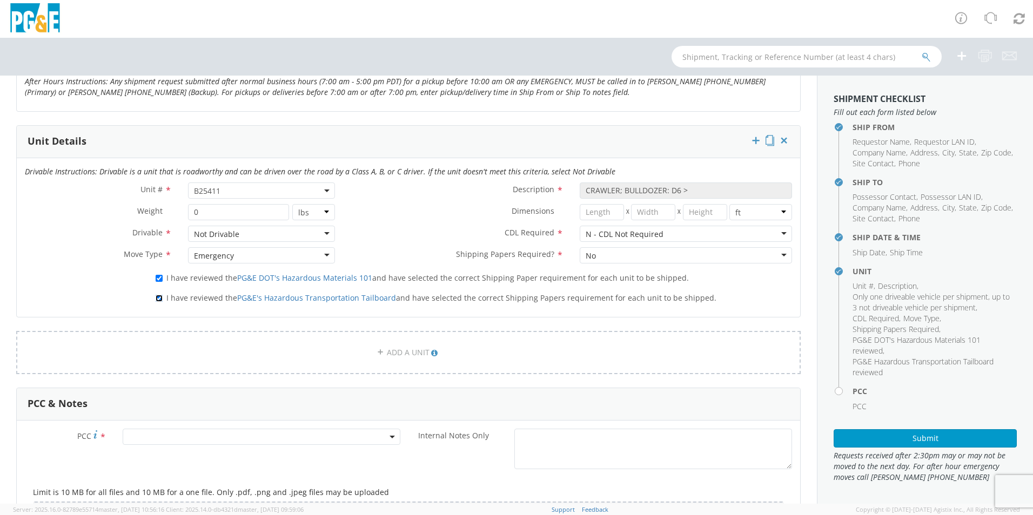
scroll to position [540, 0]
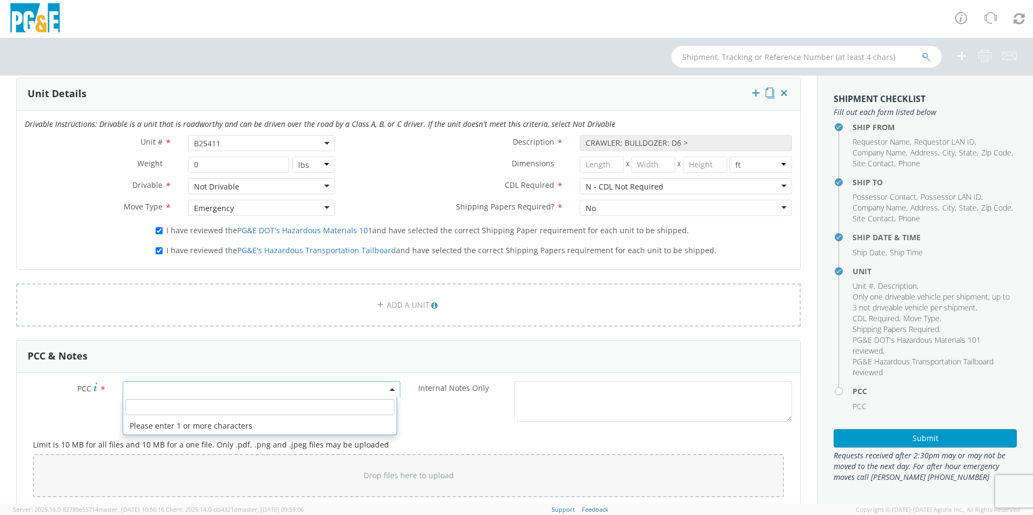
click at [150, 387] on span at bounding box center [262, 389] width 278 height 16
click at [189, 400] on input "number" at bounding box center [259, 407] width 269 height 16
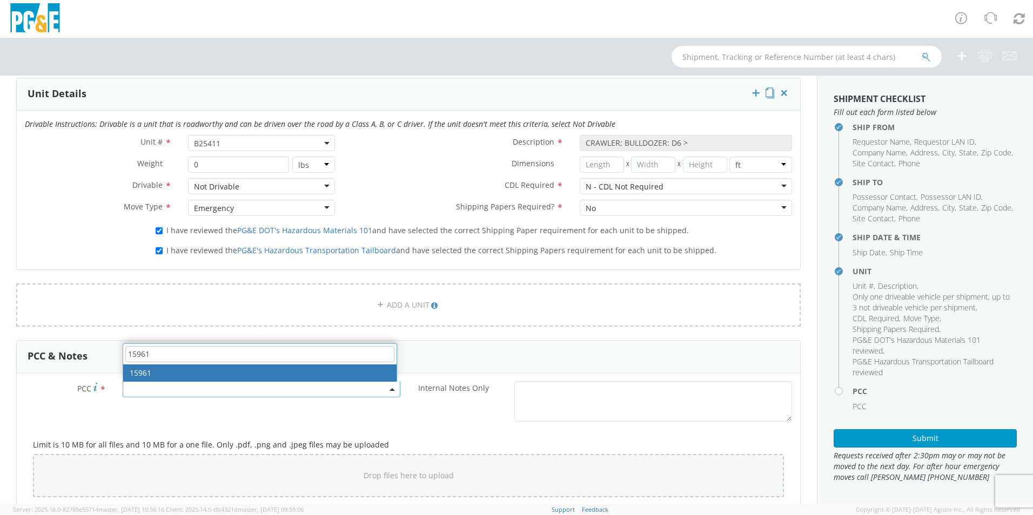
type input "15961"
select select "15961"
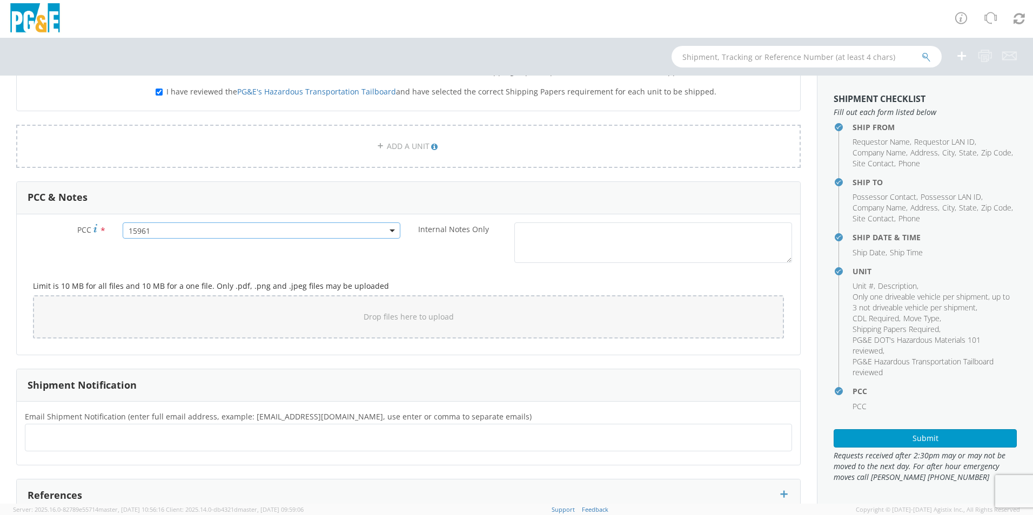
scroll to position [702, 0]
click at [167, 437] on ul at bounding box center [408, 435] width 757 height 18
type input "[EMAIL_ADDRESS][DOMAIN_NAME]"
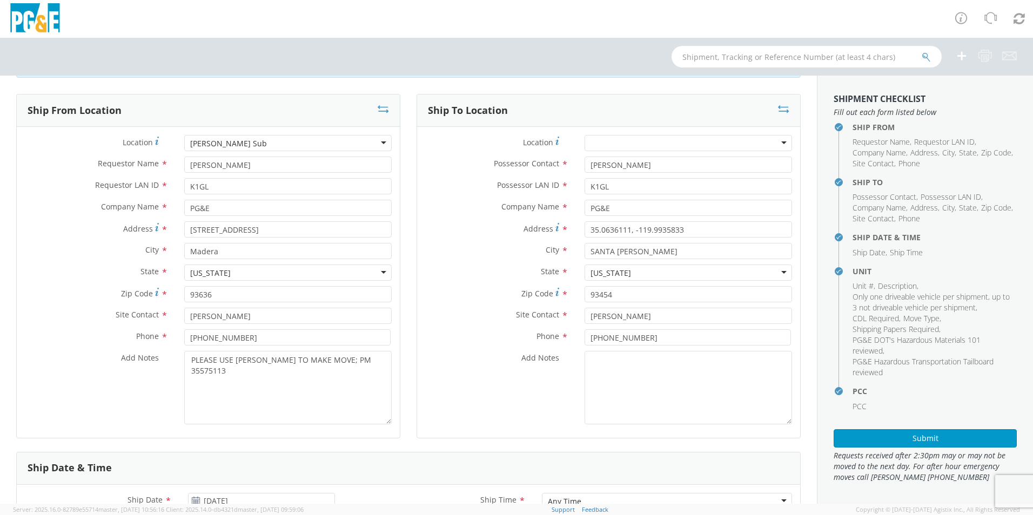
scroll to position [0, 0]
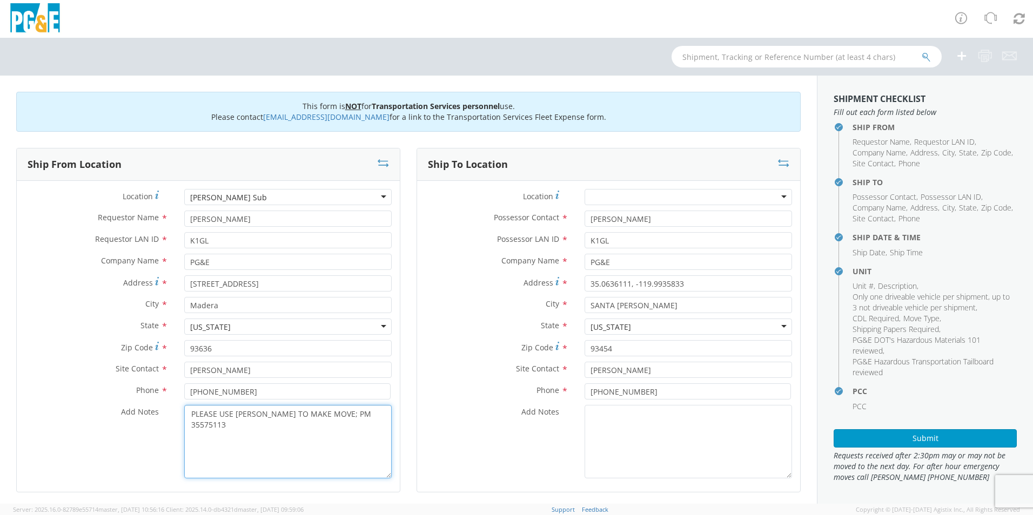
drag, startPoint x: 333, startPoint y: 413, endPoint x: 109, endPoint y: 410, distance: 224.2
click at [109, 410] on div "Add Notes * PLEASE USE [PERSON_NAME] TO MAKE MOVE; PM 35575113" at bounding box center [208, 441] width 383 height 73
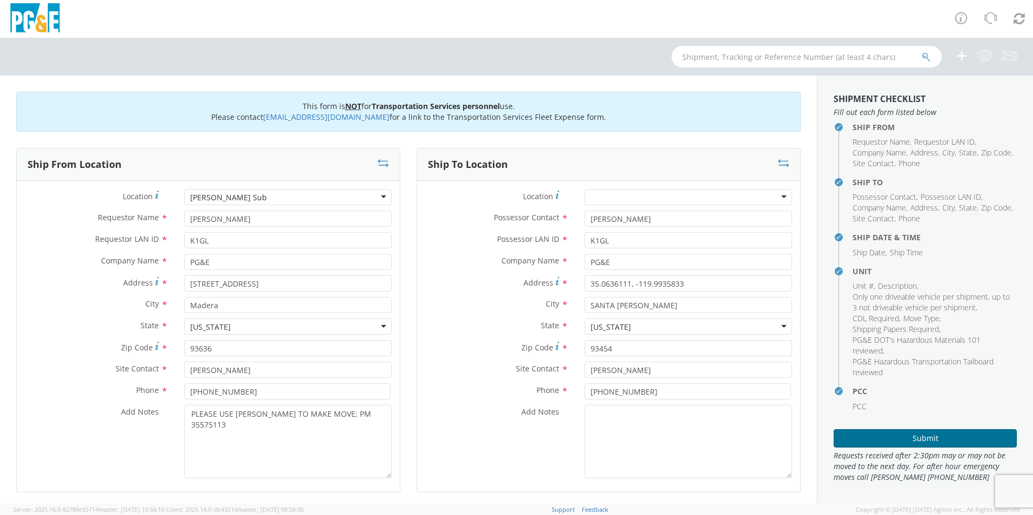
click at [898, 443] on button "Submit" at bounding box center [924, 438] width 183 height 18
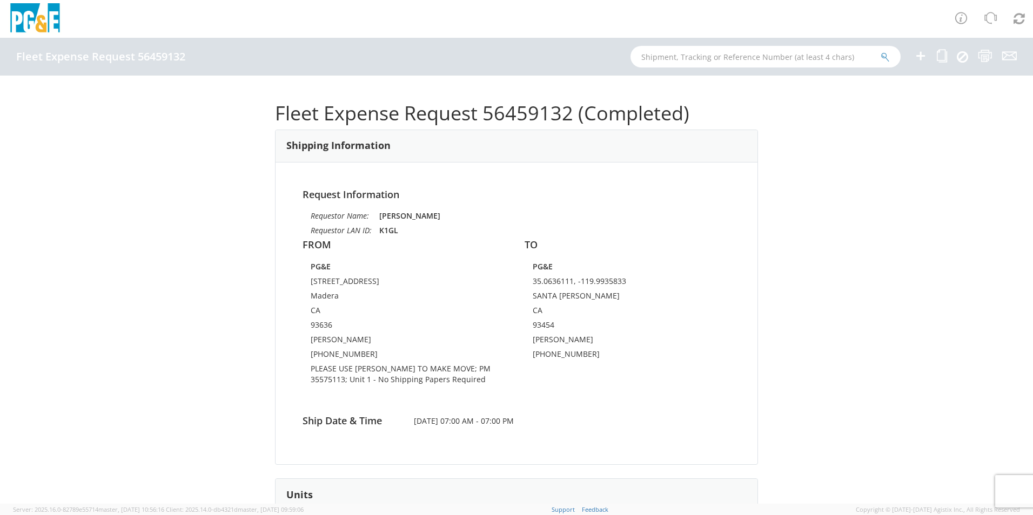
click at [918, 55] on icon at bounding box center [920, 56] width 13 height 14
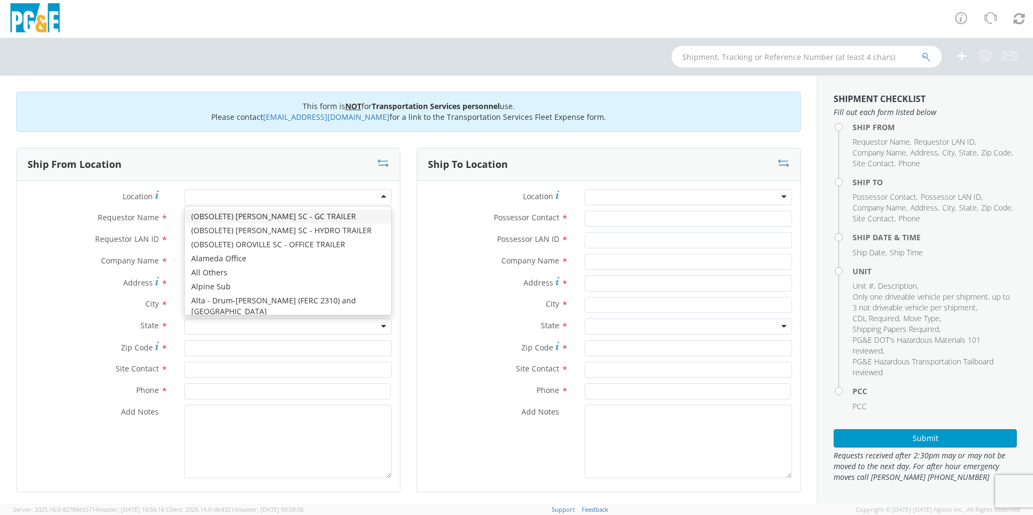
click at [226, 197] on div at bounding box center [287, 197] width 207 height 16
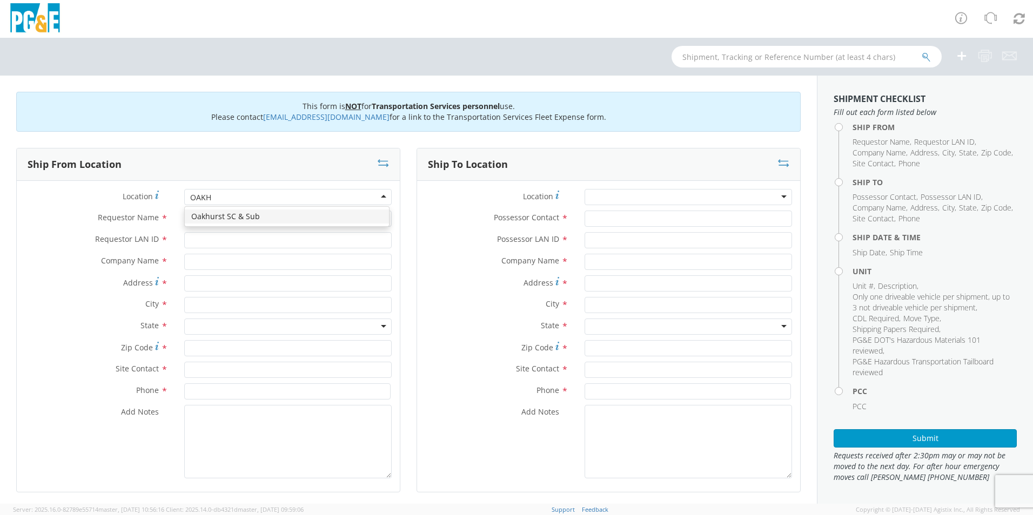
type input "OAKH"
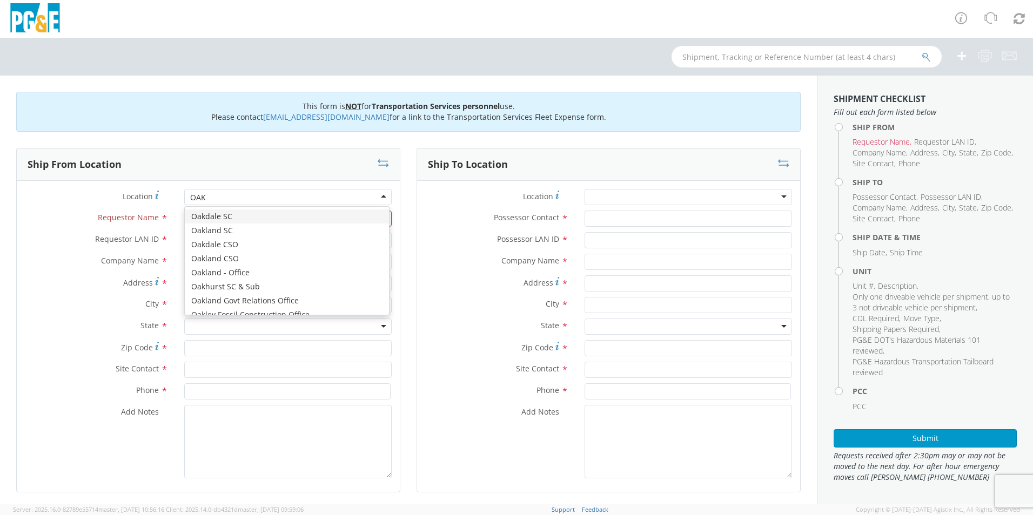
type input "OAKH"
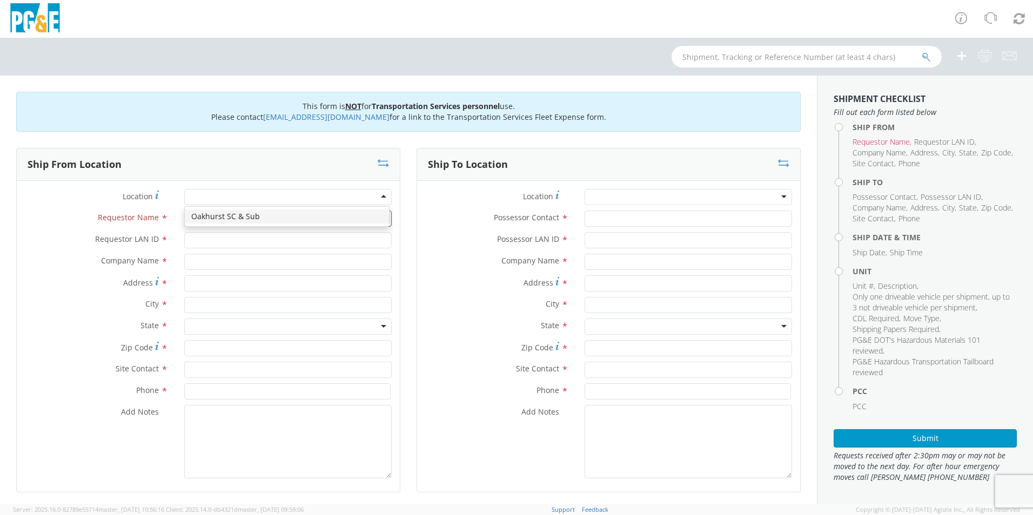
type input "PG&E"
type input "50150 ROAD 426"
type input "OAKHURST"
type input "93644"
type input "[PERSON_NAME]"
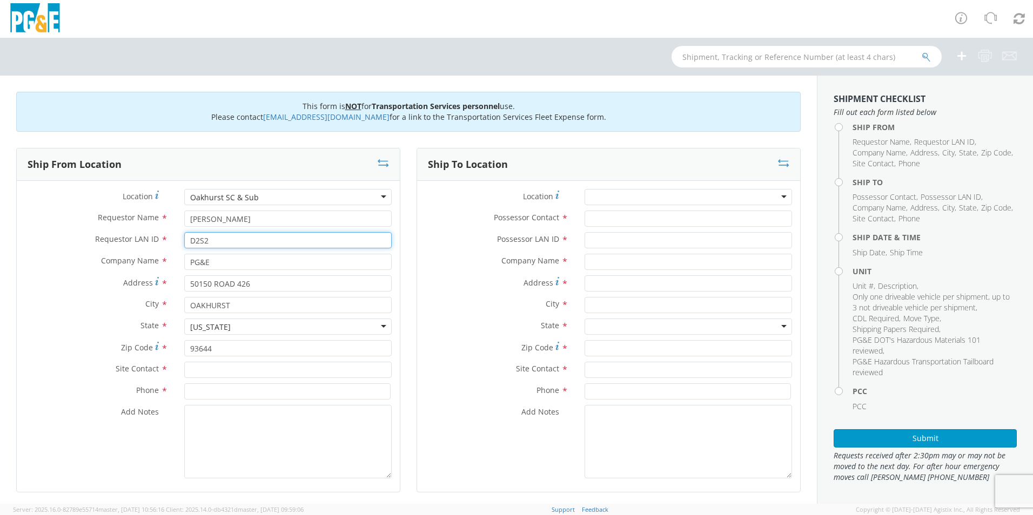
type input "D2S2"
type input "PG&E"
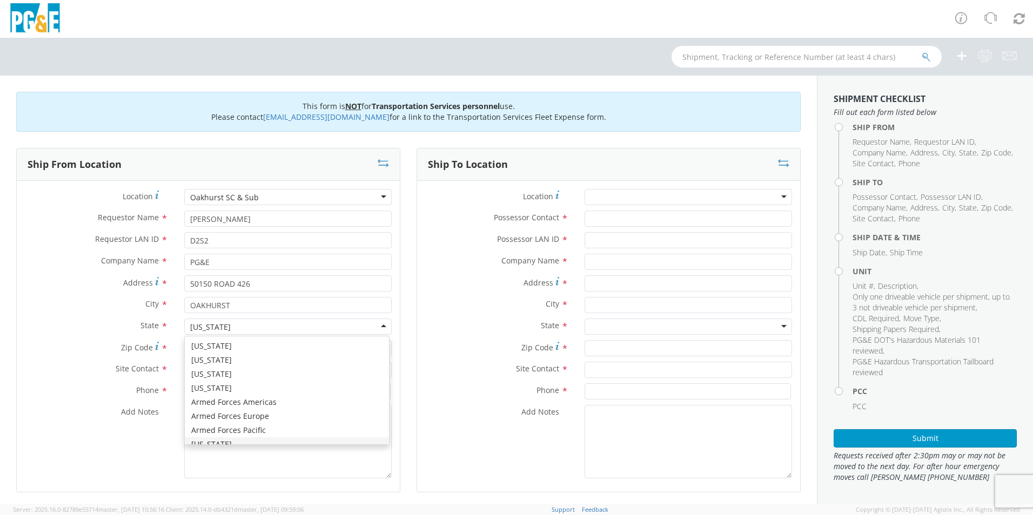
scroll to position [12, 0]
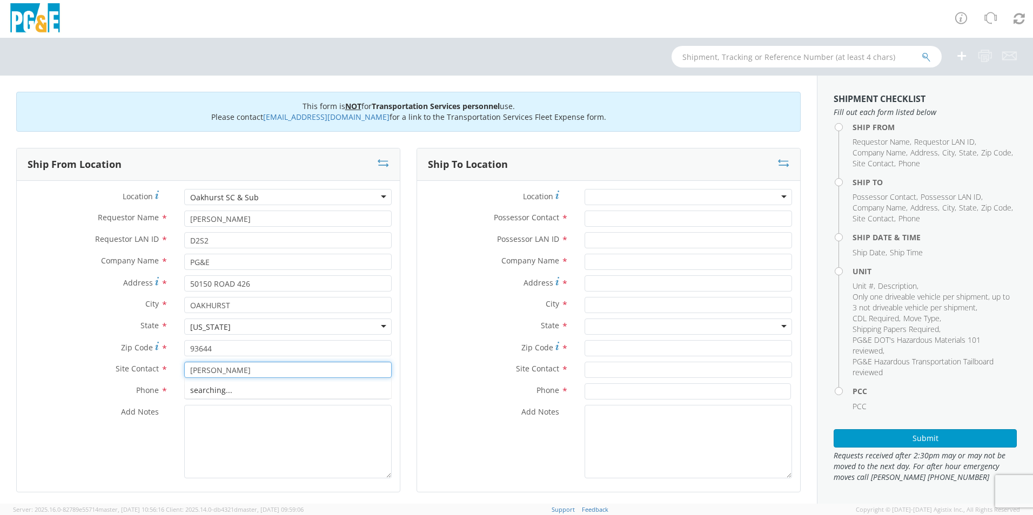
type input "[PERSON_NAME]"
type input "[PHONE_NUMBER]"
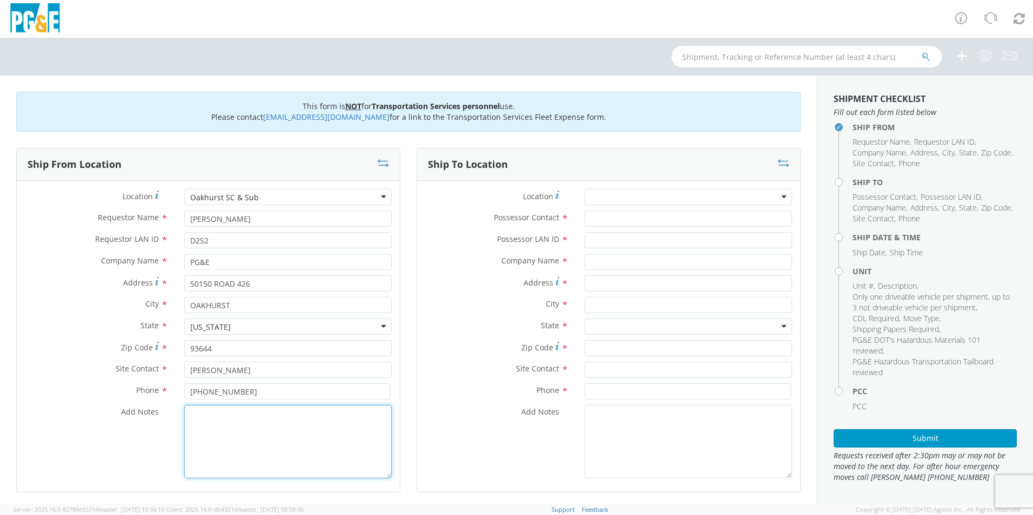
paste textarea "PLEASE USE [PERSON_NAME] TO MAKE MOVE; PM"
type textarea "PLEASE USE [PERSON_NAME] TO MAKE MOVE; PM 35372001"
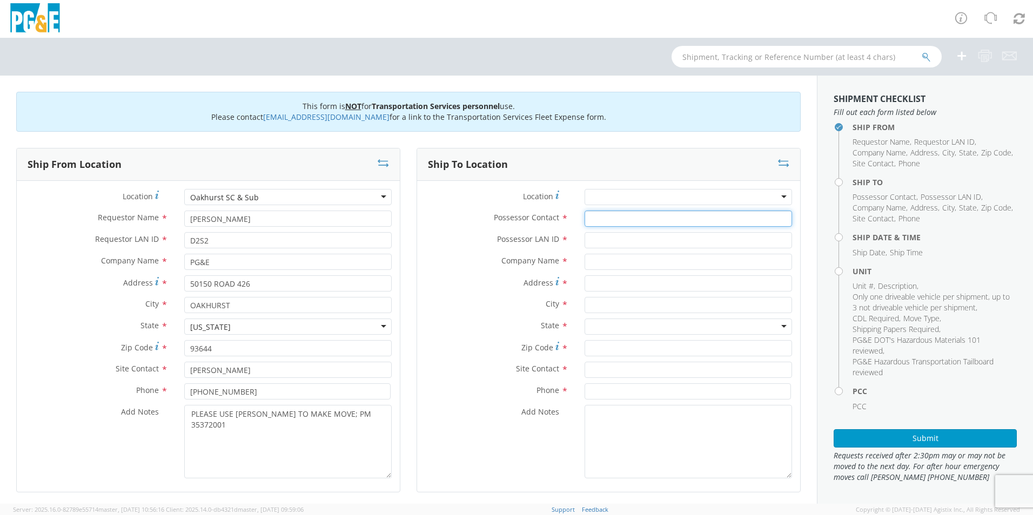
click at [624, 213] on input "Possessor Contact *" at bounding box center [687, 219] width 207 height 16
type input "[PERSON_NAME]"
type input "D2S2"
type input "PG&E"
type input "F"
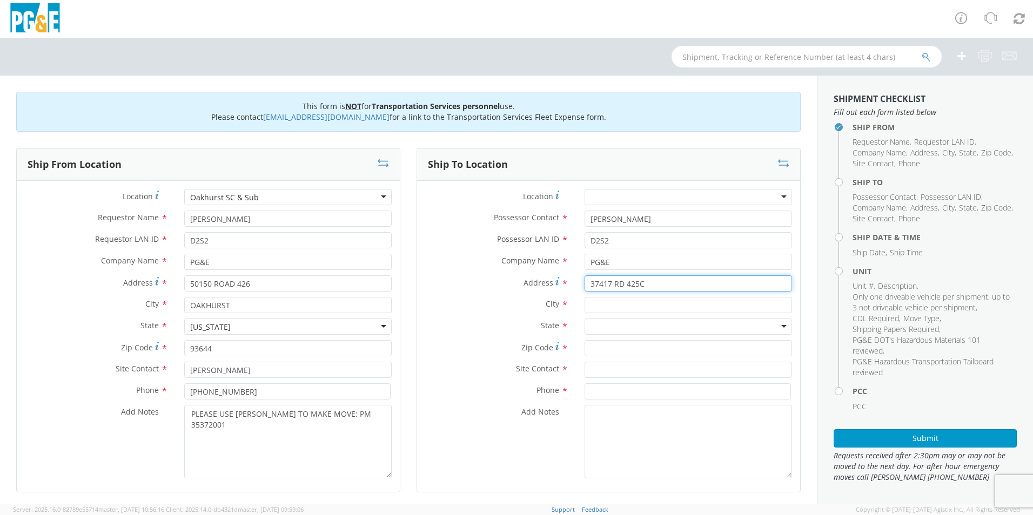
type input "37417 RD 425C"
type input "OAKHURST"
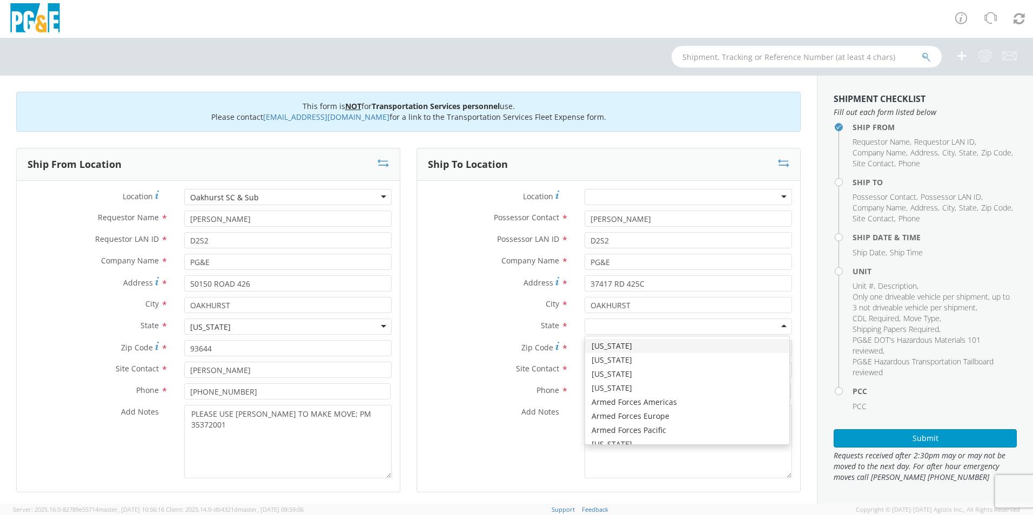
type input "C"
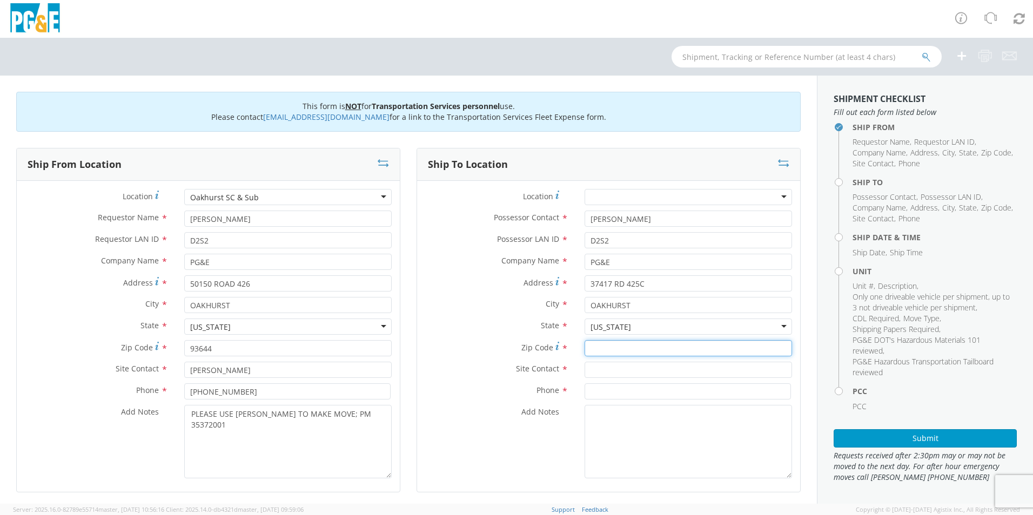
scroll to position [0, 0]
type input "93644"
type input "[PERSON_NAME]"
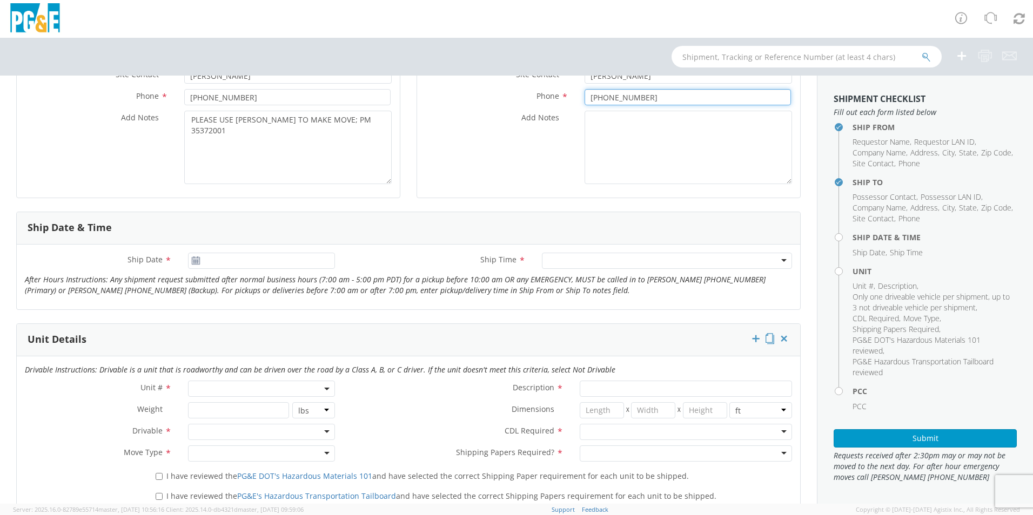
scroll to position [378, 0]
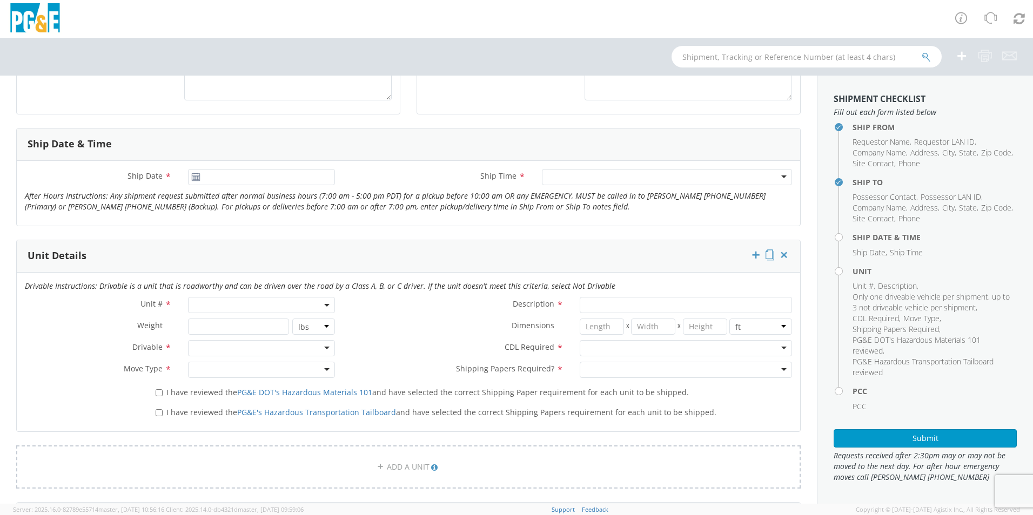
type input "[PHONE_NUMBER]"
click at [244, 186] on div "Ship Date *" at bounding box center [180, 180] width 326 height 22
click at [242, 175] on input "[DATE]" at bounding box center [261, 177] width 147 height 16
click at [253, 181] on input "[DATE]" at bounding box center [261, 177] width 147 height 16
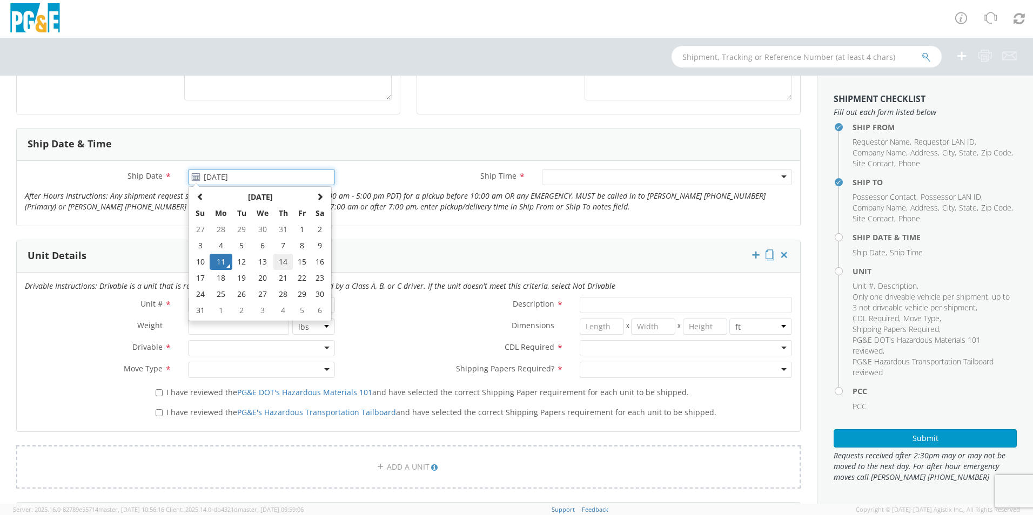
click at [285, 259] on td "14" at bounding box center [282, 262] width 19 height 16
type input "[DATE]"
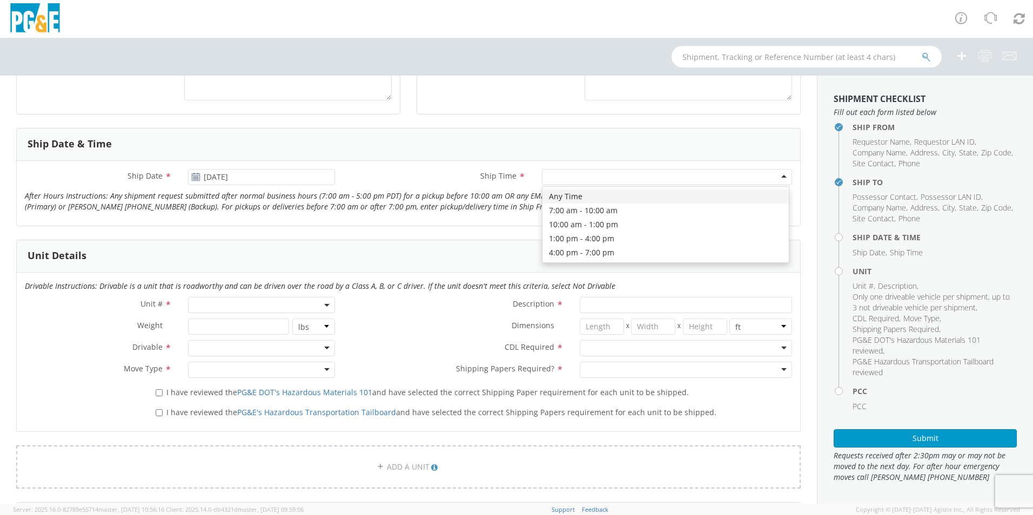
click at [609, 180] on div at bounding box center [667, 177] width 250 height 16
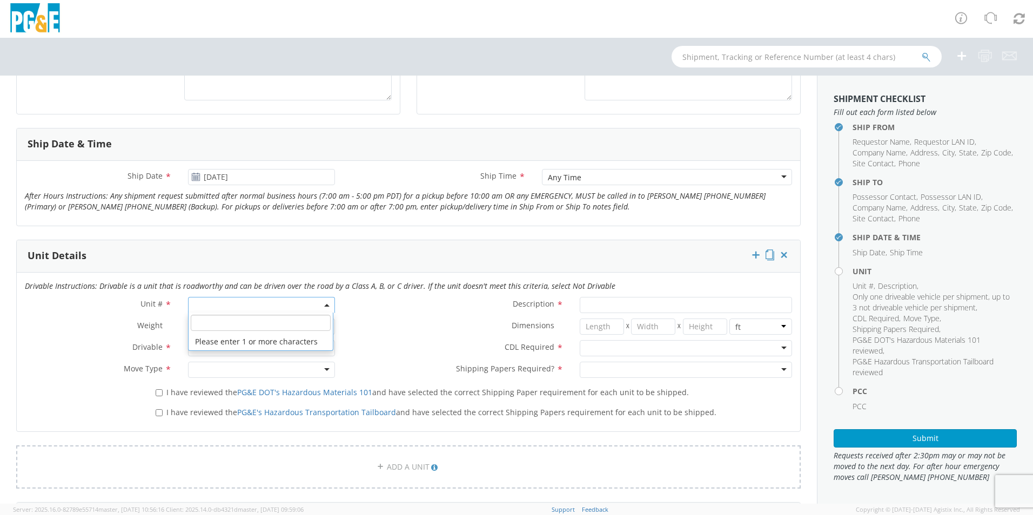
click at [223, 300] on span at bounding box center [261, 305] width 147 height 16
click at [229, 321] on input "search" at bounding box center [261, 323] width 140 height 16
type input "OTH"
select select "Other"
select select "? undefined:undefined ?"
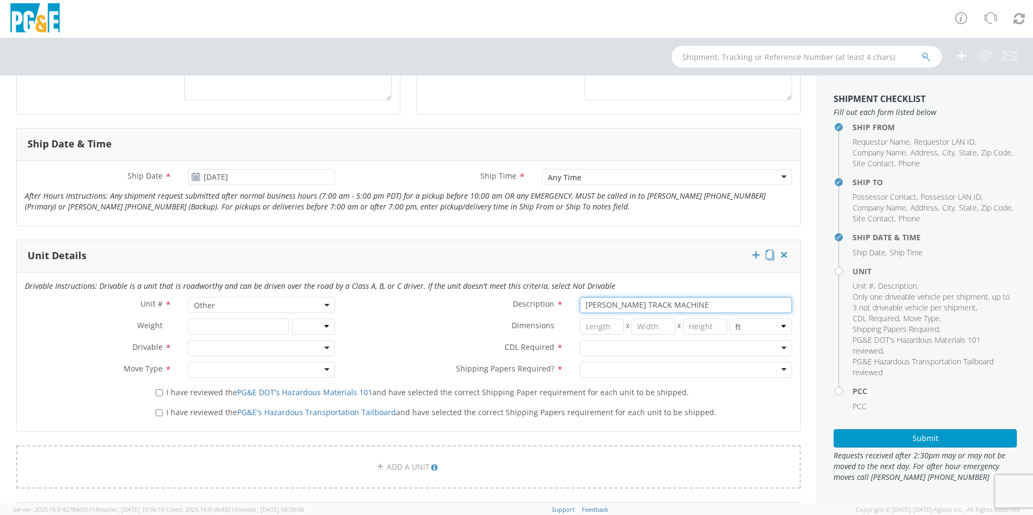
type input "[PERSON_NAME] TRACK MACHINE"
click at [228, 351] on div at bounding box center [261, 348] width 147 height 16
click at [593, 349] on div at bounding box center [686, 348] width 212 height 16
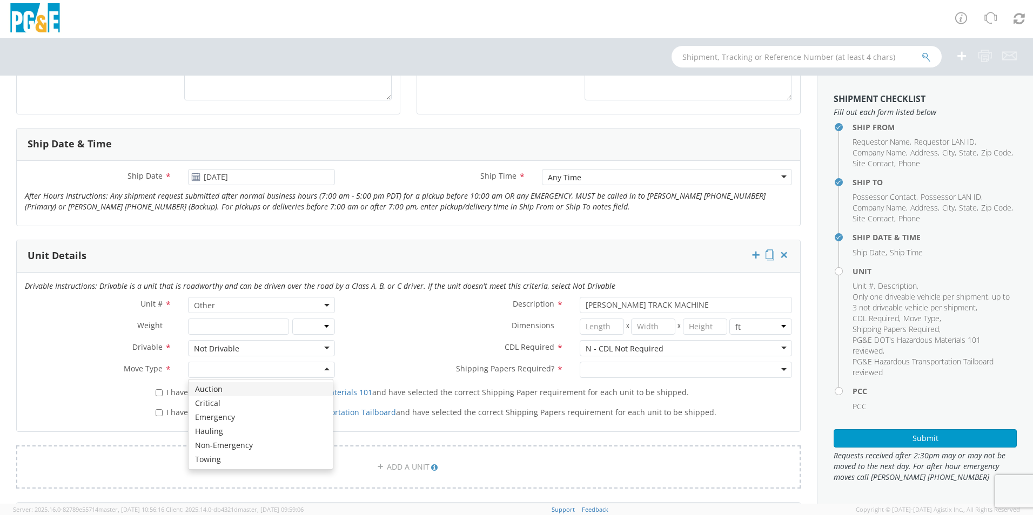
click at [242, 372] on div at bounding box center [261, 370] width 147 height 16
click at [593, 367] on div at bounding box center [686, 370] width 212 height 16
click at [162, 392] on label "I have reviewed the PG&E DOT's Hazardous Materials 101 and have selected the co…" at bounding box center [423, 392] width 535 height 12
click at [162, 392] on input "I have reviewed the PG&E DOT's Hazardous Materials 101 and have selected the co…" at bounding box center [159, 392] width 7 height 7
checkbox input "true"
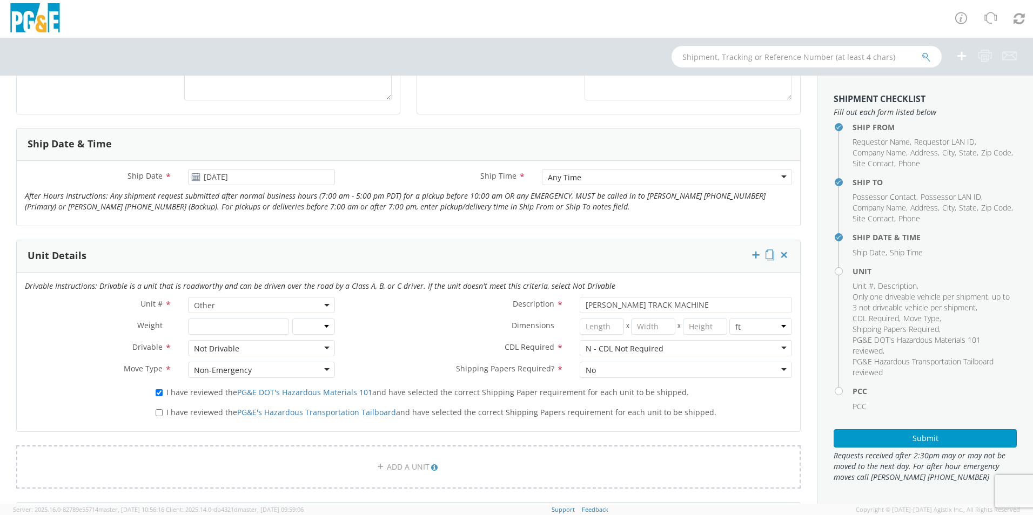
click at [162, 415] on label "I have reviewed the PG&E's Hazardous Transportation Tailboard and have selected…" at bounding box center [437, 412] width 563 height 12
click at [162, 415] on input "I have reviewed the PG&E's Hazardous Transportation Tailboard and have selected…" at bounding box center [159, 412] width 7 height 7
checkbox input "true"
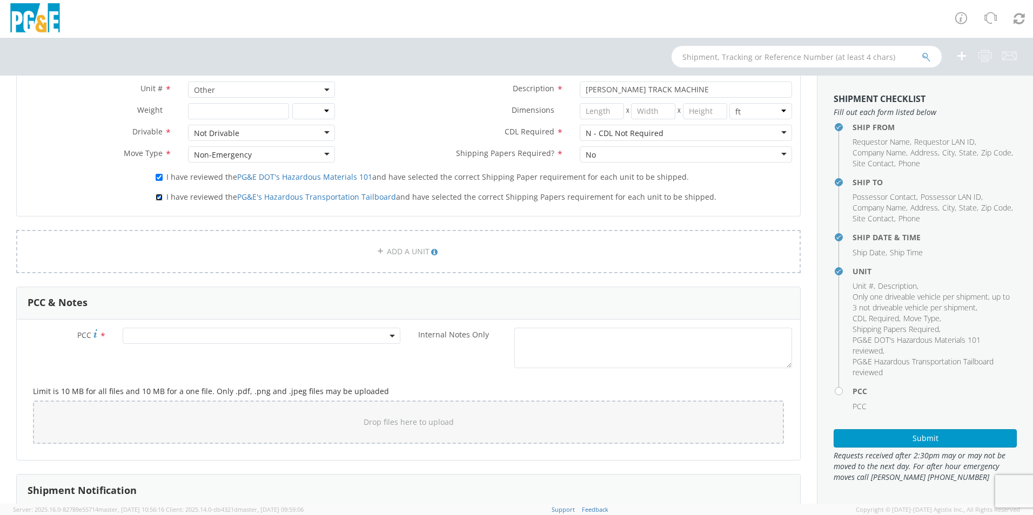
scroll to position [594, 0]
click at [146, 335] on span at bounding box center [262, 335] width 278 height 16
click at [160, 357] on input "number" at bounding box center [259, 353] width 269 height 16
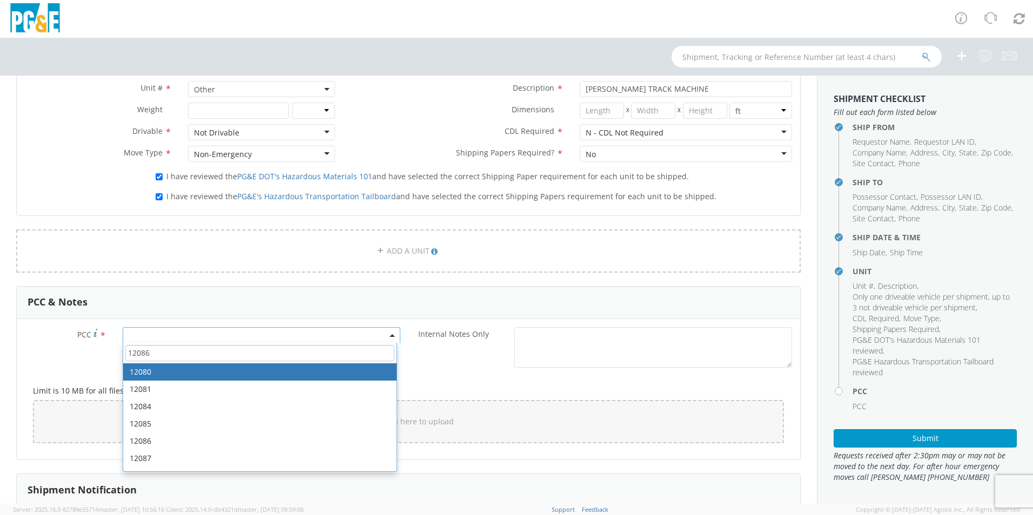
type input "12086"
select select "12080"
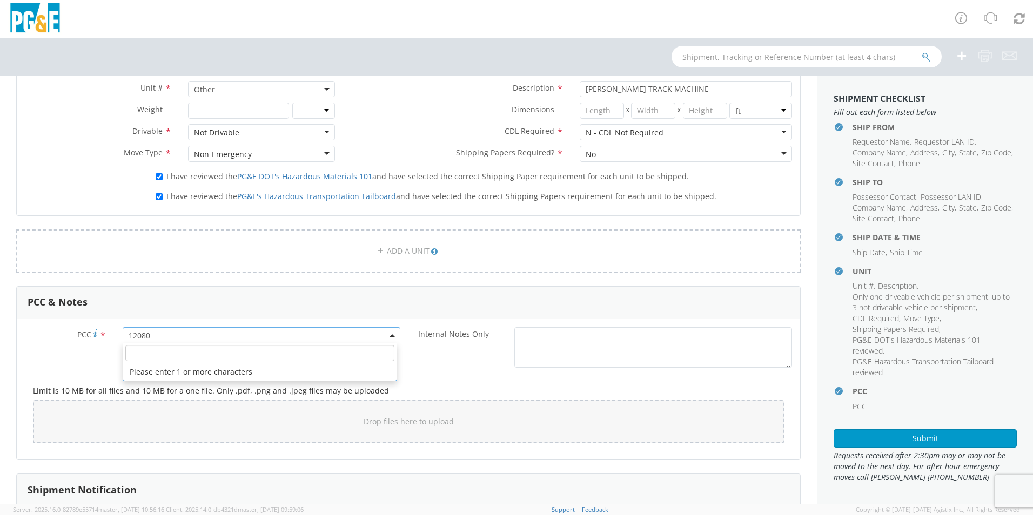
click at [164, 340] on span "12080" at bounding box center [262, 336] width 266 height 10
click at [178, 365] on li "Please enter 1 or more characters" at bounding box center [259, 372] width 273 height 17
click at [178, 358] on input "number" at bounding box center [259, 353] width 269 height 16
type input "12086"
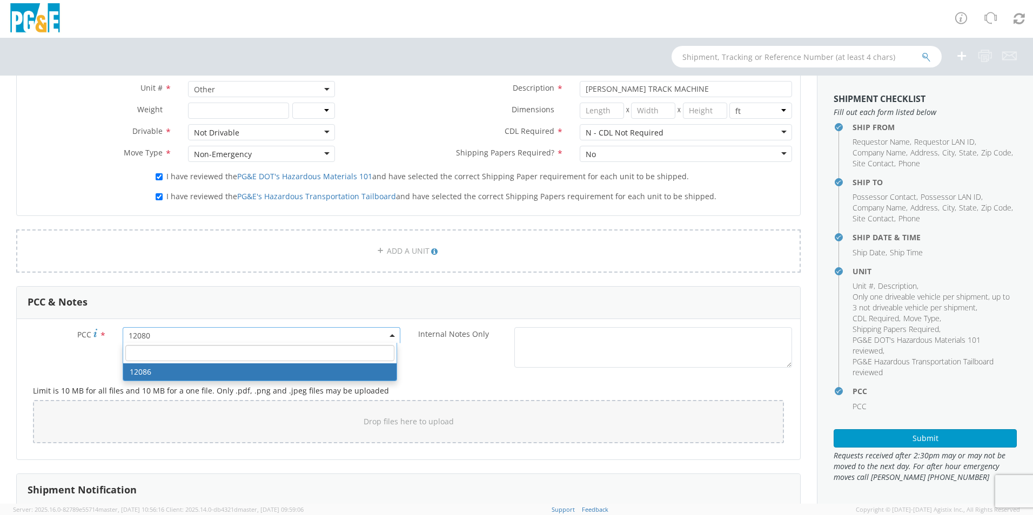
select select "12086"
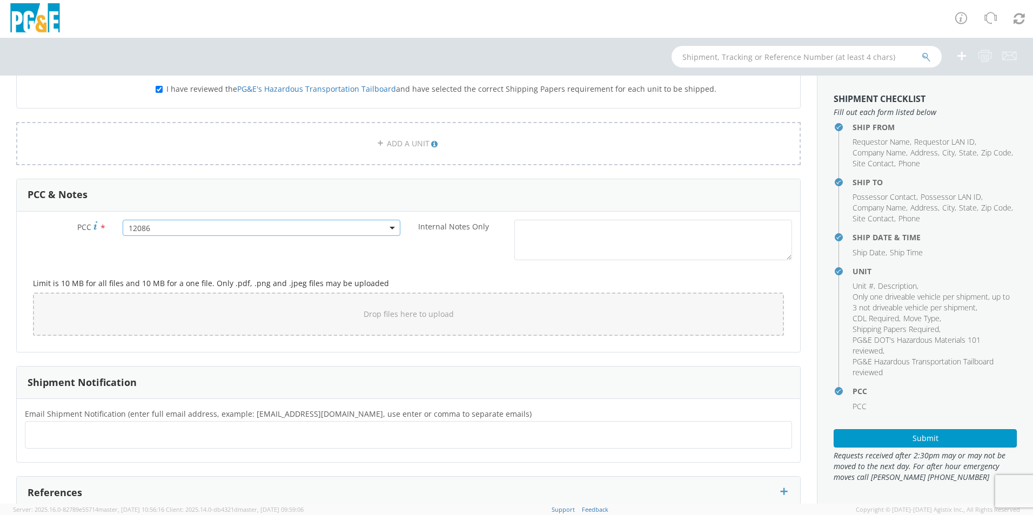
scroll to position [702, 0]
click at [121, 423] on div at bounding box center [408, 435] width 767 height 28
type input "[EMAIL_ADDRESS][DOMAIN_NAME]"
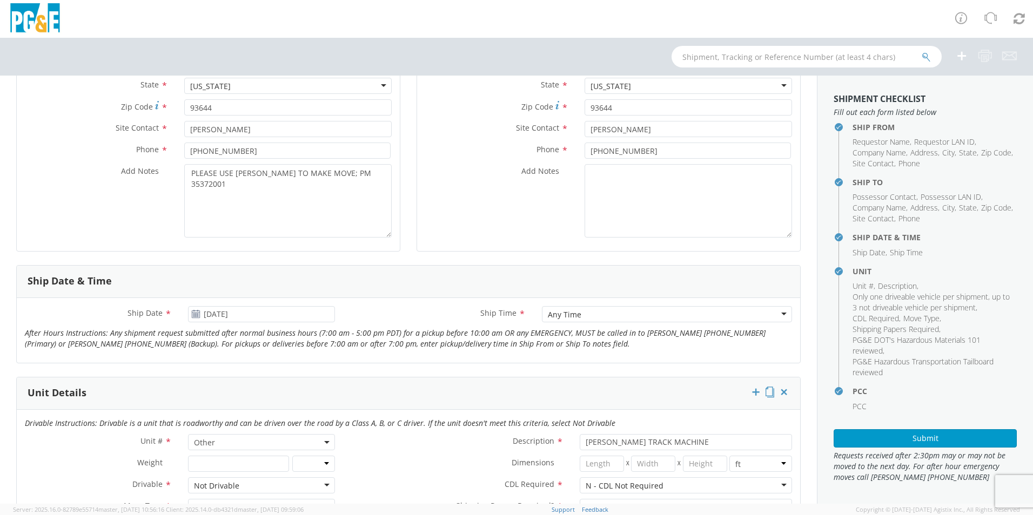
scroll to position [0, 0]
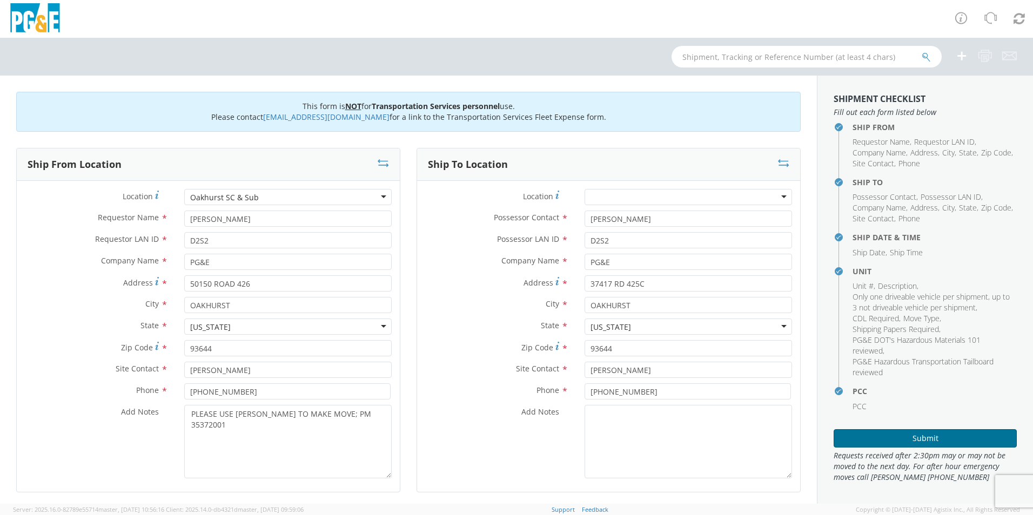
click at [893, 445] on button "Submit" at bounding box center [924, 438] width 183 height 18
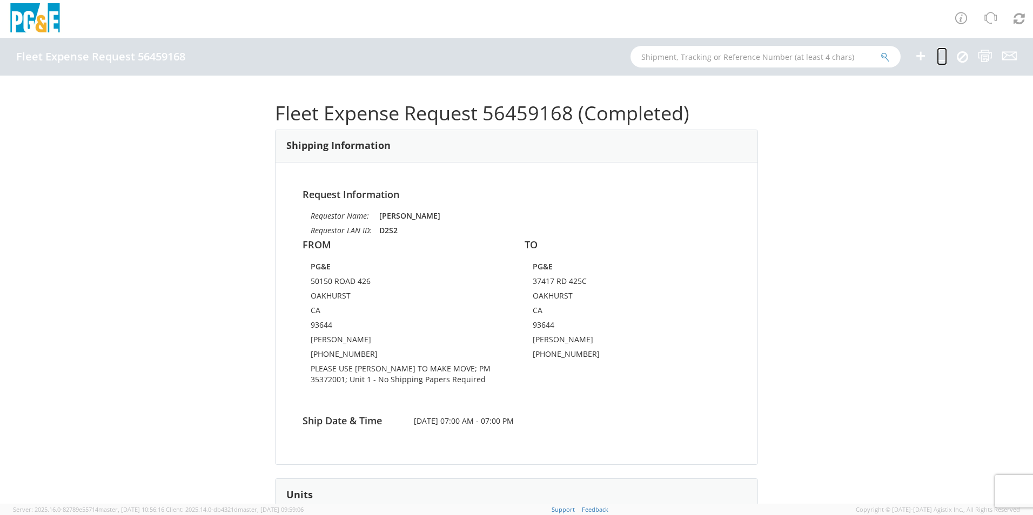
click at [939, 50] on icon at bounding box center [942, 56] width 10 height 14
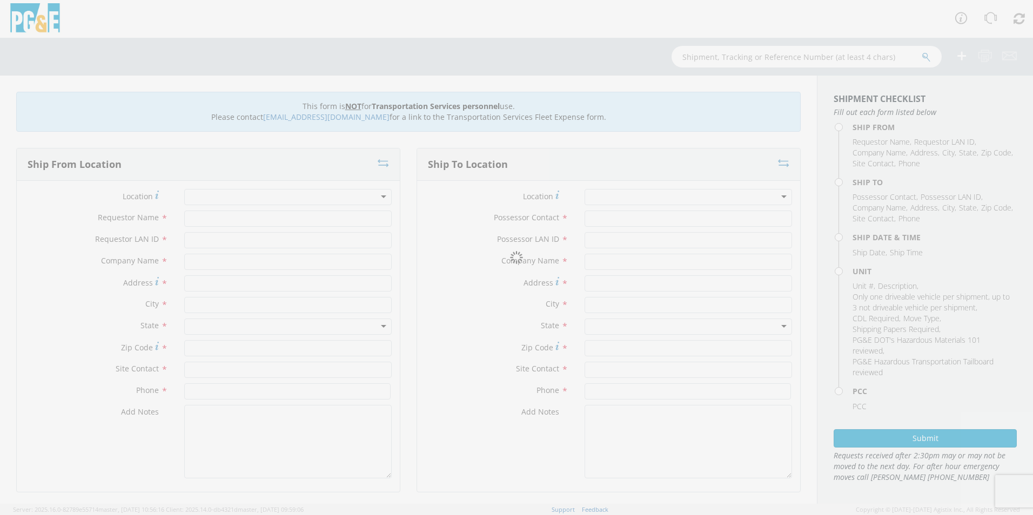
type input "[PERSON_NAME]"
type input "D2S2"
type input "PG&E"
type input "50150 ROAD 426"
type input "OAKHURST"
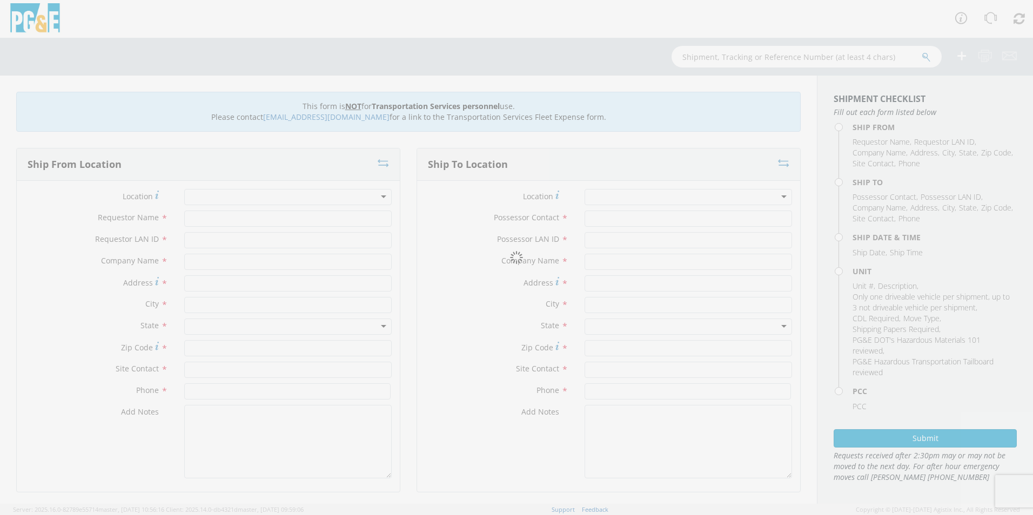
type input "93644"
type input "[PERSON_NAME]"
type input "[PHONE_NUMBER]"
type input "[PERSON_NAME]"
type input "D2S2"
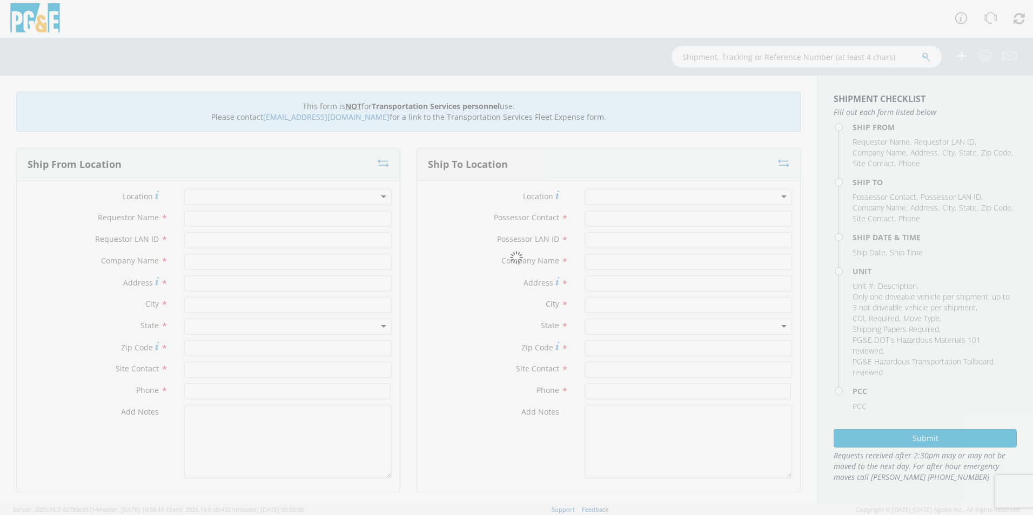
type input "PG&E"
type input "37417 RD 425C"
type input "OAKHURST"
type input "93644"
type input "[PERSON_NAME]"
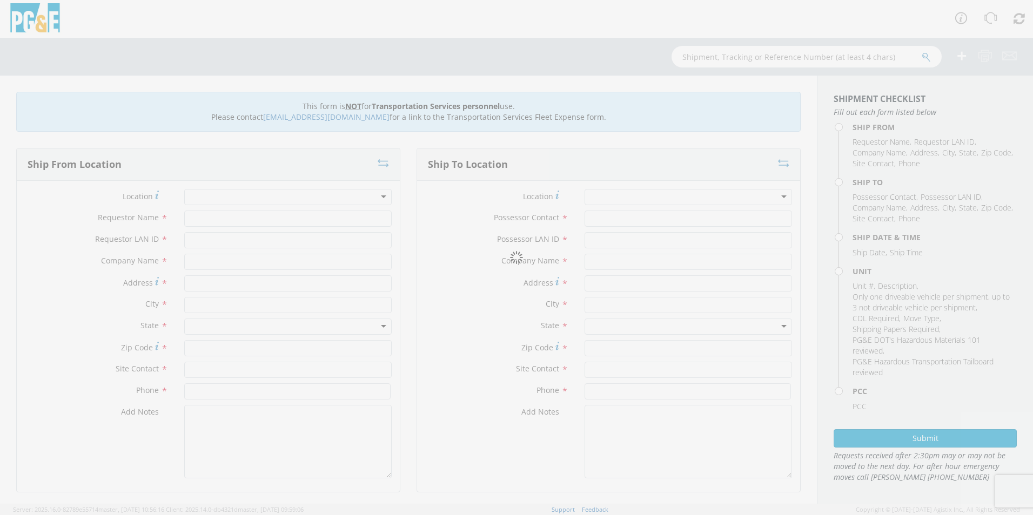
type input "[PHONE_NUMBER]"
type input "[DATE]"
type input "[PERSON_NAME] TRACK MACHINE"
type input "0"
select select "12086"
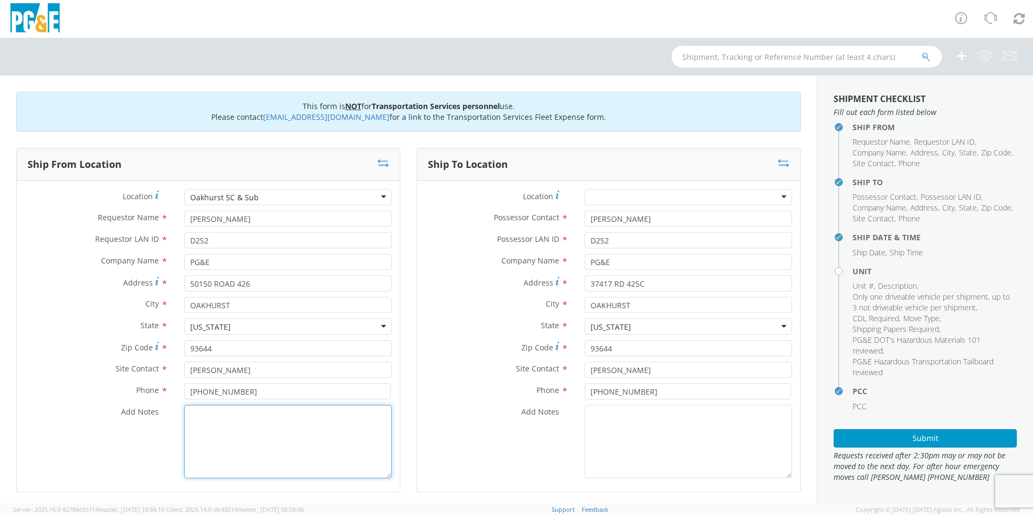
click at [254, 423] on textarea "Add Notes *" at bounding box center [287, 441] width 207 height 73
select select "Other"
paste textarea "PLEASE USE [PERSON_NAME] TO MAKE MOVE; PM"
type textarea "PLEASE USE [PERSON_NAME] TO MAKE MOVE; PM 35613039"
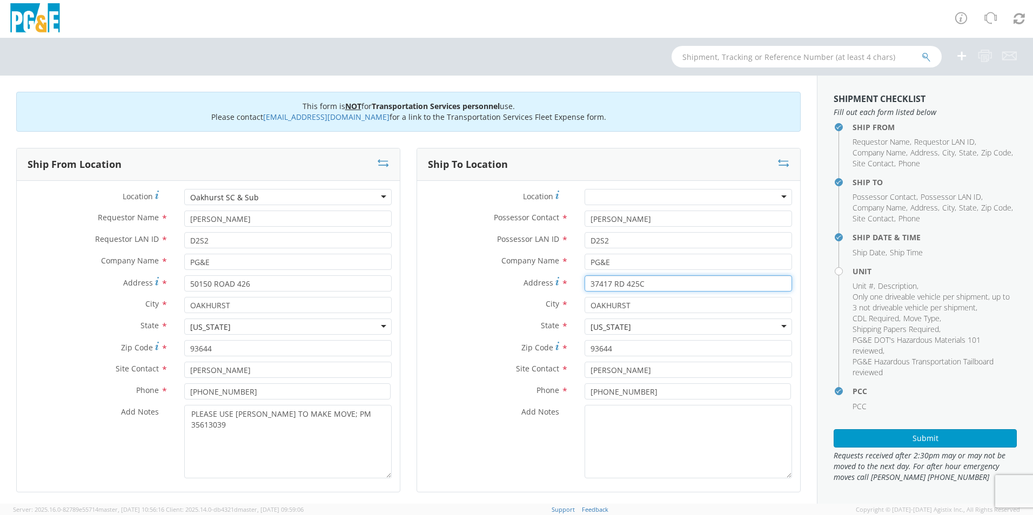
drag, startPoint x: 667, startPoint y: 278, endPoint x: 406, endPoint y: 254, distance: 261.5
click at [408, 254] on div "Ship To Location Location * (OBSOLETE) [GEOGRAPHIC_DATA] SC - GC TRAILER (OBSOL…" at bounding box center [608, 327] width 400 height 358
type input "[STREET_ADDRESS][PERSON_NAME]"
type input "COARSEGOLD"
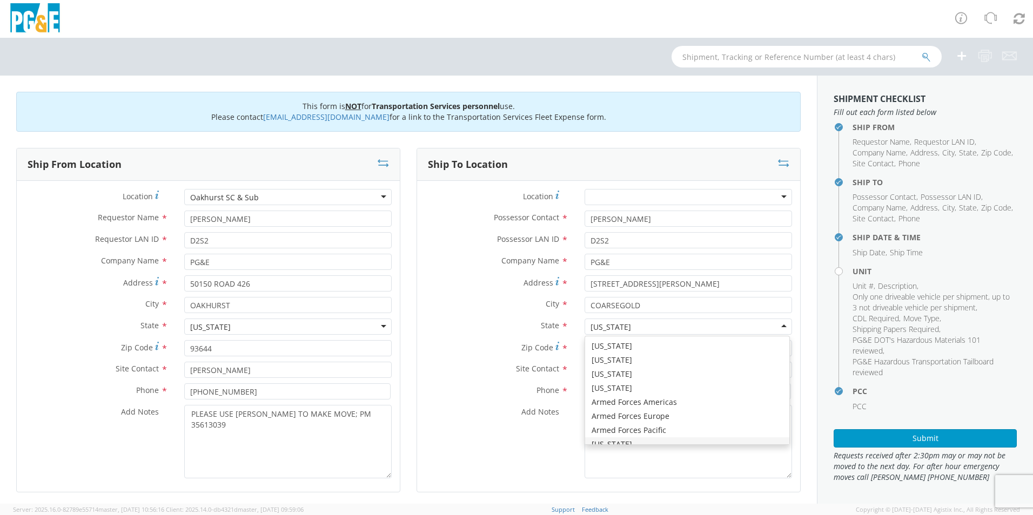
scroll to position [12, 0]
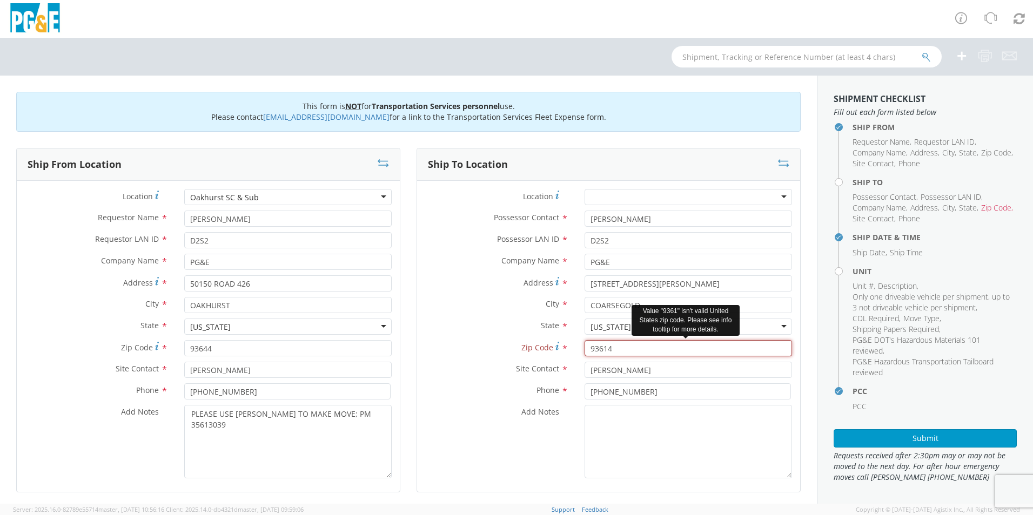
type input "93614"
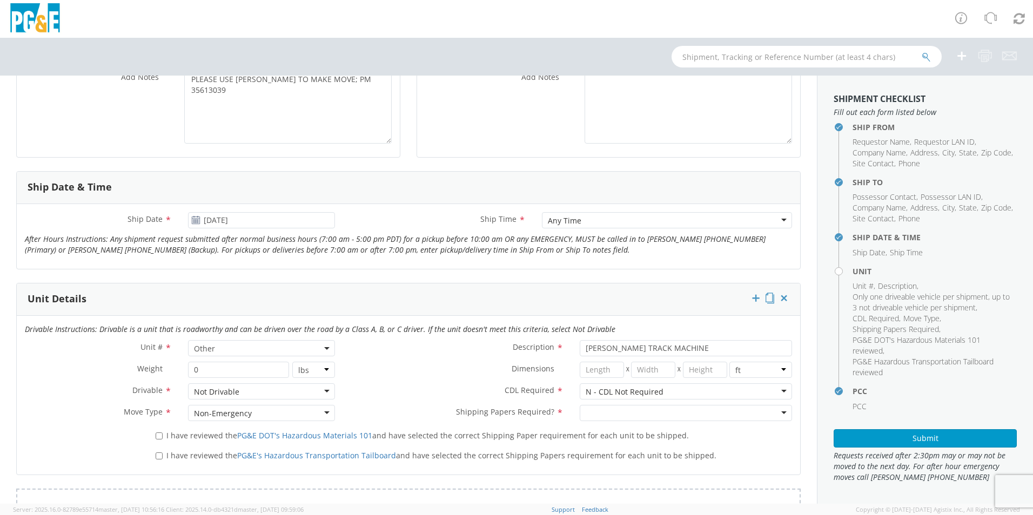
scroll to position [378, 0]
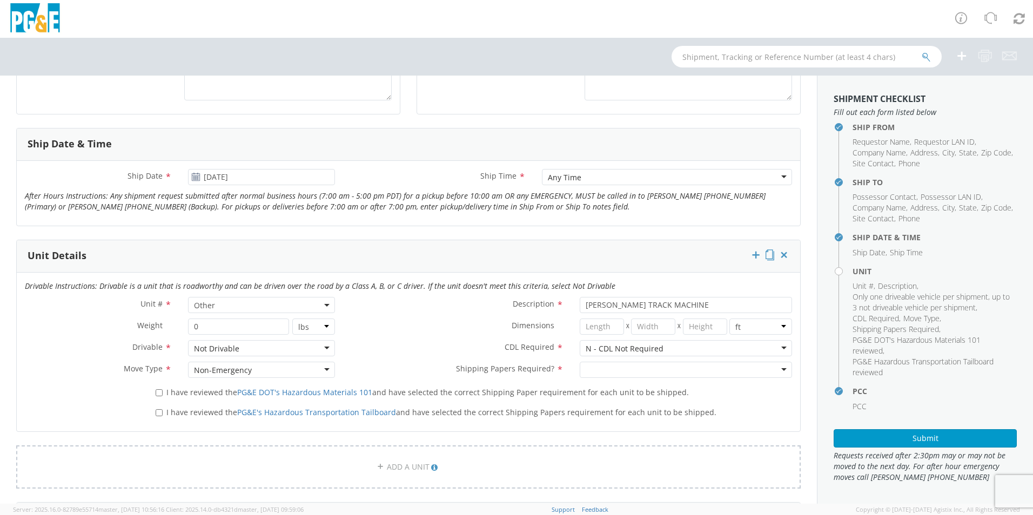
click at [633, 369] on div at bounding box center [686, 370] width 212 height 16
click at [159, 390] on input "I have reviewed the PG&E DOT's Hazardous Materials 101 and have selected the co…" at bounding box center [159, 392] width 7 height 7
checkbox input "true"
click at [158, 412] on input "I have reviewed the PG&E's Hazardous Transportation Tailboard and have selected…" at bounding box center [159, 412] width 7 height 7
checkbox input "true"
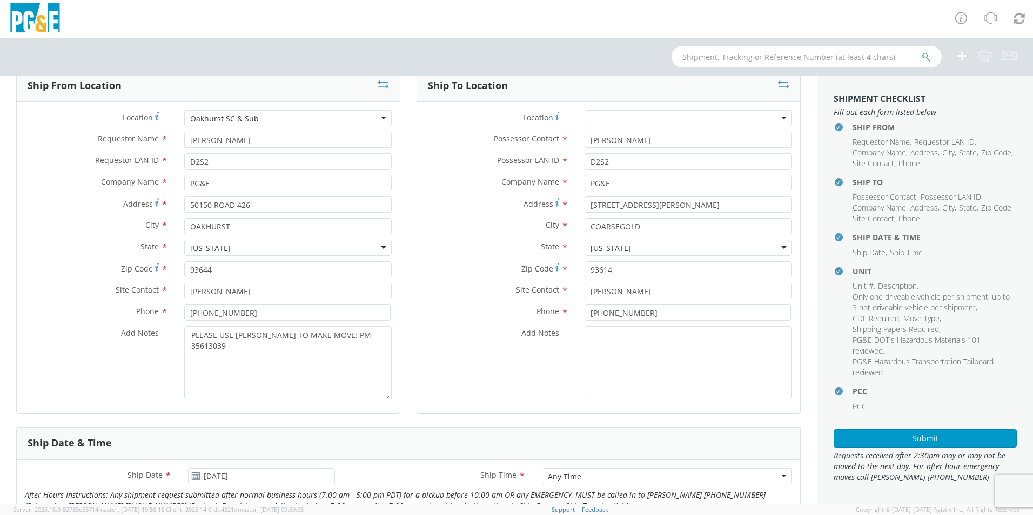
scroll to position [0, 0]
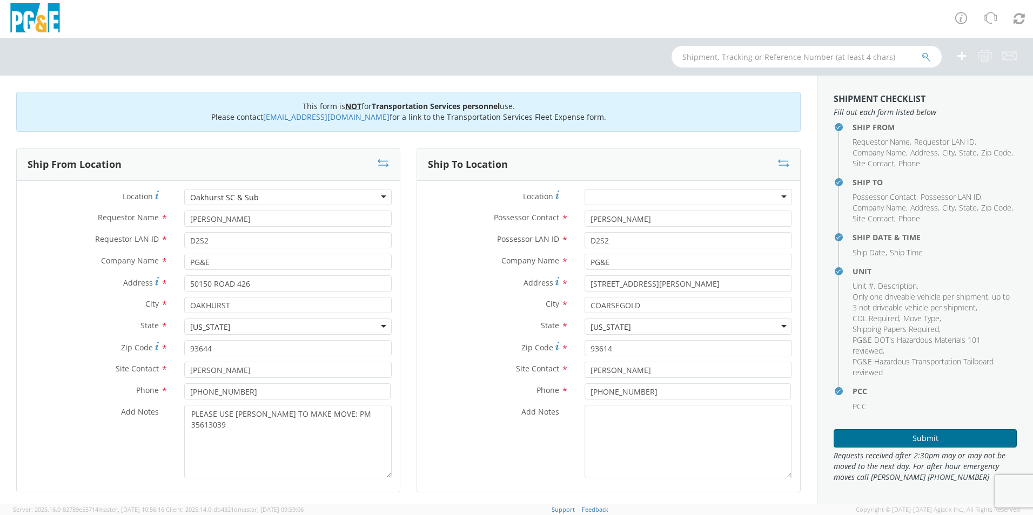
click at [881, 435] on button "Submit" at bounding box center [924, 438] width 183 height 18
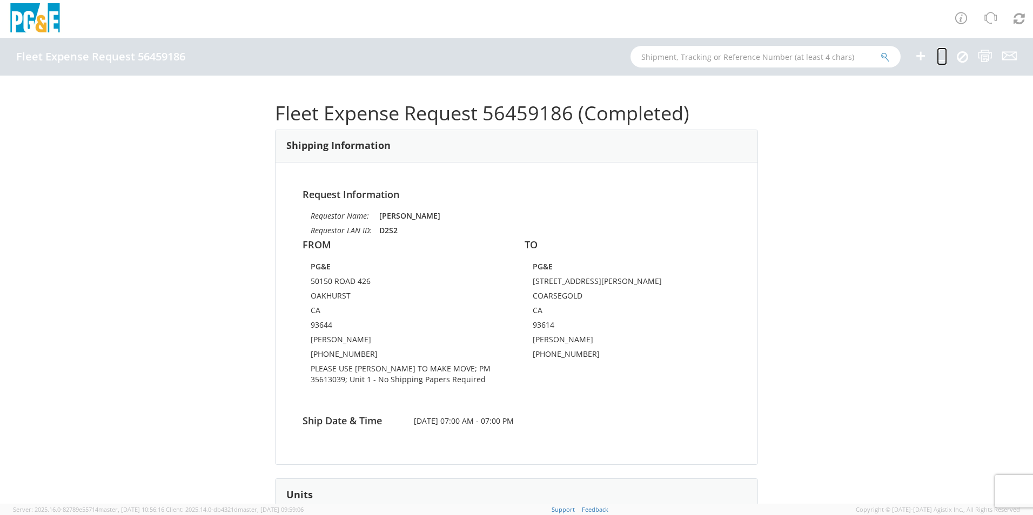
click at [938, 53] on icon at bounding box center [942, 56] width 10 height 14
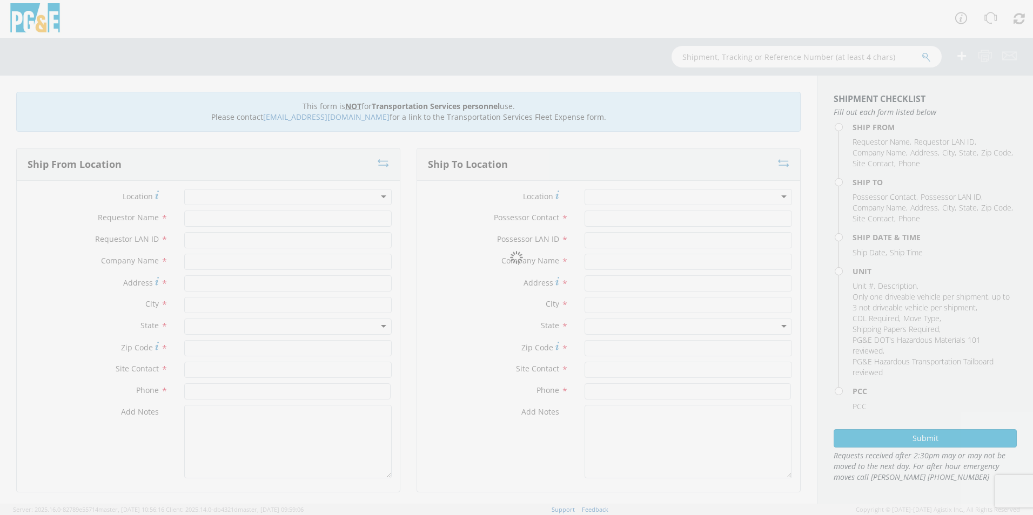
type input "[PERSON_NAME]"
type input "D2S2"
type input "PG&E"
type input "50150 ROAD 426"
type input "OAKHURST"
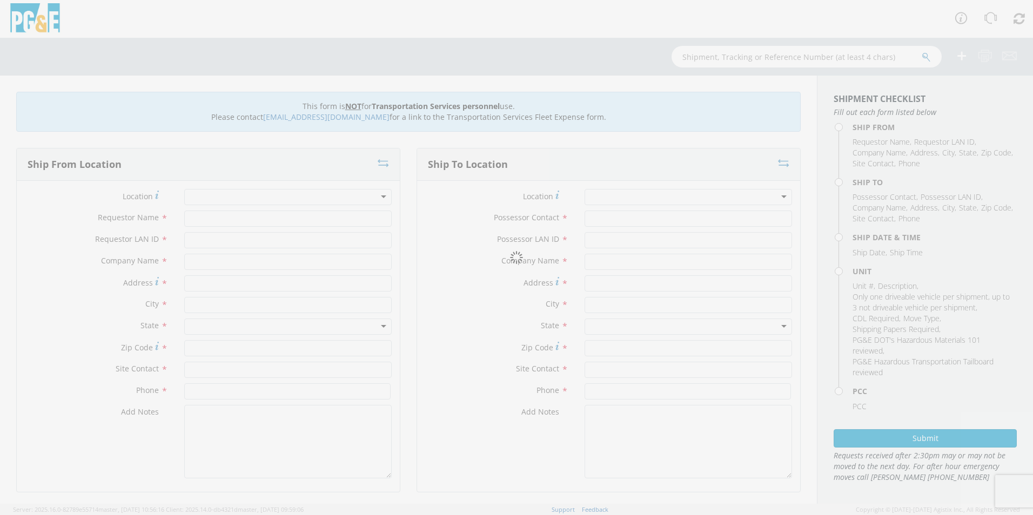
type input "93644"
type input "[PERSON_NAME]"
type input "[PHONE_NUMBER]"
type input "[PERSON_NAME]"
type input "D2S2"
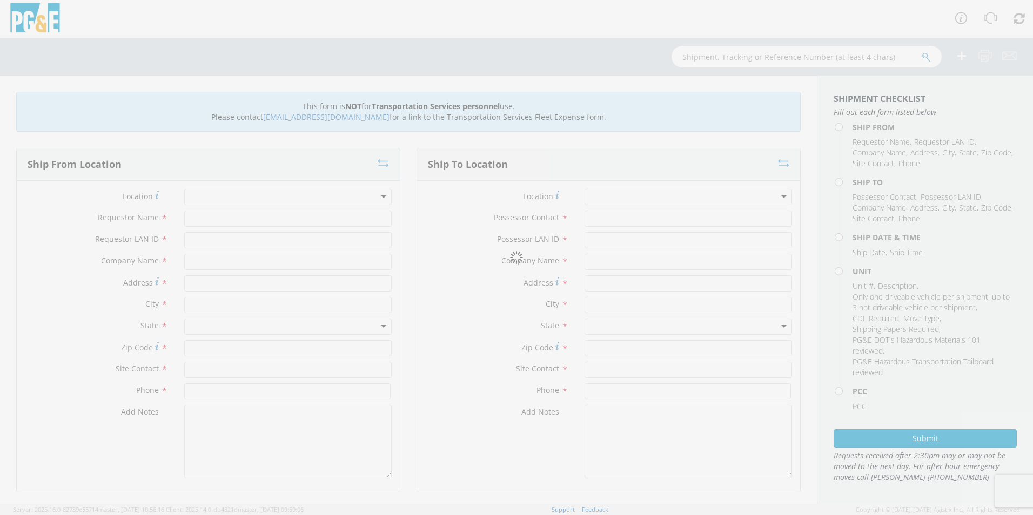
type input "PG&E"
type input "[STREET_ADDRESS][PERSON_NAME]"
type input "COARSEGOLD"
type input "93614"
type input "[PERSON_NAME]"
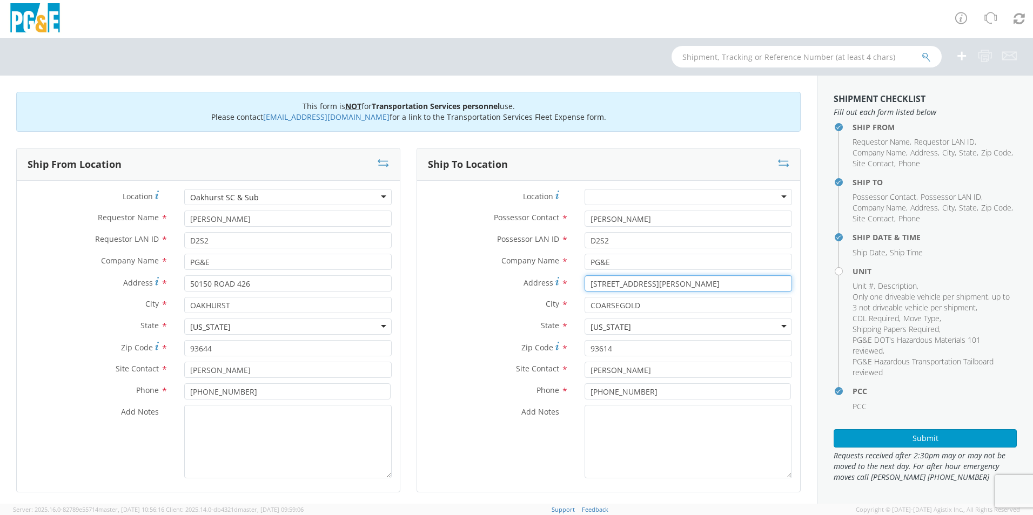
drag, startPoint x: 675, startPoint y: 284, endPoint x: 448, endPoint y: 297, distance: 227.8
click at [448, 297] on div "Address * [STREET_ADDRESS][PERSON_NAME]" at bounding box center [608, 286] width 383 height 22
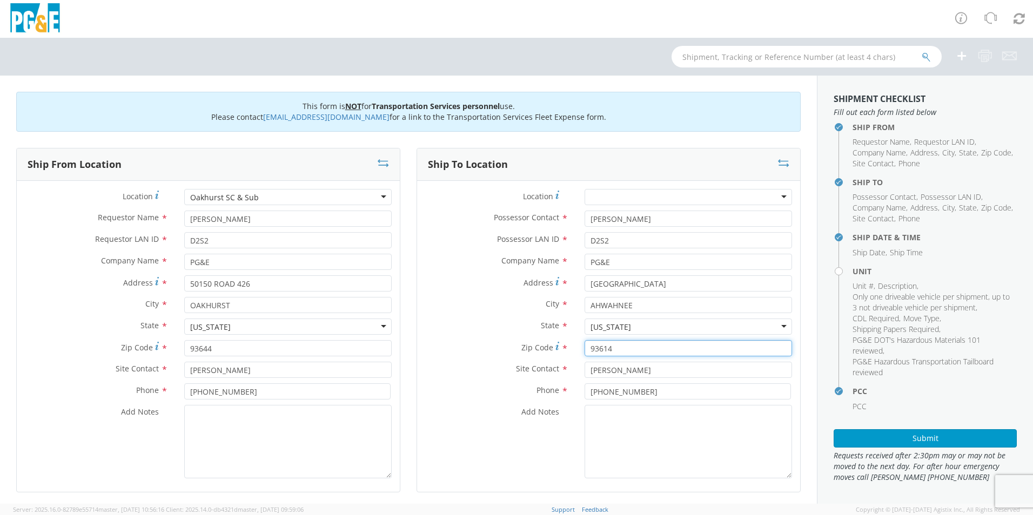
click at [634, 354] on input "93614" at bounding box center [687, 348] width 207 height 16
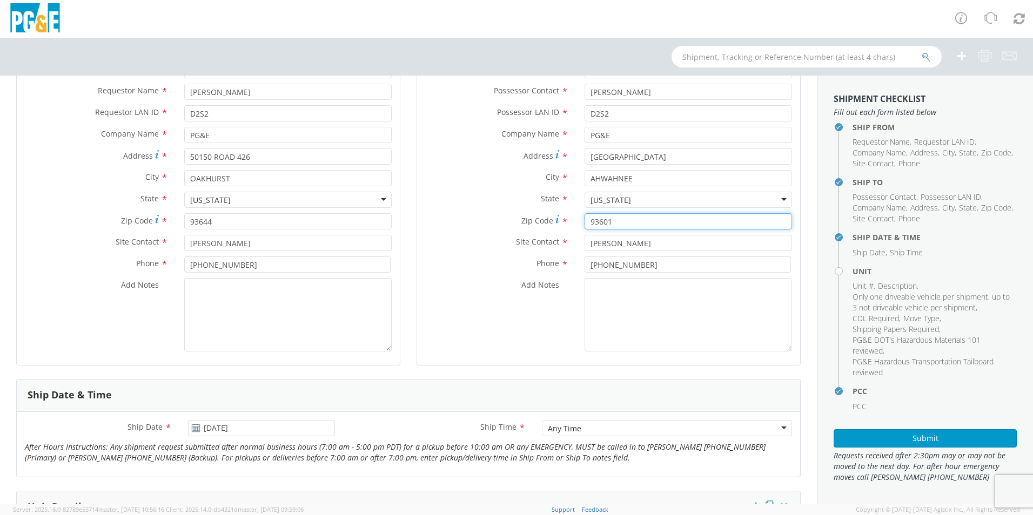
scroll to position [162, 0]
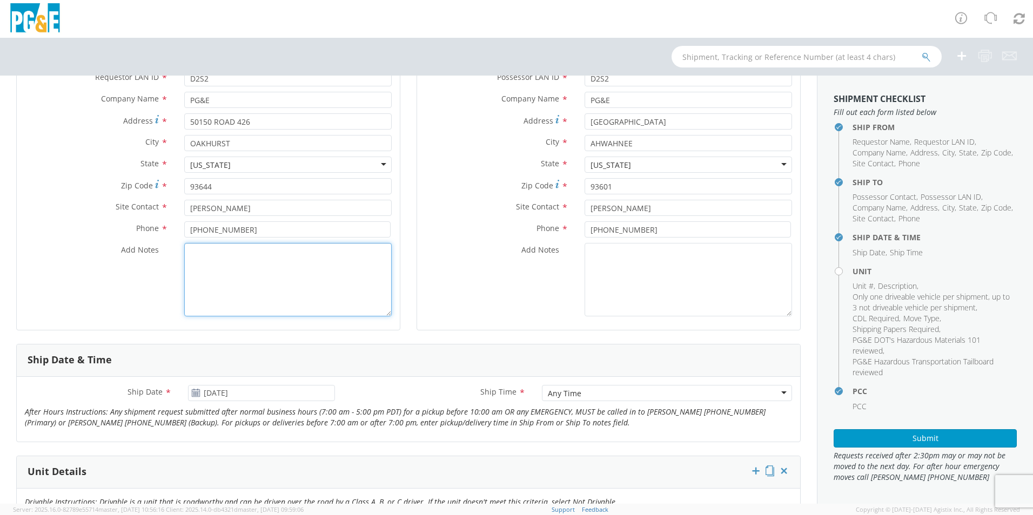
click at [289, 278] on textarea "Add Notes *" at bounding box center [287, 279] width 207 height 73
paste textarea "PLEASE USE [PERSON_NAME] TO MAKE MOVE; PM"
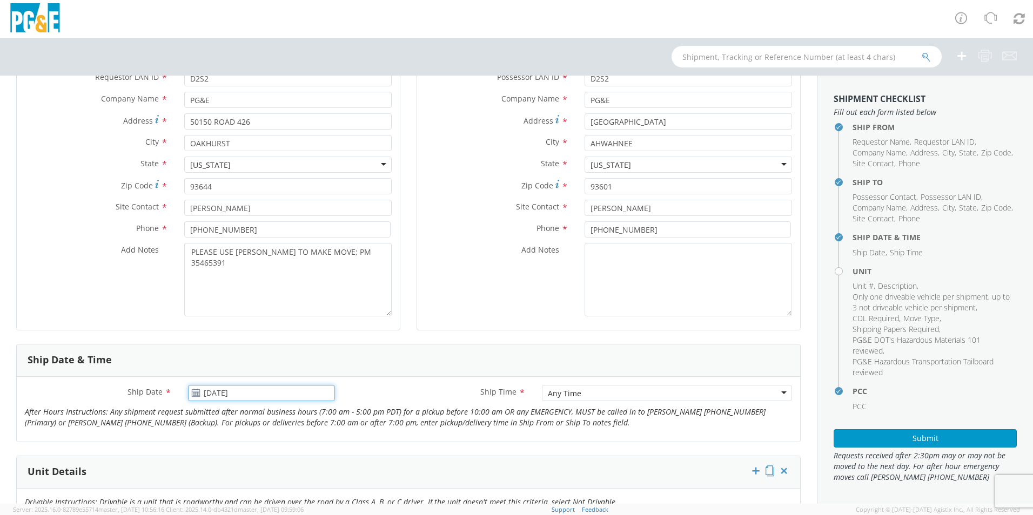
click at [247, 399] on input "[DATE]" at bounding box center [261, 393] width 147 height 16
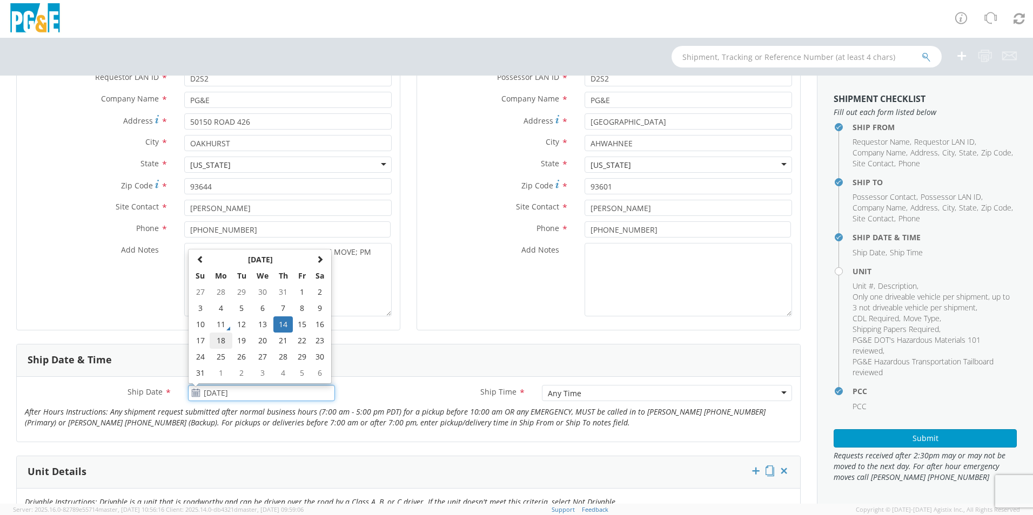
click at [219, 341] on td "18" at bounding box center [221, 341] width 23 height 16
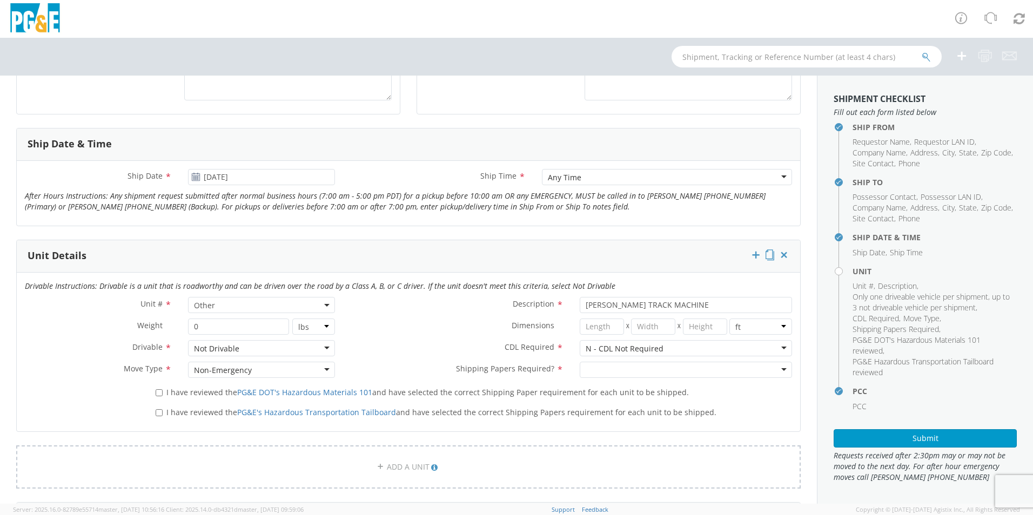
scroll to position [432, 0]
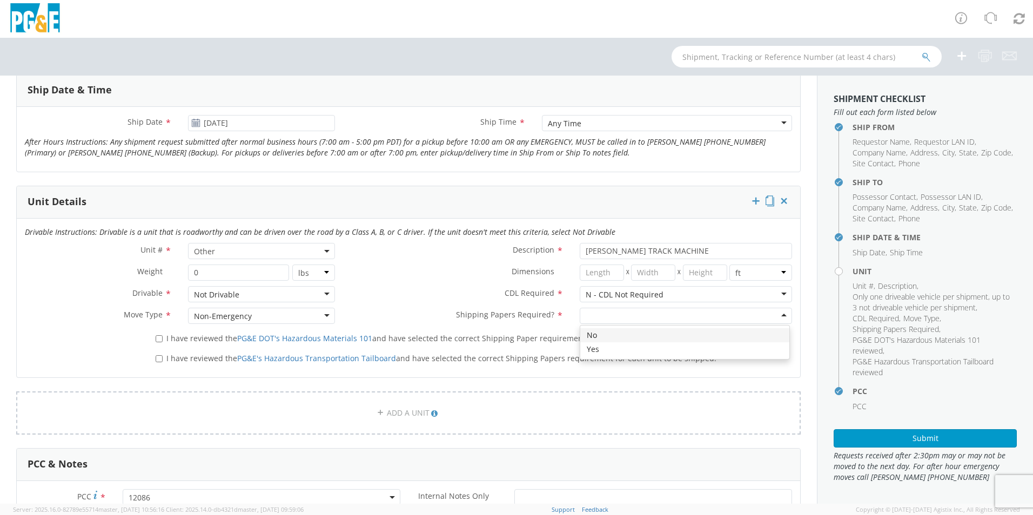
click at [589, 311] on div at bounding box center [686, 316] width 212 height 16
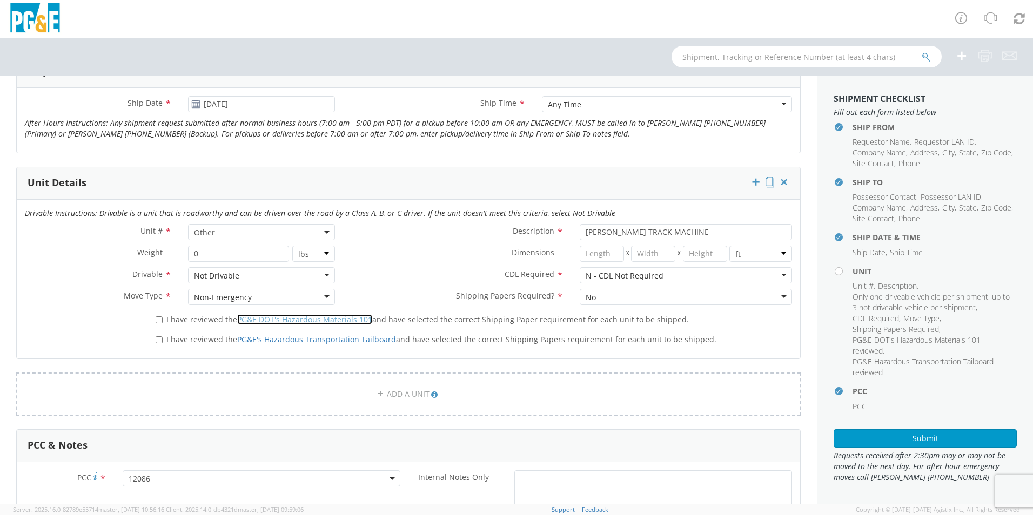
scroll to position [486, 0]
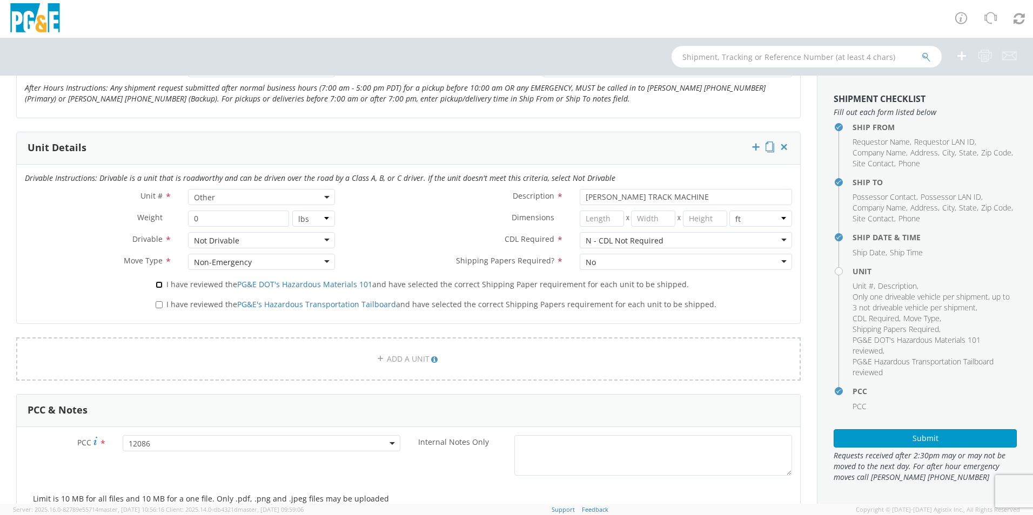
click at [157, 281] on input "I have reviewed the PG&E DOT's Hazardous Materials 101 and have selected the co…" at bounding box center [159, 284] width 7 height 7
click at [157, 302] on input "I have reviewed the PG&E's Hazardous Transportation Tailboard and have selected…" at bounding box center [159, 304] width 7 height 7
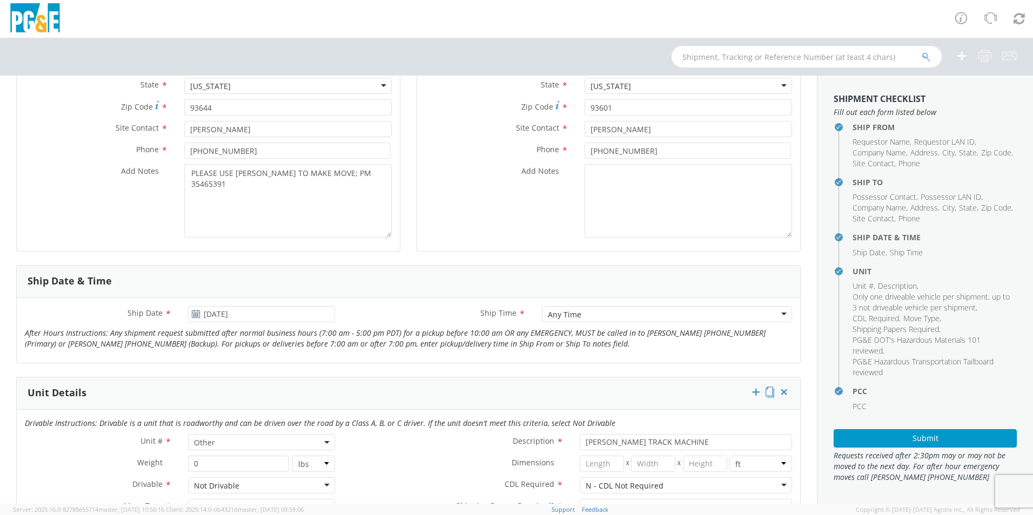
scroll to position [0, 0]
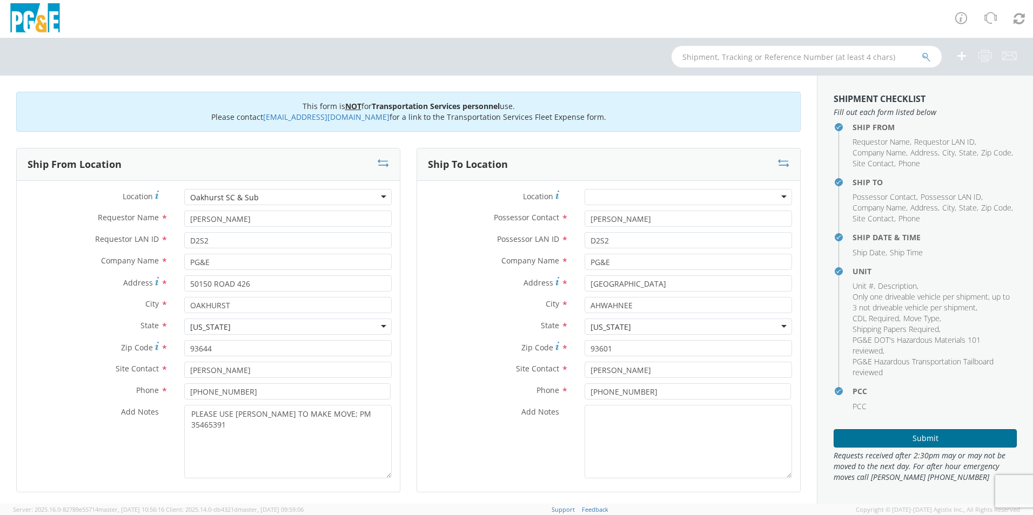
click at [956, 432] on button "Submit" at bounding box center [924, 438] width 183 height 18
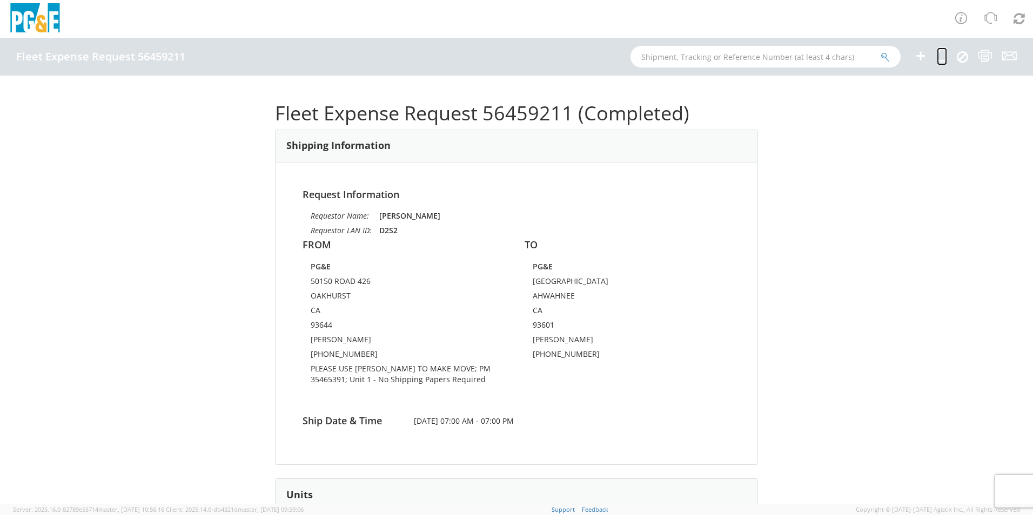
click at [939, 57] on icon at bounding box center [942, 56] width 10 height 14
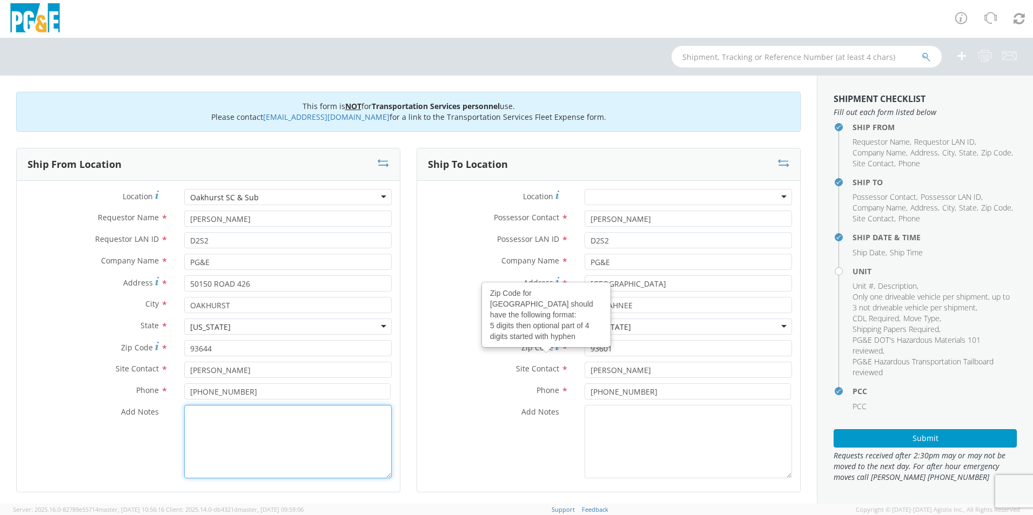
click at [234, 443] on textarea "Add Notes *" at bounding box center [287, 441] width 207 height 73
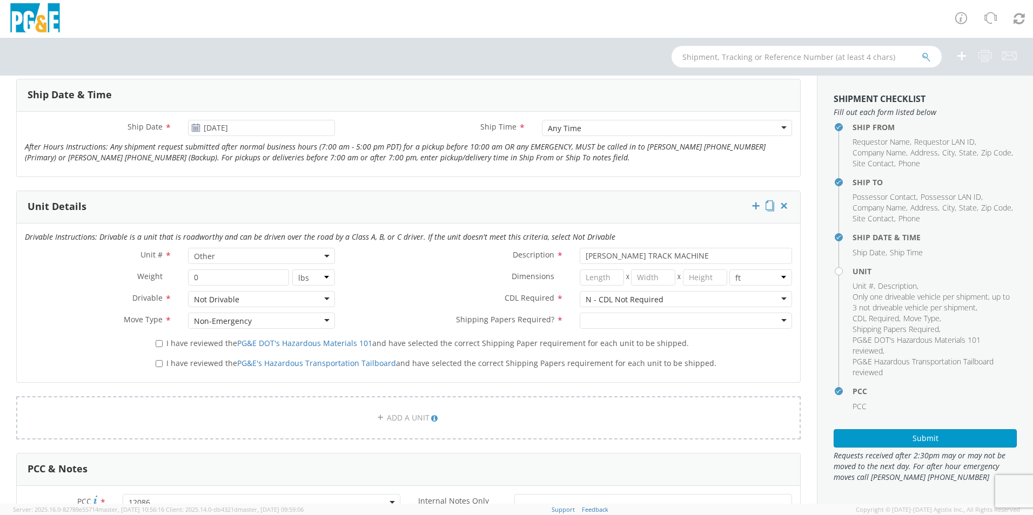
scroll to position [432, 0]
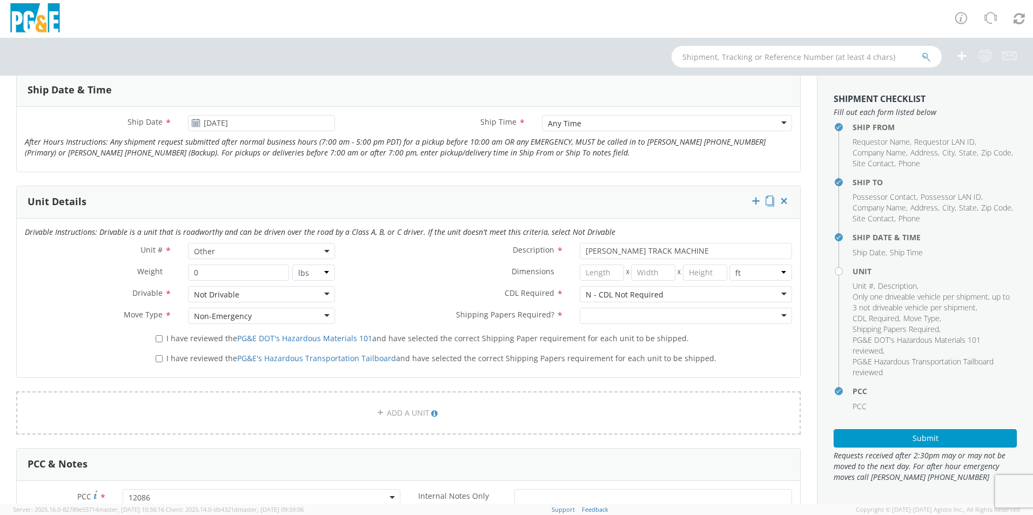
click at [625, 314] on div at bounding box center [686, 316] width 212 height 16
click at [158, 334] on label "I have reviewed the PG&E DOT's Hazardous Materials 101 and have selected the co…" at bounding box center [423, 338] width 535 height 12
click at [158, 335] on input "I have reviewed the PG&E DOT's Hazardous Materials 101 and have selected the co…" at bounding box center [159, 338] width 7 height 7
click at [158, 362] on label "I have reviewed the PG&E's Hazardous Transportation Tailboard and have selected…" at bounding box center [437, 358] width 563 height 12
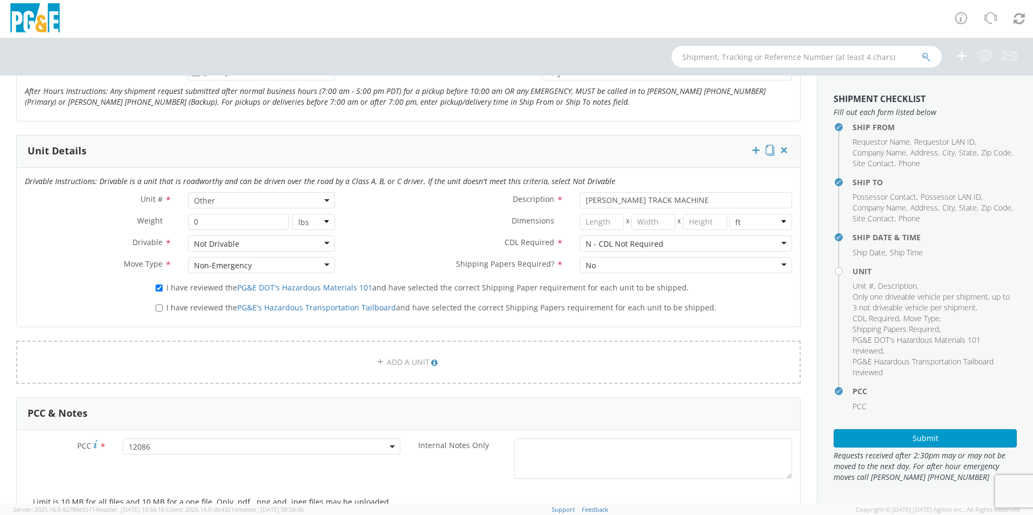
scroll to position [594, 0]
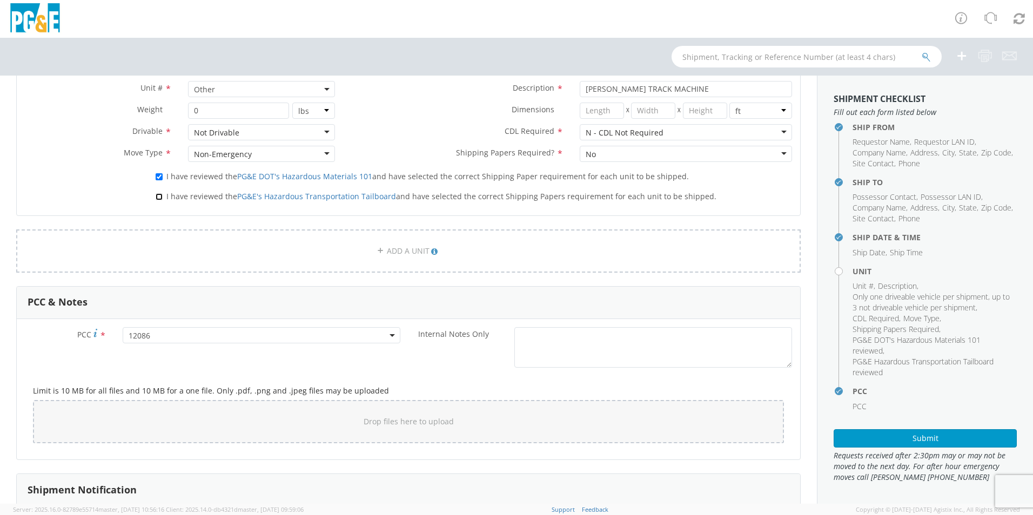
click at [156, 196] on input "I have reviewed the PG&E's Hazardous Transportation Tailboard and have selected…" at bounding box center [159, 196] width 7 height 7
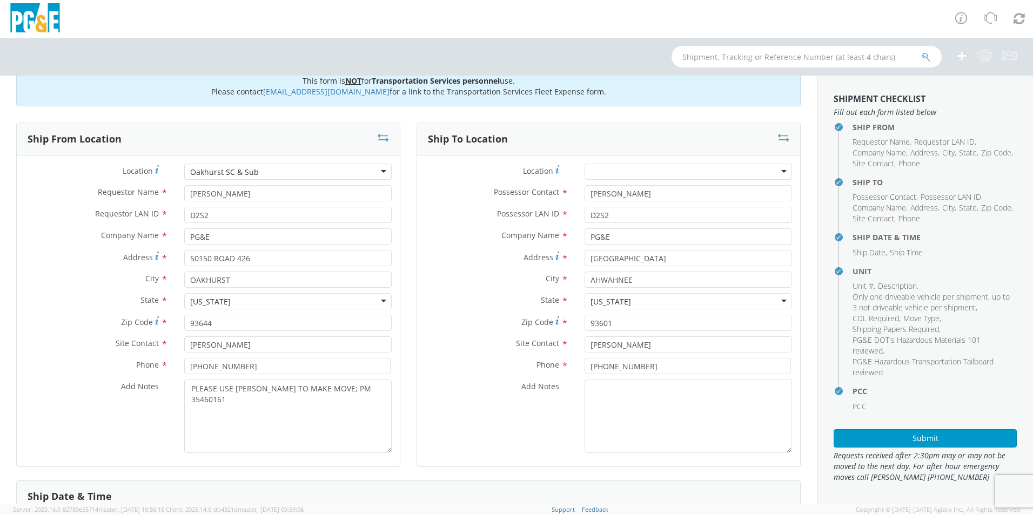
scroll to position [25, 0]
click at [371, 392] on textarea "PLEASE USE [PERSON_NAME] TO MAKE MOVE; PM 35460161" at bounding box center [287, 416] width 207 height 73
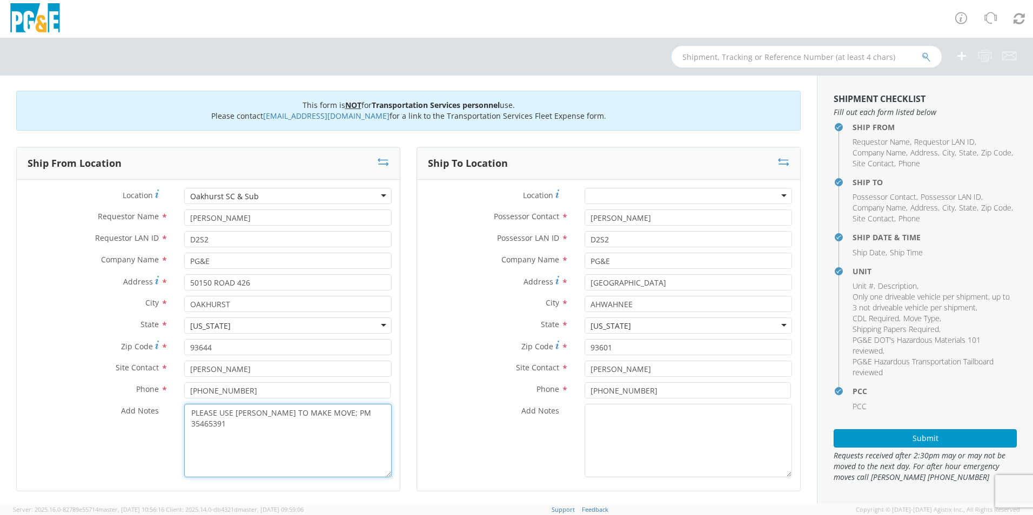
scroll to position [0, 0]
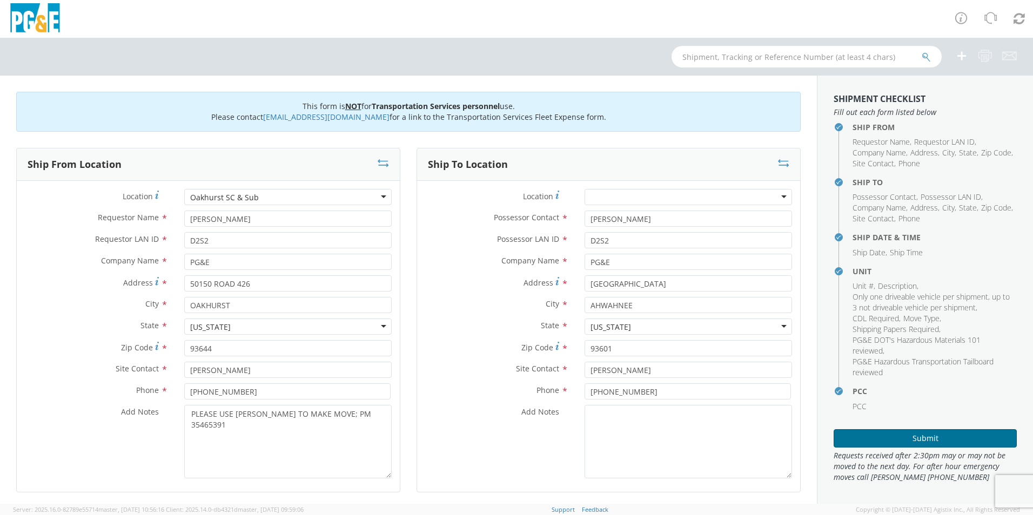
click at [884, 444] on button "Submit" at bounding box center [924, 438] width 183 height 18
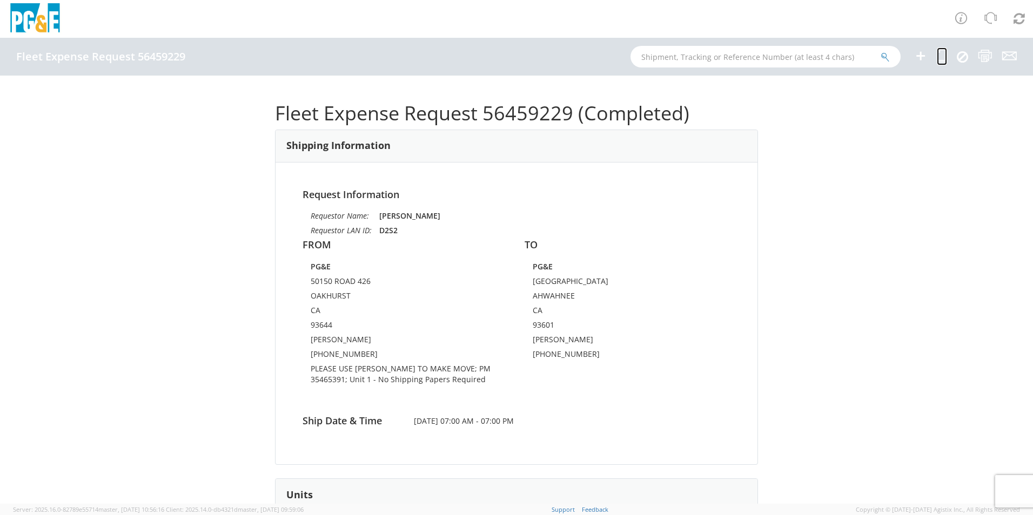
click at [946, 50] on icon at bounding box center [942, 56] width 10 height 14
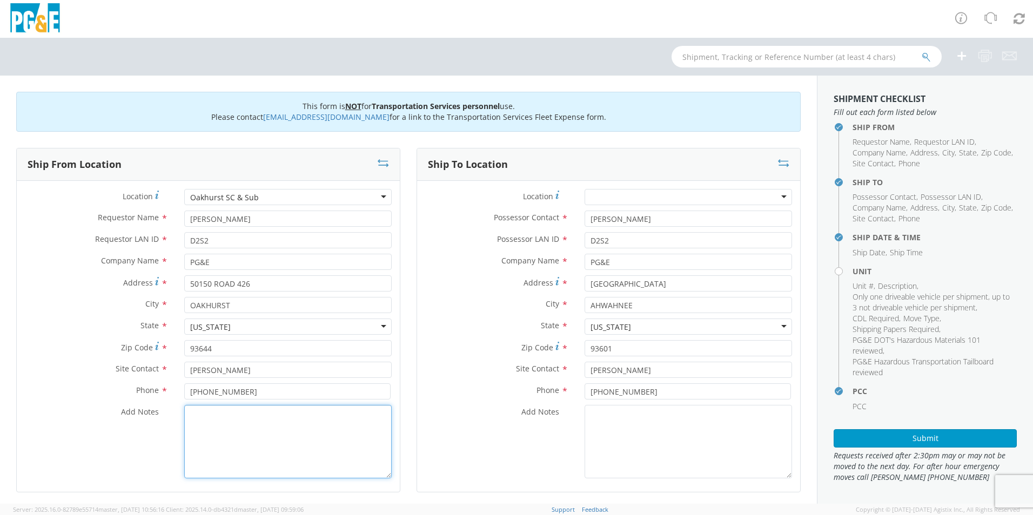
click at [289, 448] on textarea "Add Notes *" at bounding box center [287, 441] width 207 height 73
paste textarea "PLEASE USE [PERSON_NAME] TO MAKE MOVE; PM"
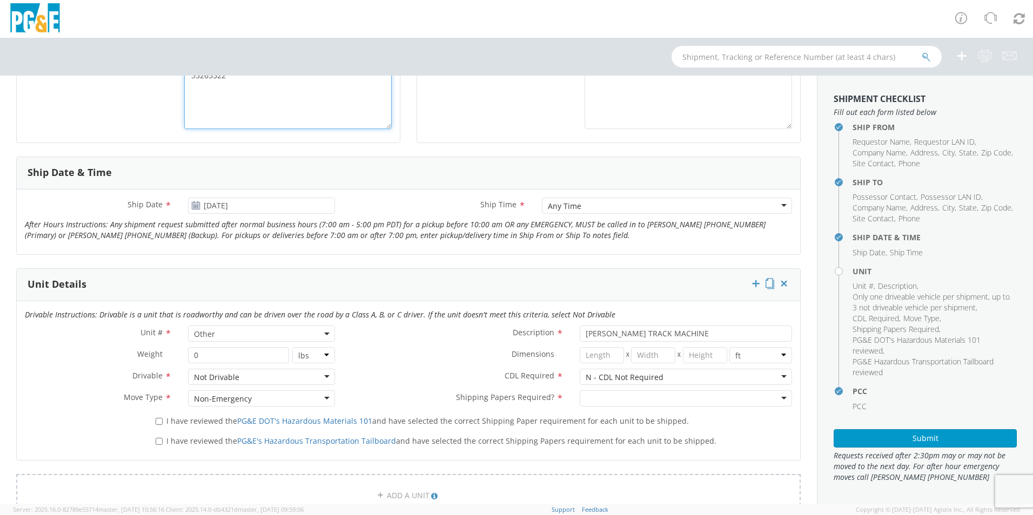
scroll to position [432, 0]
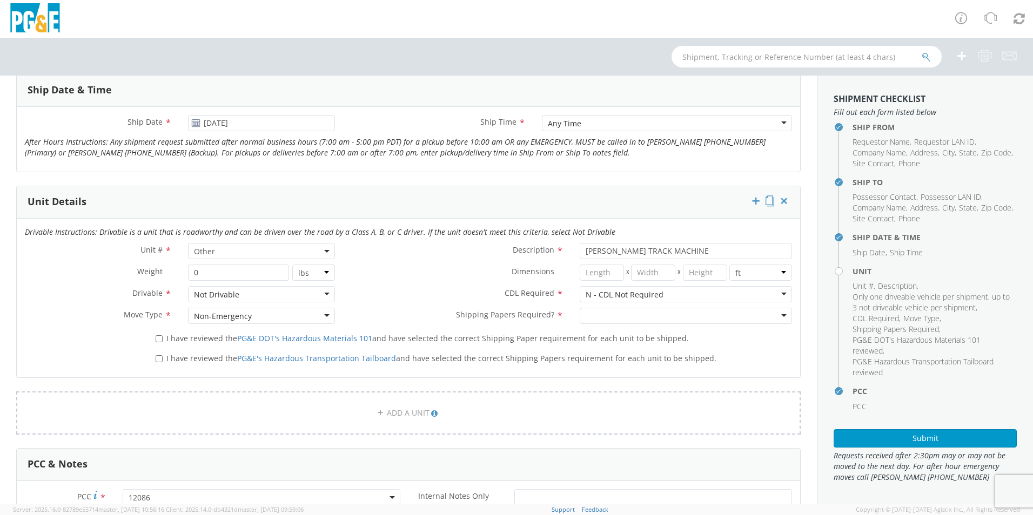
click at [604, 311] on div at bounding box center [686, 316] width 212 height 16
click at [157, 339] on input "I have reviewed the PG&E DOT's Hazardous Materials 101 and have selected the co…" at bounding box center [159, 338] width 7 height 7
click at [158, 360] on input "I have reviewed the PG&E's Hazardous Transportation Tailboard and have selected…" at bounding box center [159, 358] width 7 height 7
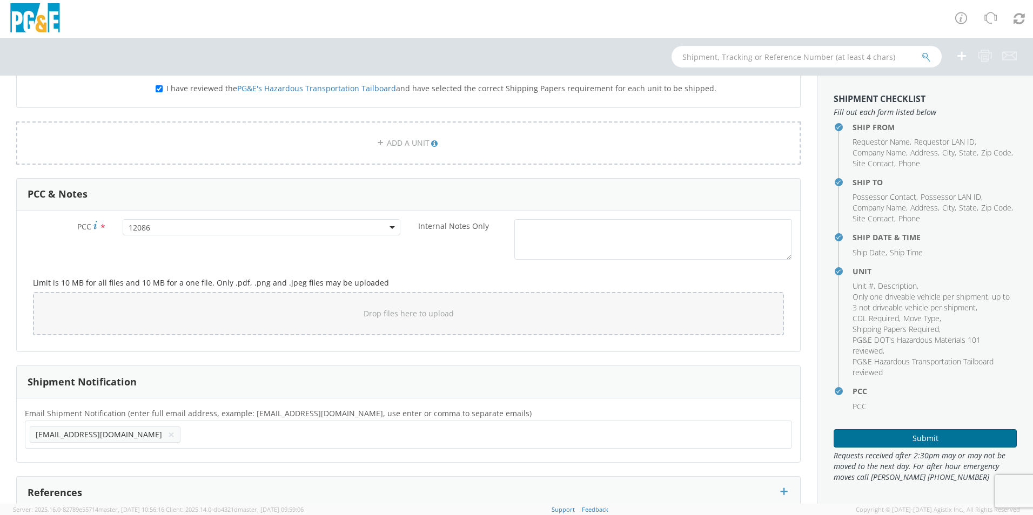
click at [978, 439] on button "Submit" at bounding box center [924, 438] width 183 height 18
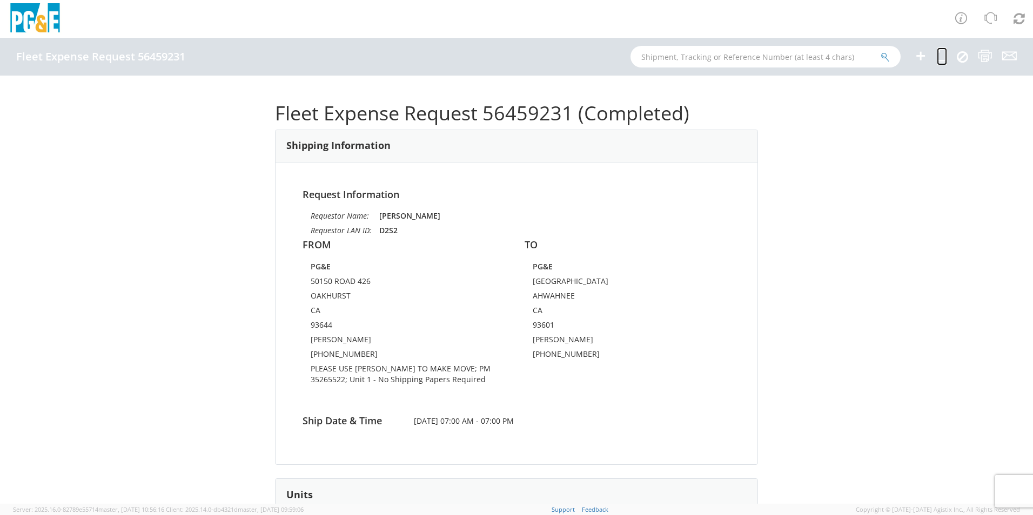
click at [943, 56] on icon at bounding box center [942, 56] width 10 height 14
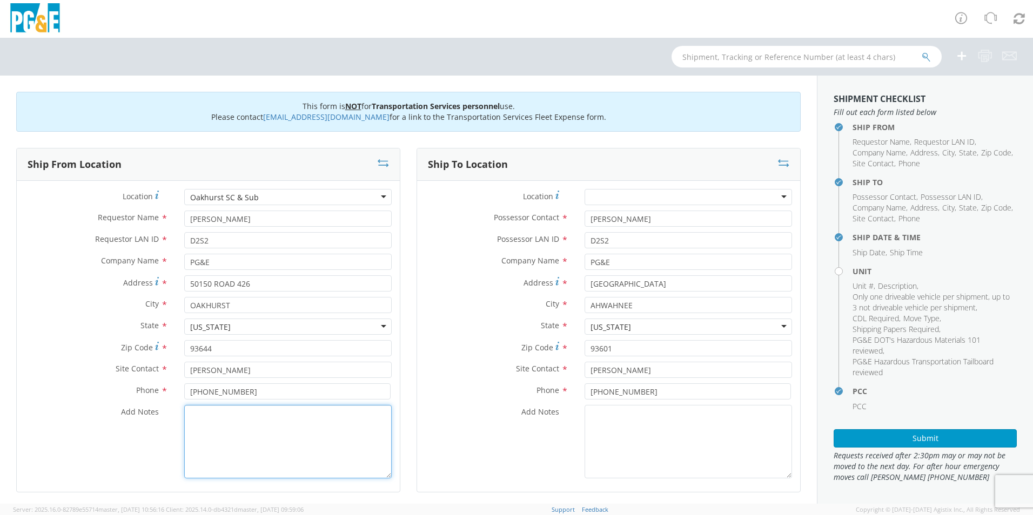
click at [305, 444] on textarea "Add Notes *" at bounding box center [287, 441] width 207 height 73
paste textarea "PLEASE USE [PERSON_NAME] TO MAKE MOVE; PM"
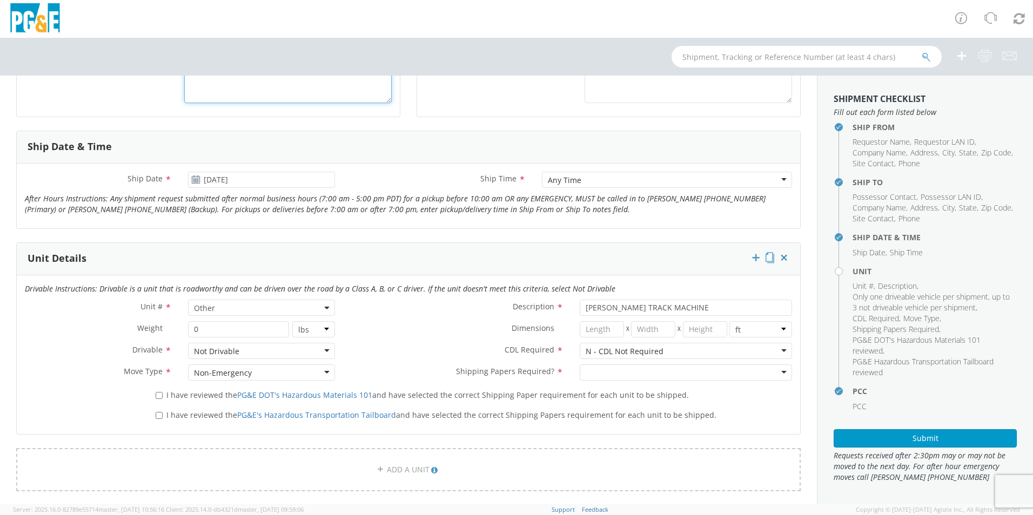
scroll to position [432, 0]
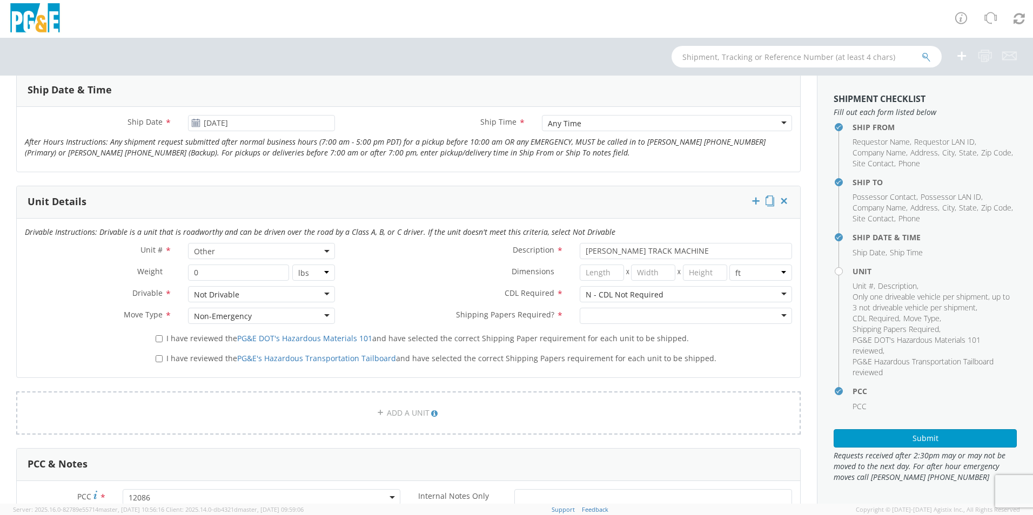
click at [602, 317] on div at bounding box center [686, 316] width 212 height 16
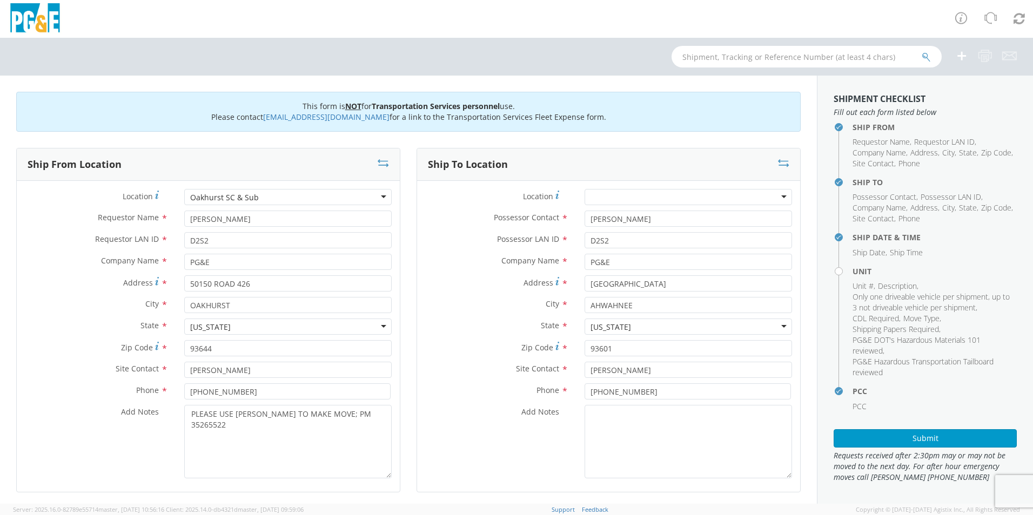
scroll to position [270, 0]
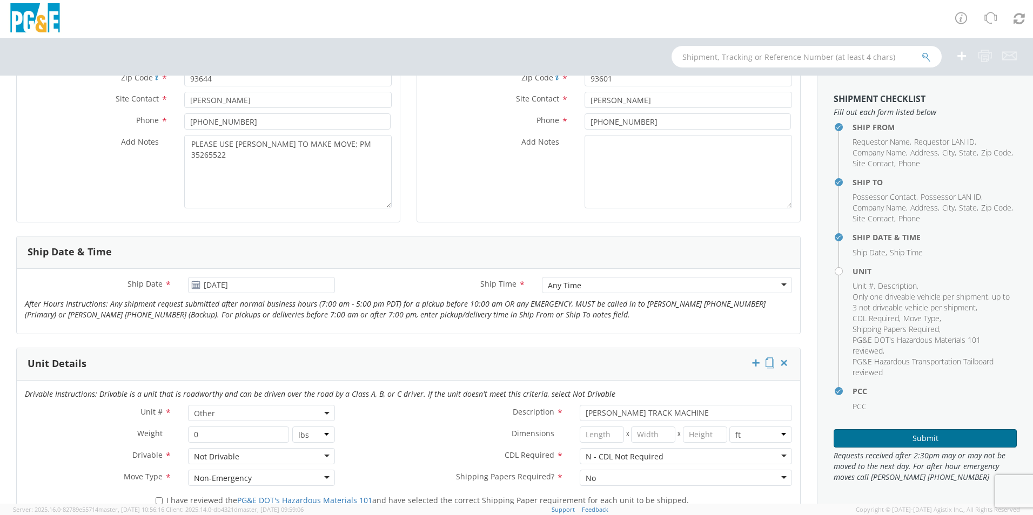
click at [887, 434] on button "Submit" at bounding box center [924, 438] width 183 height 18
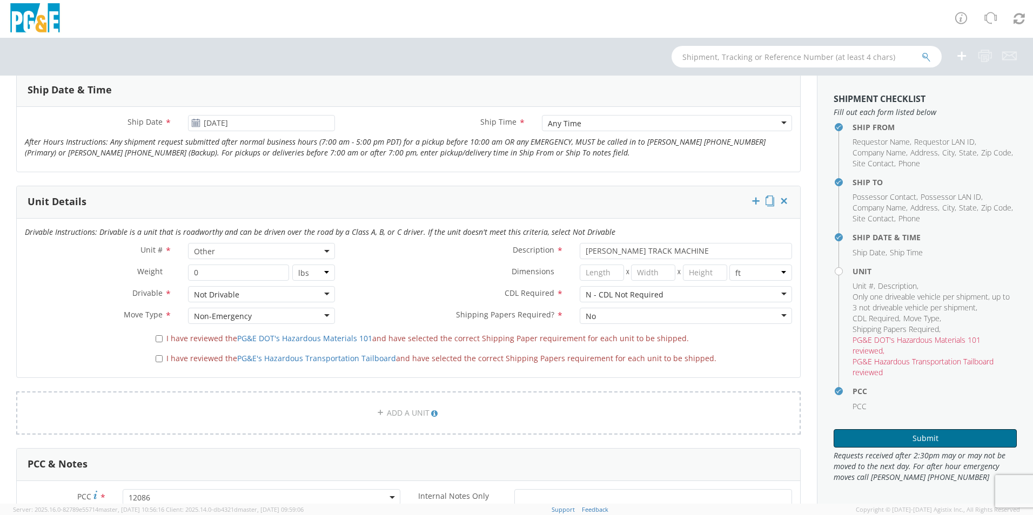
scroll to position [486, 0]
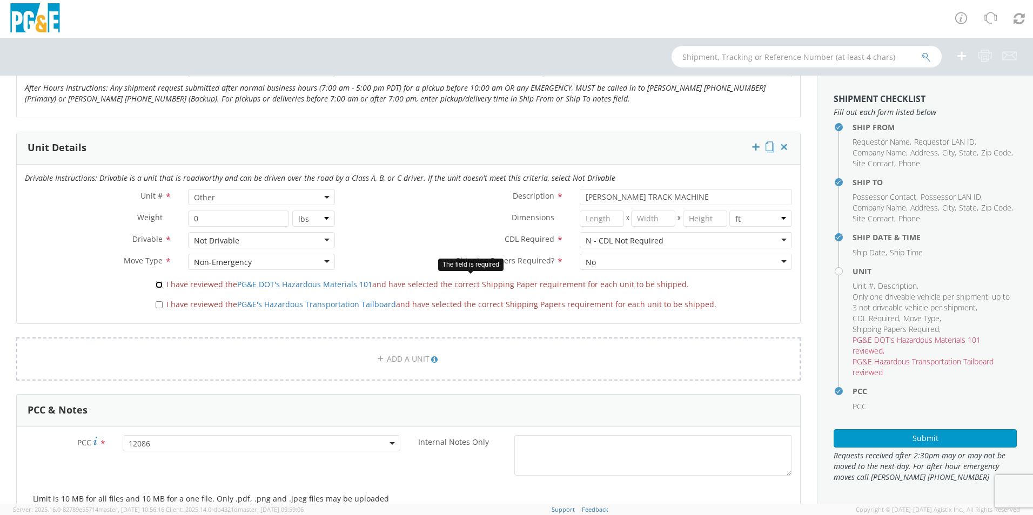
click at [159, 284] on input "I have reviewed the PG&E DOT's Hazardous Materials 101 and have selected the co…" at bounding box center [159, 284] width 7 height 7
click at [157, 305] on input "I have reviewed the PG&E's Hazardous Transportation Tailboard and have selected…" at bounding box center [159, 304] width 7 height 7
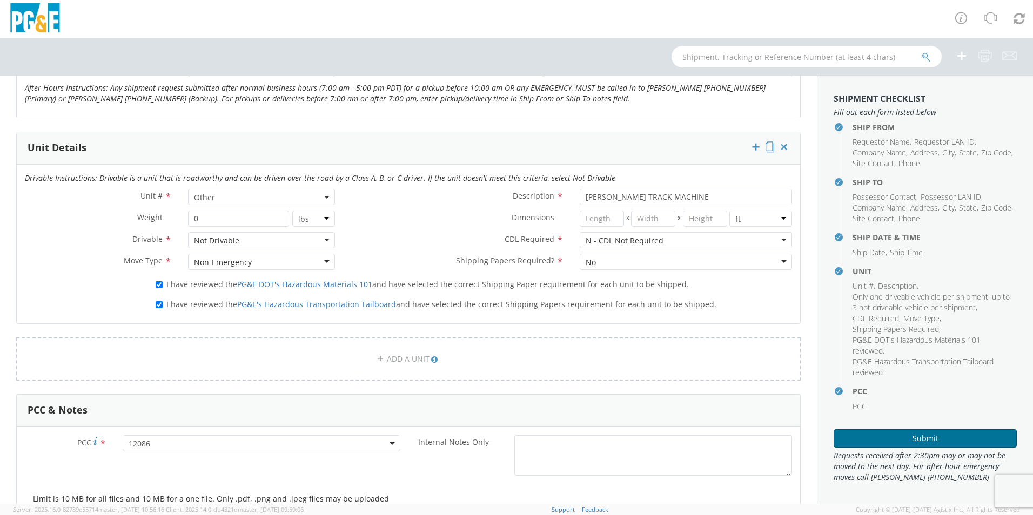
click at [903, 443] on button "Submit" at bounding box center [924, 438] width 183 height 18
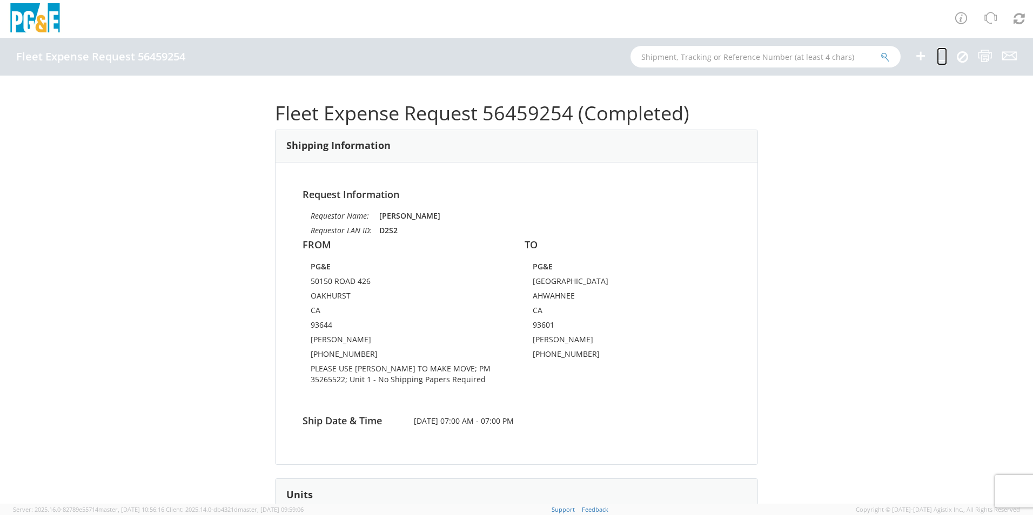
click at [943, 60] on icon at bounding box center [942, 56] width 10 height 14
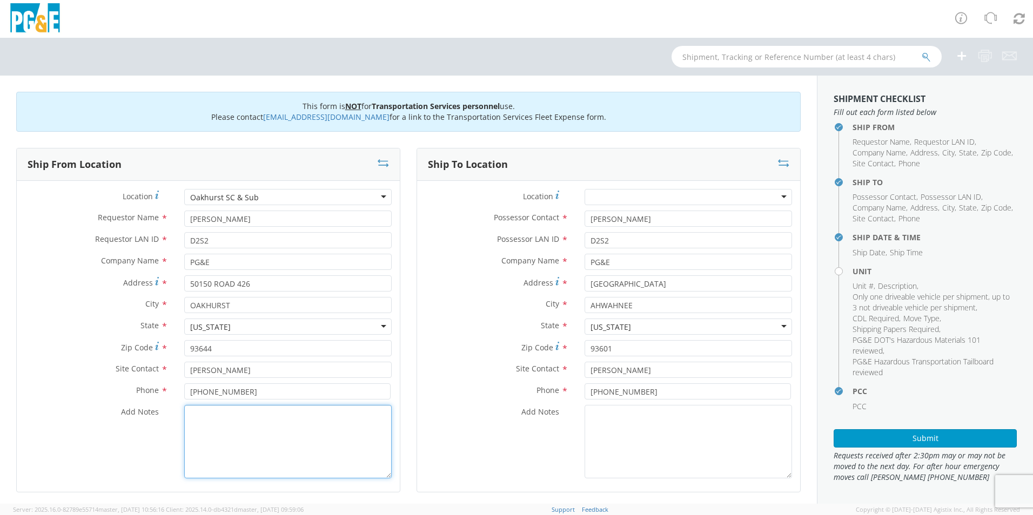
click at [286, 448] on textarea "Add Notes *" at bounding box center [287, 441] width 207 height 73
paste textarea "PLEASE USE [PERSON_NAME] TO MAKE MOVE; PM"
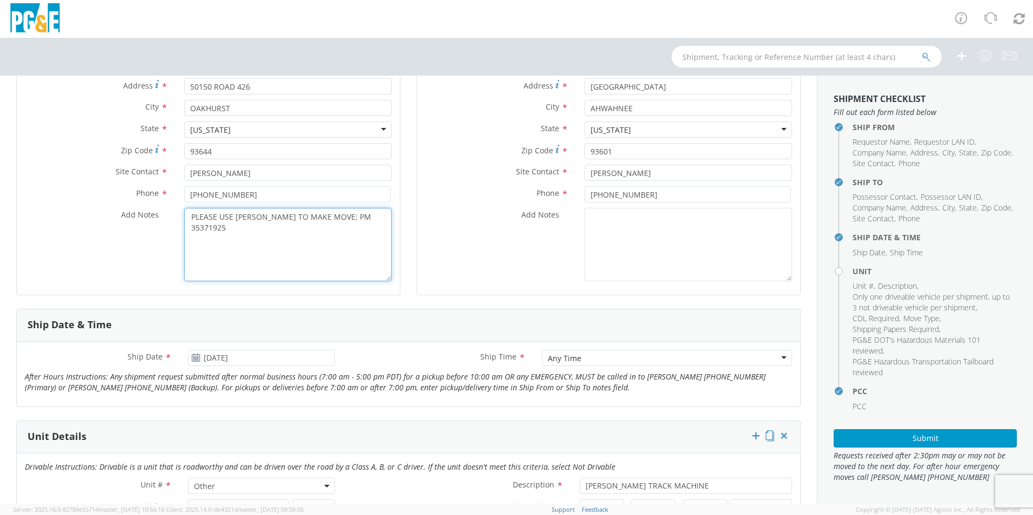
scroll to position [216, 0]
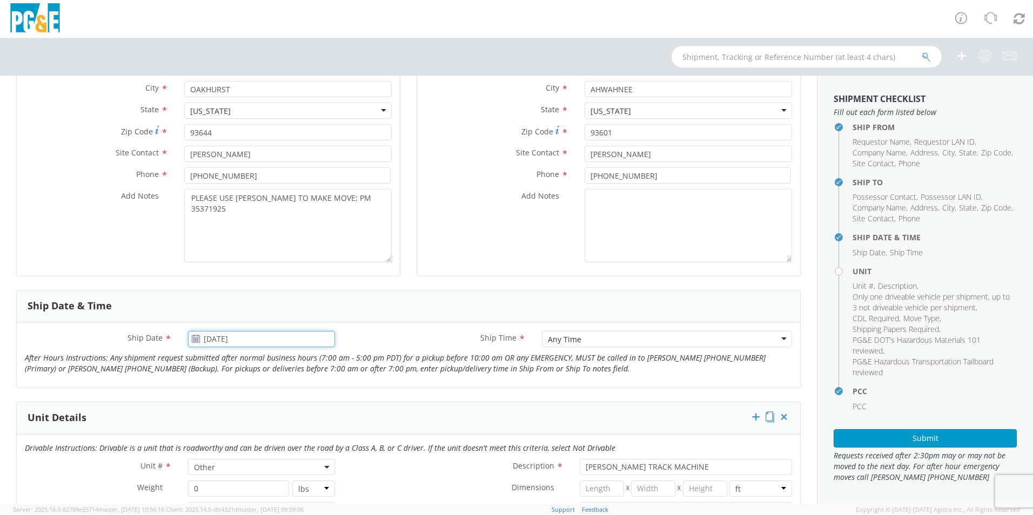
click at [255, 344] on input "[DATE]" at bounding box center [261, 339] width 147 height 16
click at [229, 286] on td "18" at bounding box center [221, 287] width 23 height 16
click at [246, 338] on input "[DATE]" at bounding box center [261, 339] width 147 height 16
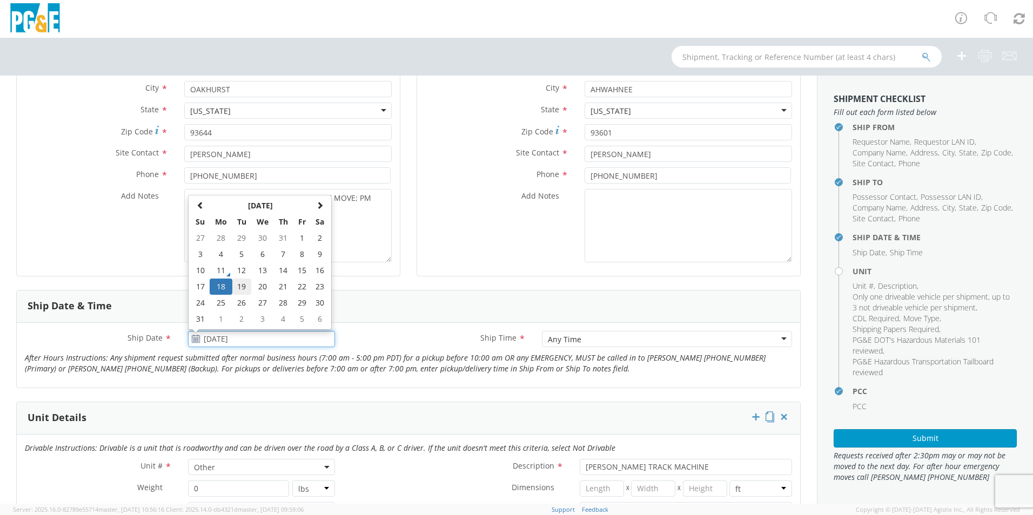
click at [245, 288] on td "19" at bounding box center [241, 287] width 19 height 16
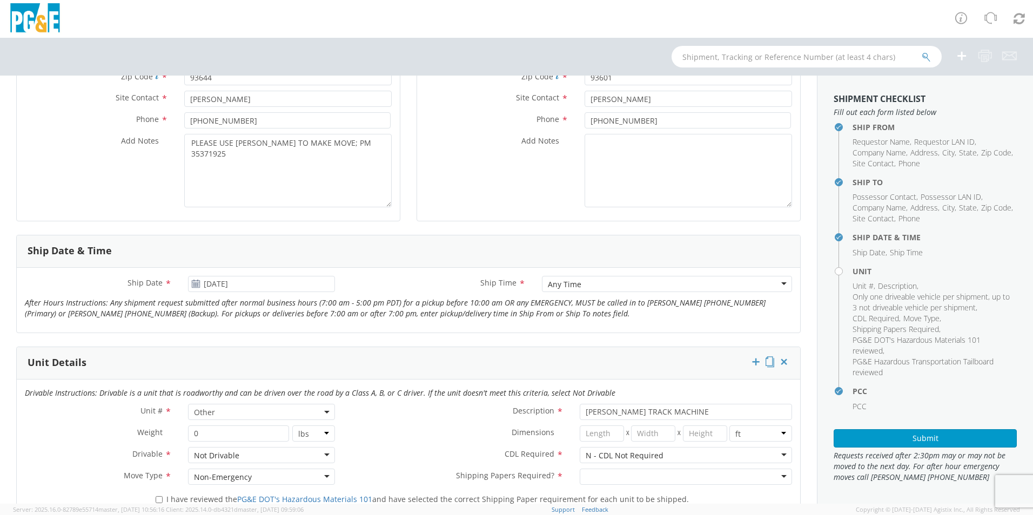
scroll to position [378, 0]
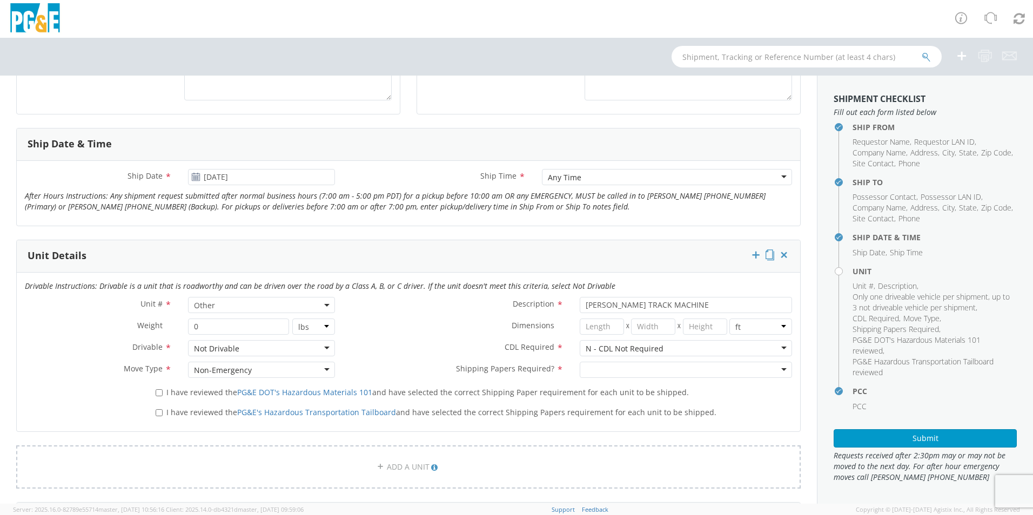
click at [602, 370] on div at bounding box center [686, 370] width 212 height 16
click at [156, 391] on input "I have reviewed the PG&E DOT's Hazardous Materials 101 and have selected the co…" at bounding box center [159, 392] width 7 height 7
click at [159, 409] on input "I have reviewed the PG&E's Hazardous Transportation Tailboard and have selected…" at bounding box center [159, 412] width 7 height 7
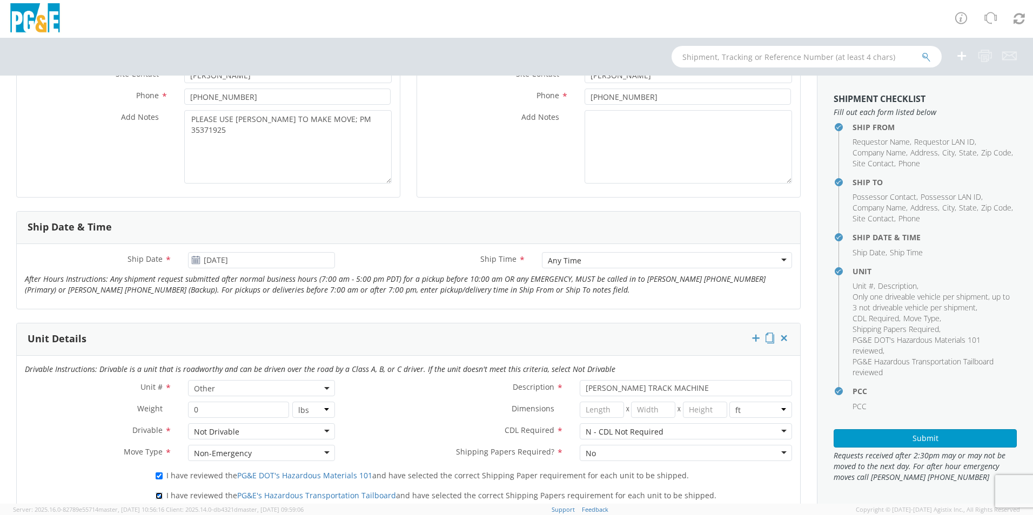
scroll to position [79, 0]
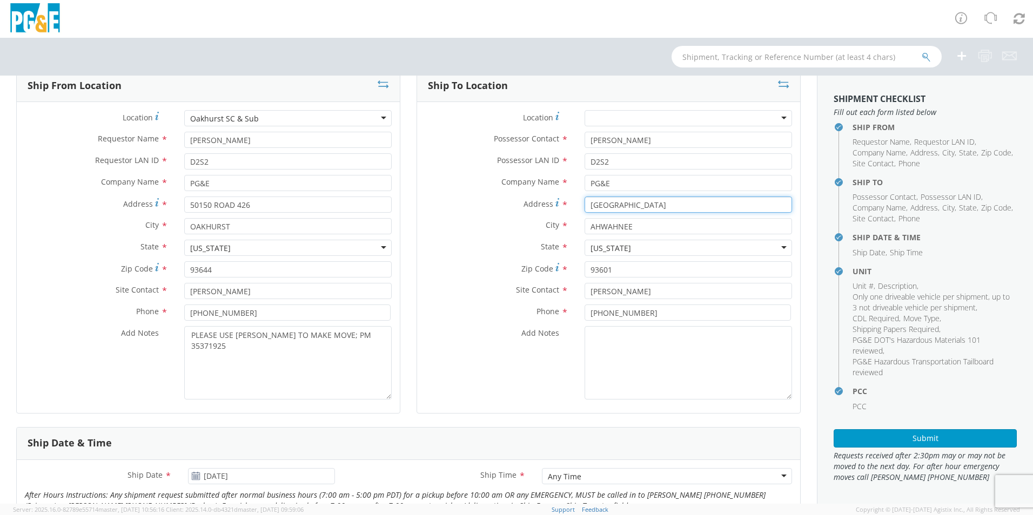
drag, startPoint x: 656, startPoint y: 207, endPoint x: 403, endPoint y: 203, distance: 252.3
click at [403, 203] on div "Ship From Location Location * [GEOGRAPHIC_DATA] [GEOGRAPHIC_DATA] SC & Sub (OBS…" at bounding box center [408, 248] width 801 height 358
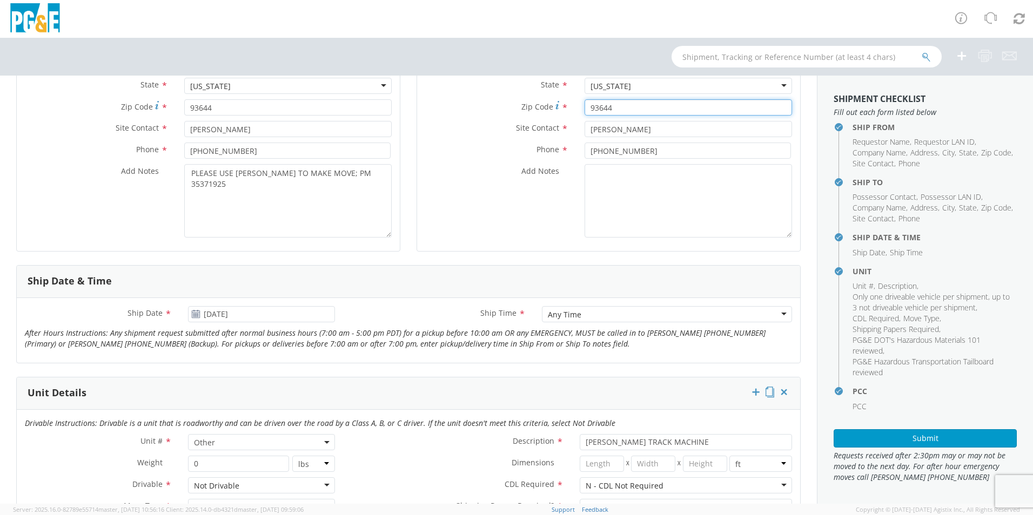
scroll to position [403, 0]
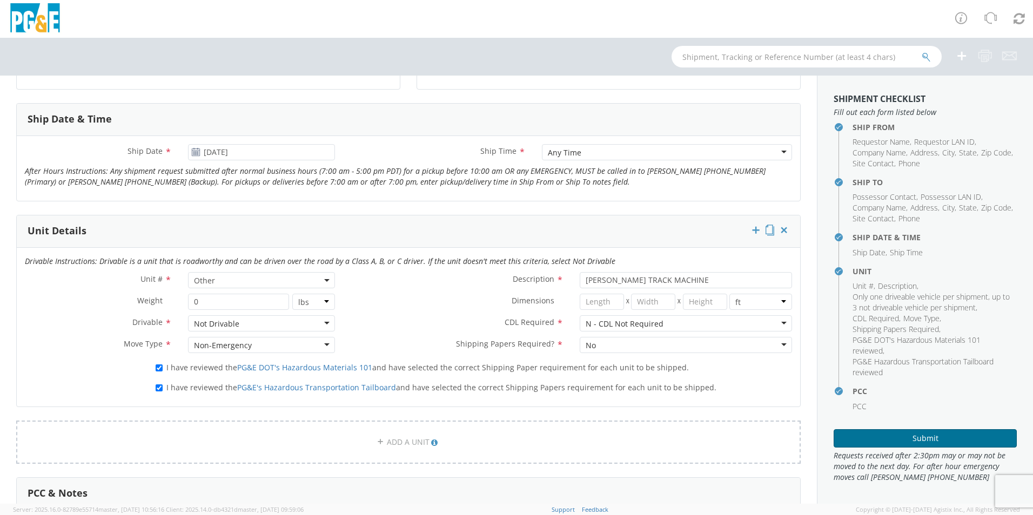
click at [916, 439] on button "Submit" at bounding box center [924, 438] width 183 height 18
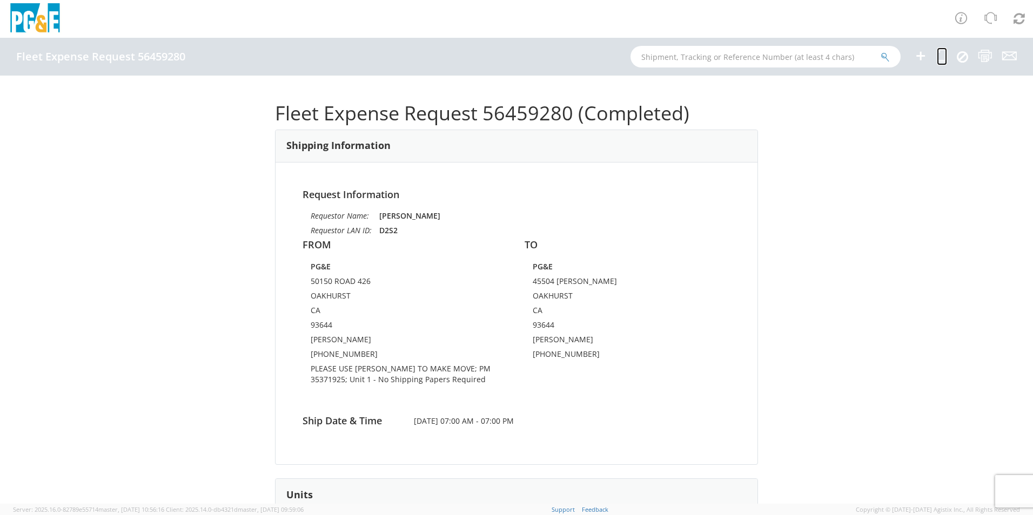
click at [938, 60] on icon at bounding box center [942, 56] width 10 height 14
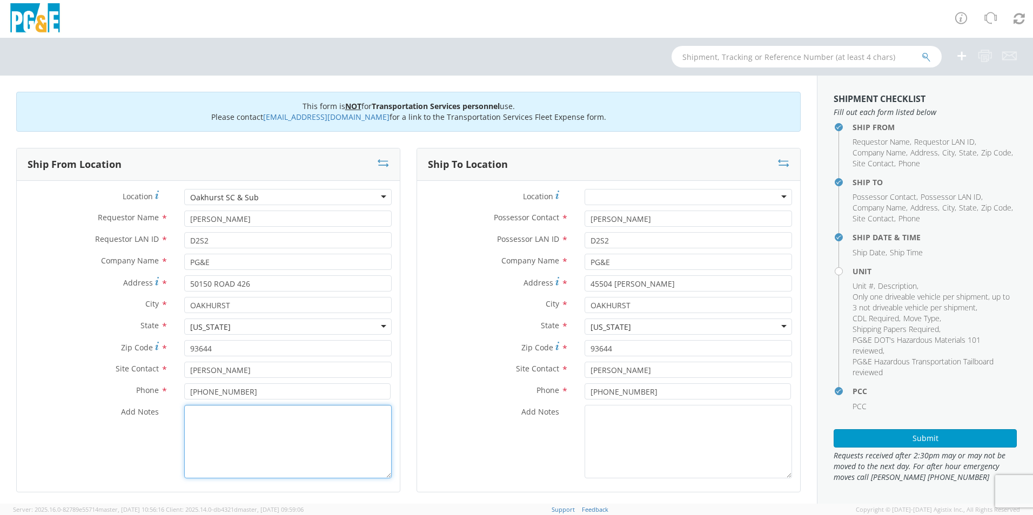
click at [291, 422] on textarea "Add Notes *" at bounding box center [287, 441] width 207 height 73
paste textarea "PLEASE USE [PERSON_NAME] TO MAKE MOVE; PM"
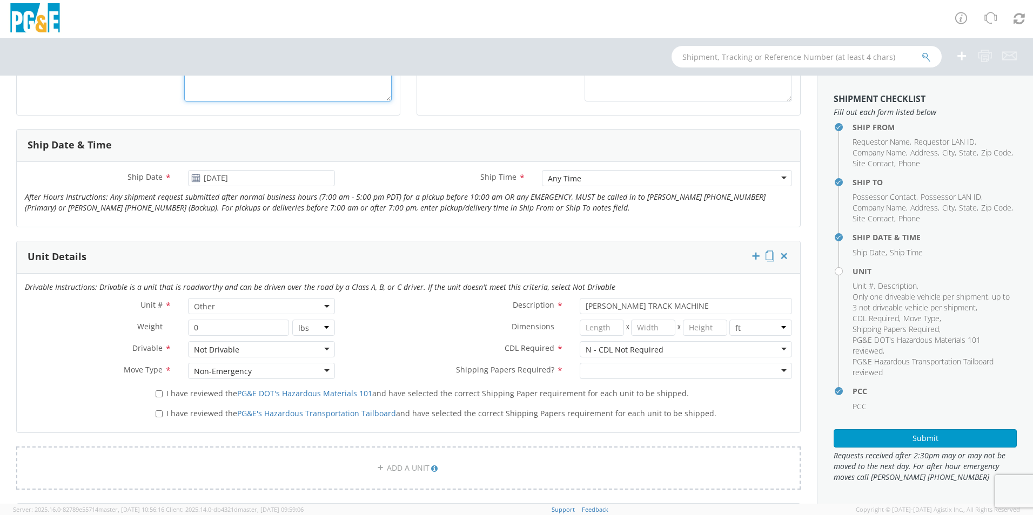
scroll to position [378, 0]
click at [599, 366] on div at bounding box center [686, 370] width 212 height 16
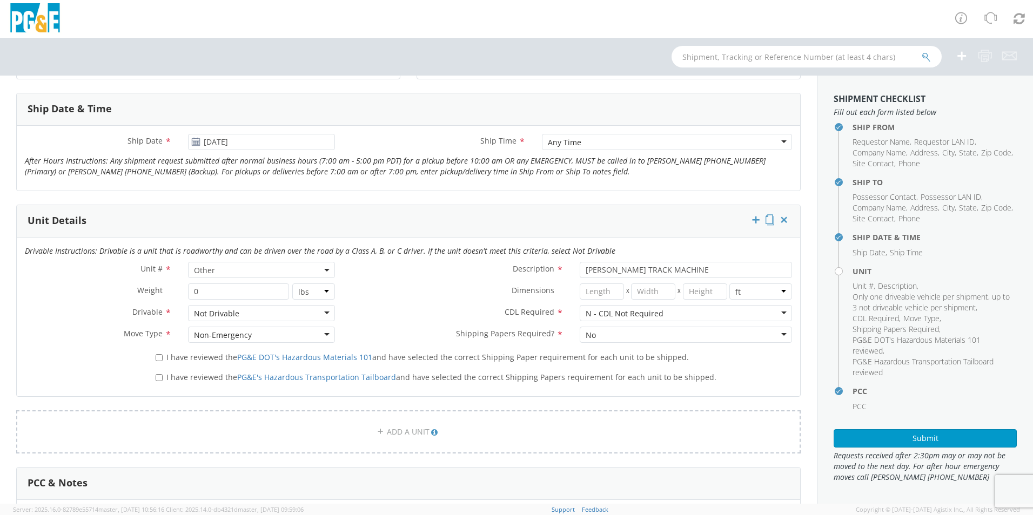
scroll to position [432, 0]
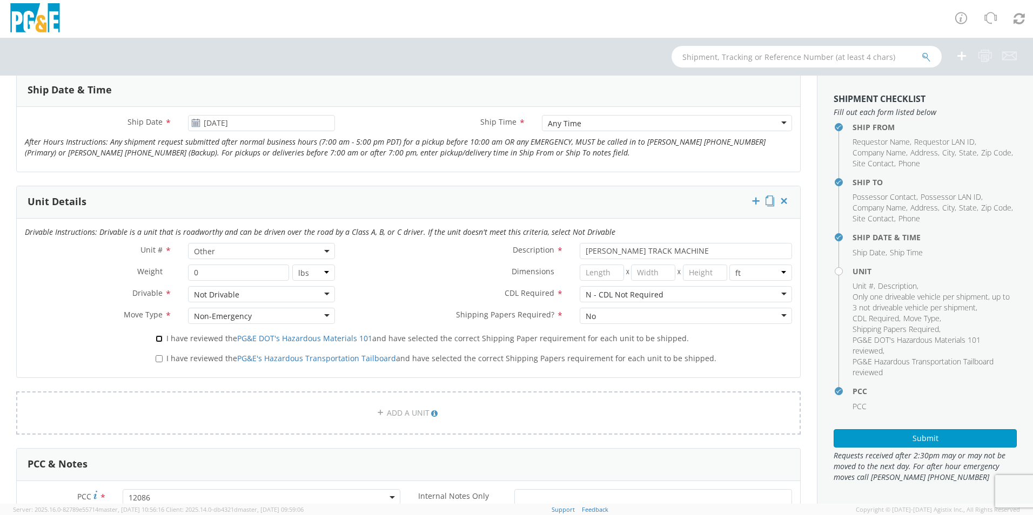
click at [159, 337] on input "I have reviewed the PG&E DOT's Hazardous Materials 101 and have selected the co…" at bounding box center [159, 338] width 7 height 7
click at [157, 358] on input "I have reviewed the PG&E's Hazardous Transportation Tailboard and have selected…" at bounding box center [159, 358] width 7 height 7
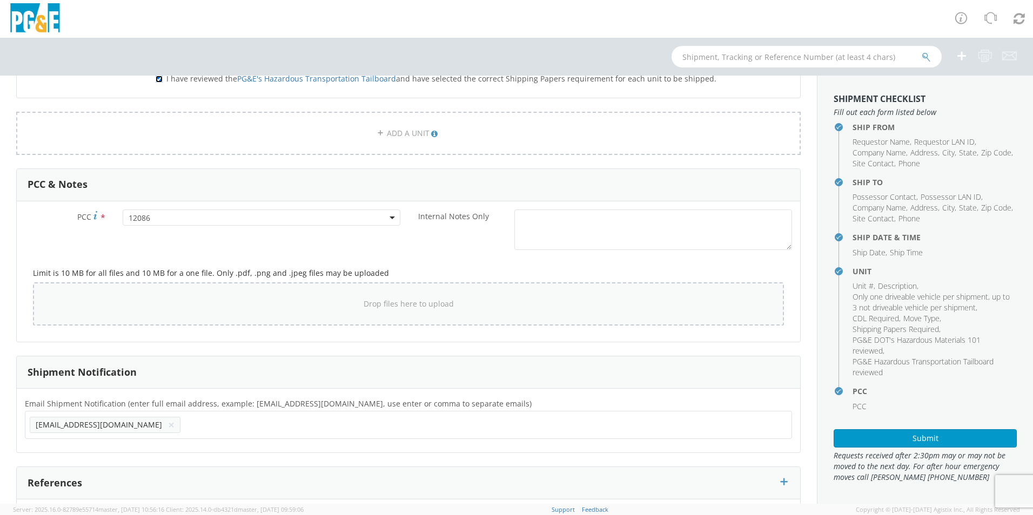
scroll to position [781, 0]
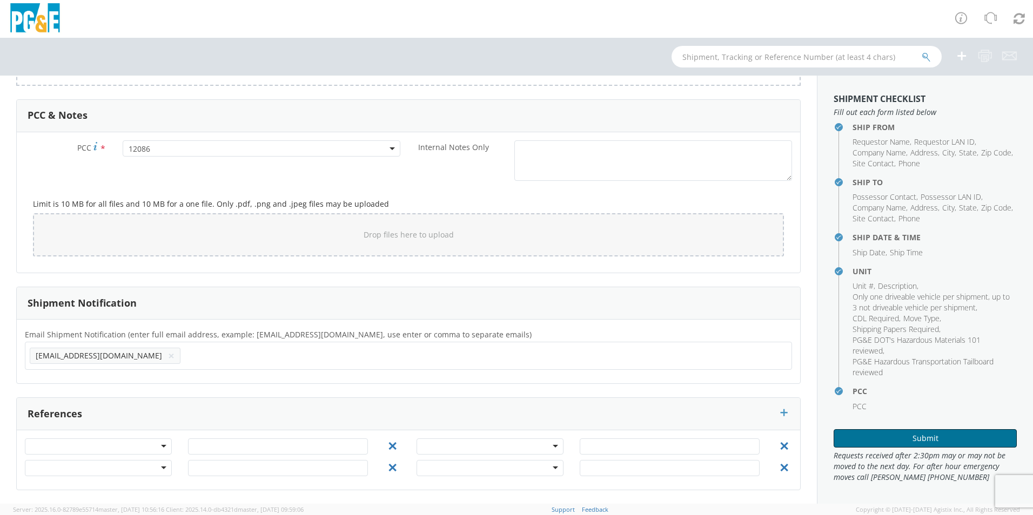
click at [943, 440] on button "Submit" at bounding box center [924, 438] width 183 height 18
